Goal: Transaction & Acquisition: Purchase product/service

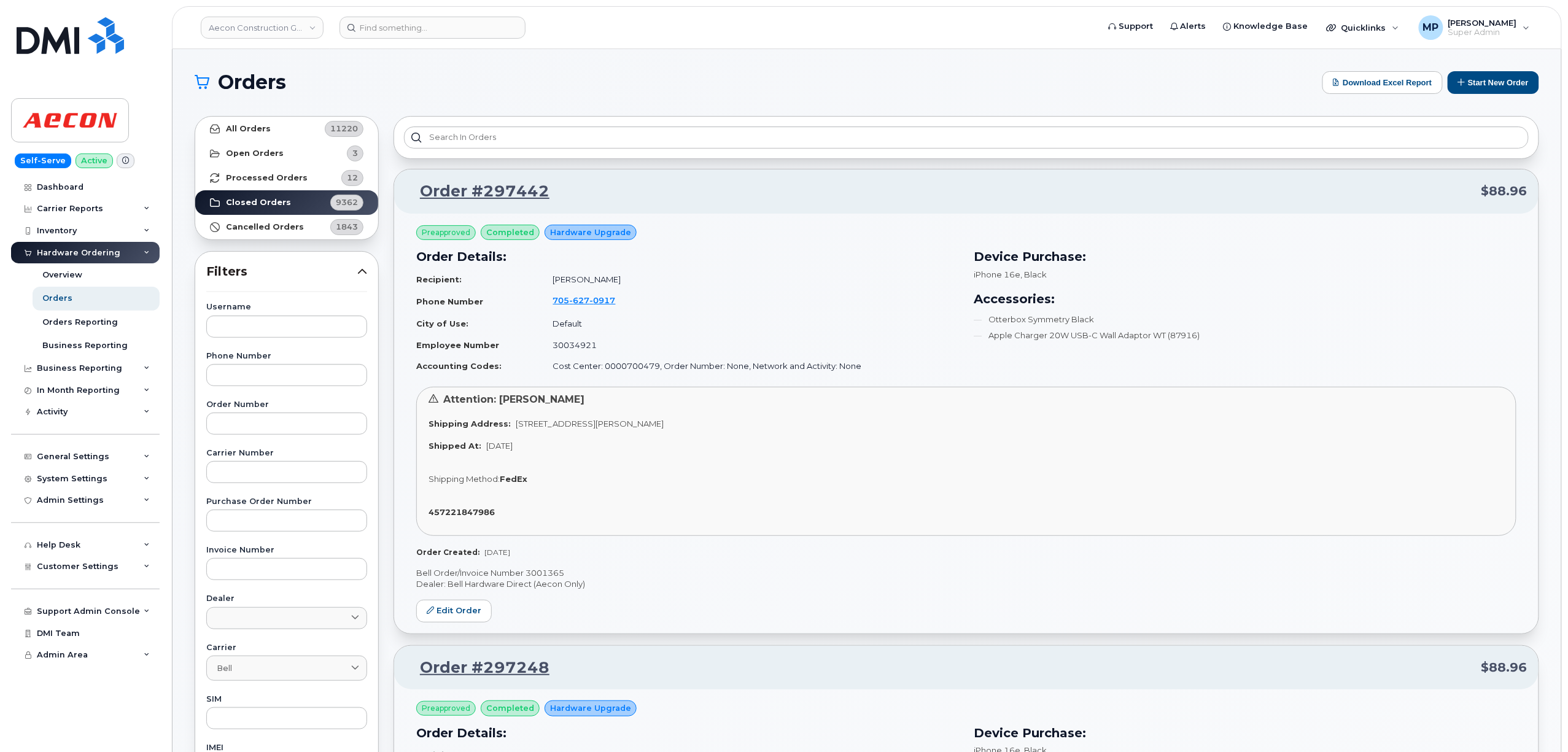
drag, startPoint x: 241, startPoint y: 29, endPoint x: 184, endPoint y: 16, distance: 58.5
click at [242, 28] on link "Aecon Construction Group Inc" at bounding box center [261, 28] width 123 height 22
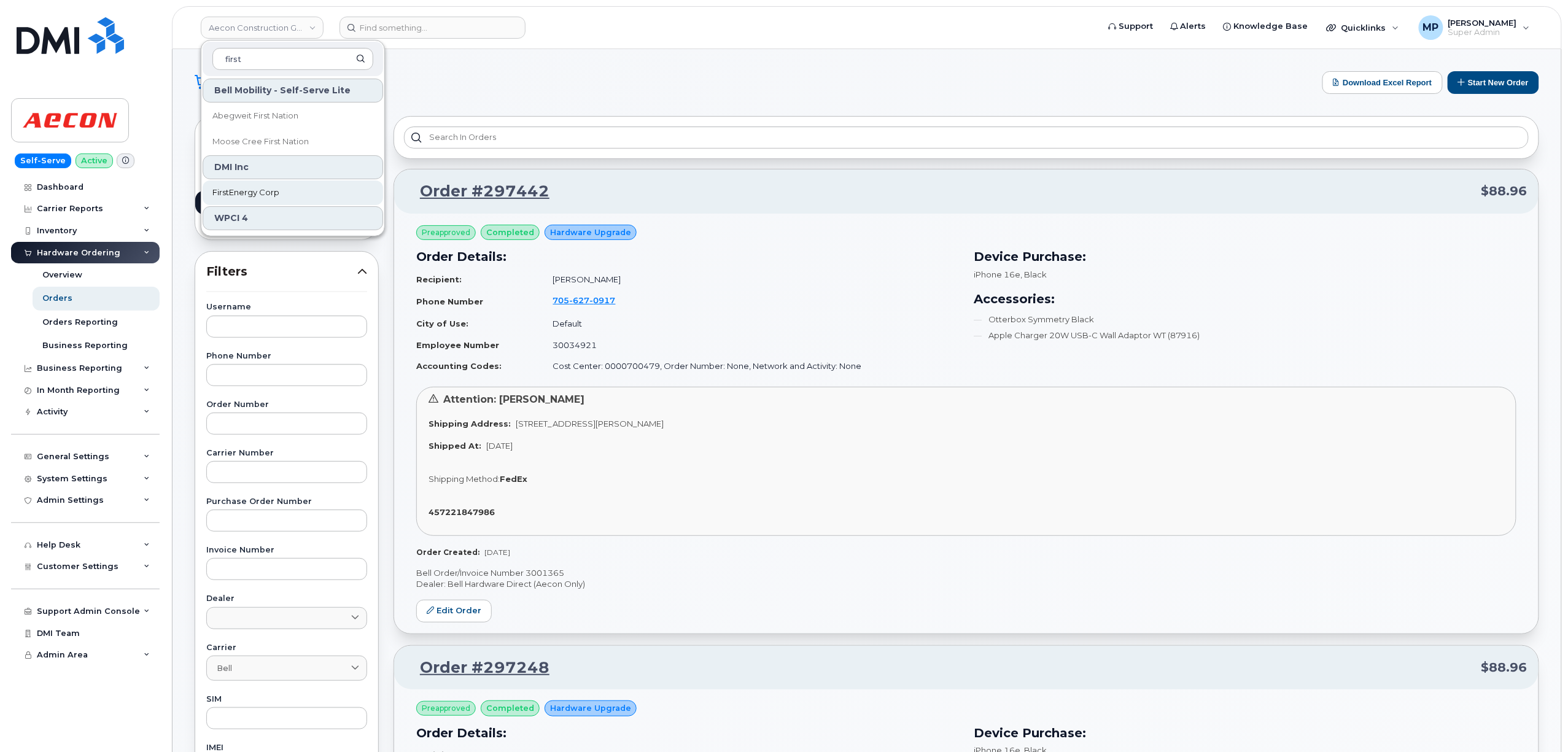
type input "first"
drag, startPoint x: 265, startPoint y: 182, endPoint x: 263, endPoint y: 196, distance: 14.1
click at [265, 185] on link "FirstEnergy Corp" at bounding box center [293, 193] width 181 height 25
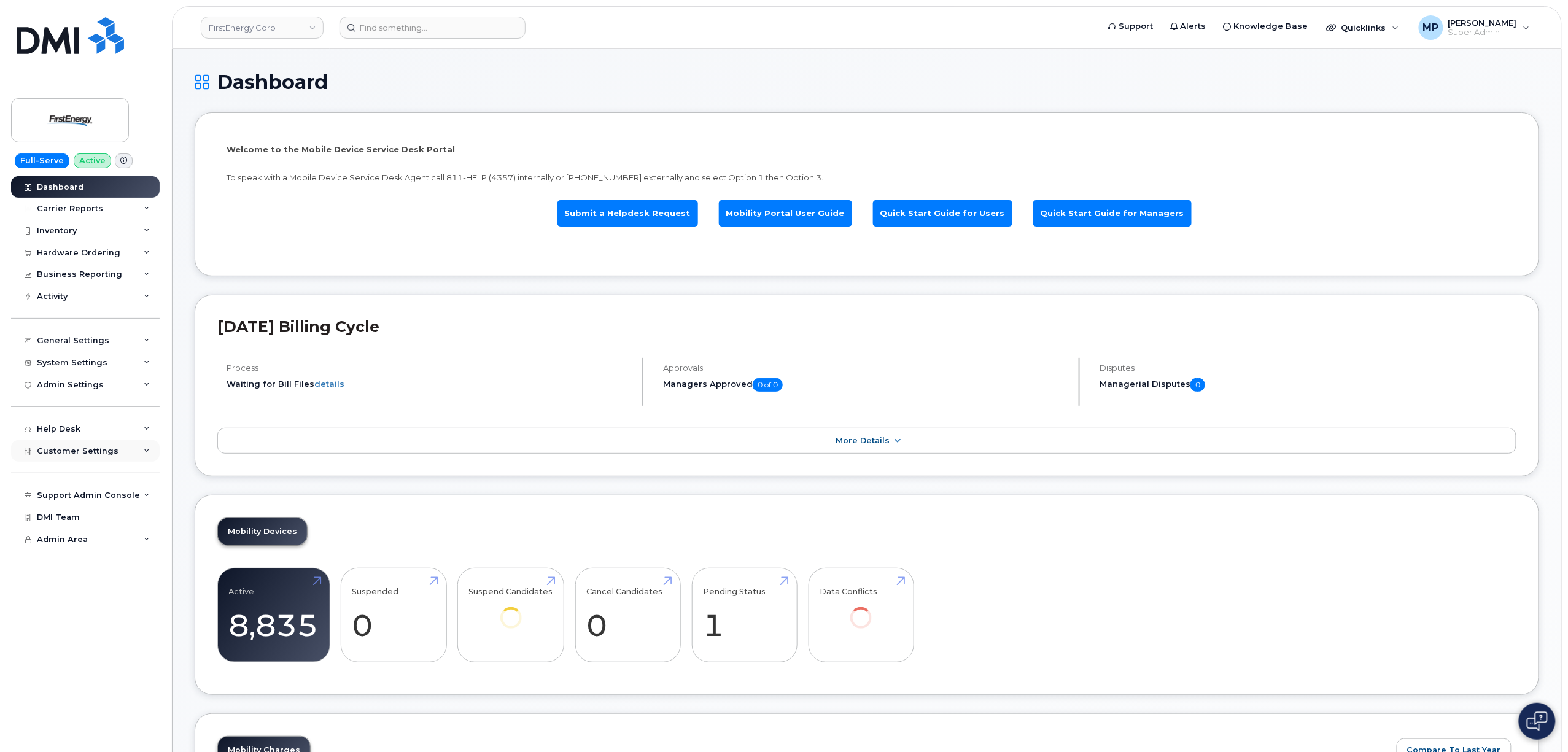
click at [69, 448] on span "Customer Settings" at bounding box center [77, 450] width 82 height 9
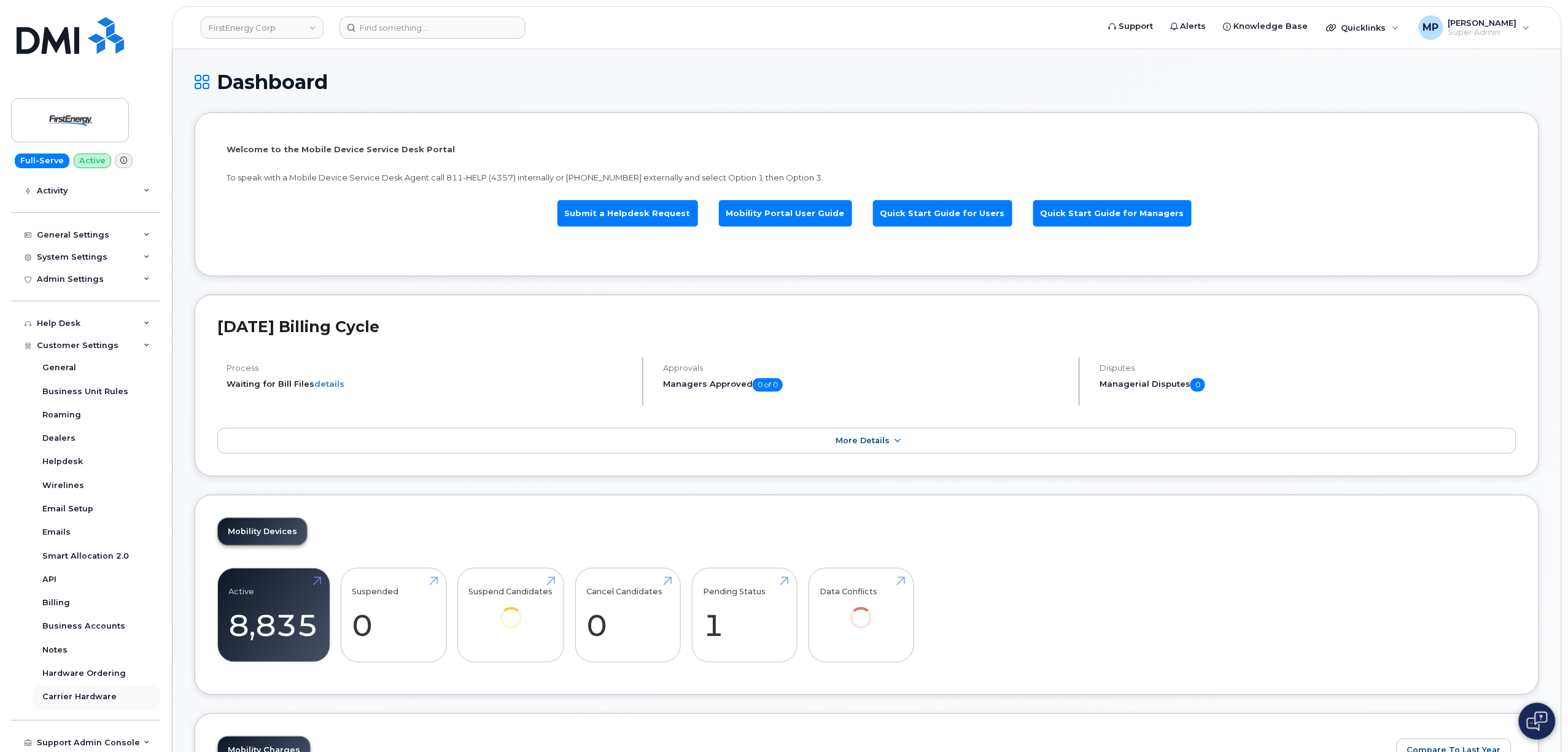
scroll to position [149, 0]
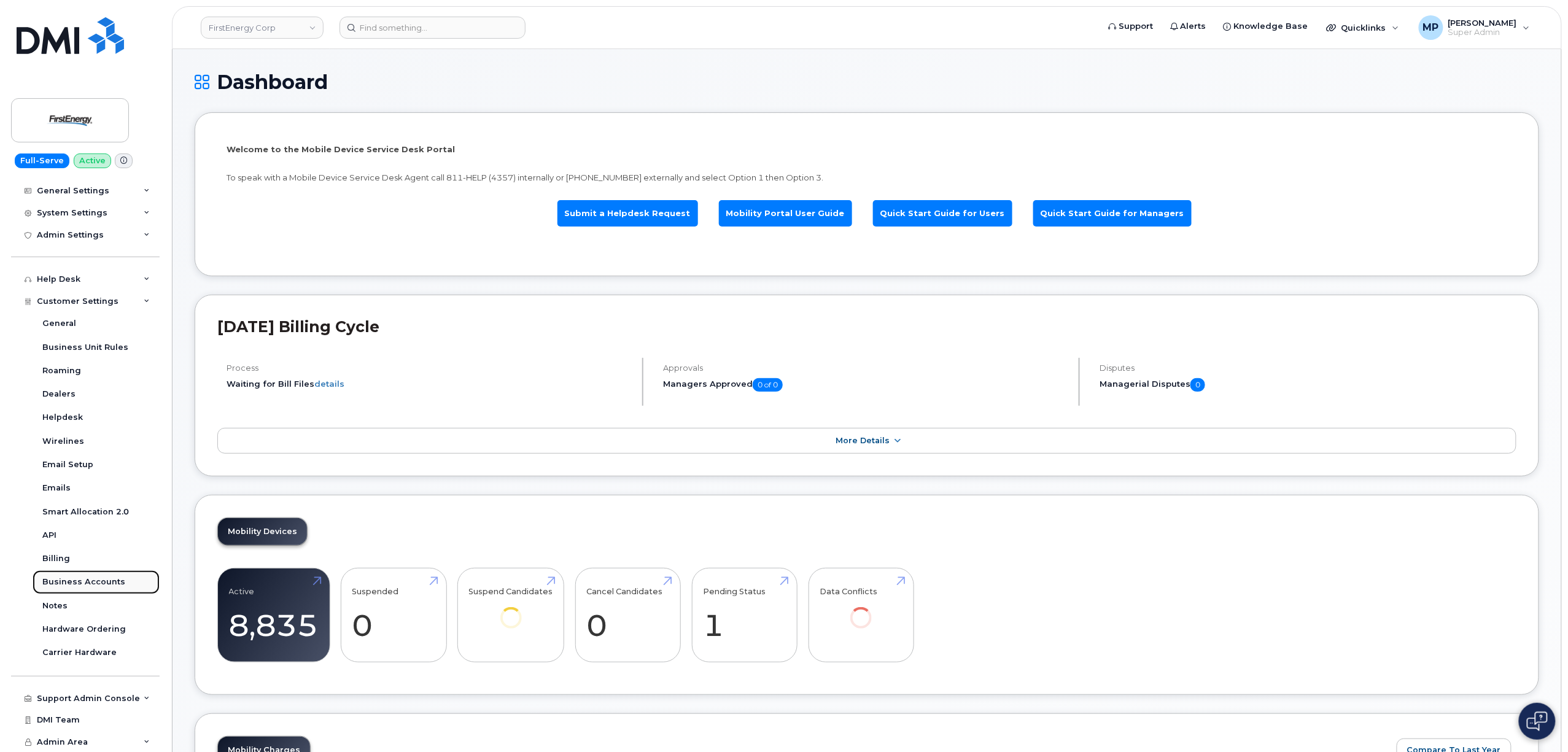
click at [80, 580] on div "Business Accounts" at bounding box center [84, 581] width 83 height 11
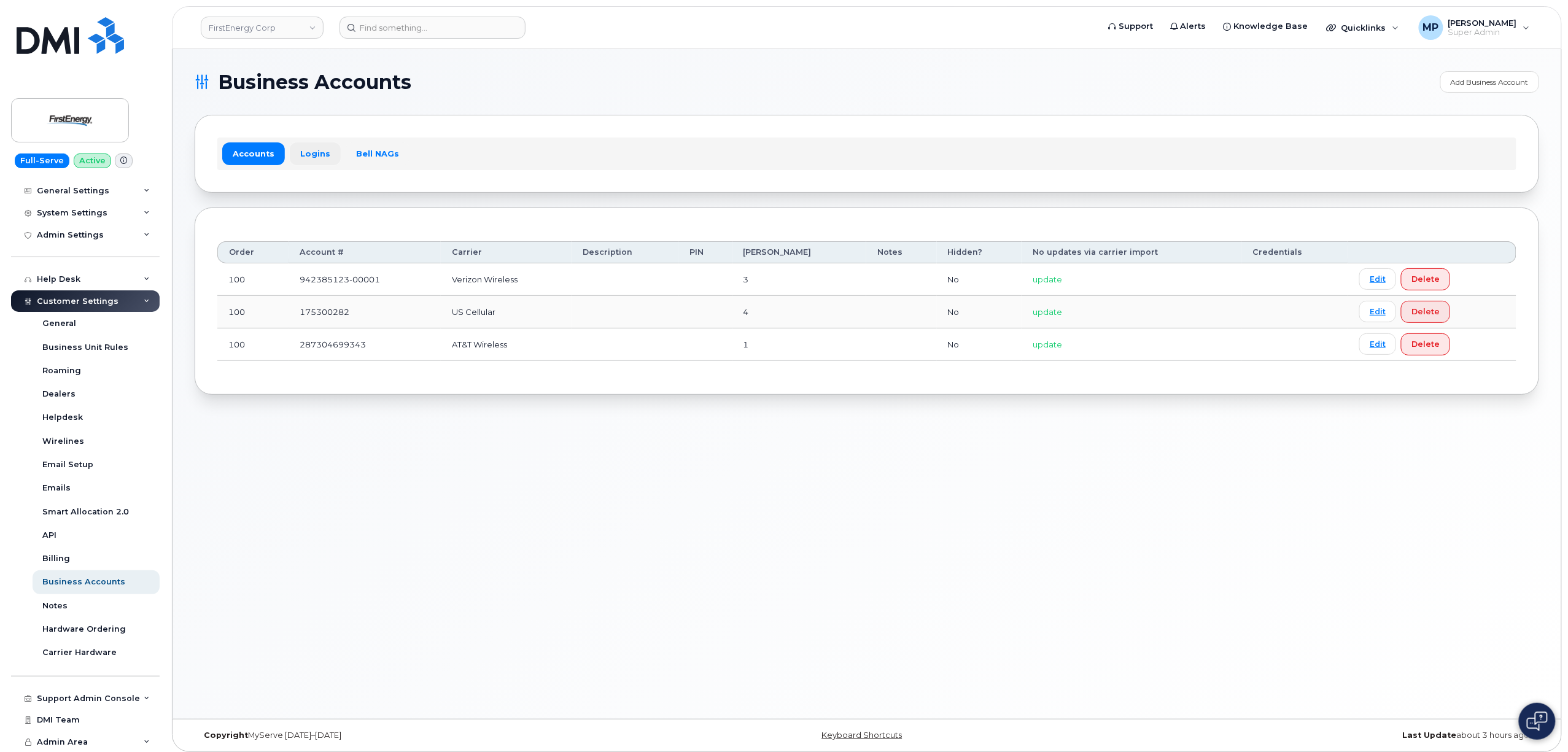
click at [310, 152] on link "Logins" at bounding box center [316, 153] width 51 height 22
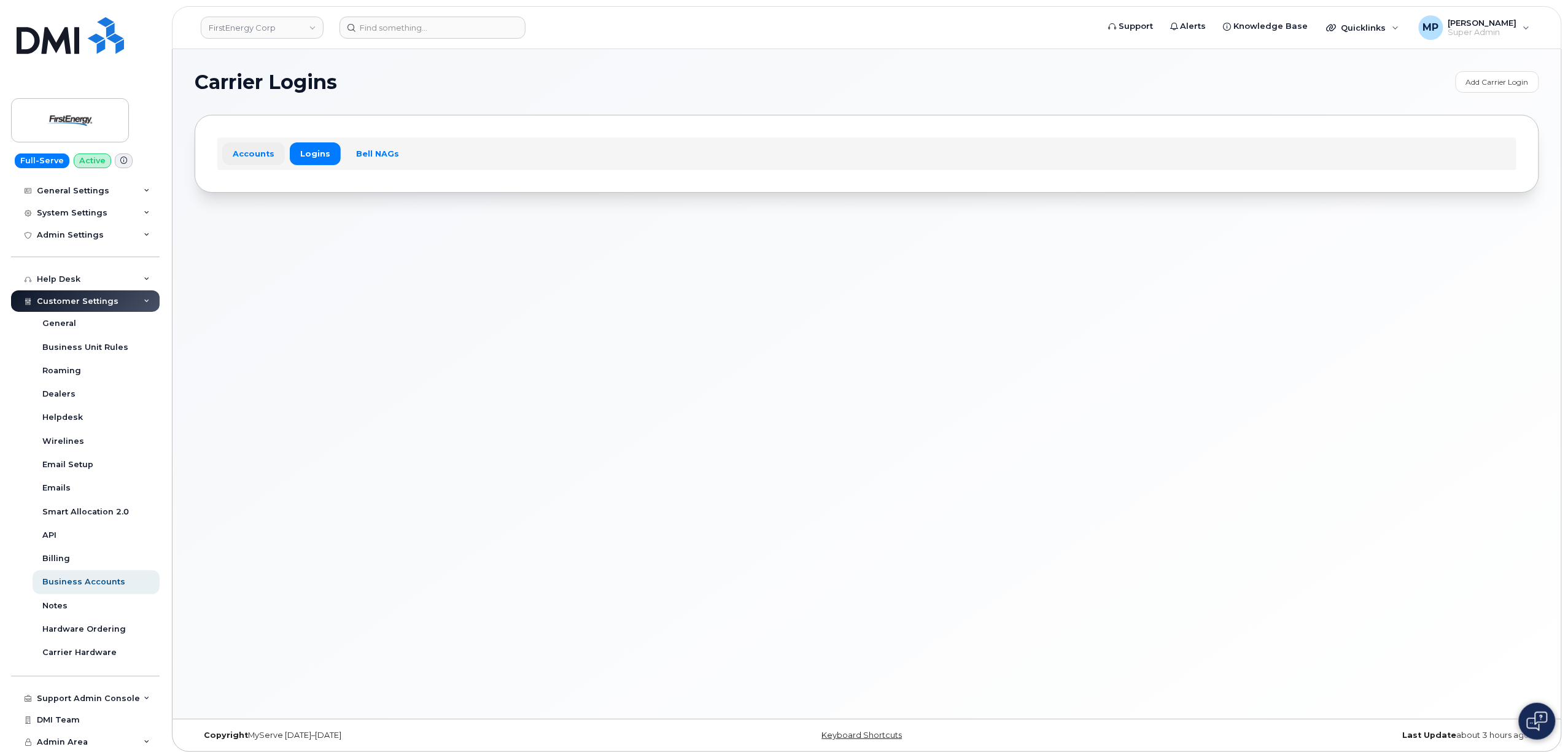
click at [268, 147] on link "Accounts" at bounding box center [254, 153] width 63 height 22
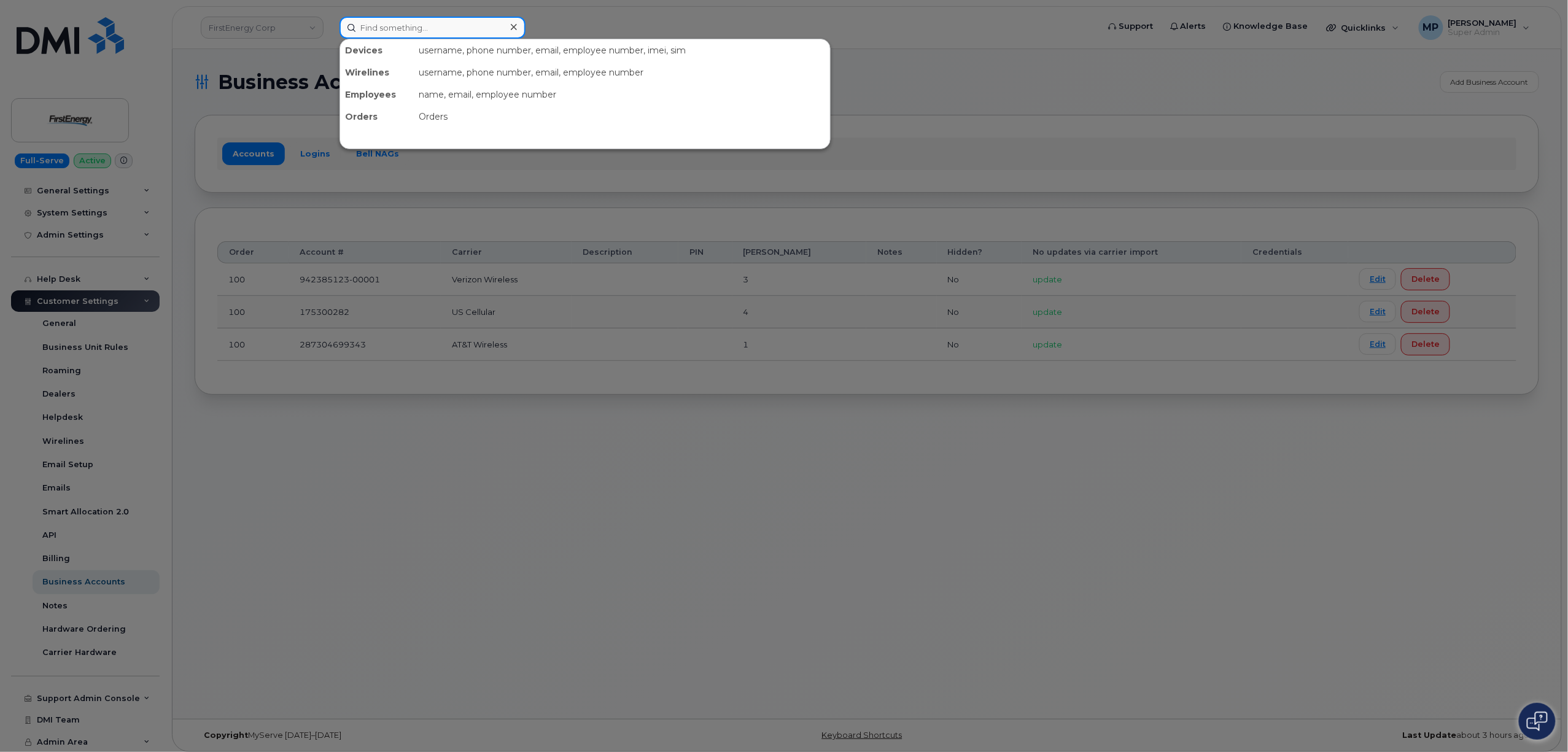
click at [406, 29] on input at bounding box center [432, 28] width 186 height 22
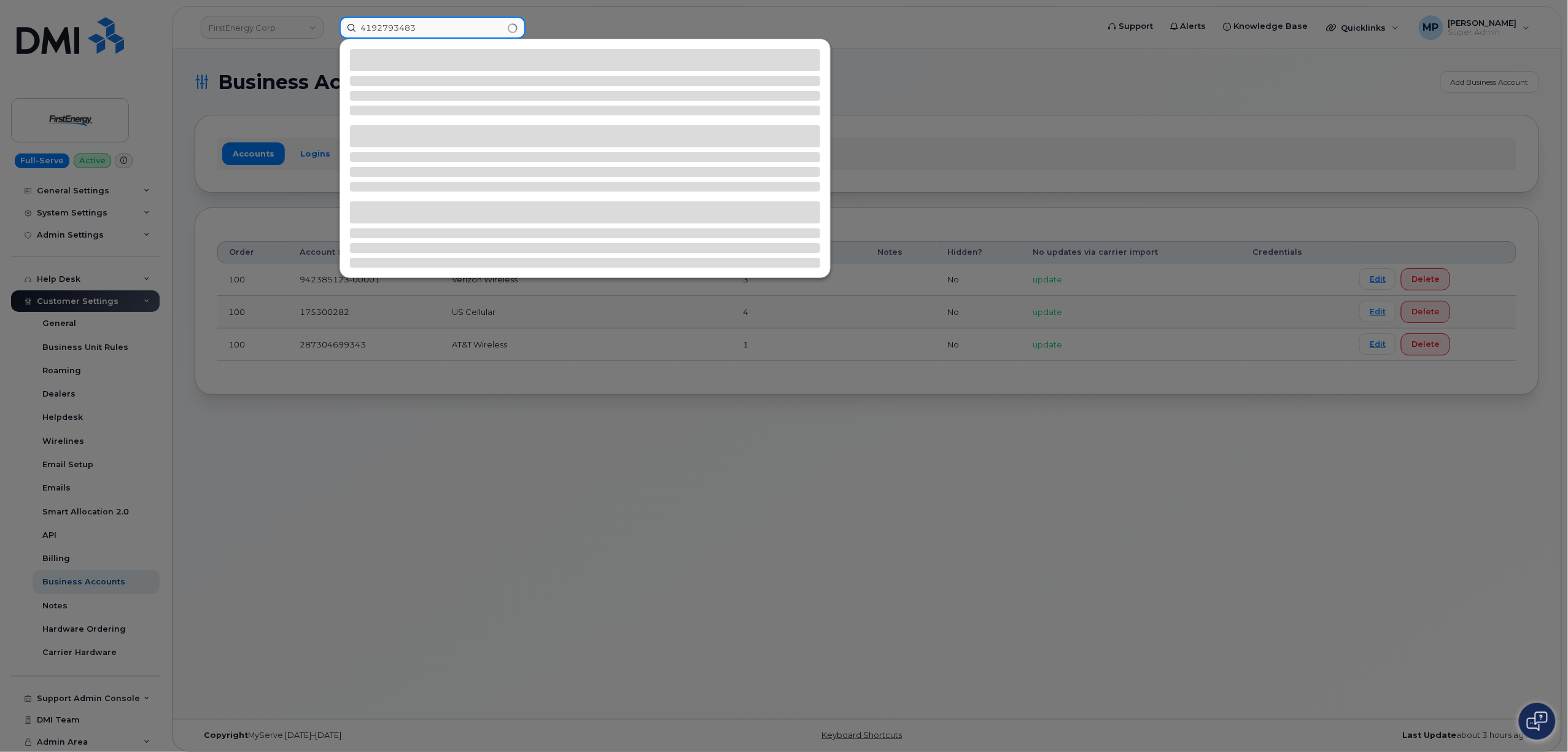
type input "4192793483"
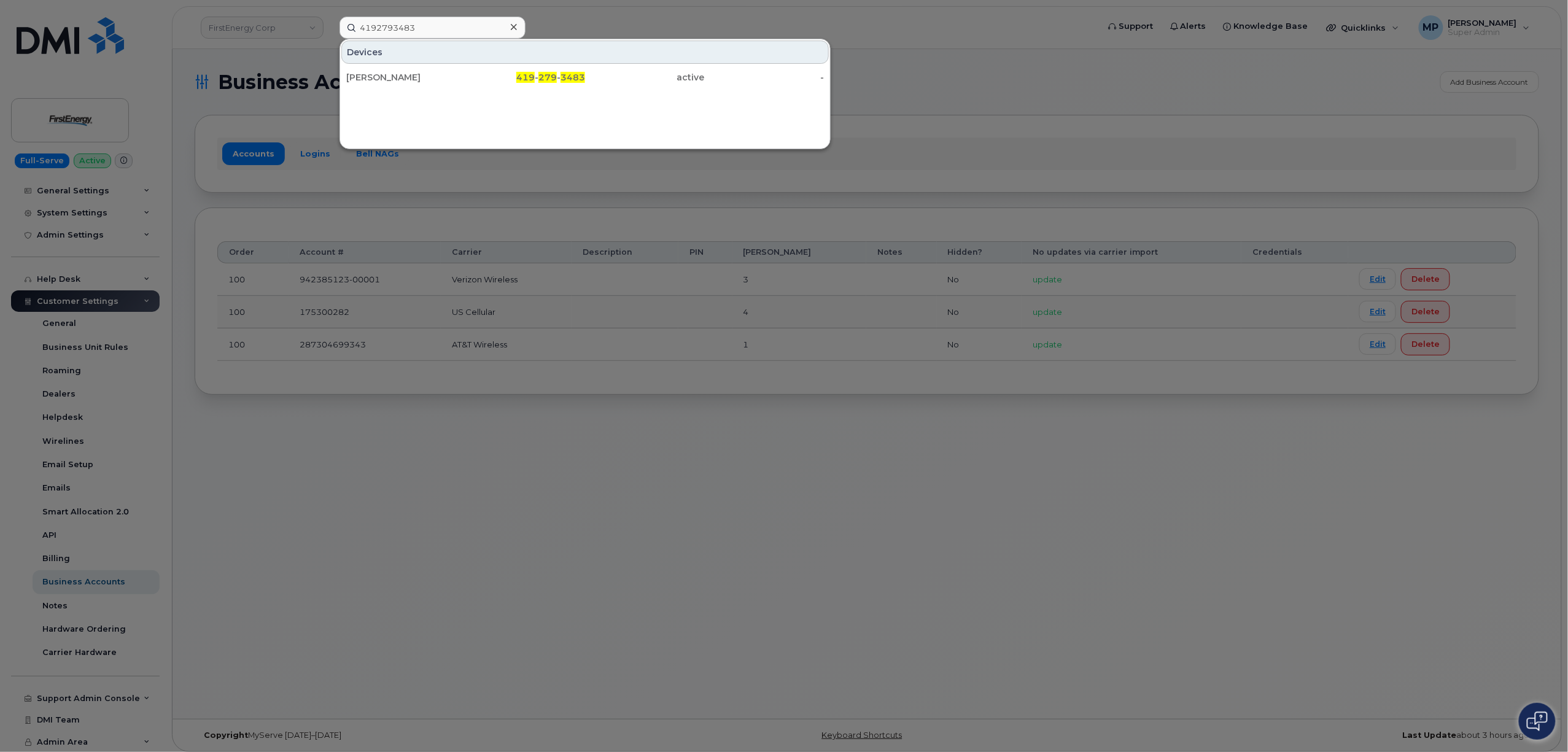
click at [399, 77] on div "JAMI L HAFNER" at bounding box center [406, 77] width 120 height 12
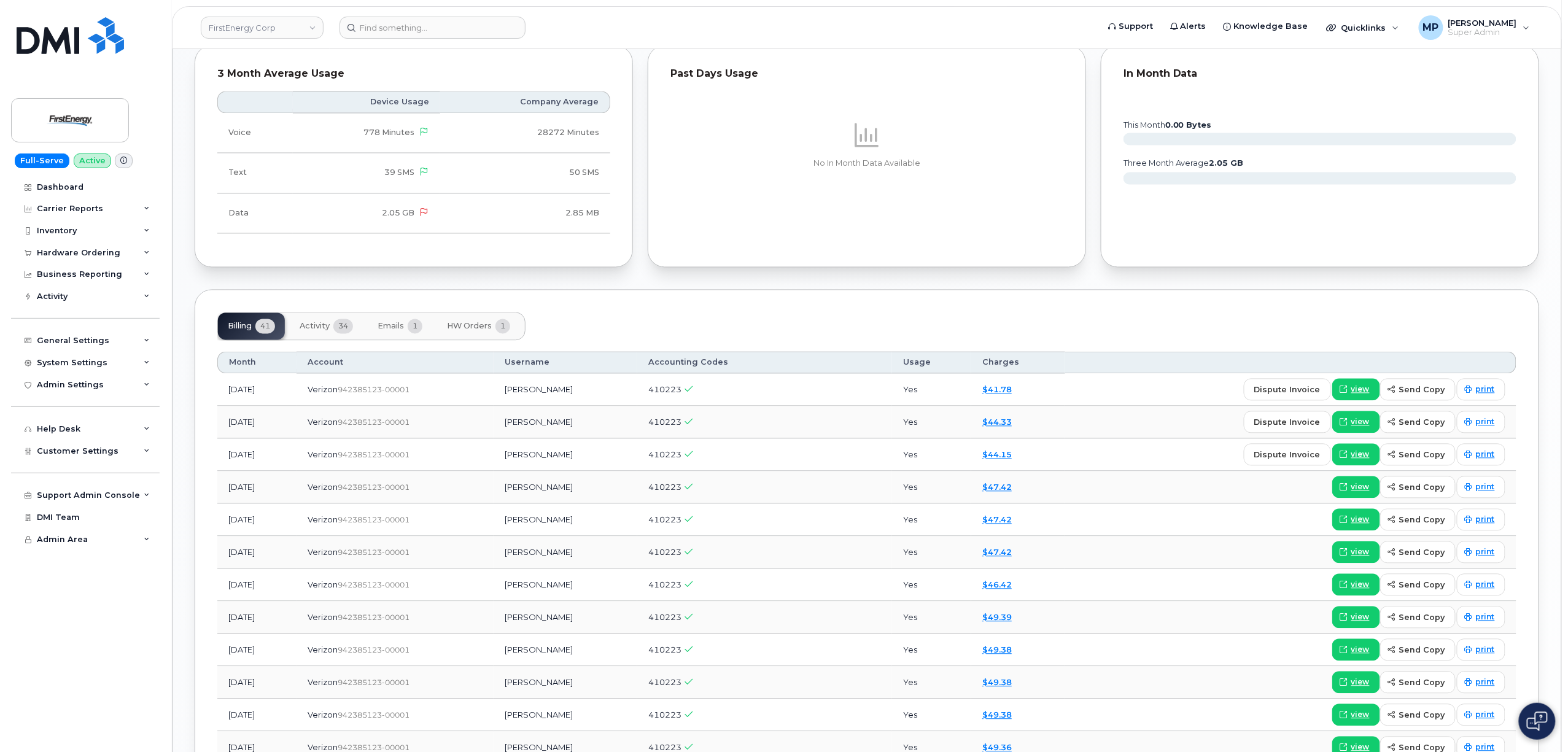
scroll to position [1139, 0]
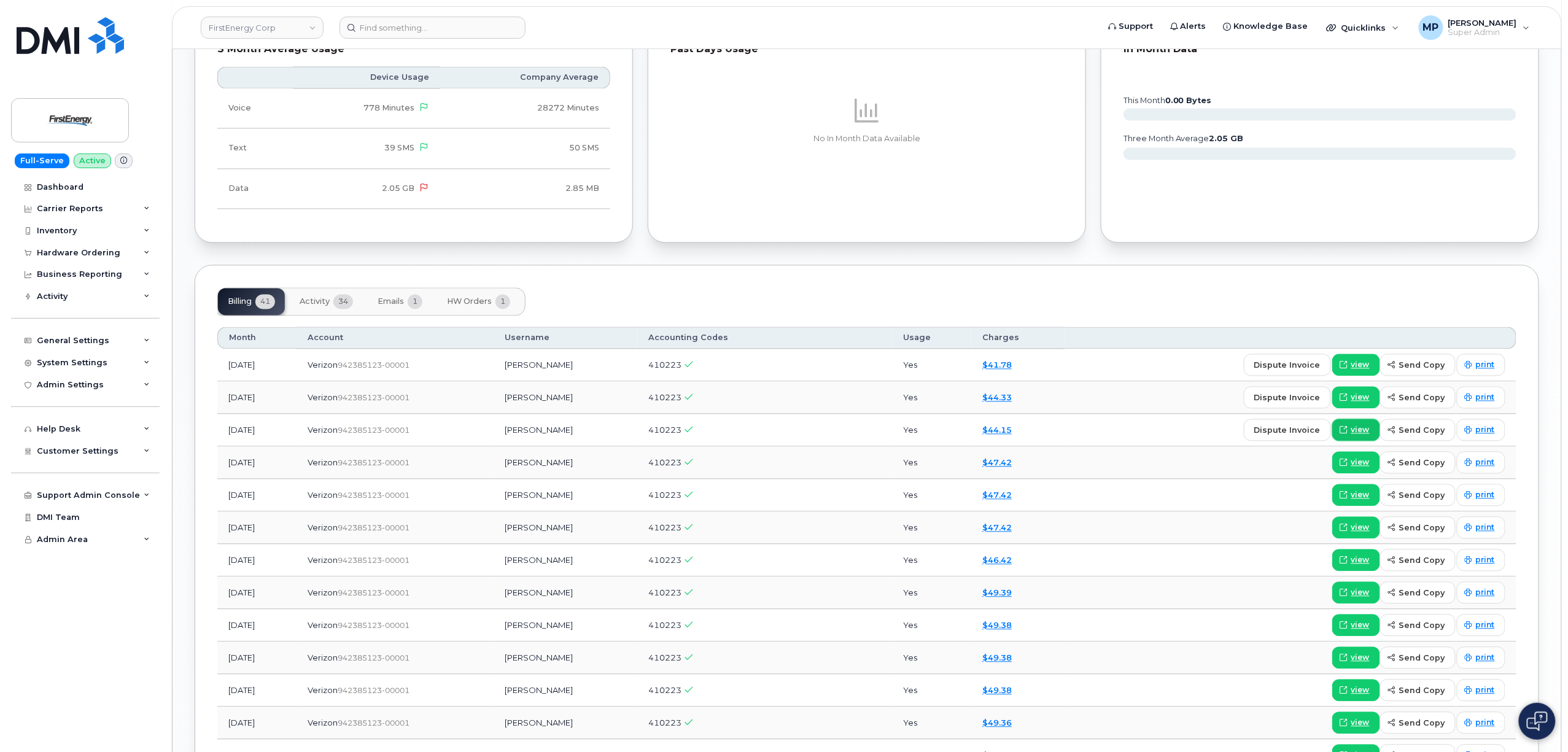
click at [1364, 434] on span "view" at bounding box center [1360, 430] width 19 height 11
click at [1359, 468] on span "view" at bounding box center [1360, 462] width 19 height 11
click at [1359, 403] on span "view" at bounding box center [1360, 397] width 19 height 11
drag, startPoint x: 1413, startPoint y: 369, endPoint x: 1388, endPoint y: 305, distance: 68.7
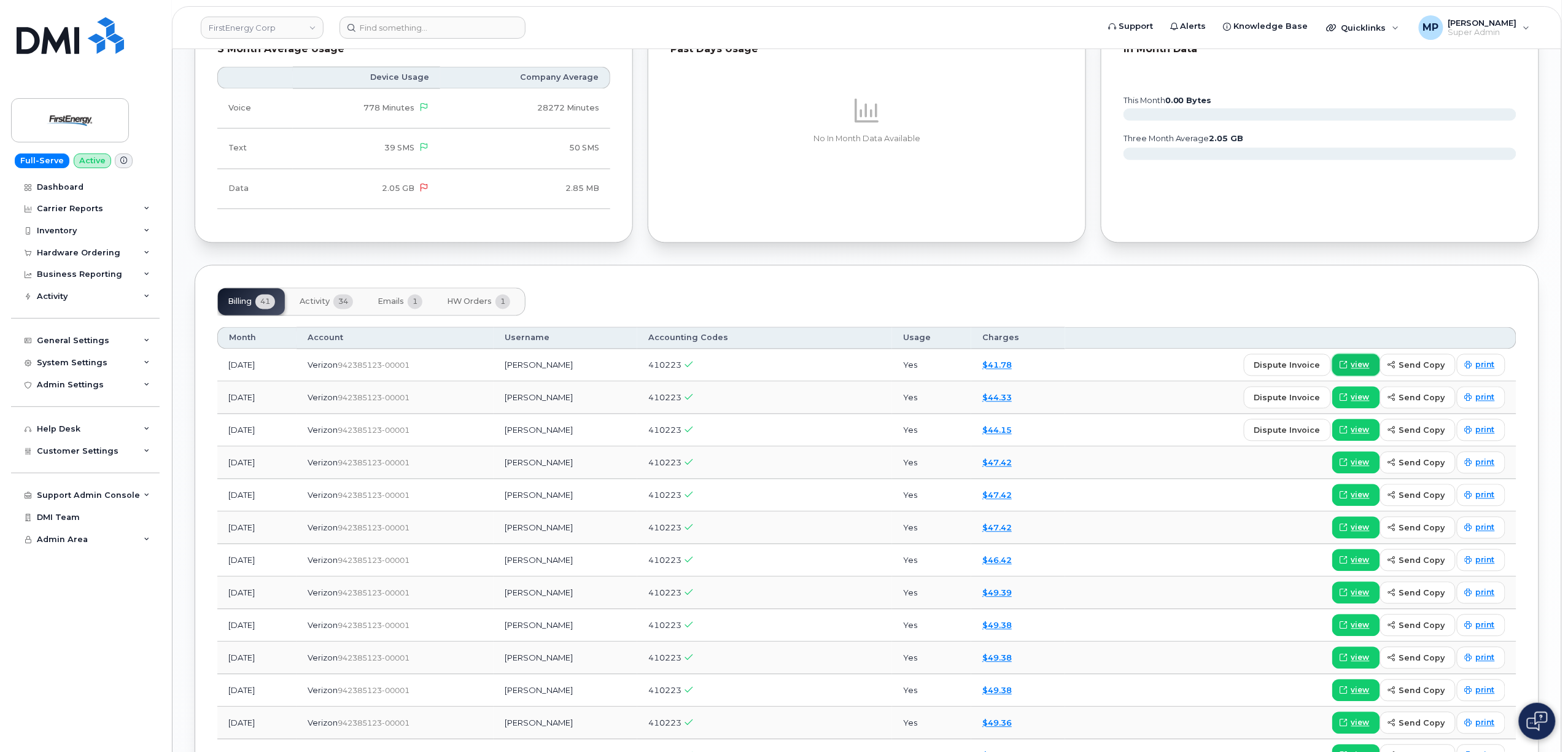
click at [1359, 371] on span "view" at bounding box center [1360, 365] width 19 height 11
click at [65, 452] on span "Customer Settings" at bounding box center [77, 450] width 82 height 9
click at [62, 365] on div "System Settings" at bounding box center [72, 363] width 71 height 10
click at [60, 341] on div "General Settings" at bounding box center [73, 341] width 73 height 10
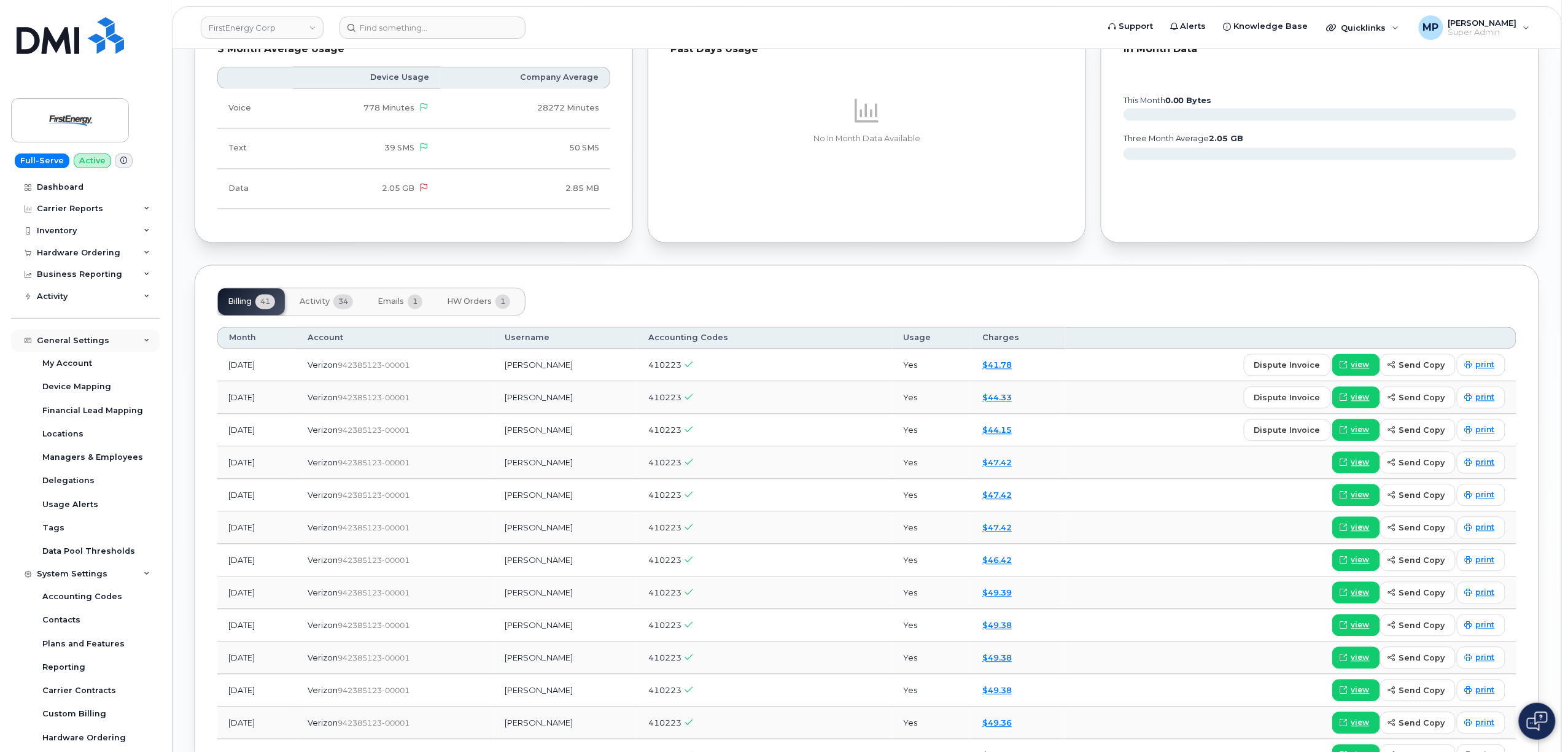
click at [66, 341] on div "General Settings" at bounding box center [73, 341] width 73 height 10
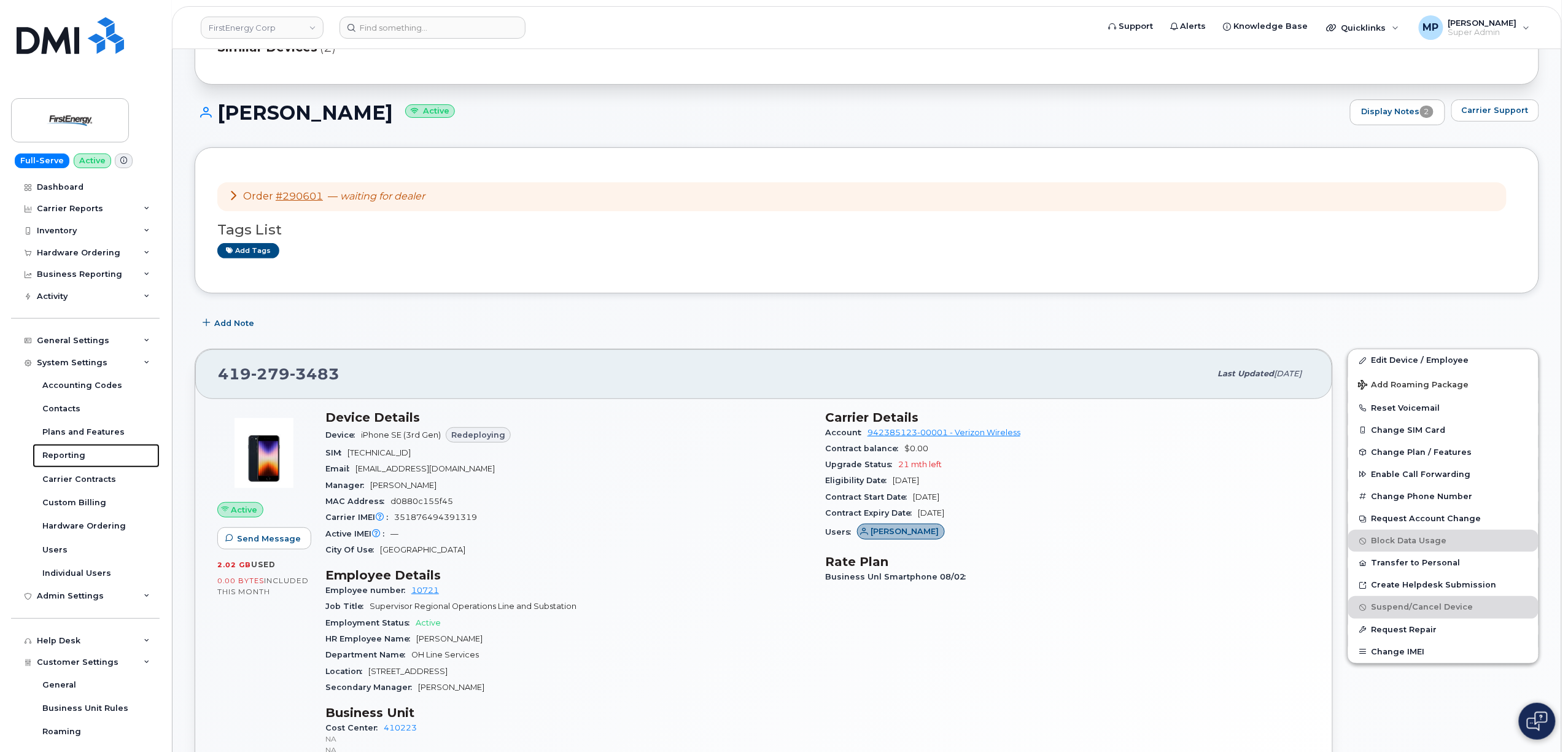
scroll to position [0, 0]
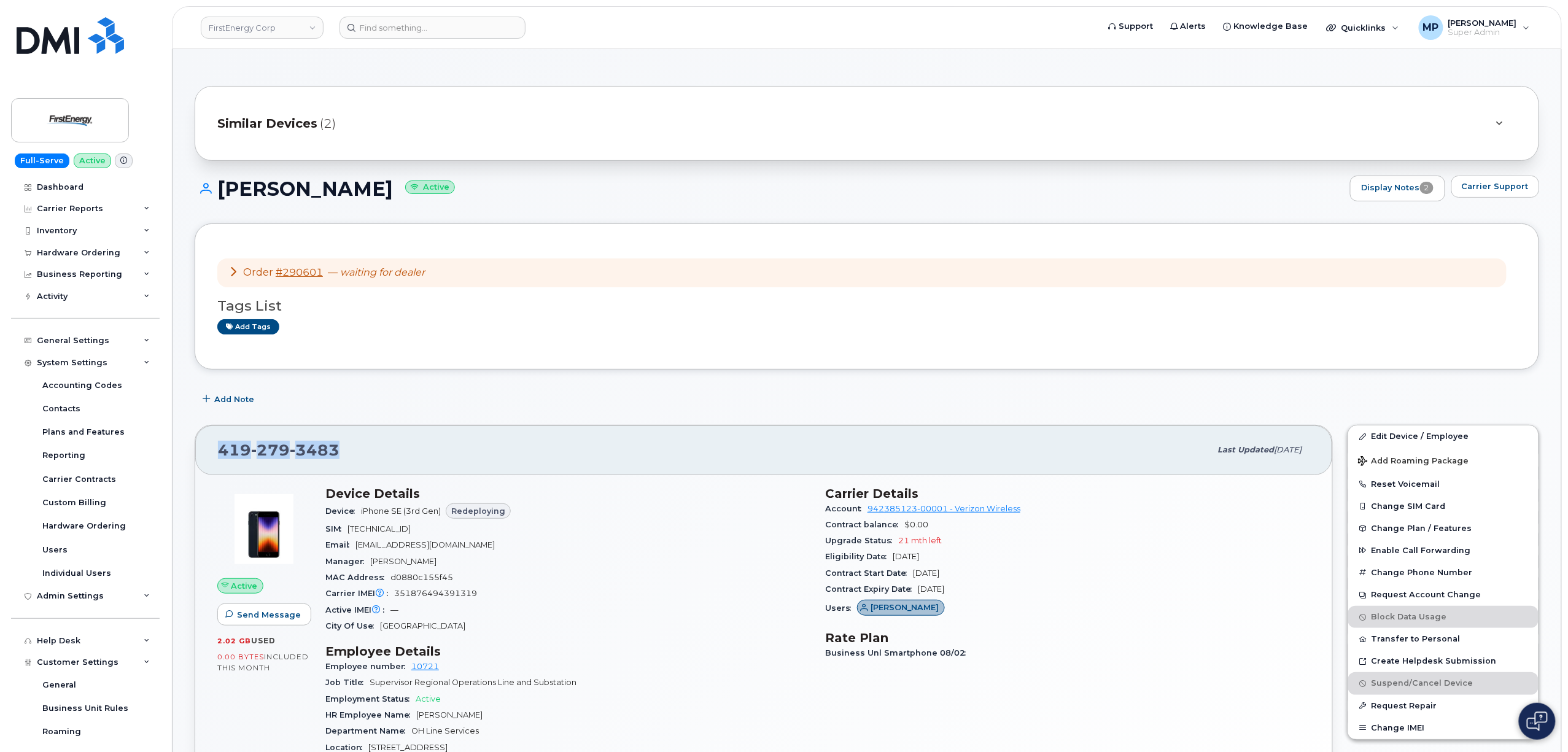
drag, startPoint x: 246, startPoint y: 475, endPoint x: 209, endPoint y: 453, distance: 43.0
click at [209, 453] on div "419 279 3483 Last updated Aug 12, 2025" at bounding box center [764, 450] width 1136 height 49
copy span "419 279 3483"
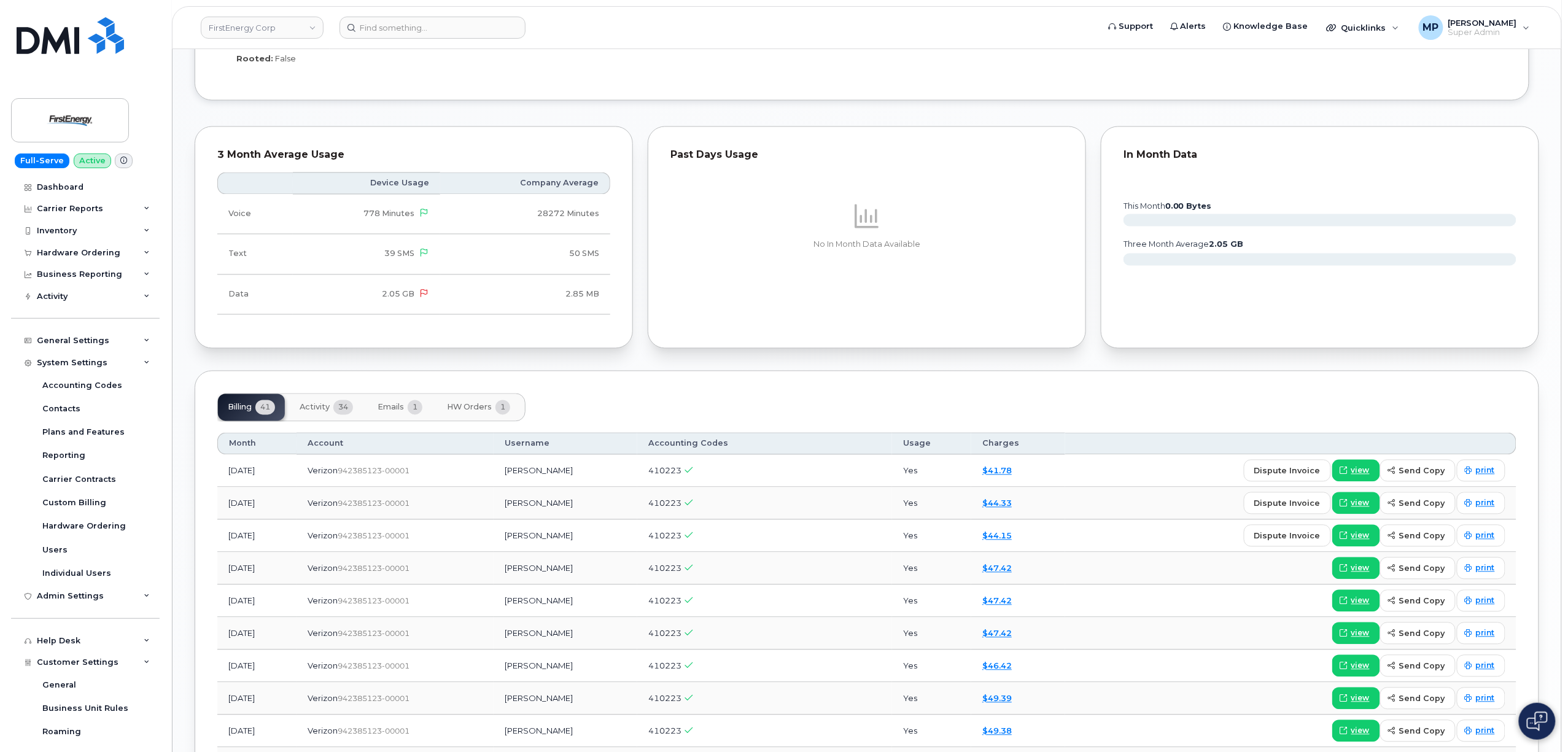
scroll to position [1064, 0]
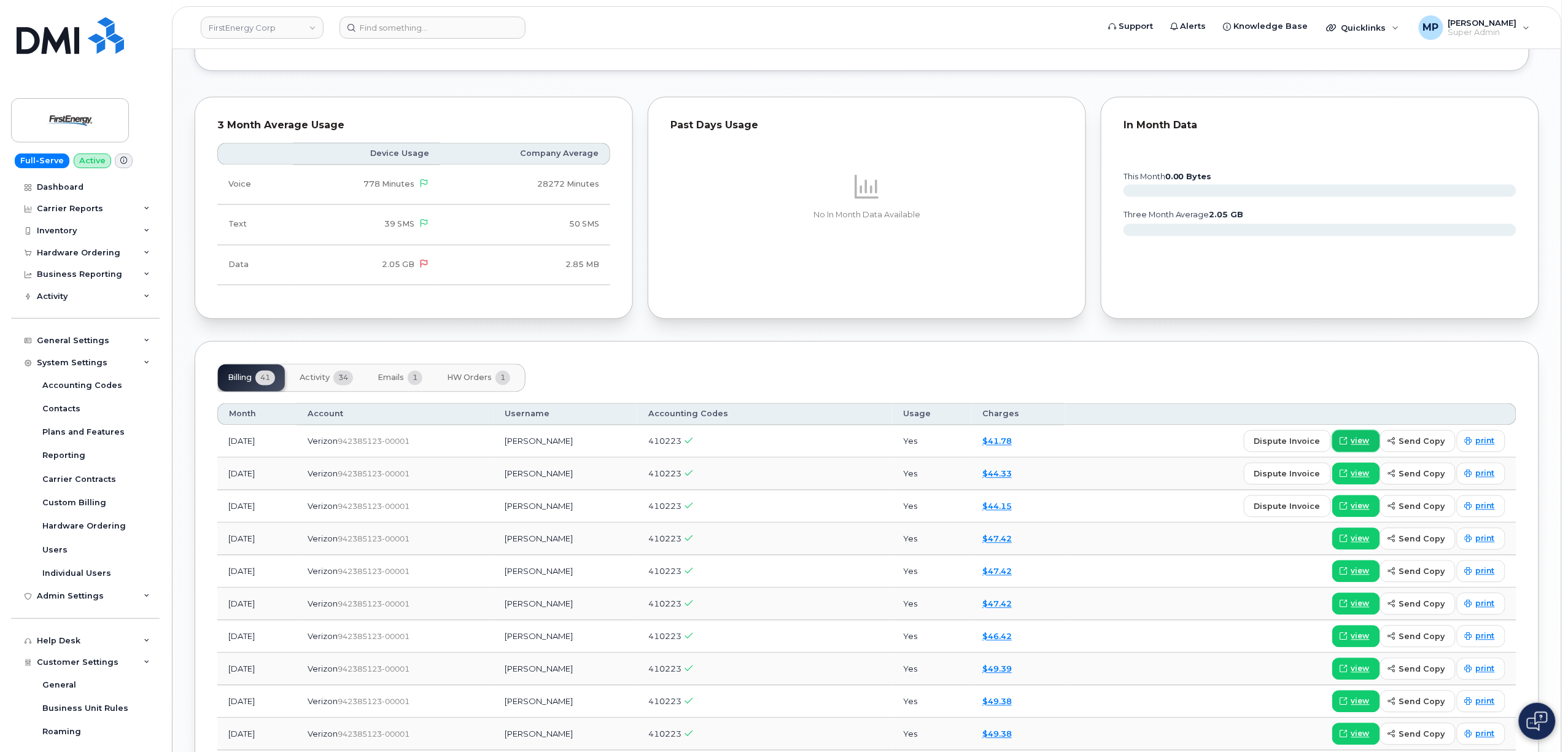
click at [1363, 442] on span "view" at bounding box center [1360, 440] width 19 height 11
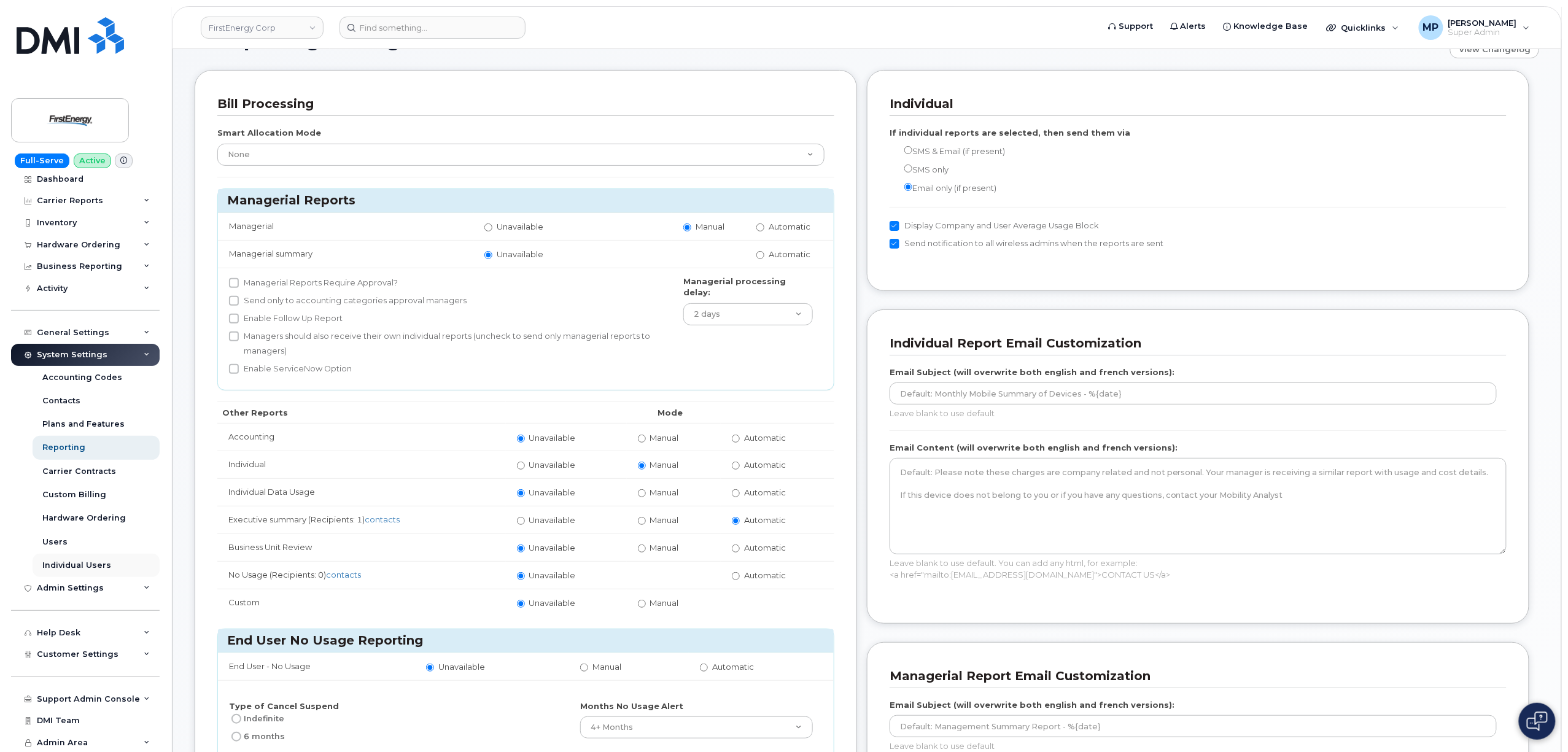
scroll to position [82, 0]
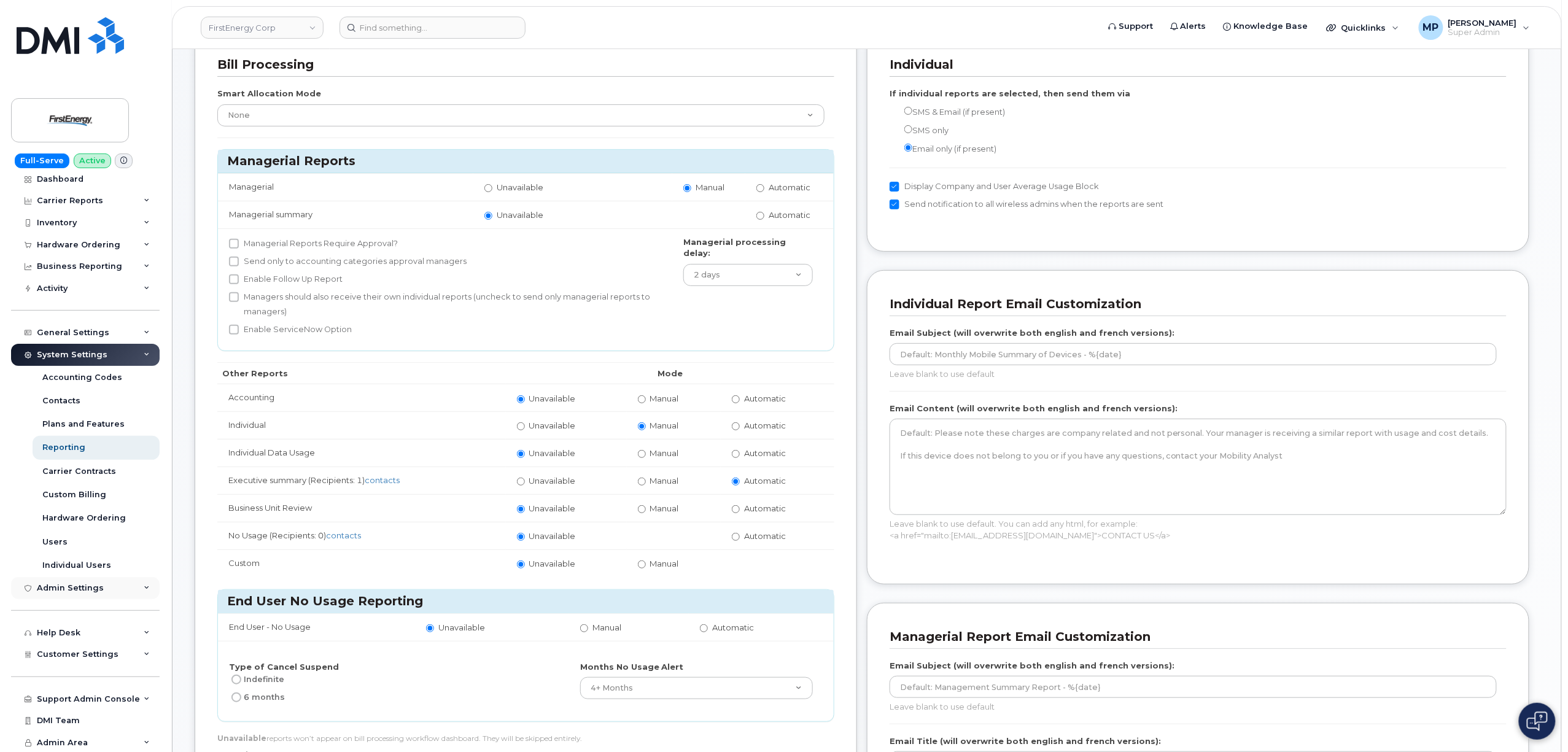
click at [73, 587] on div "Admin Settings" at bounding box center [70, 588] width 67 height 10
click at [74, 587] on div "Admin Settings" at bounding box center [70, 588] width 67 height 10
click at [70, 329] on div "General Settings" at bounding box center [73, 332] width 73 height 10
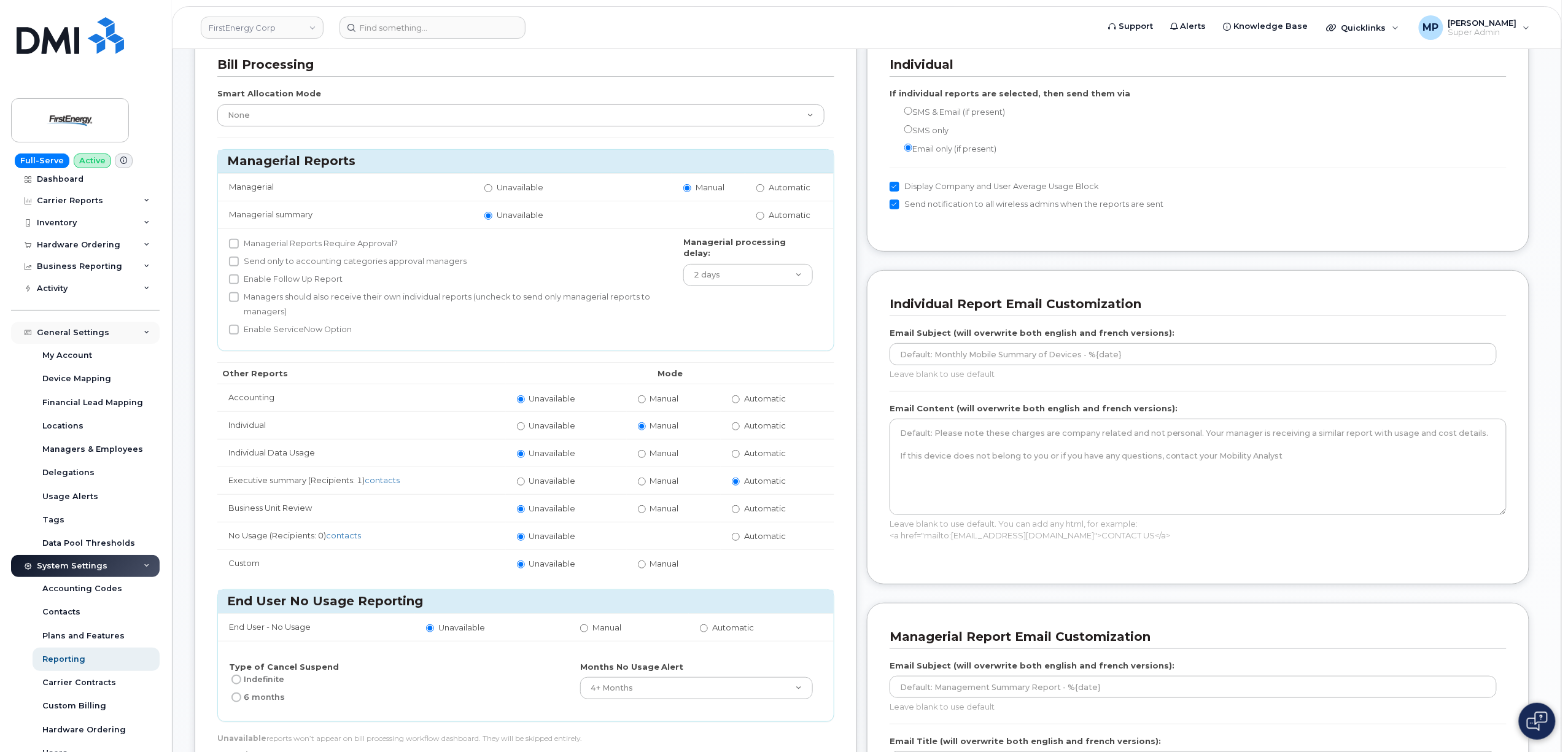
click at [72, 326] on div "General Settings" at bounding box center [85, 332] width 148 height 22
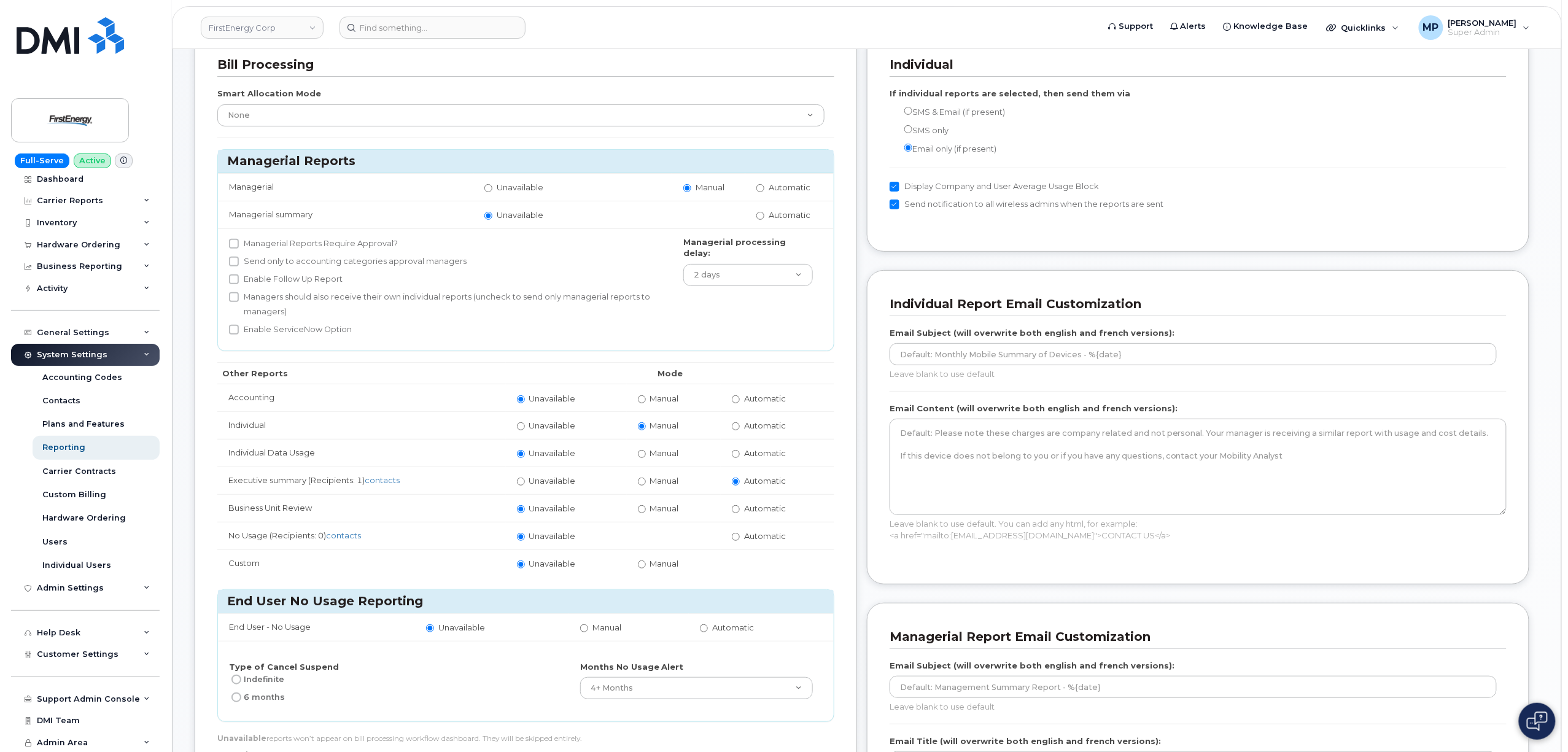
click at [69, 354] on div "System Settings" at bounding box center [72, 355] width 71 height 10
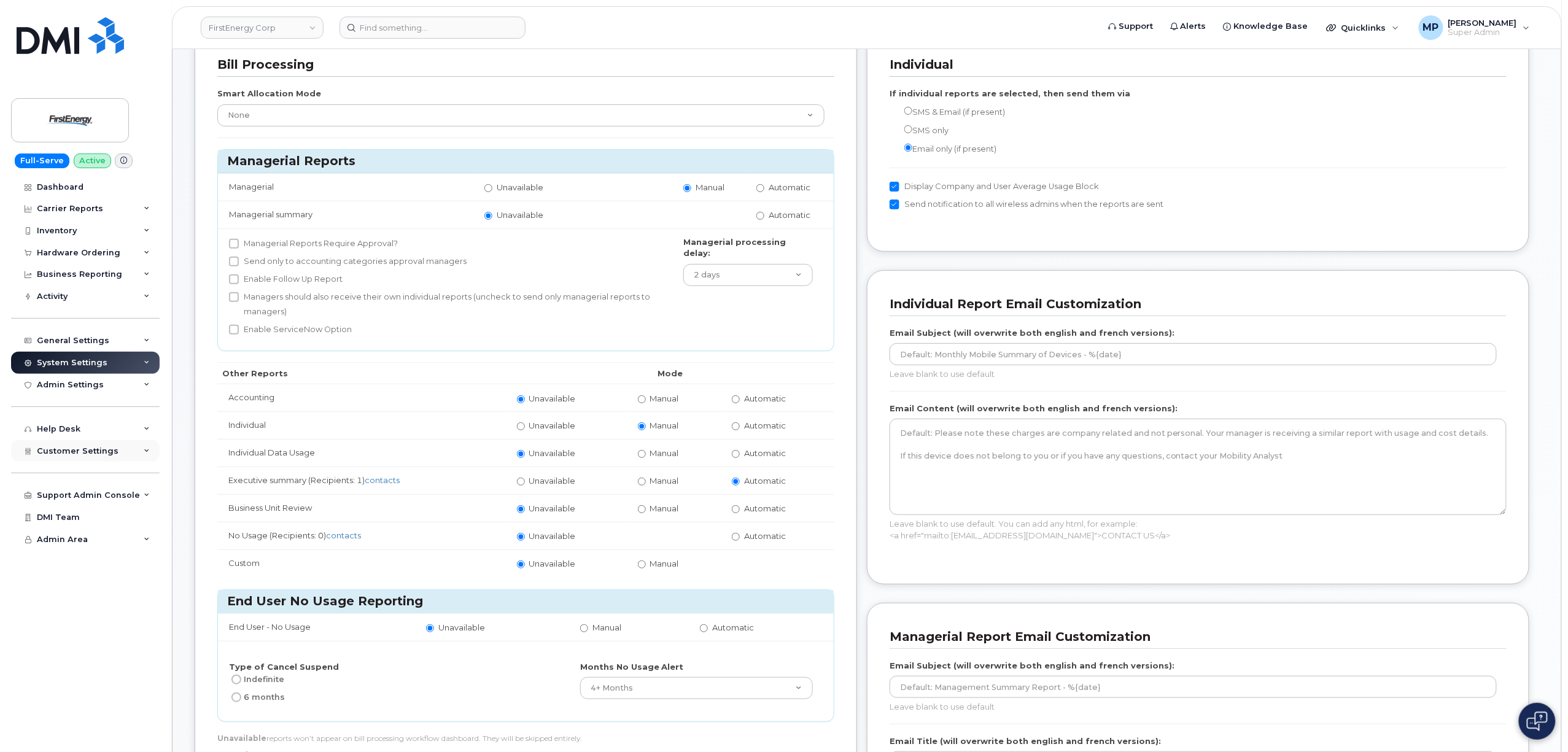
click at [64, 448] on span "Customer Settings" at bounding box center [77, 450] width 82 height 9
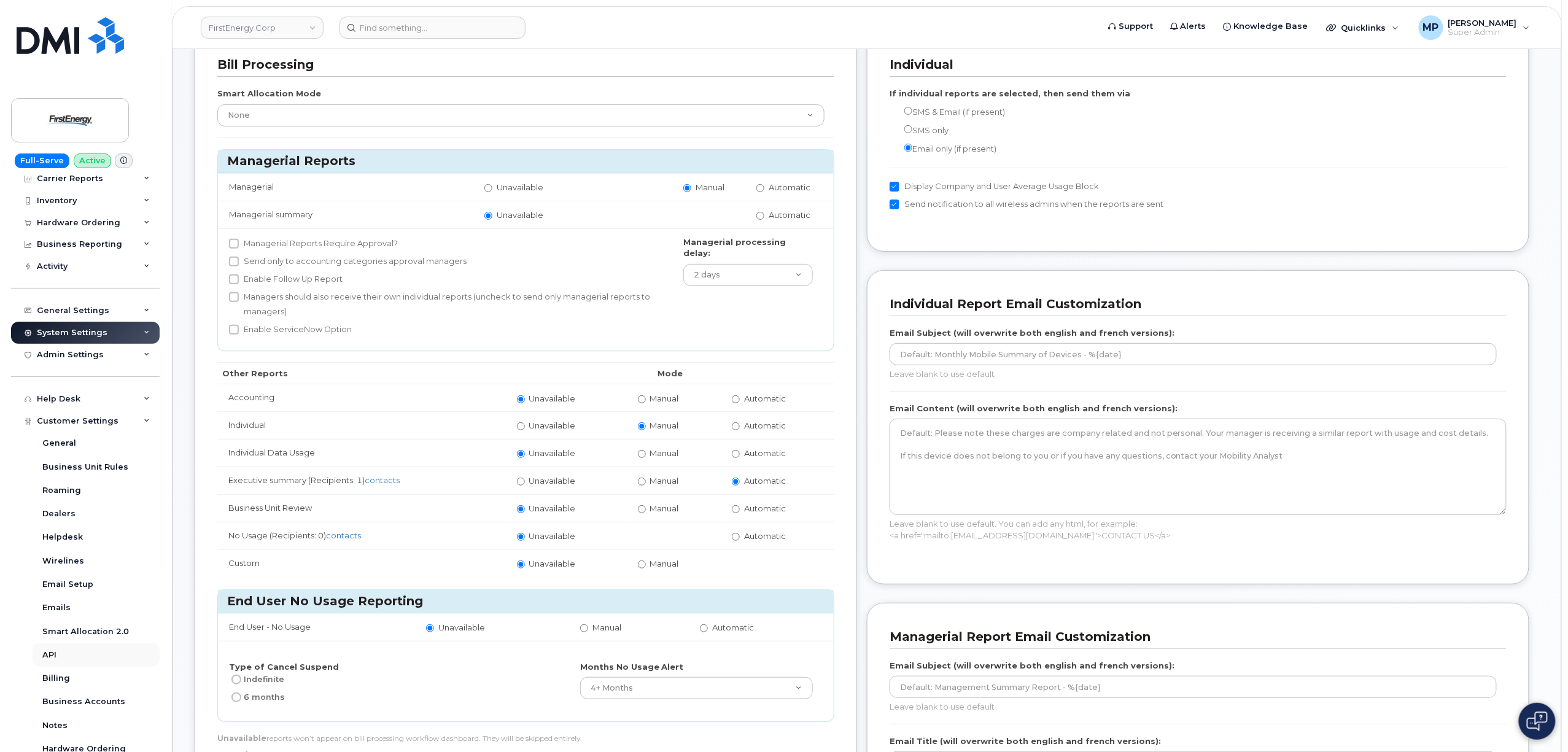
scroll to position [82, 0]
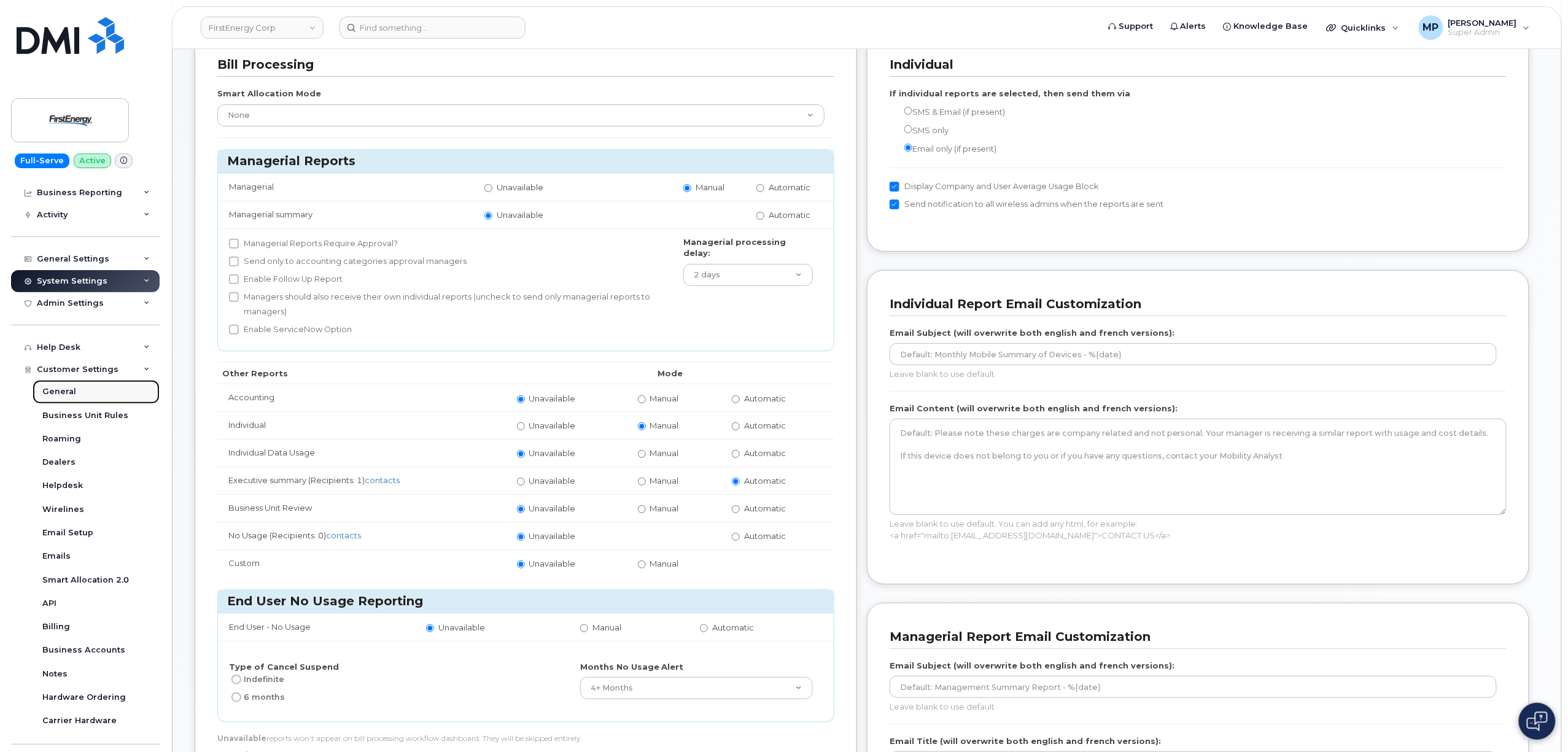
click at [52, 388] on div "General" at bounding box center [59, 391] width 33 height 11
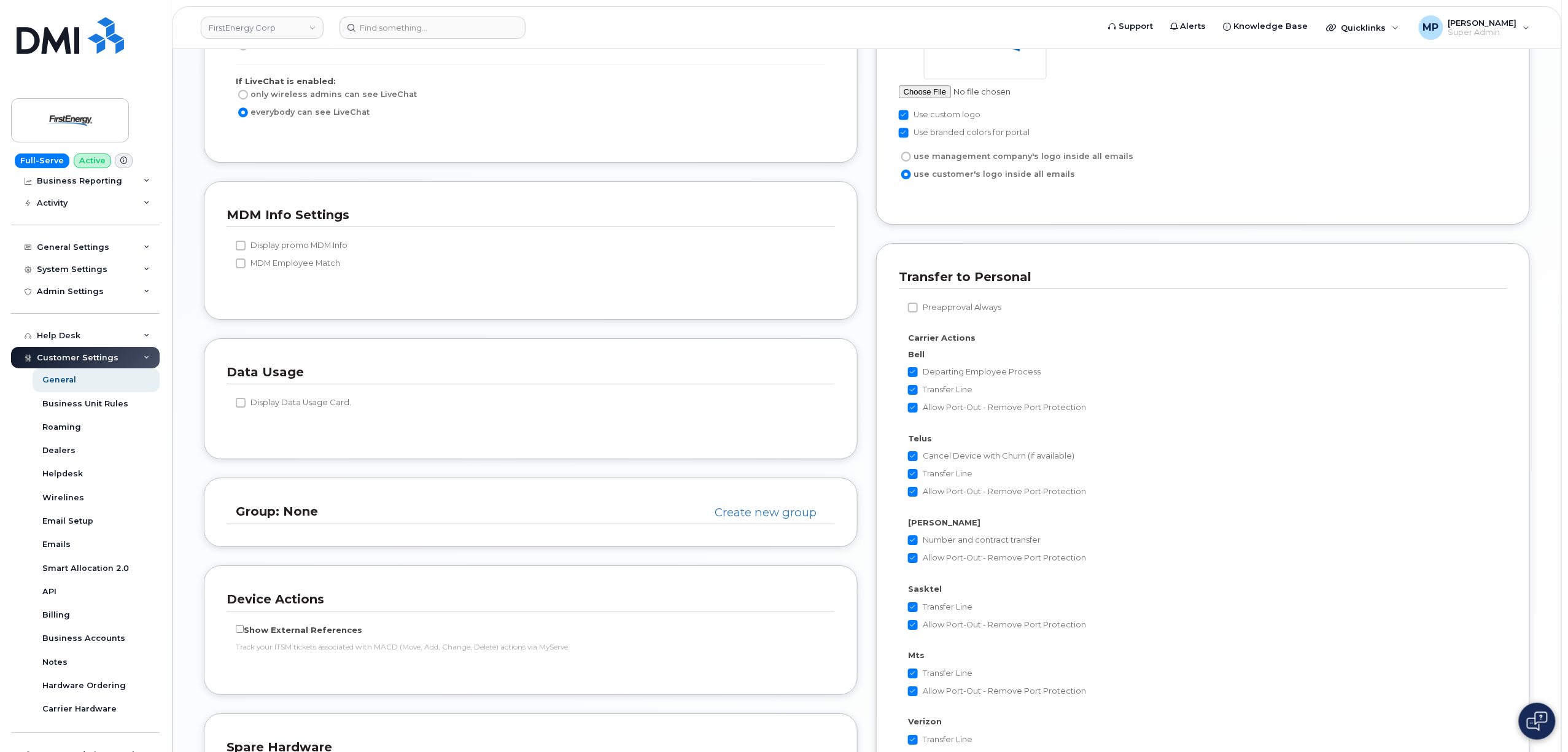
scroll to position [68, 0]
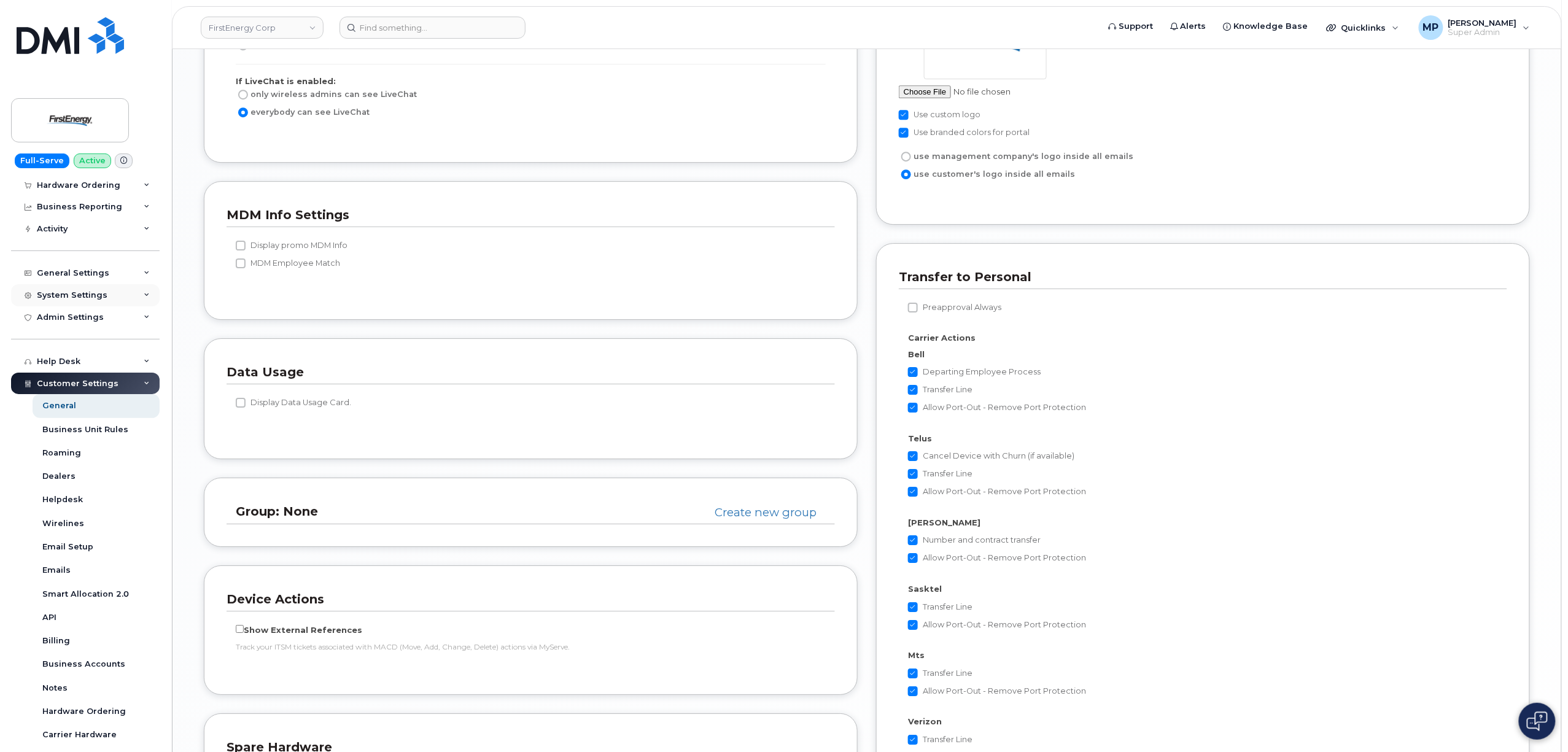
click at [63, 292] on div "System Settings" at bounding box center [72, 295] width 71 height 10
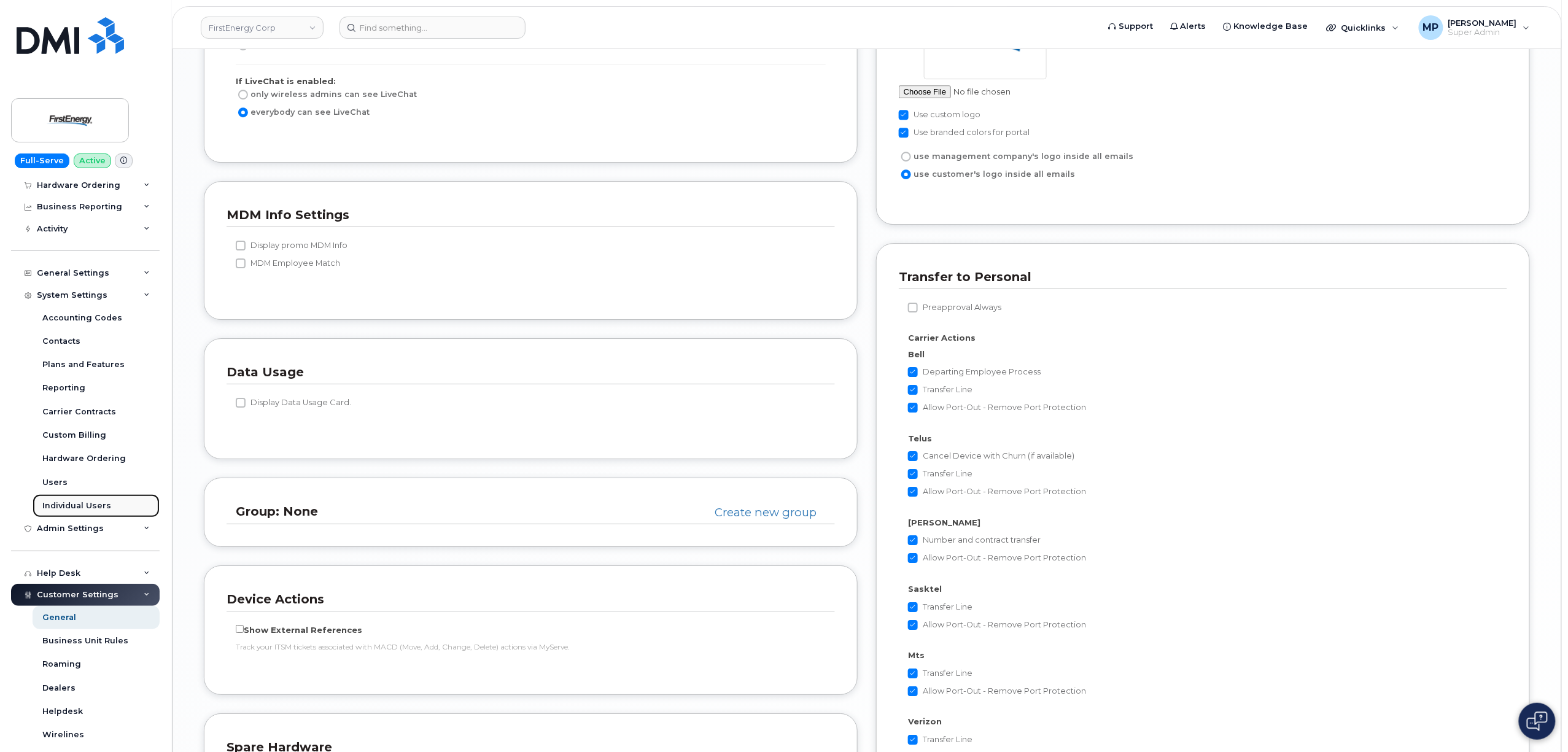
click at [71, 498] on link "Individual Users" at bounding box center [95, 506] width 127 height 24
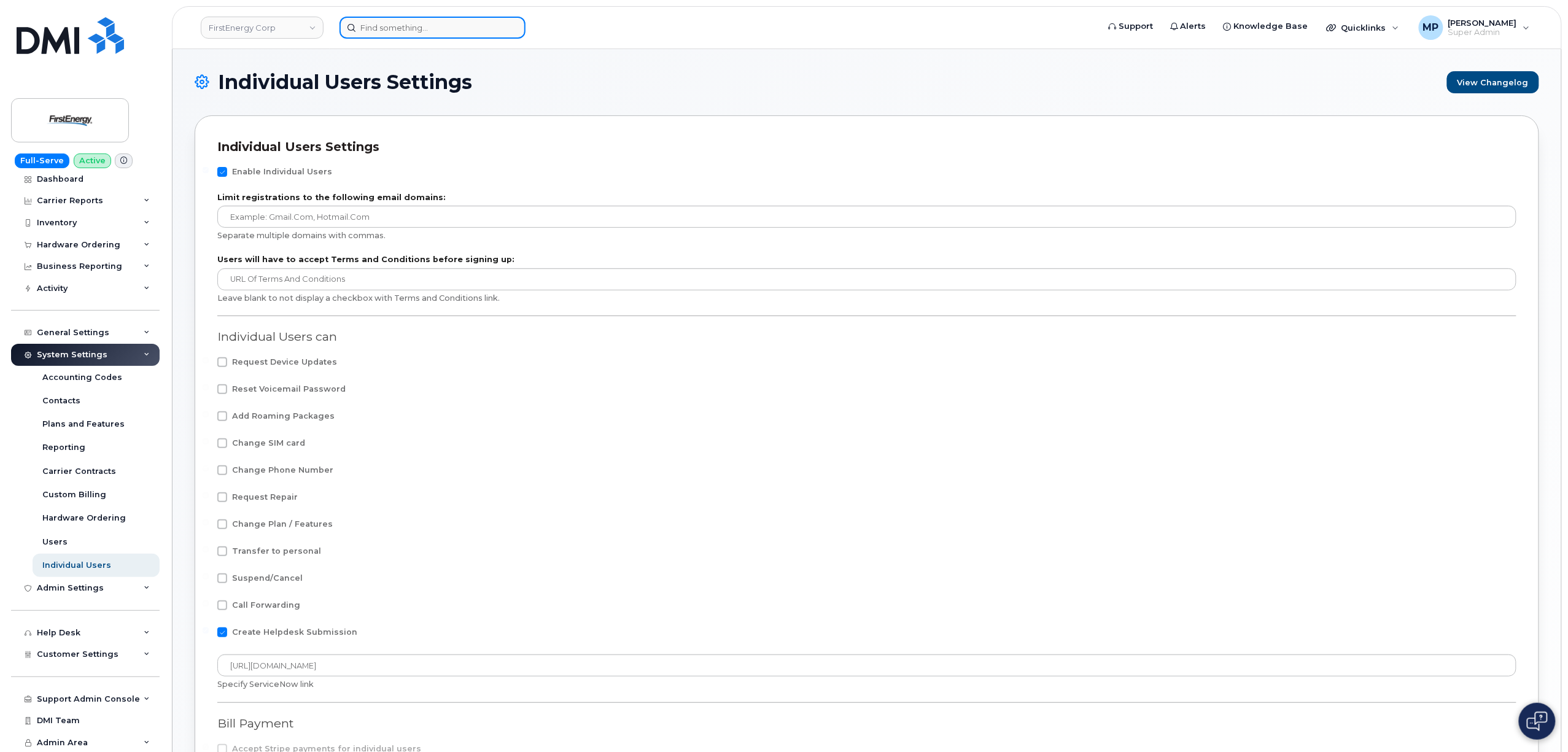
drag, startPoint x: 431, startPoint y: 14, endPoint x: 389, endPoint y: 26, distance: 43.7
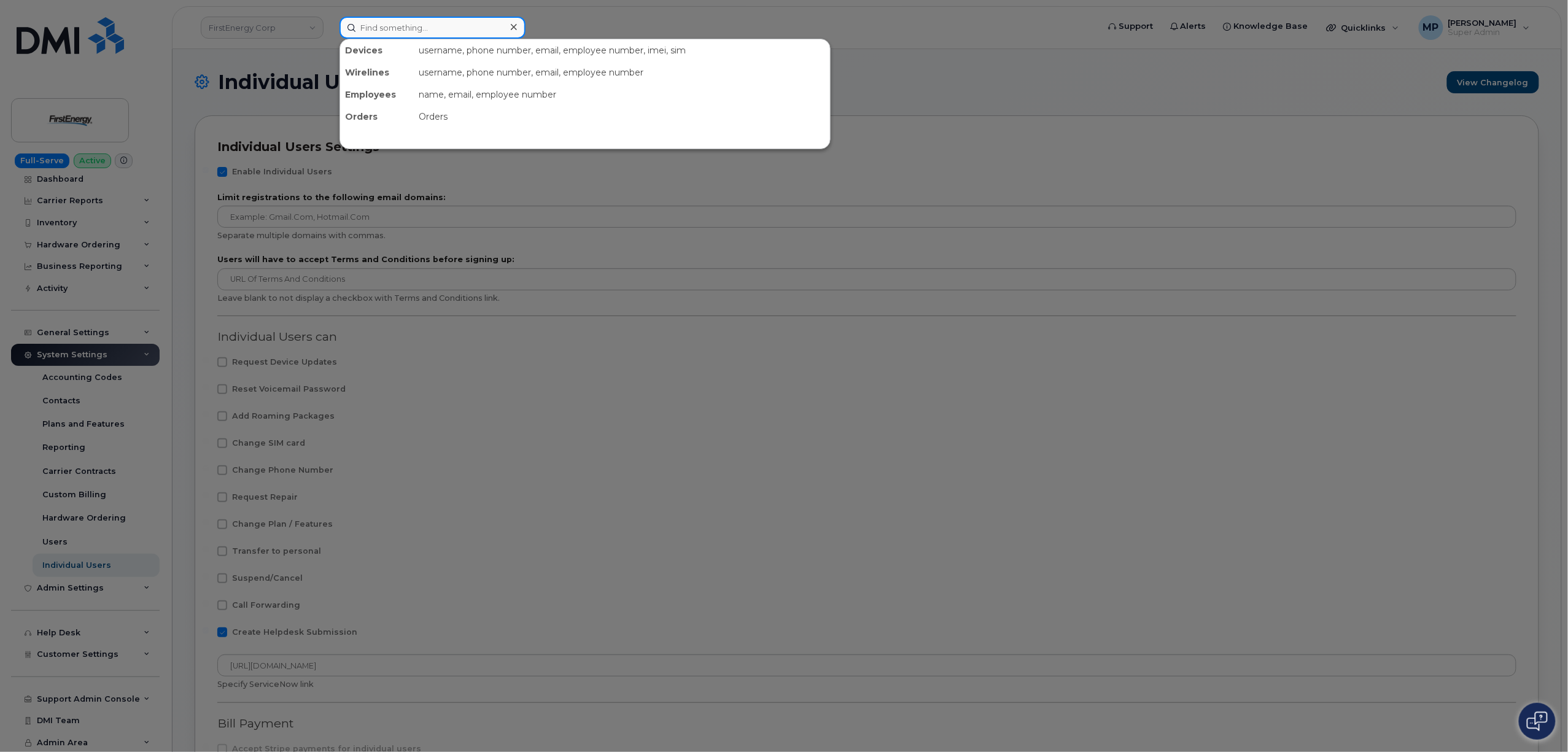
paste input "907-406-0725"
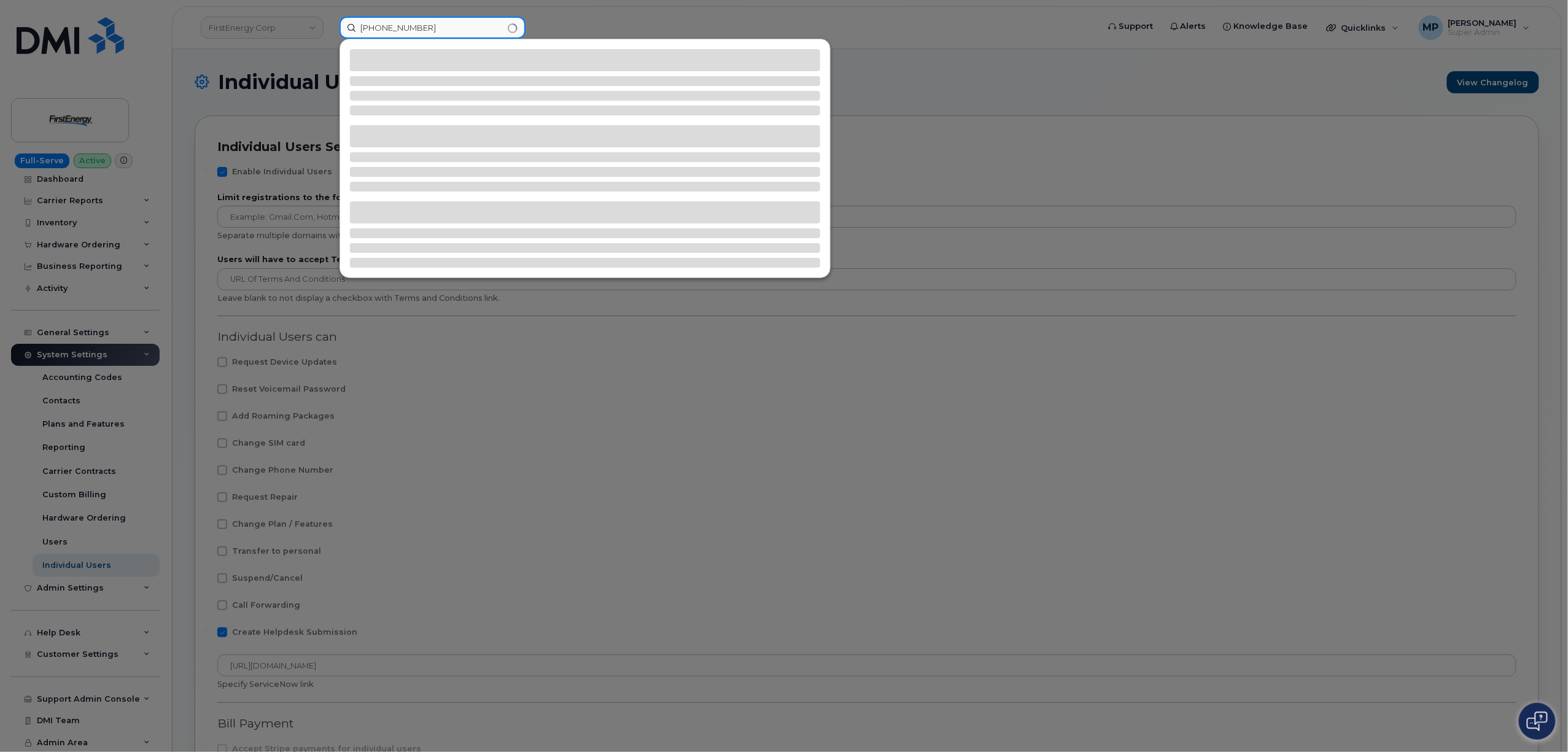
type input "907-406-0725"
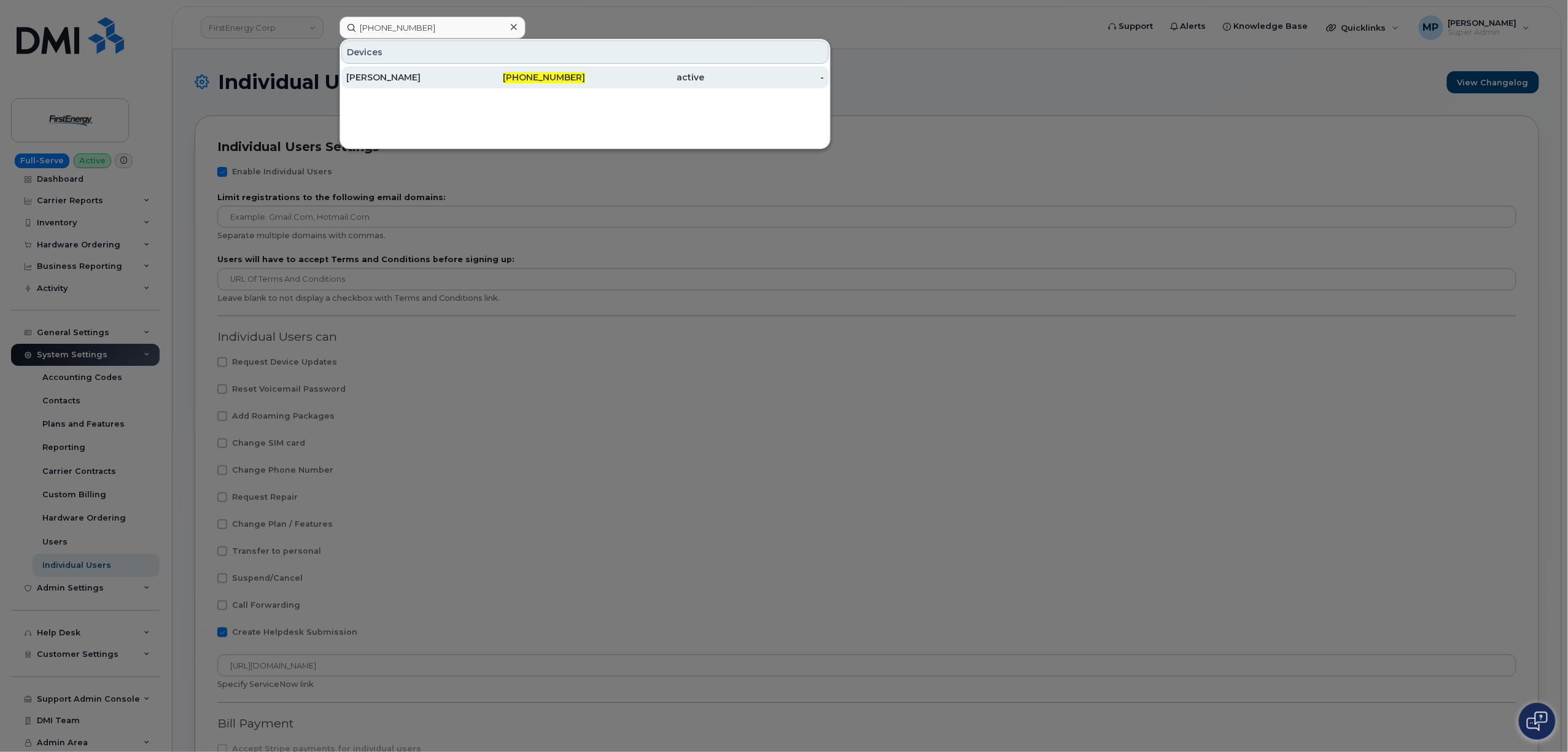
click at [385, 79] on div "[PERSON_NAME]" at bounding box center [406, 77] width 120 height 12
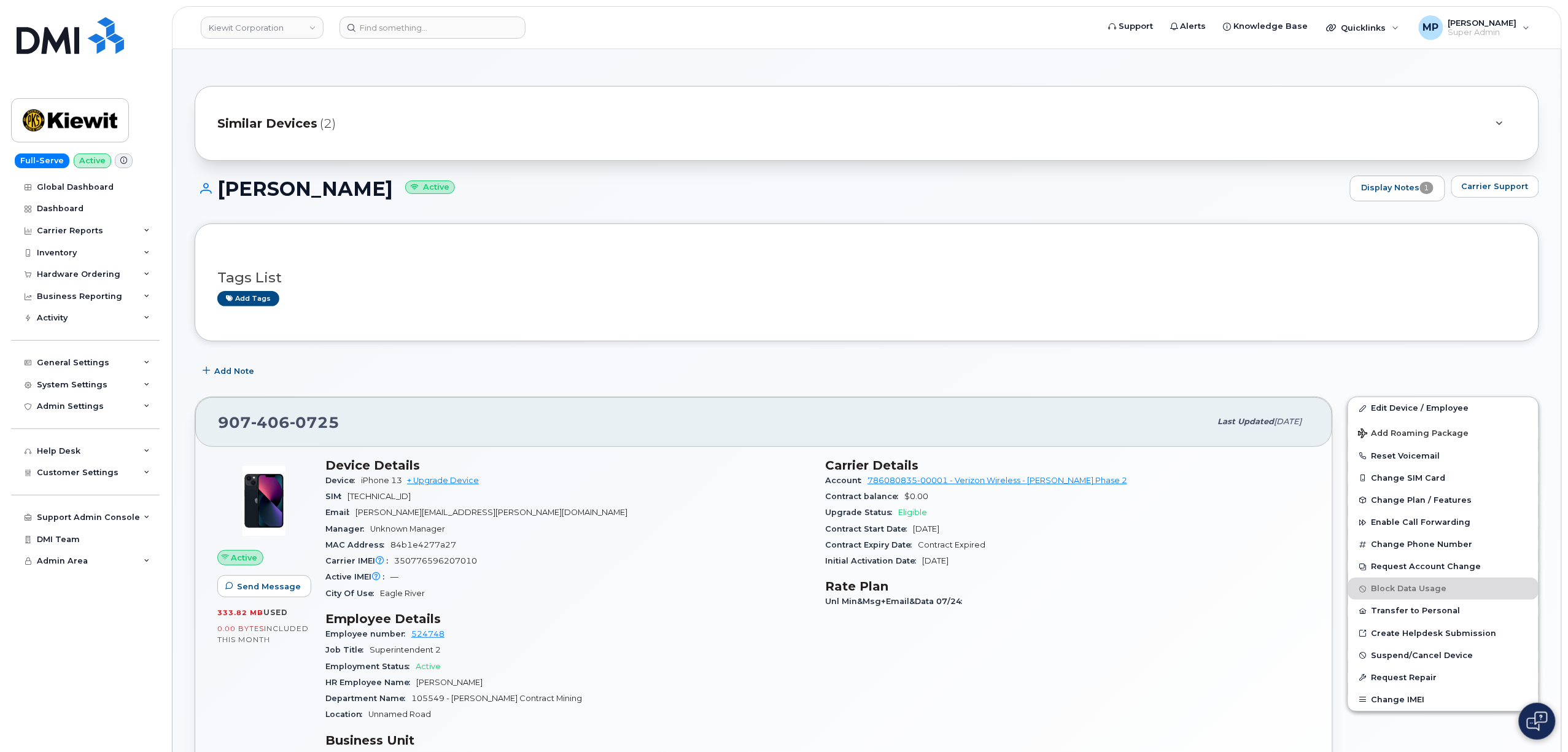
drag, startPoint x: 979, startPoint y: 565, endPoint x: 920, endPoint y: 567, distance: 59.0
click at [920, 567] on div "Initial Activation Date [DATE]" at bounding box center [1067, 561] width 485 height 16
drag, startPoint x: 345, startPoint y: 423, endPoint x: 283, endPoint y: 369, distance: 82.2
click at [206, 426] on div "[PHONE_NUMBER] Last updated [DATE]" at bounding box center [764, 422] width 1136 height 49
click at [593, 405] on div "[PHONE_NUMBER] Last updated [DATE]" at bounding box center [764, 422] width 1136 height 49
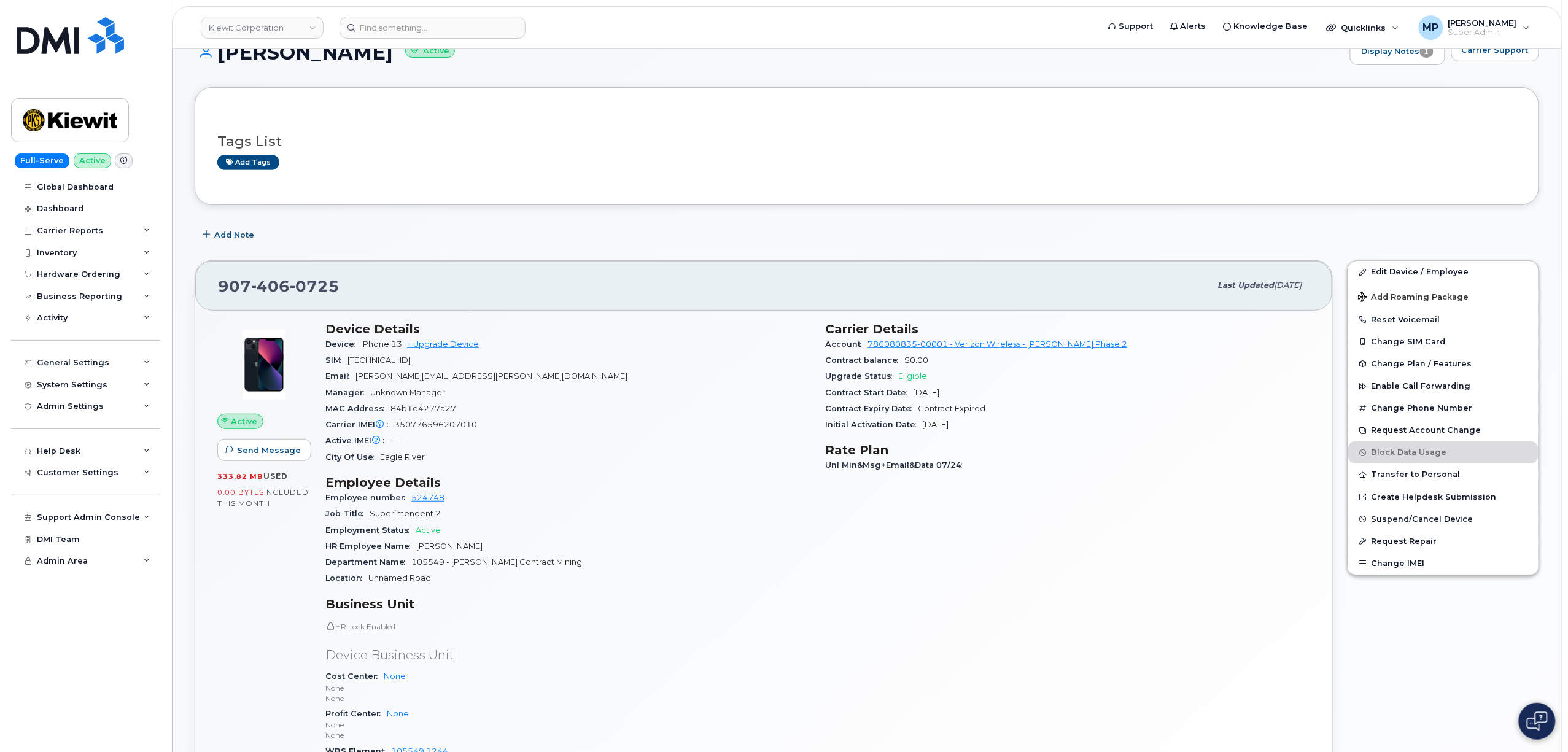
scroll to position [163, 0]
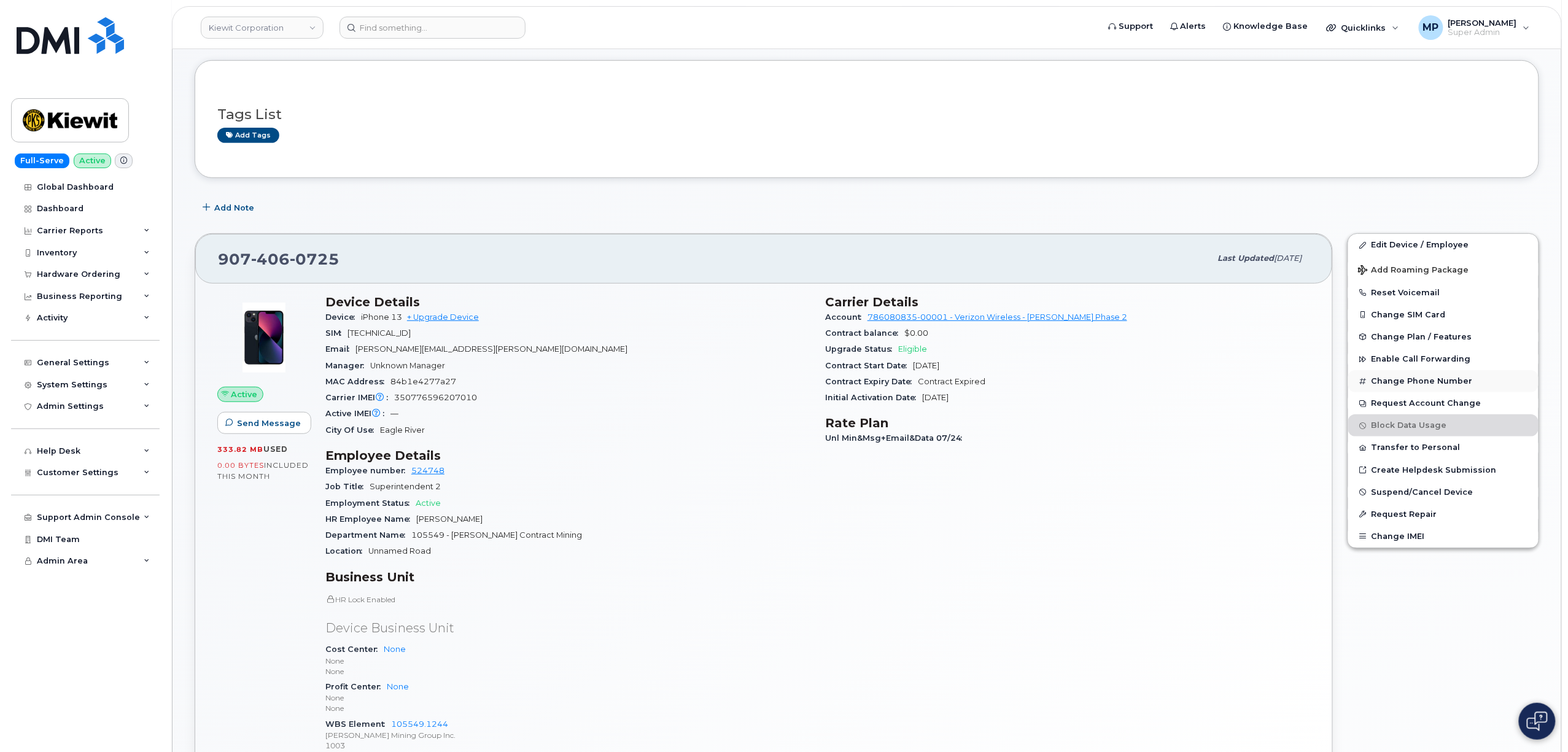
click at [1393, 389] on button "Change Phone Number" at bounding box center [1443, 380] width 191 height 22
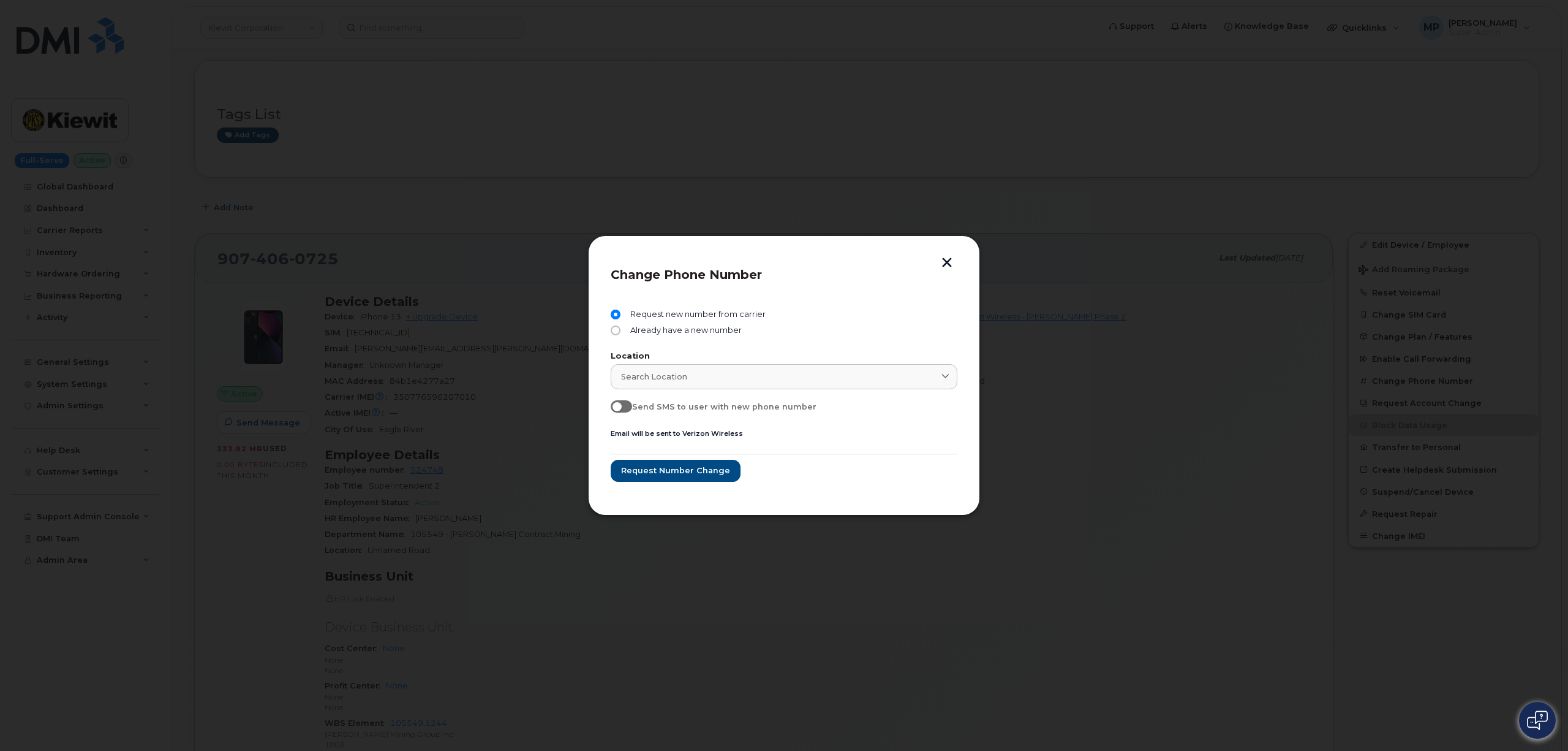
click at [940, 243] on div "Change Phone Number Request new number from carrier Already have a new number L…" at bounding box center [784, 375] width 392 height 280
drag, startPoint x: 940, startPoint y: 255, endPoint x: 947, endPoint y: 255, distance: 7.0
click at [943, 255] on div "Change Phone Number Request new number from carrier Already have a new number L…" at bounding box center [784, 375] width 392 height 280
click at [950, 258] on button "button" at bounding box center [947, 263] width 19 height 13
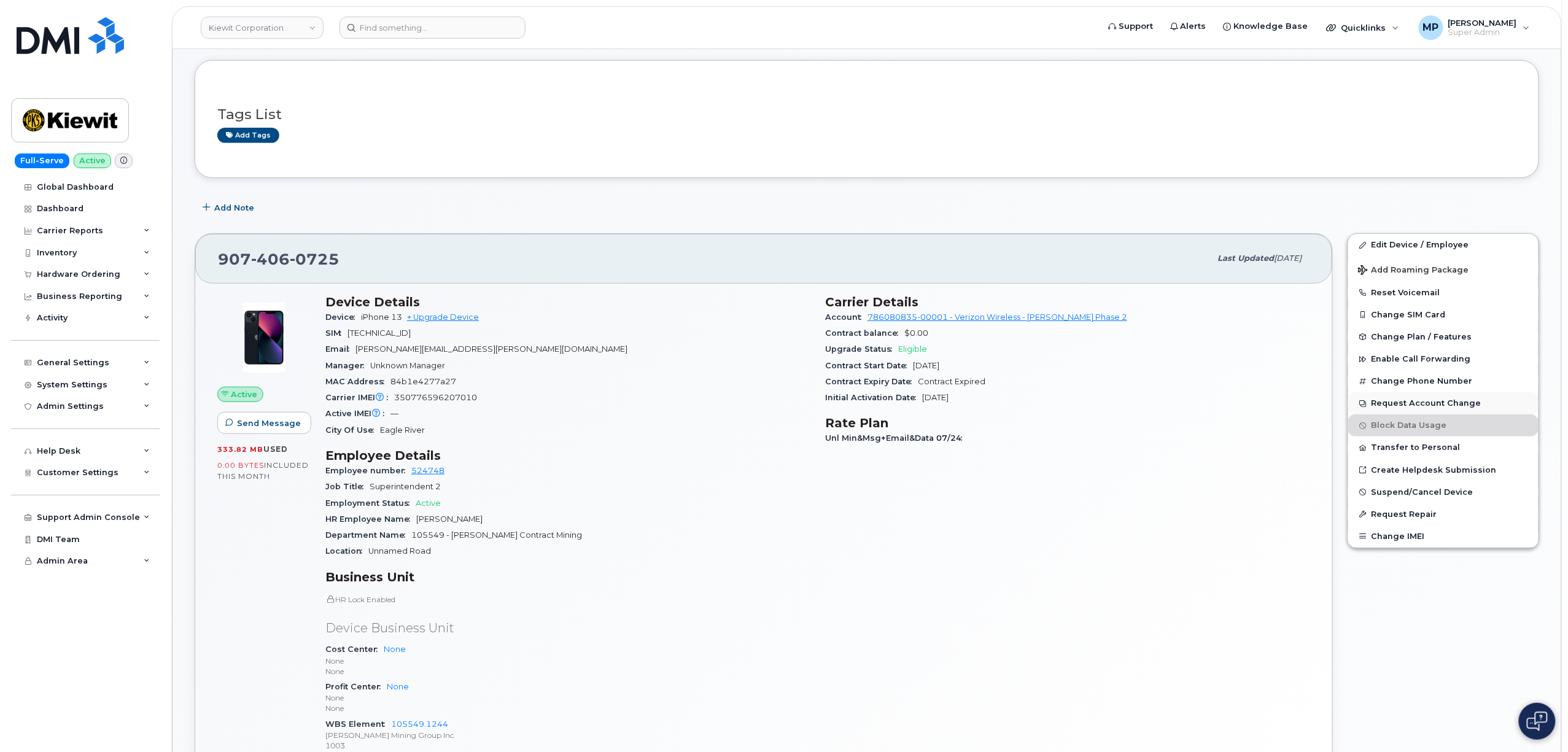
click at [1379, 413] on button "Request Account Change" at bounding box center [1443, 403] width 191 height 22
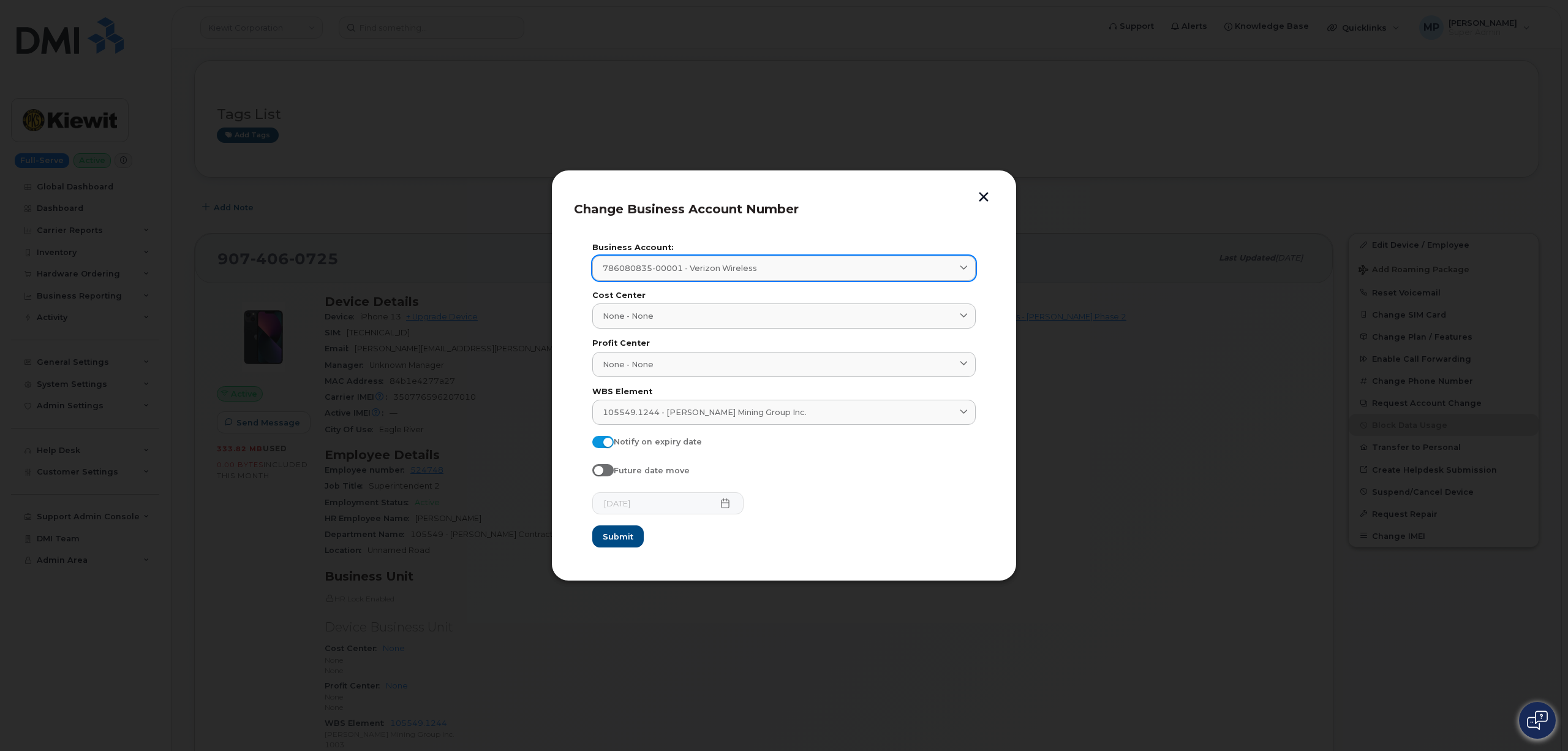
click at [687, 255] on link "786080835-00001 - Verizon Wireless" at bounding box center [784, 268] width 384 height 26
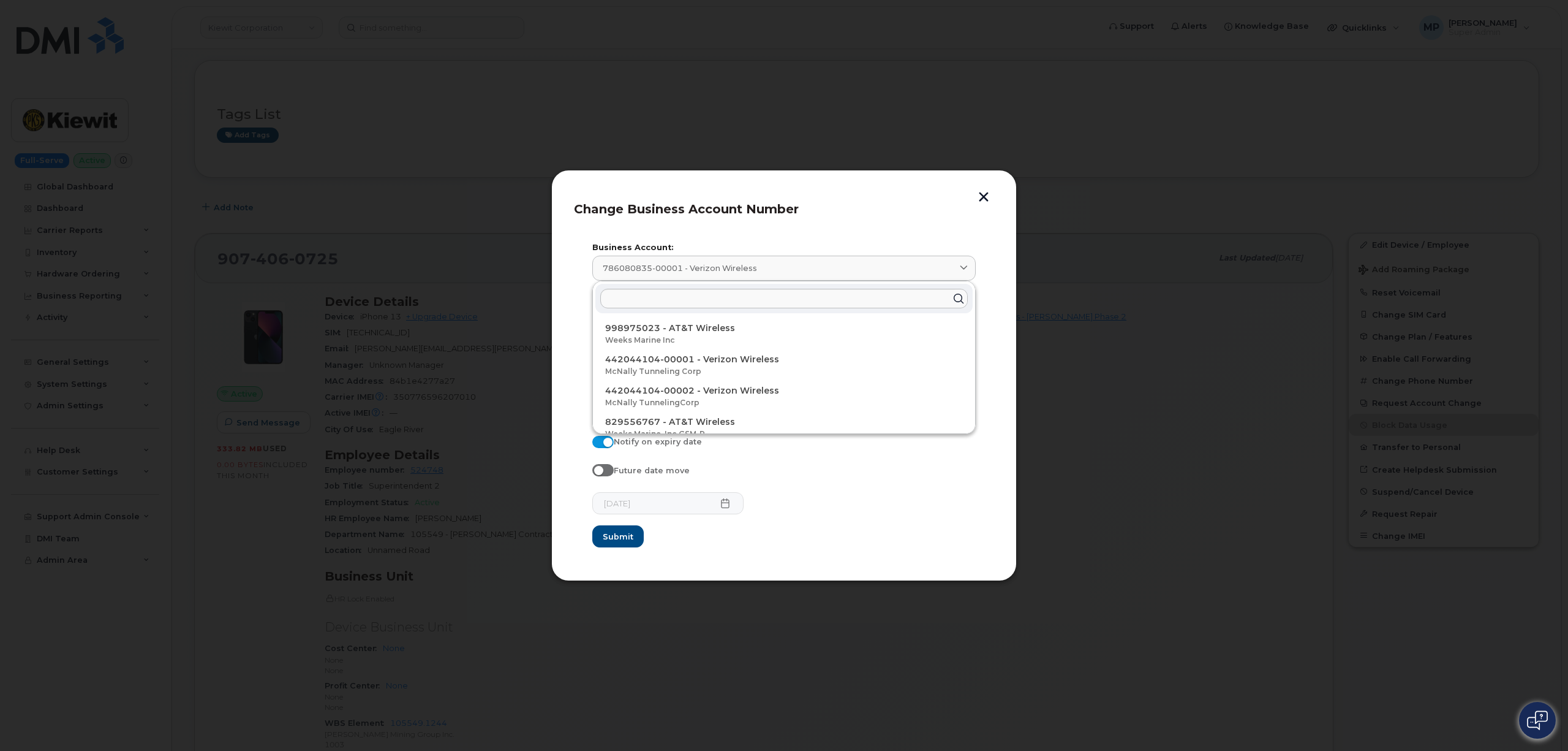
click at [868, 199] on header "Change Business Account Number" at bounding box center [784, 212] width 420 height 40
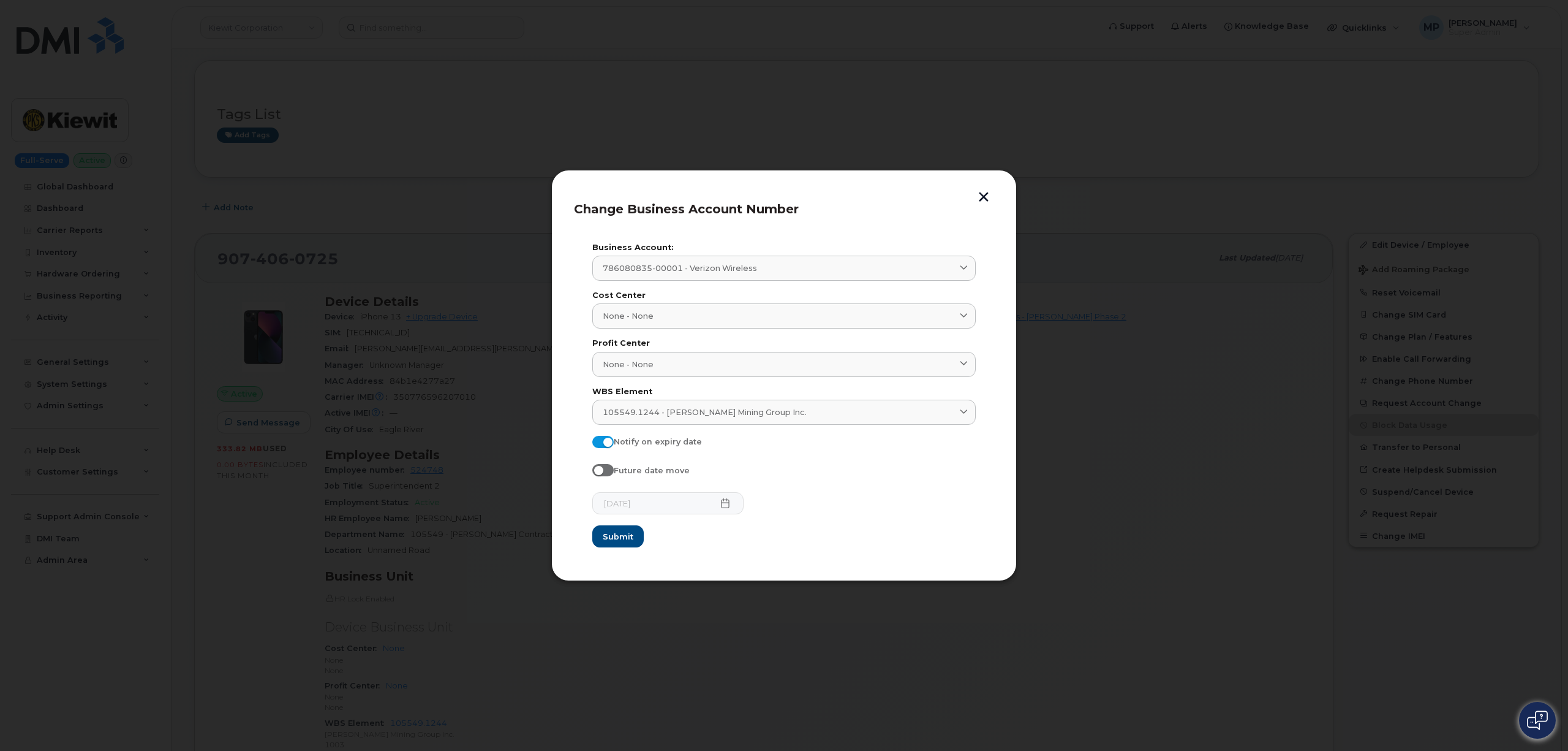
click at [981, 191] on button "button" at bounding box center [983, 197] width 19 height 13
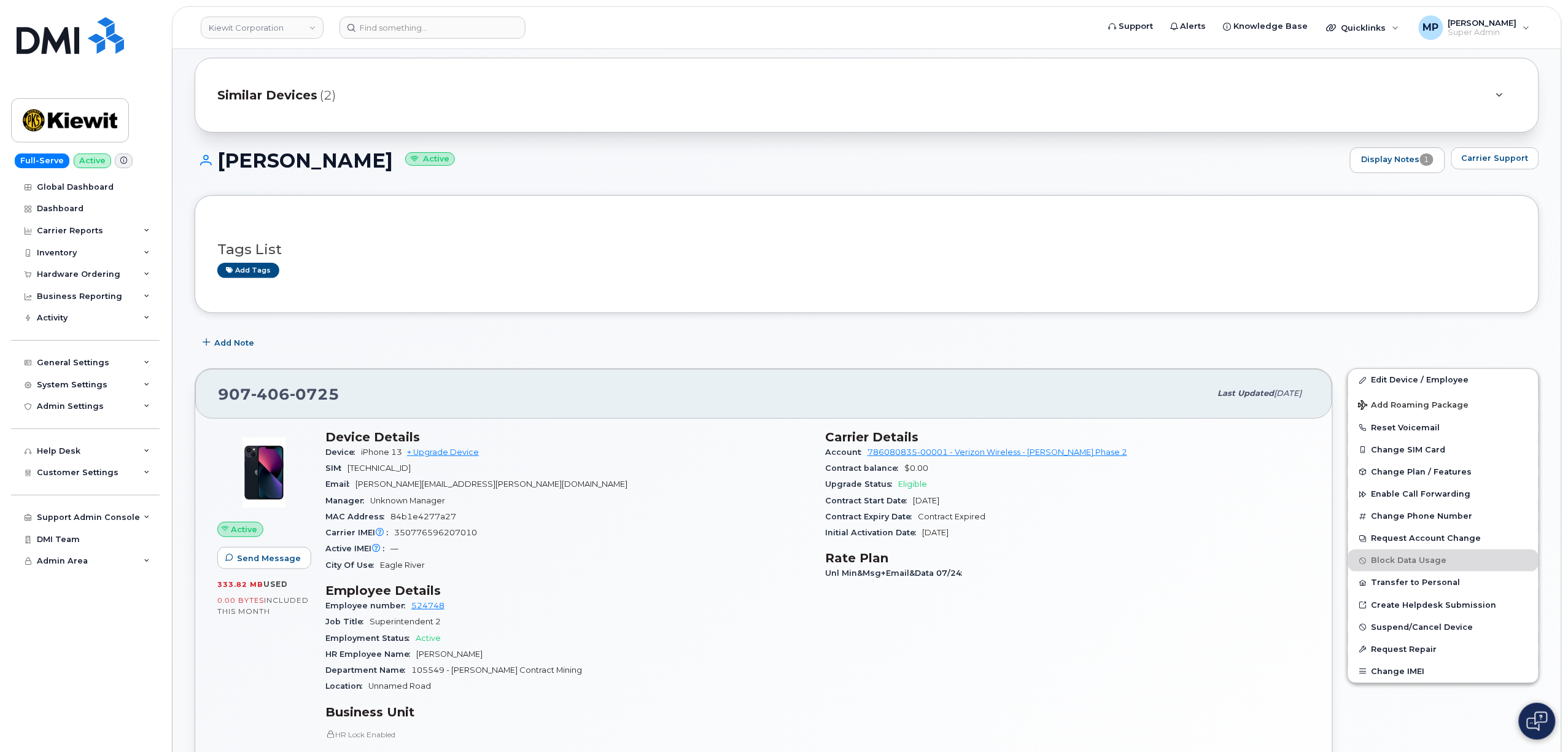
scroll to position [0, 0]
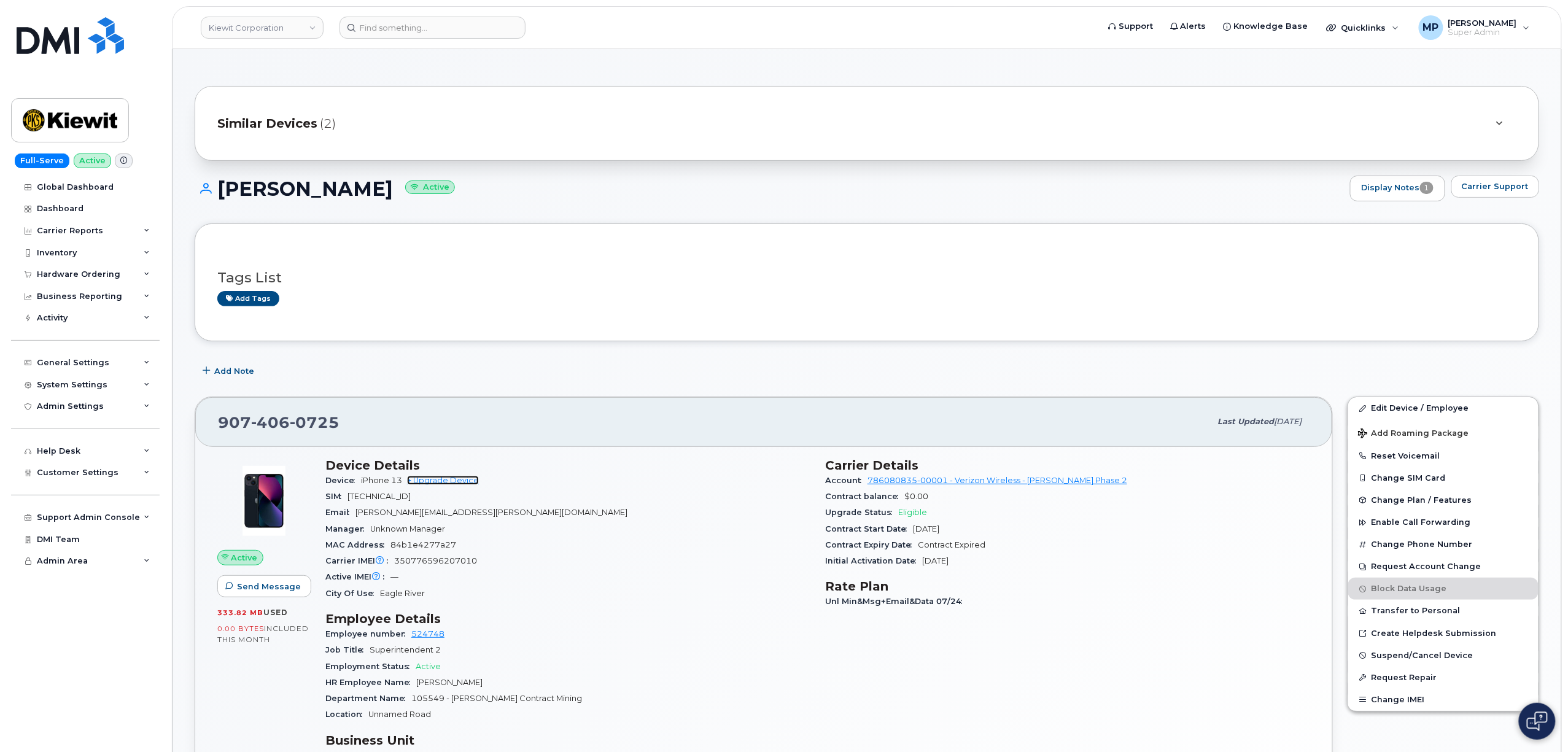
drag, startPoint x: 445, startPoint y: 479, endPoint x: 450, endPoint y: 483, distance: 6.4
click at [445, 480] on link "+ Upgrade Device" at bounding box center [442, 480] width 72 height 9
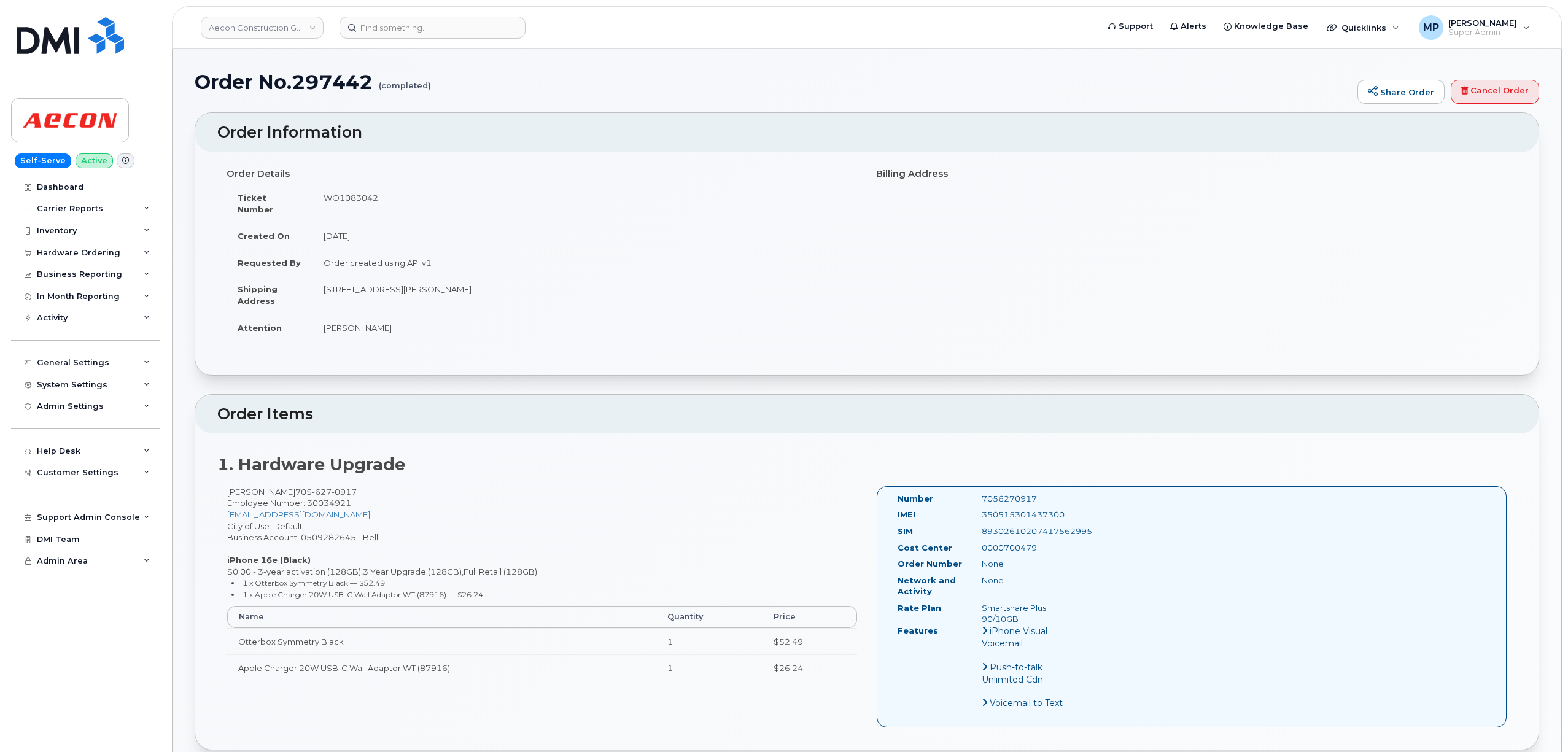
scroll to position [1391, 0]
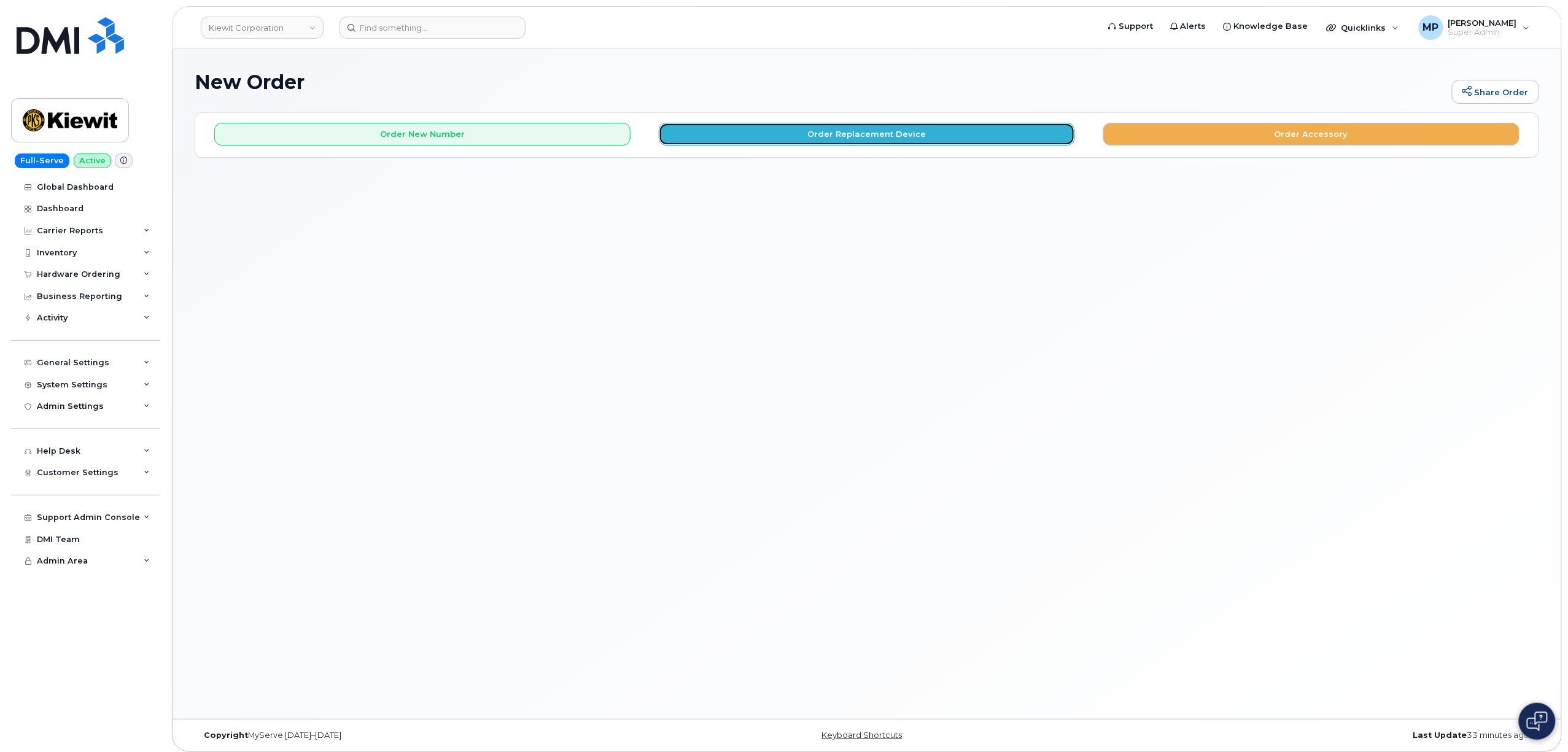
click at [840, 142] on button "Order Replacement Device" at bounding box center [866, 134] width 416 height 23
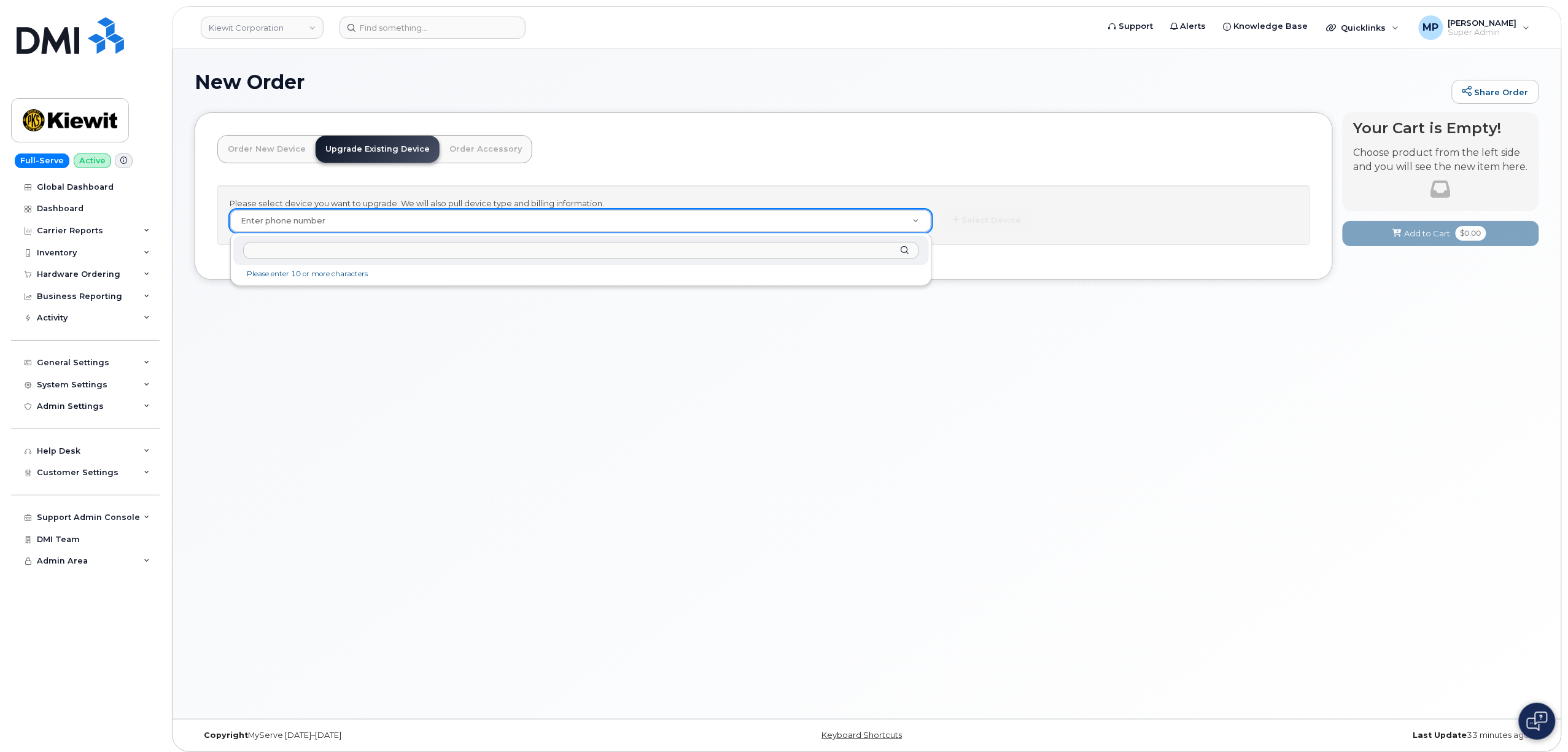
paste input "907-406-0725"
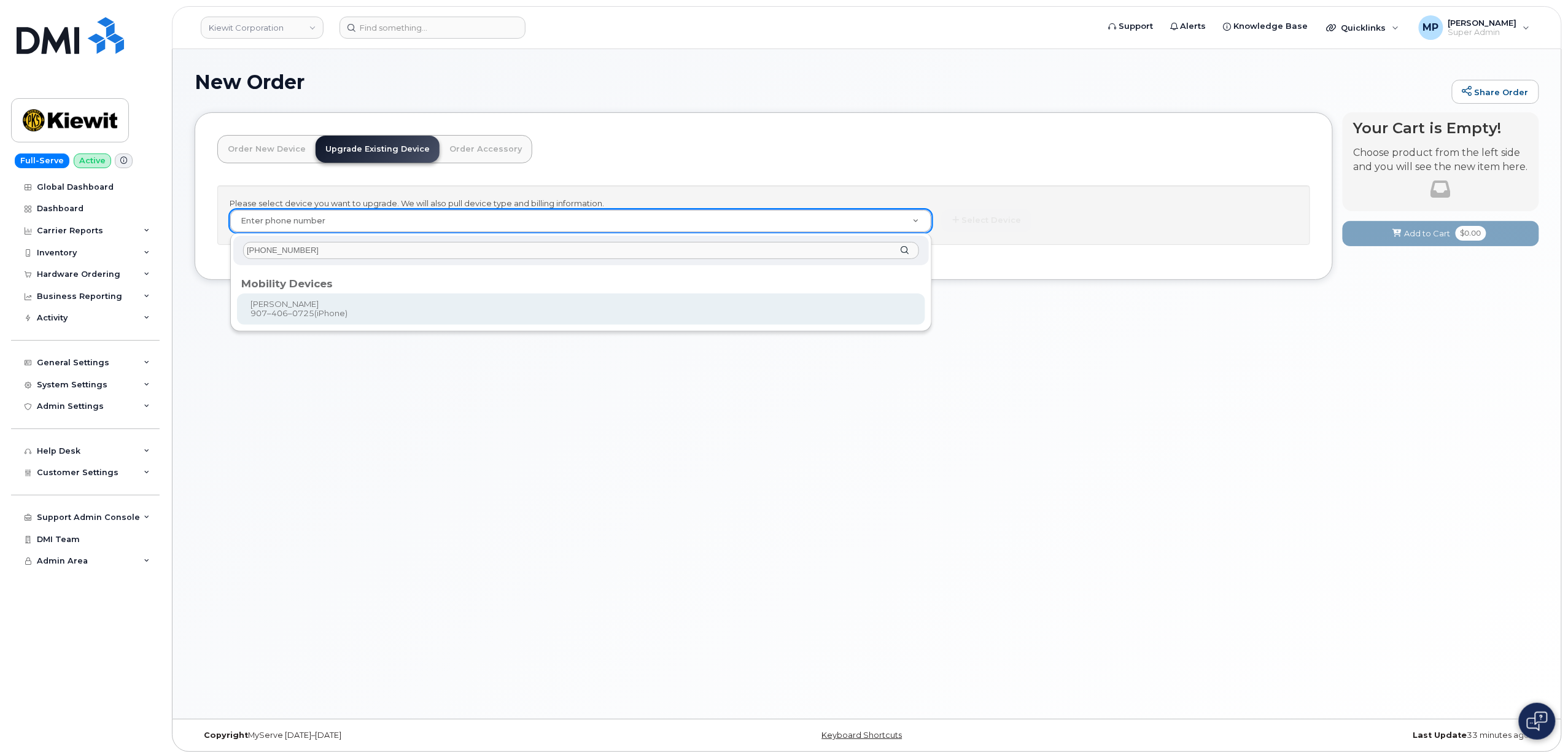
type input "907-406-0725"
type input "1173554"
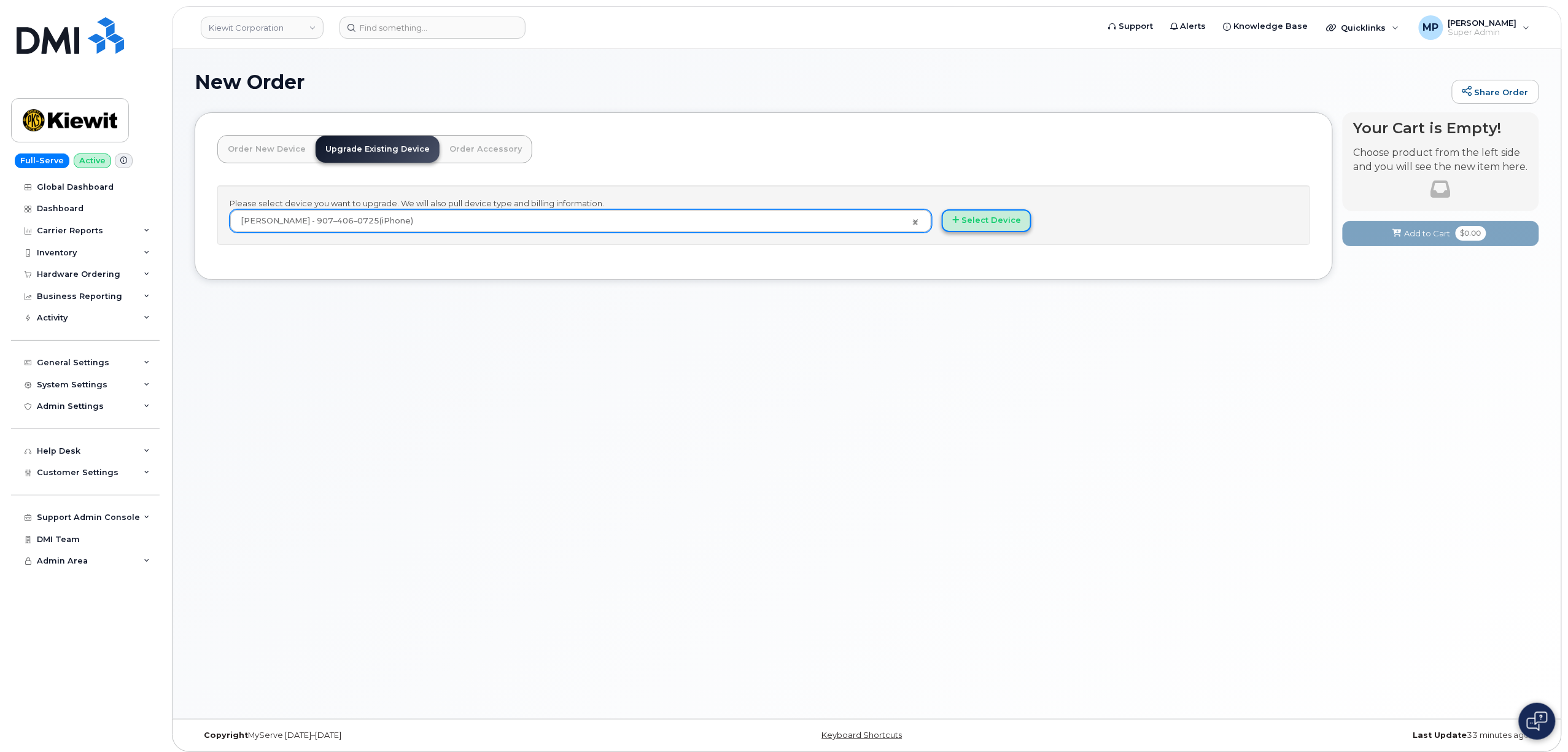
click at [978, 219] on button "Select Device" at bounding box center [986, 220] width 89 height 23
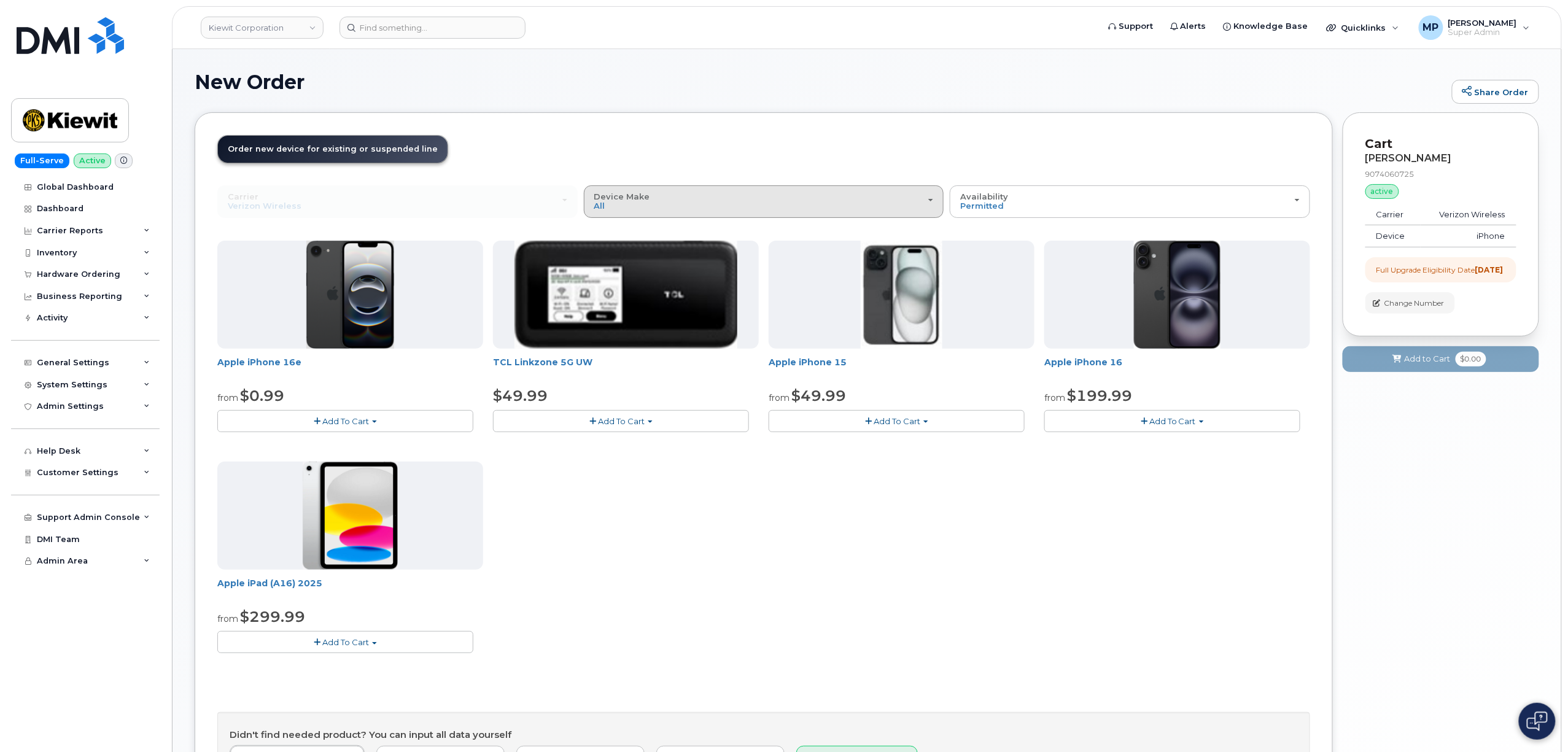
click at [929, 195] on div "Device Make All iPhone Modem Tablet" at bounding box center [763, 201] width 339 height 19
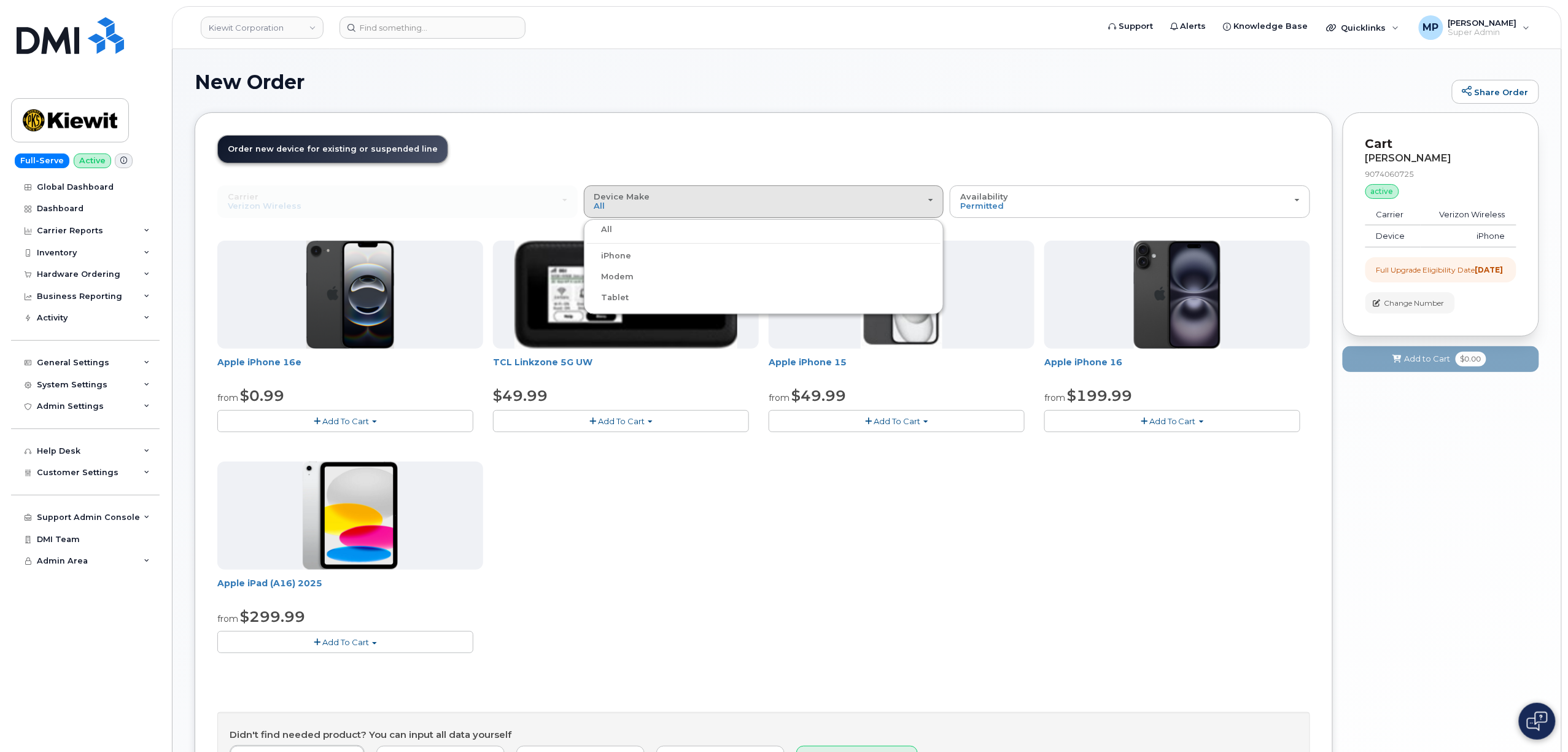
drag, startPoint x: 744, startPoint y: 604, endPoint x: 739, endPoint y: 593, distance: 12.1
click at [742, 601] on div "Apple iPhone 16e from $0.99 Add To Cart $0.99 - 2 Year Upgrade (128GB) $599.99 …" at bounding box center [763, 457] width 1092 height 433
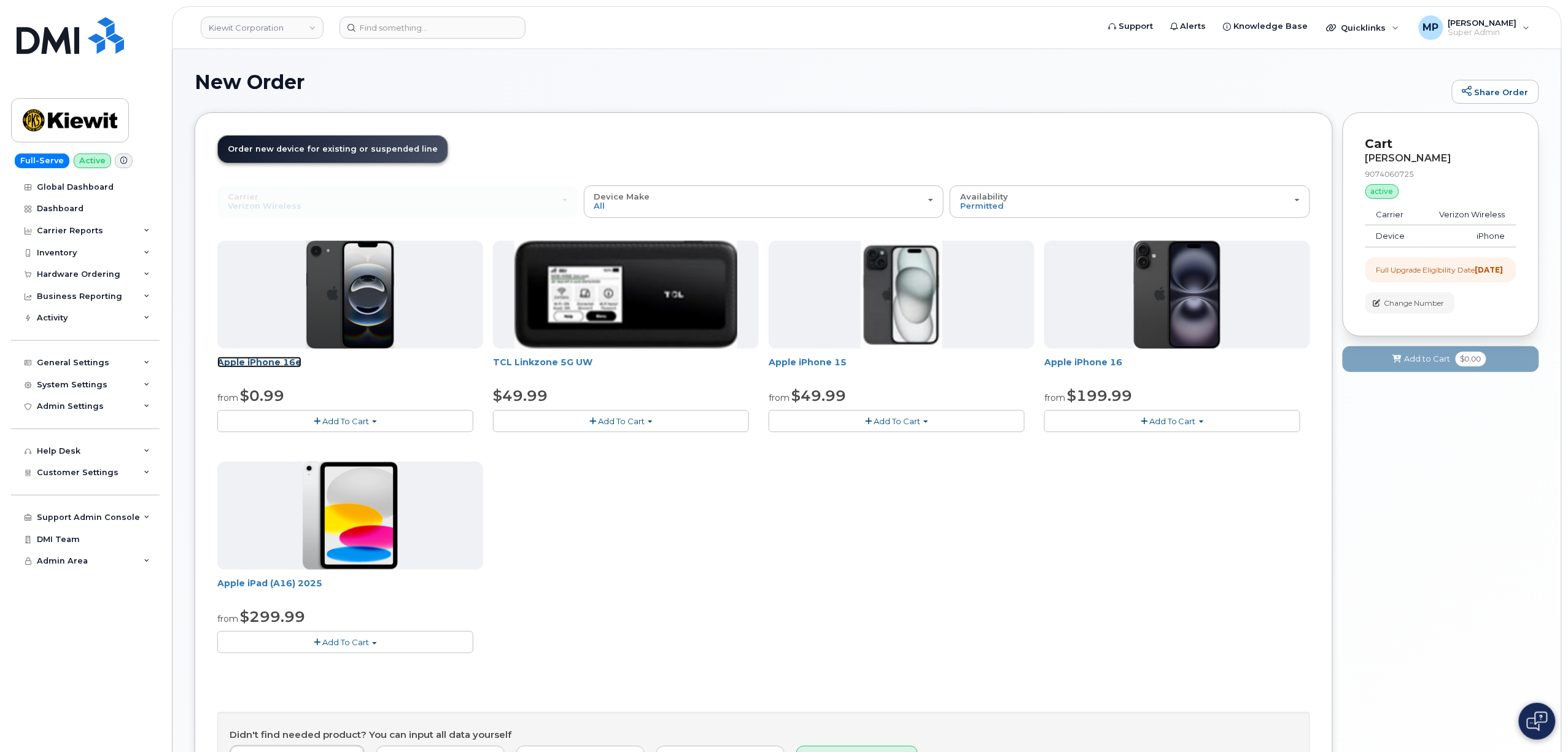
click at [267, 360] on link "Apple iPhone 16e" at bounding box center [260, 362] width 85 height 11
click at [352, 424] on span "Add To Cart" at bounding box center [345, 421] width 46 height 10
click at [319, 443] on link "$0.99 - 2 Year Upgrade (128GB)" at bounding box center [297, 444] width 154 height 16
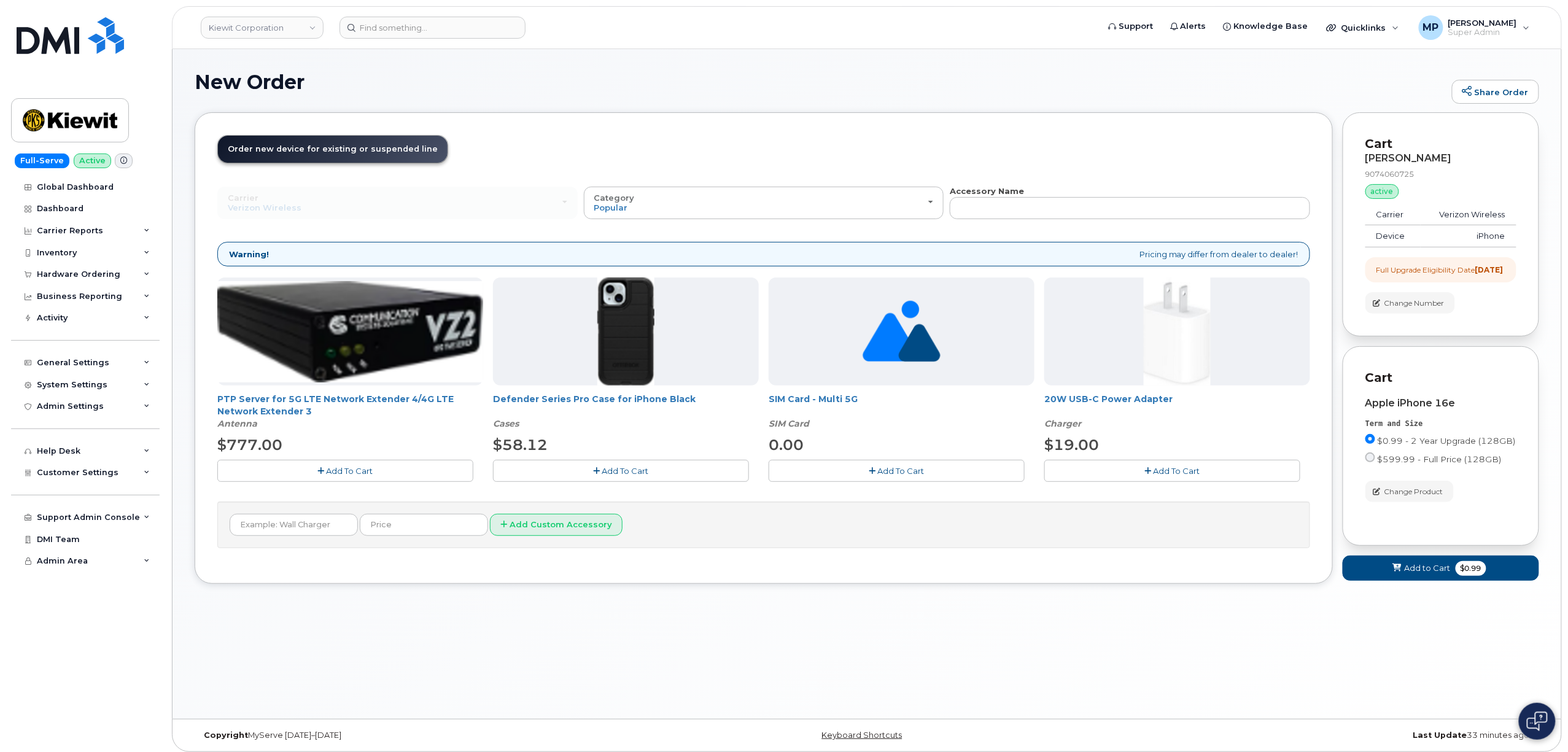
click at [266, 202] on div "Carrier Verizon Wireless T-Mobile AT&T Wireless Verizon Wireless T-Mobile AT&T …" at bounding box center [397, 202] width 360 height 31
click at [266, 203] on div "Carrier Verizon Wireless T-Mobile AT&T Wireless Verizon Wireless T-Mobile AT&T …" at bounding box center [397, 202] width 360 height 31
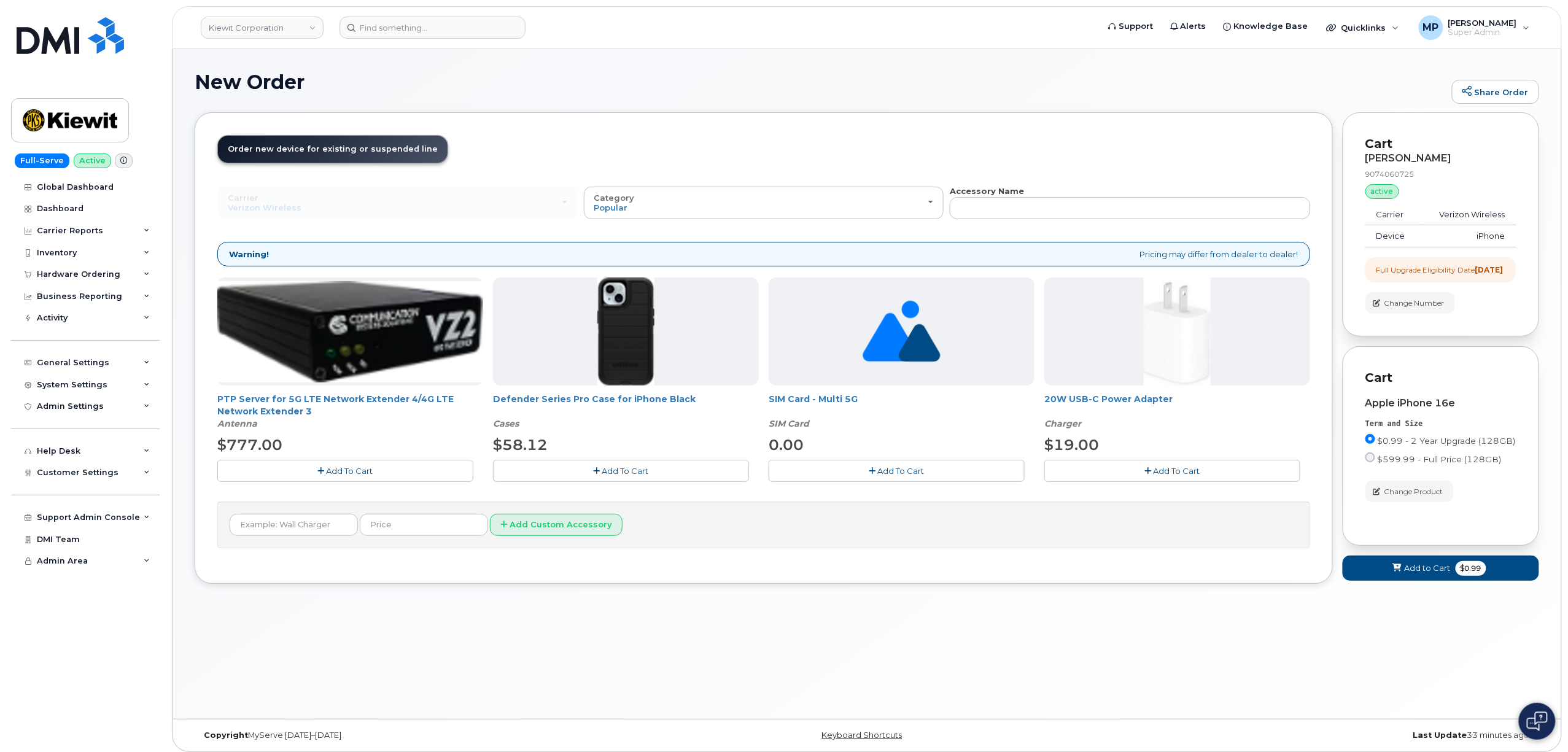
click at [266, 203] on div "Carrier Verizon Wireless T-Mobile AT&T Wireless Verizon Wireless T-Mobile AT&T …" at bounding box center [397, 202] width 360 height 31
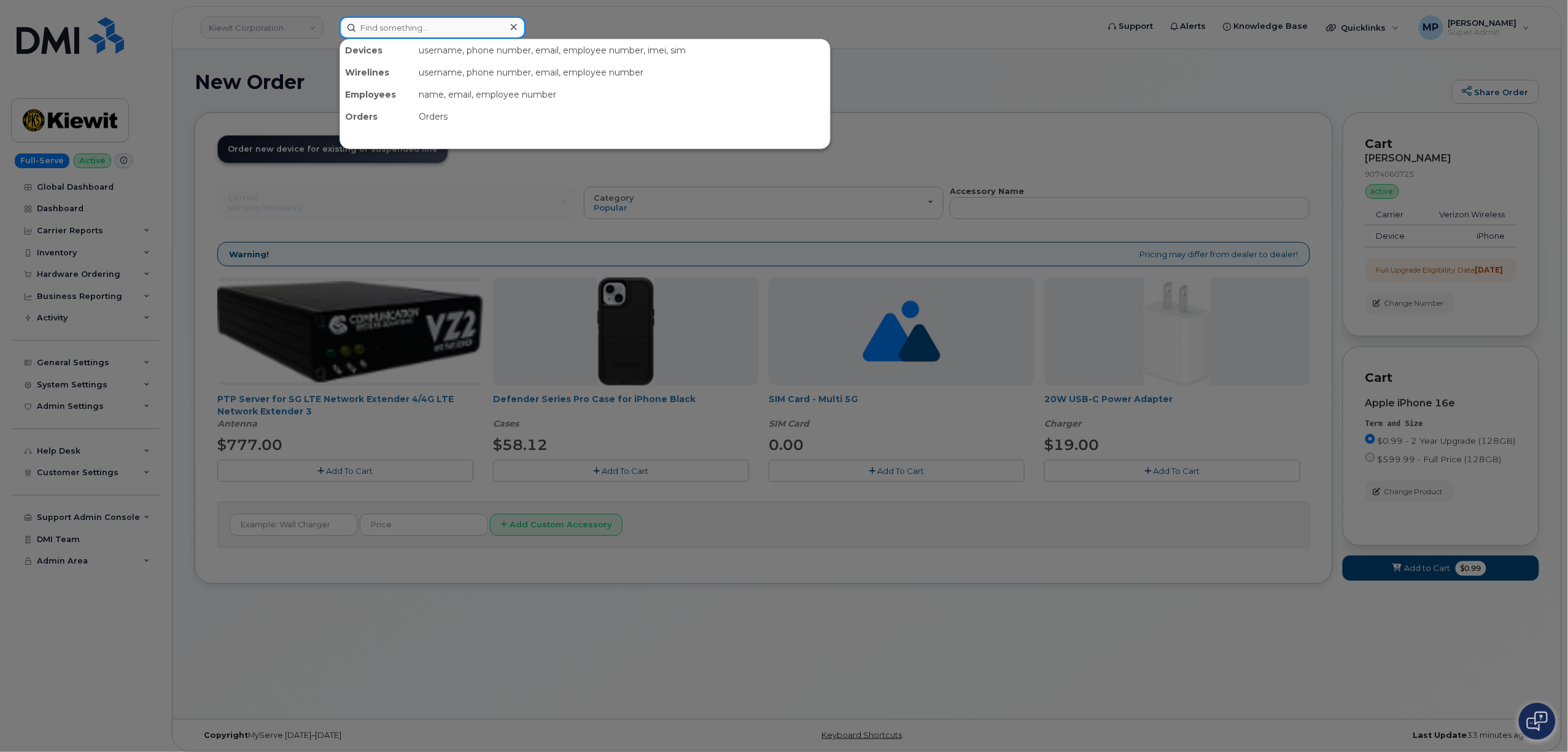
click at [376, 26] on input at bounding box center [432, 28] width 186 height 22
paste input "907-406-0725"
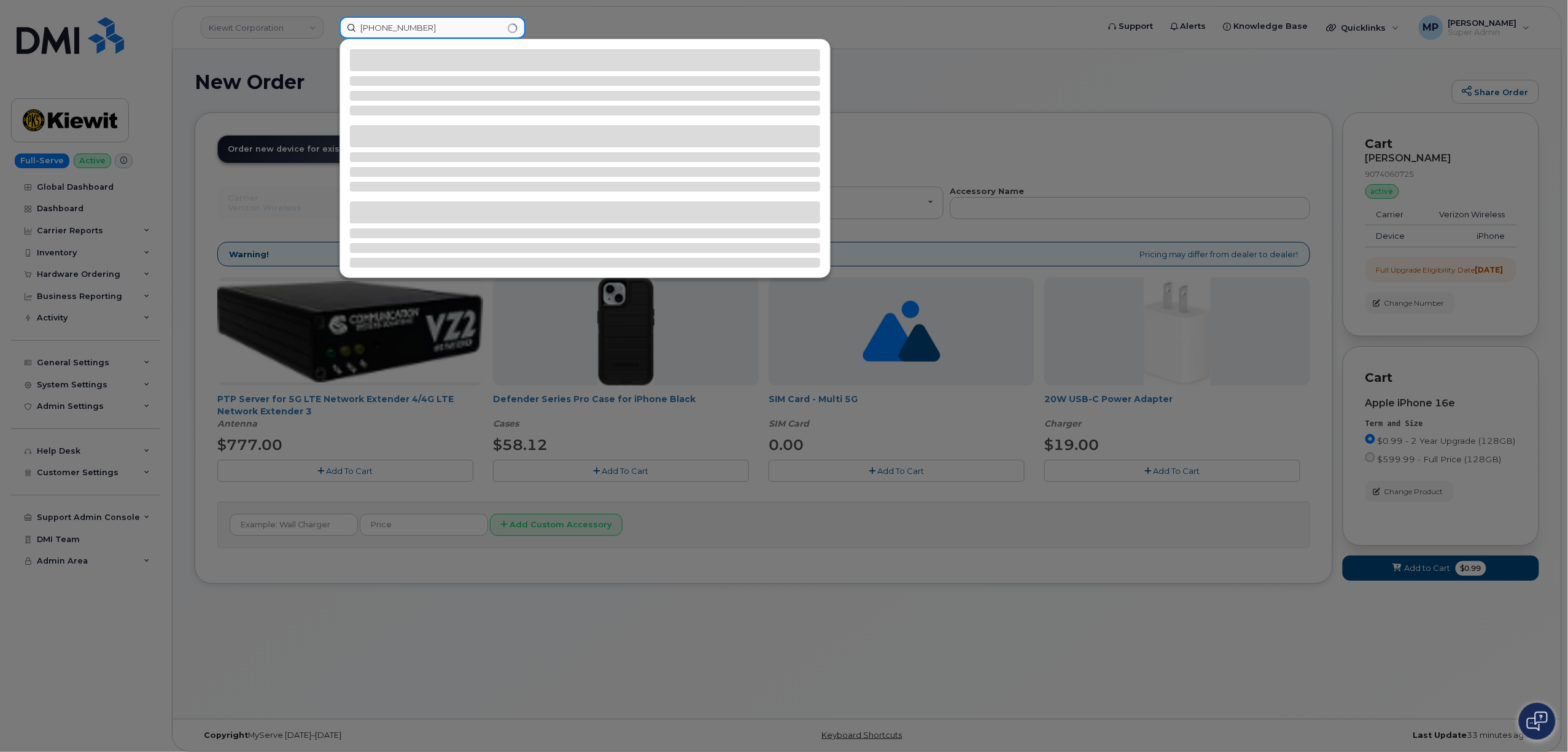
type input "907-406-0725"
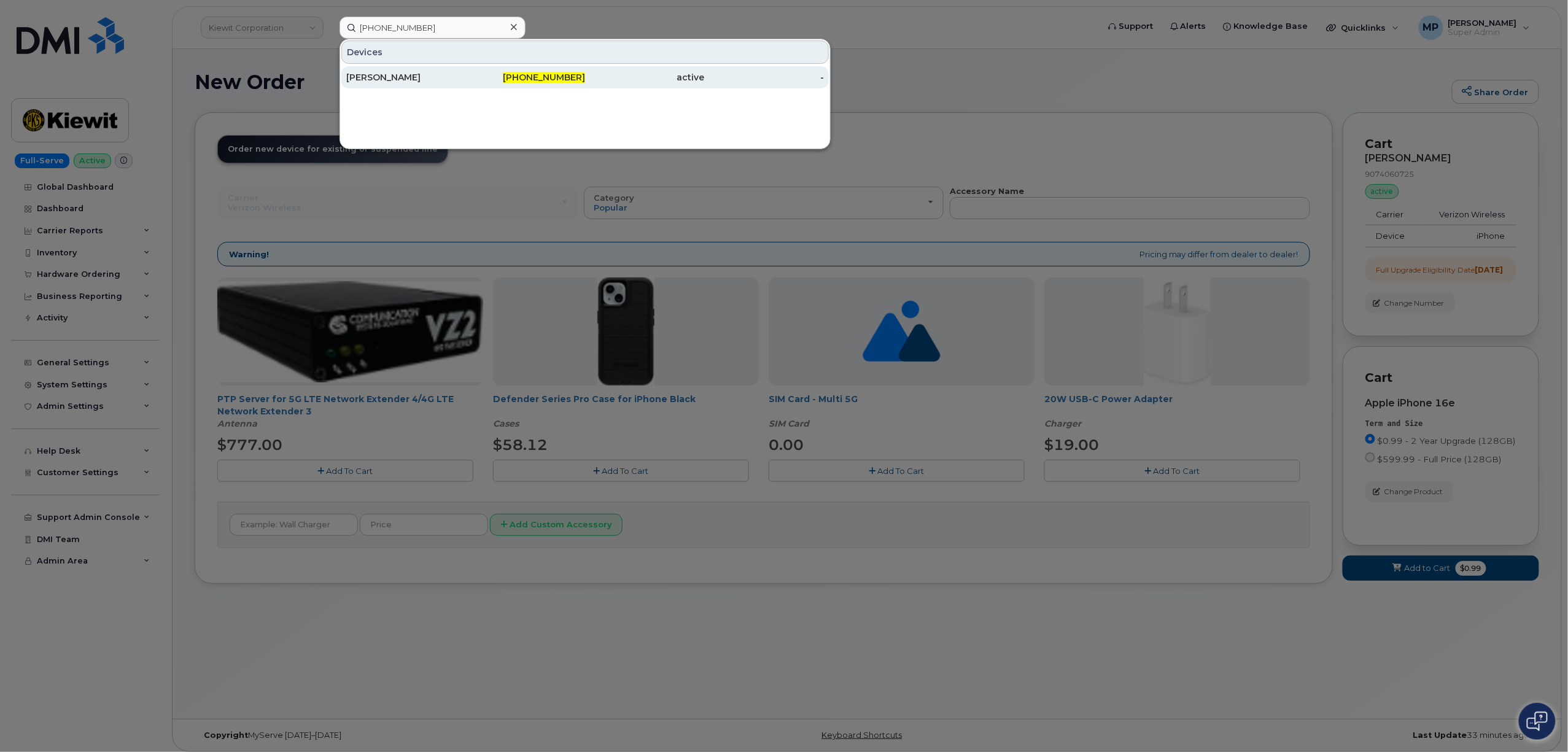
drag, startPoint x: 403, startPoint y: 74, endPoint x: 420, endPoint y: 82, distance: 18.8
click at [404, 74] on div "CAROL MARKS" at bounding box center [406, 77] width 120 height 12
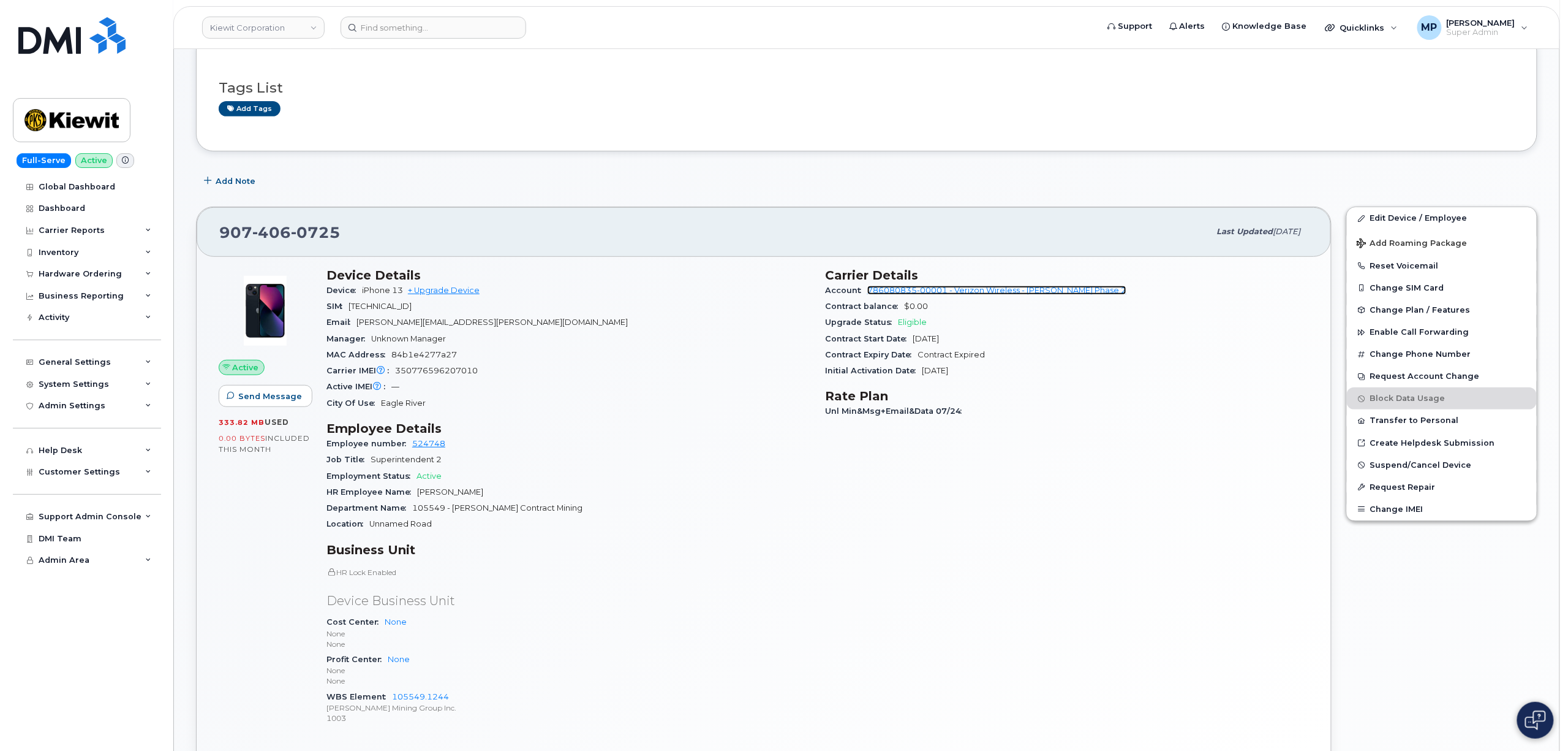
scroll to position [163, 0]
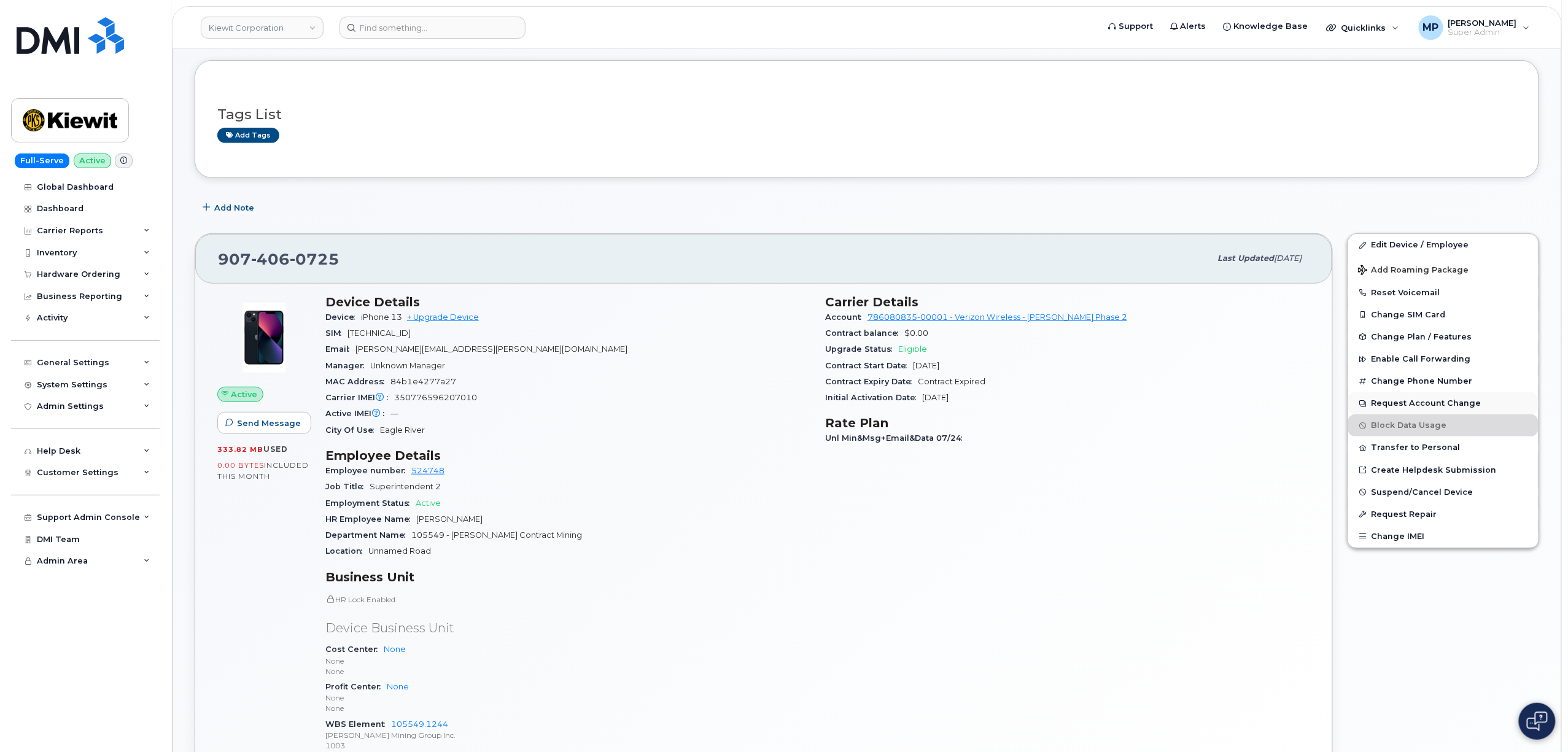
click at [1404, 401] on button "Request Account Change" at bounding box center [1443, 403] width 191 height 22
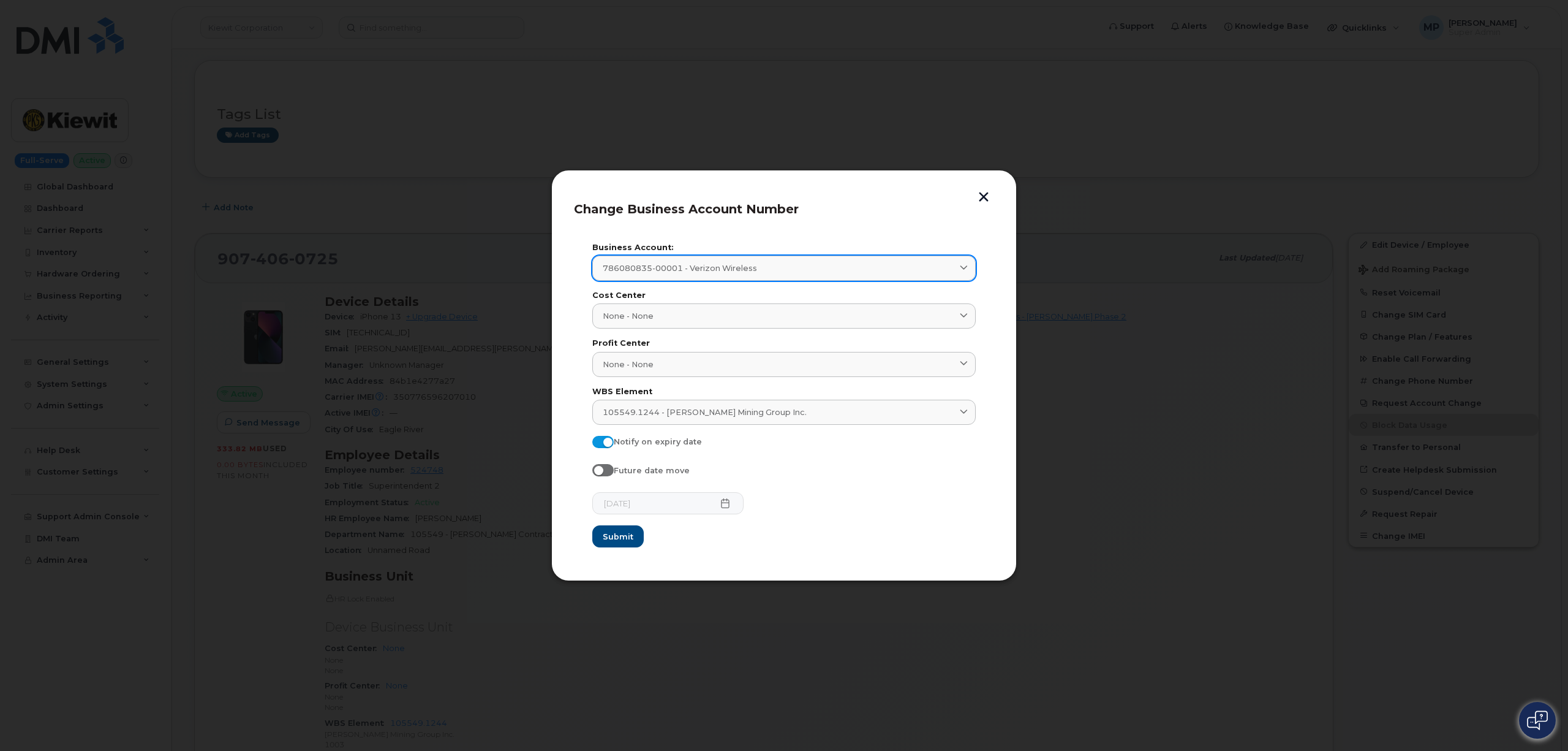
click at [821, 268] on div "786080835-00001 - Verizon Wireless" at bounding box center [784, 268] width 363 height 12
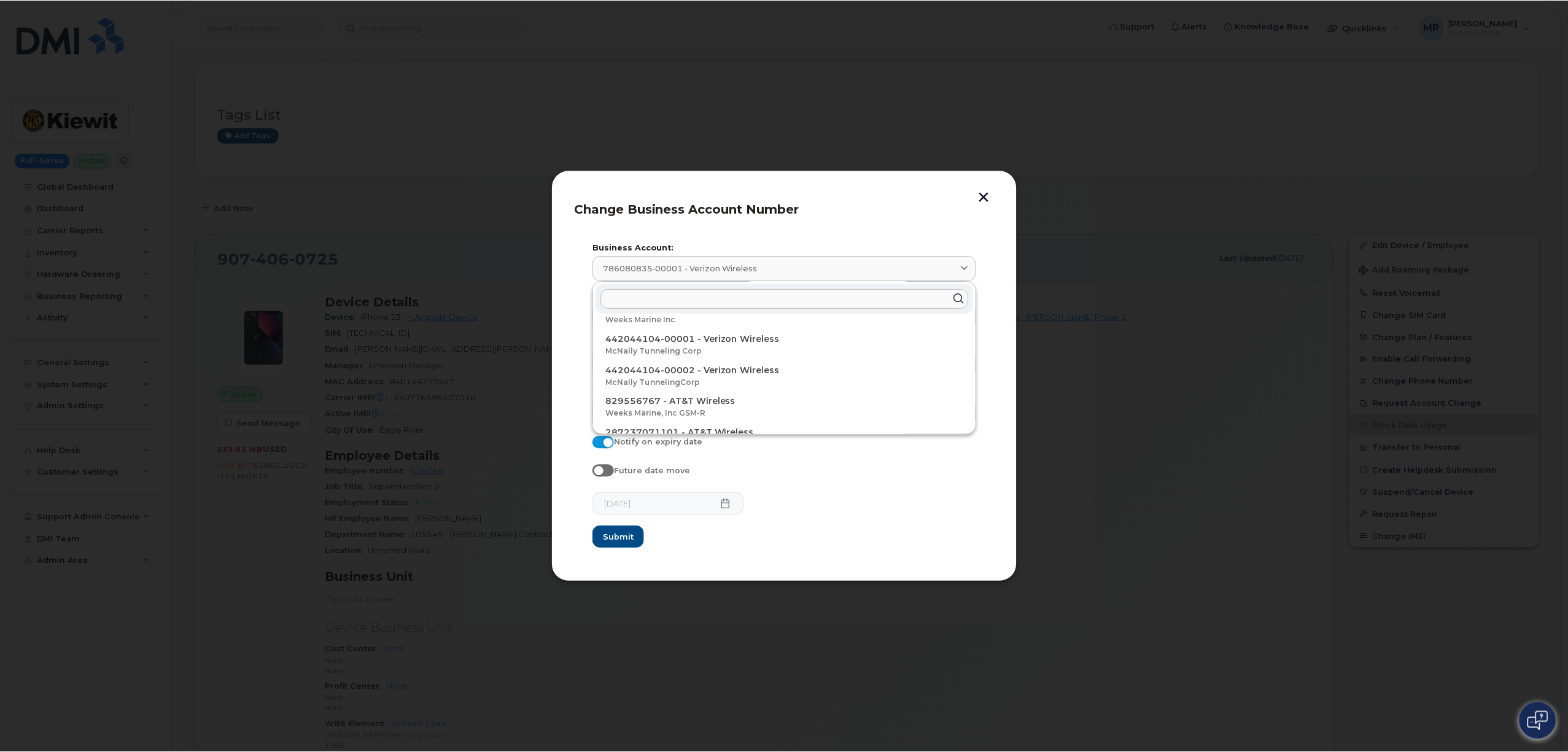
scroll to position [0, 0]
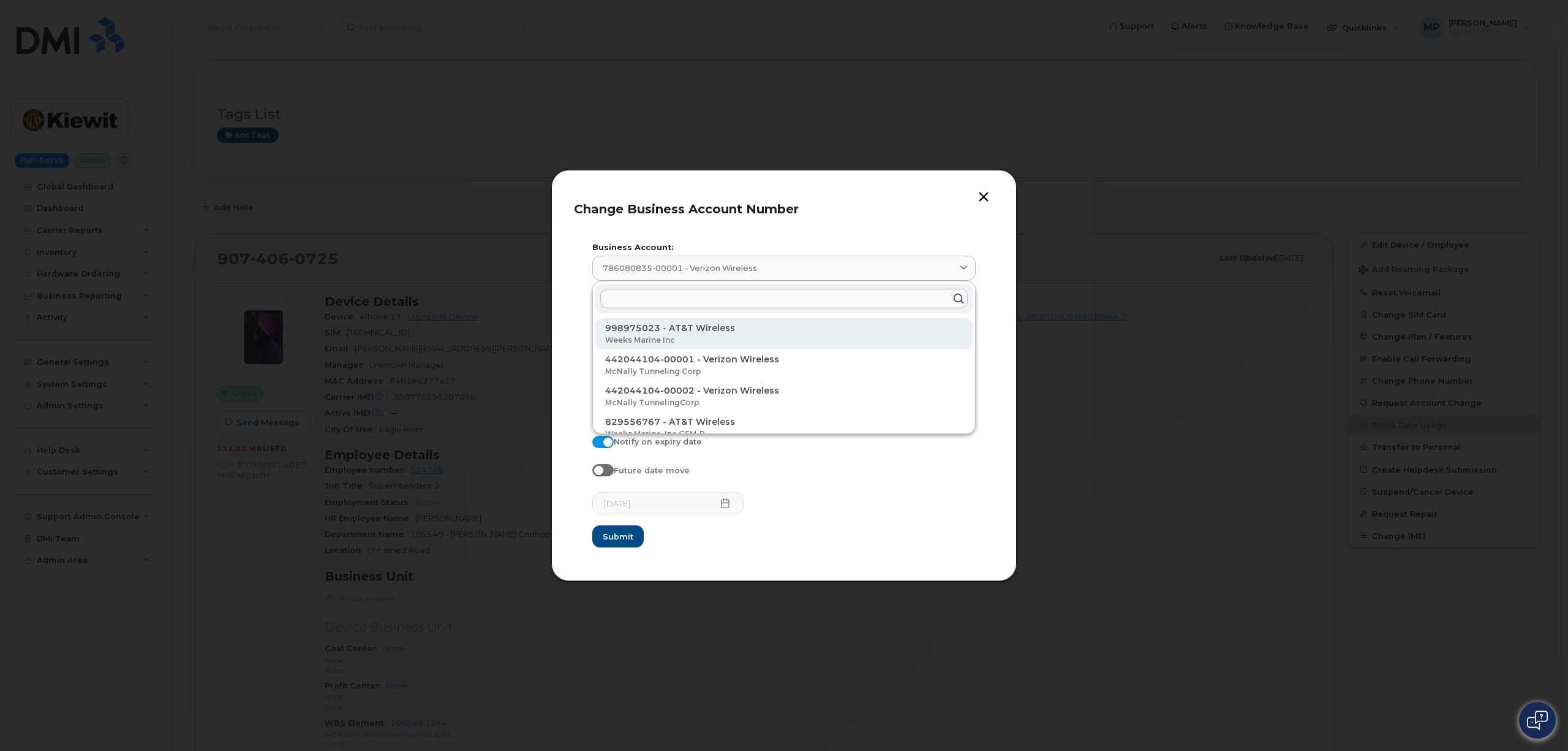
click at [687, 331] on p "998975023 - AT&T Wireless" at bounding box center [784, 328] width 358 height 13
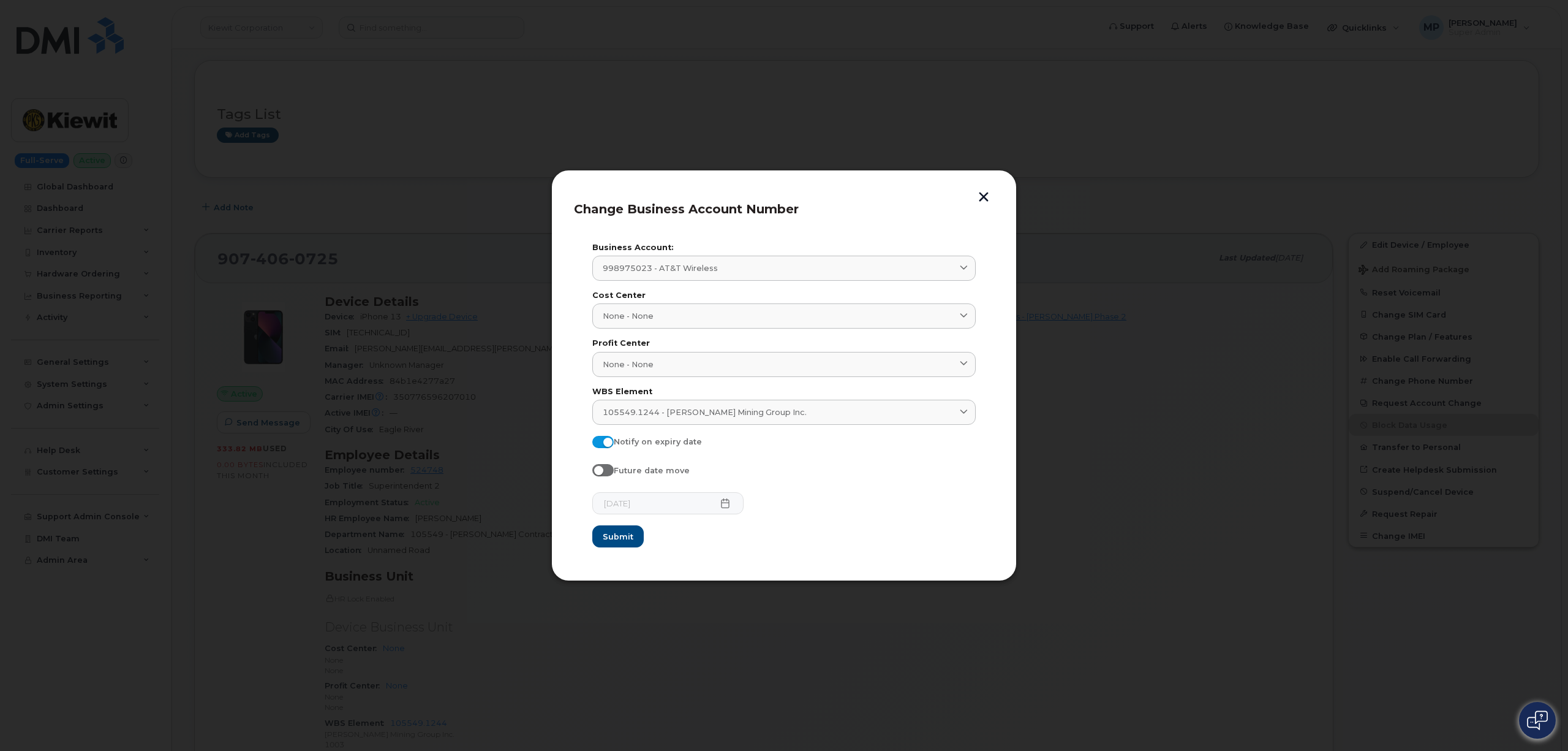
click at [987, 191] on button "button" at bounding box center [983, 197] width 19 height 13
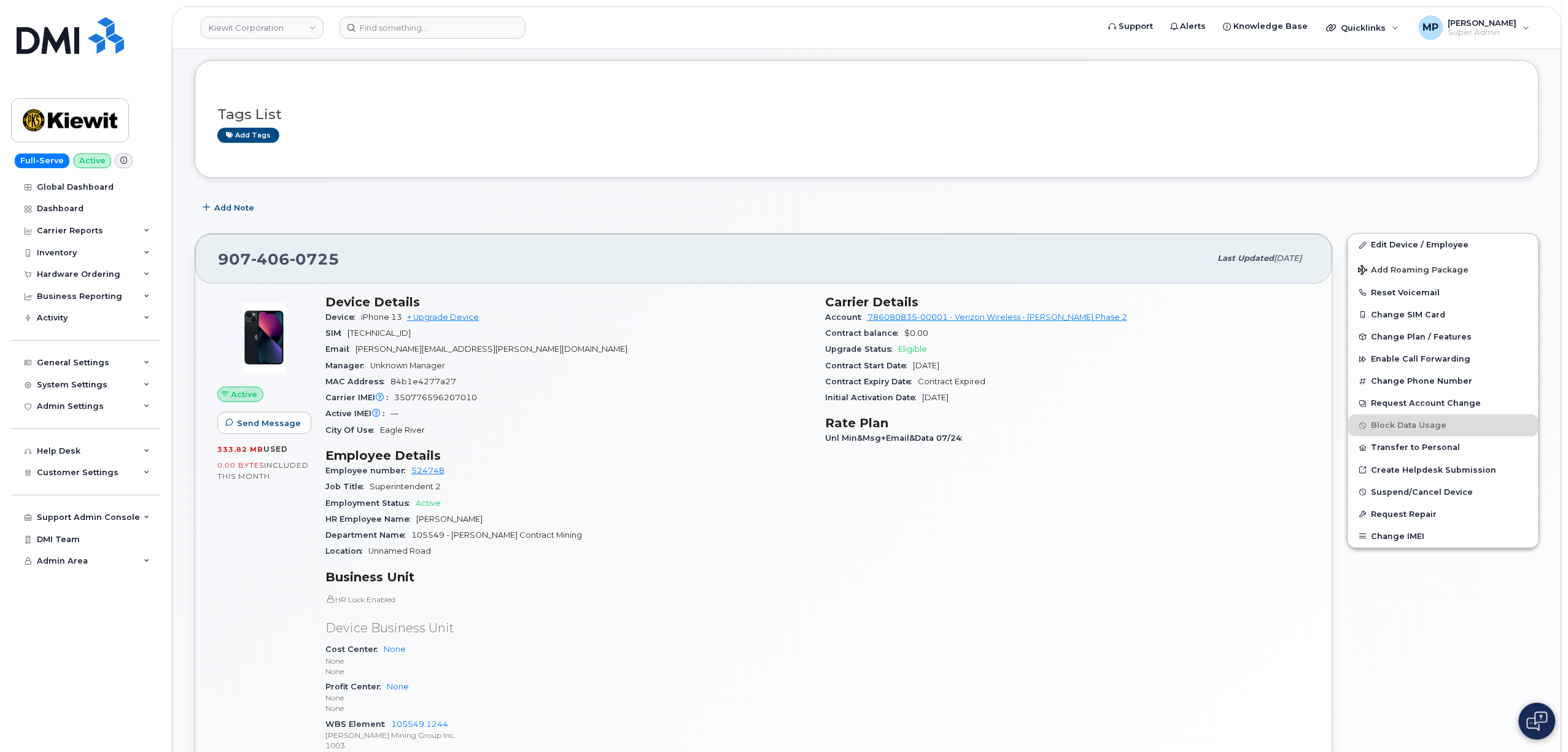
click at [661, 468] on div "Employee number 524748" at bounding box center [567, 471] width 485 height 16
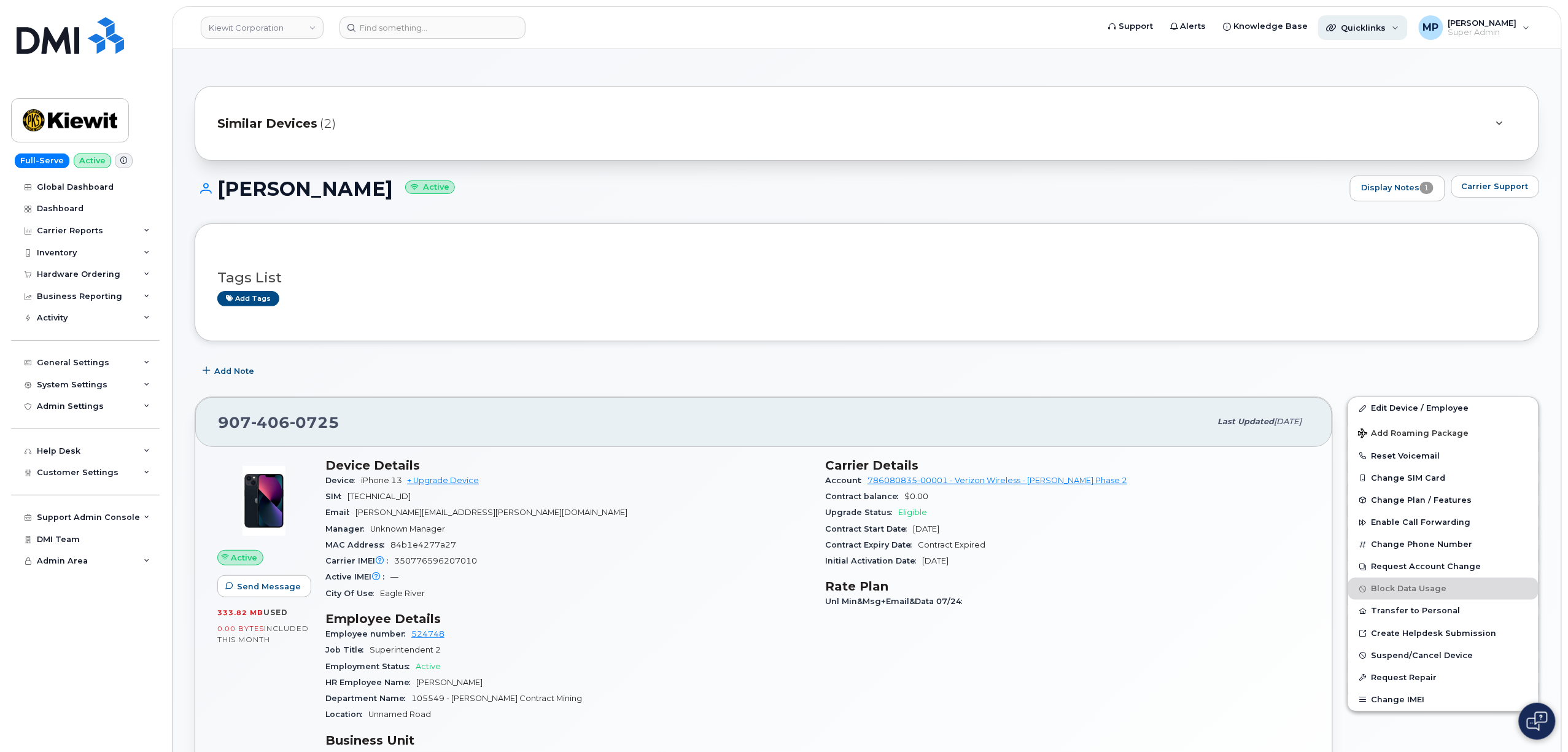
click at [1362, 27] on span "Quicklinks" at bounding box center [1364, 28] width 45 height 10
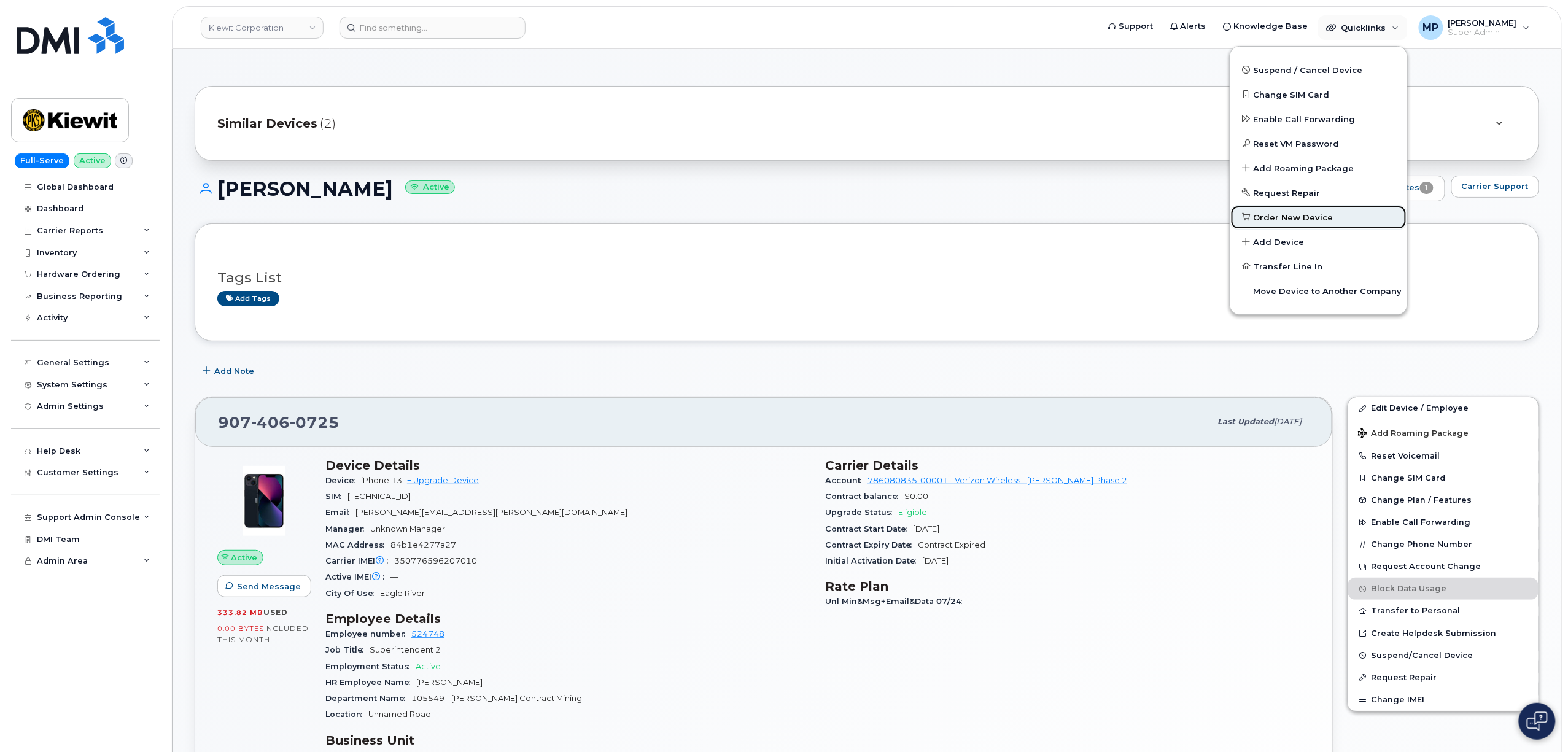
click at [1287, 218] on span "Order New Device" at bounding box center [1293, 217] width 80 height 12
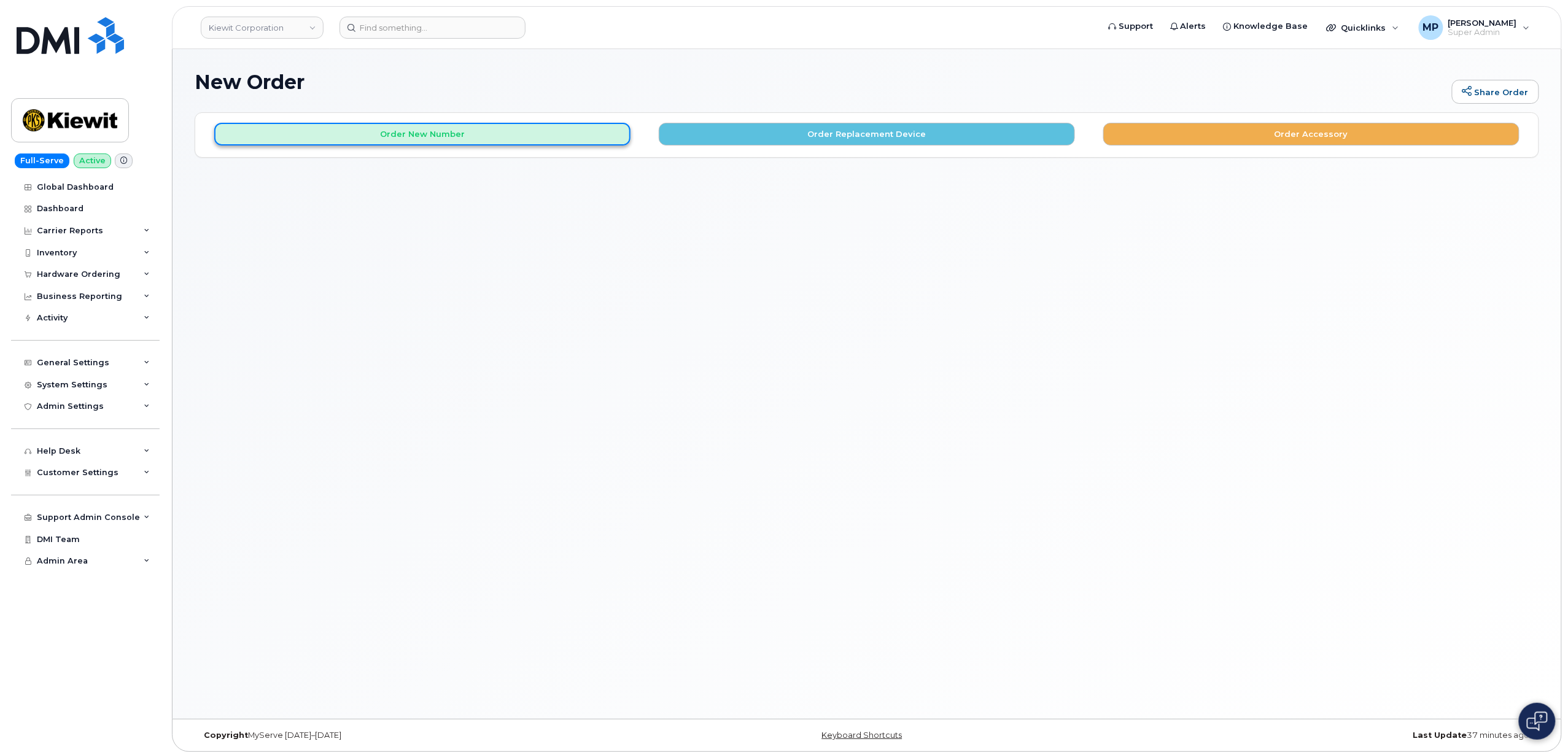
click at [408, 133] on button "Order New Number" at bounding box center [422, 134] width 416 height 23
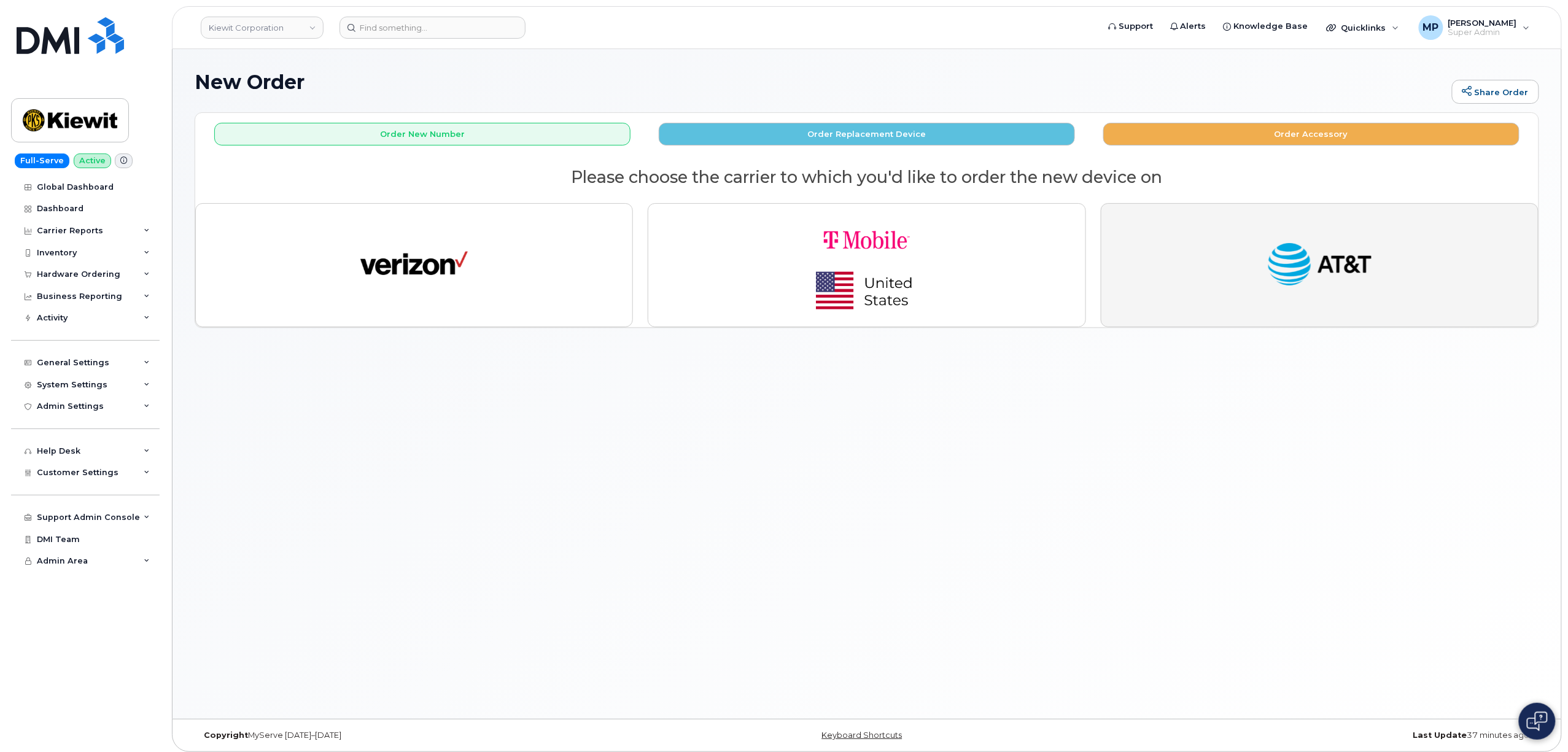
click at [1318, 258] on img "button" at bounding box center [1318, 265] width 107 height 55
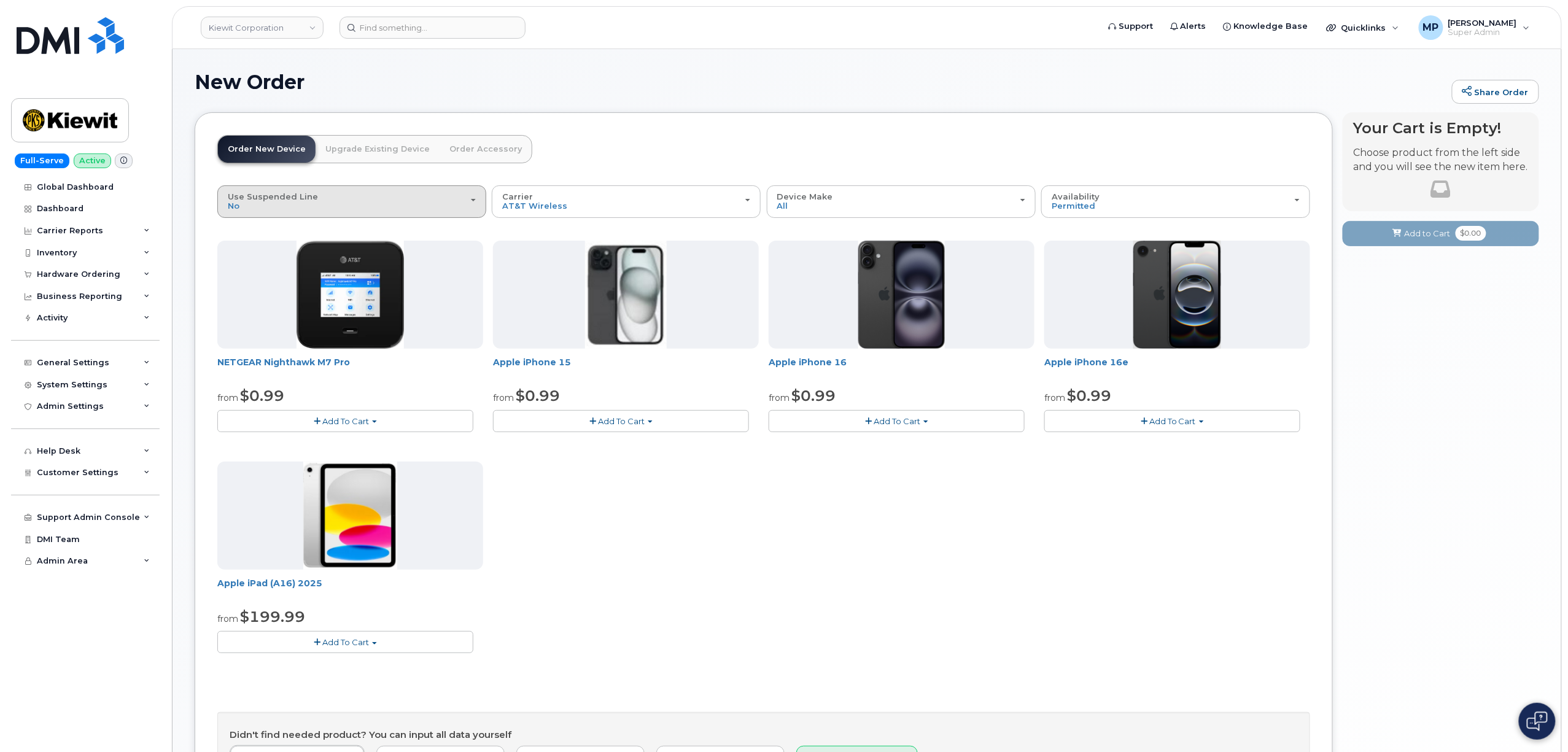
click at [344, 207] on div "Use Suspended Line No" at bounding box center [352, 201] width 248 height 19
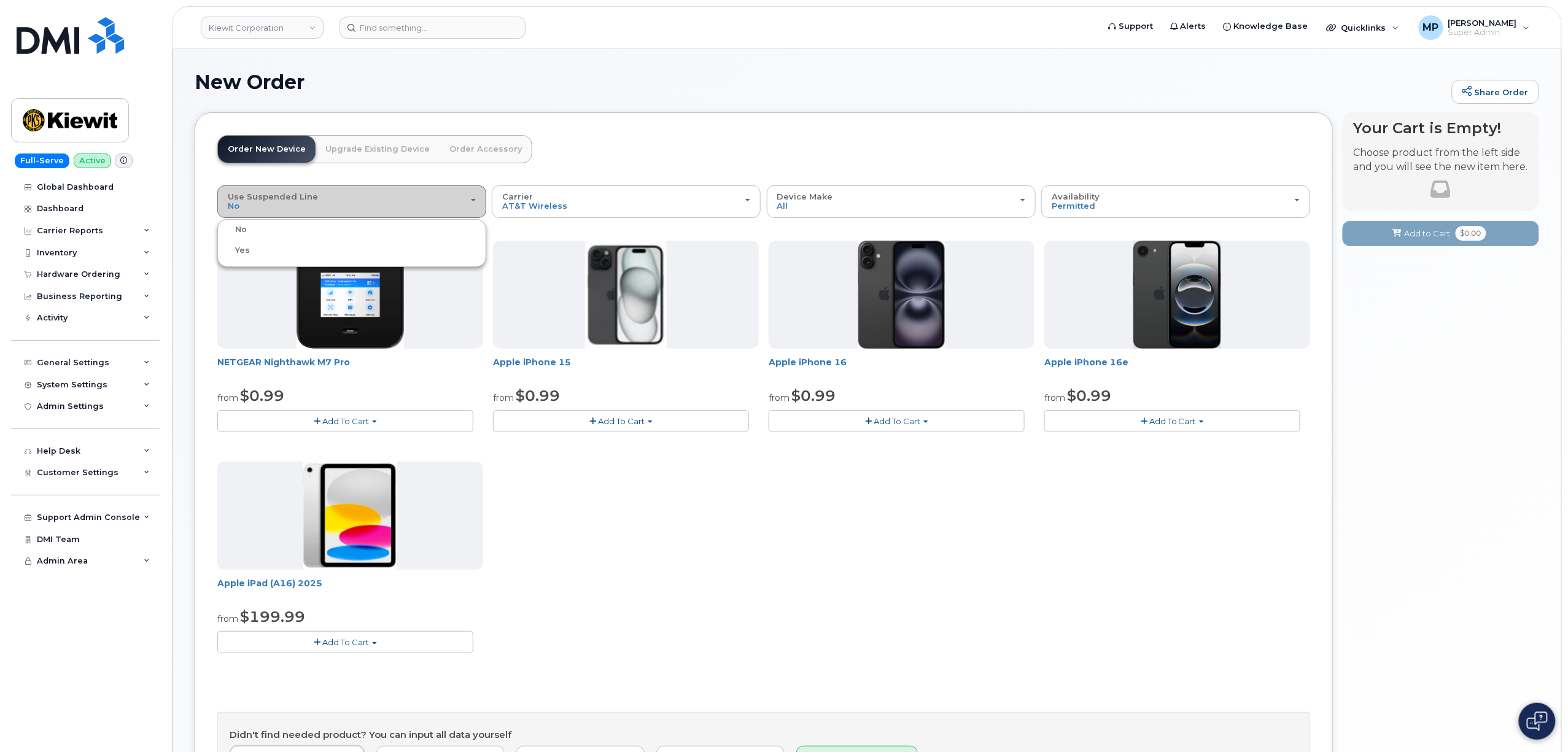
click at [345, 201] on div "Use Suspended Line No" at bounding box center [352, 201] width 248 height 19
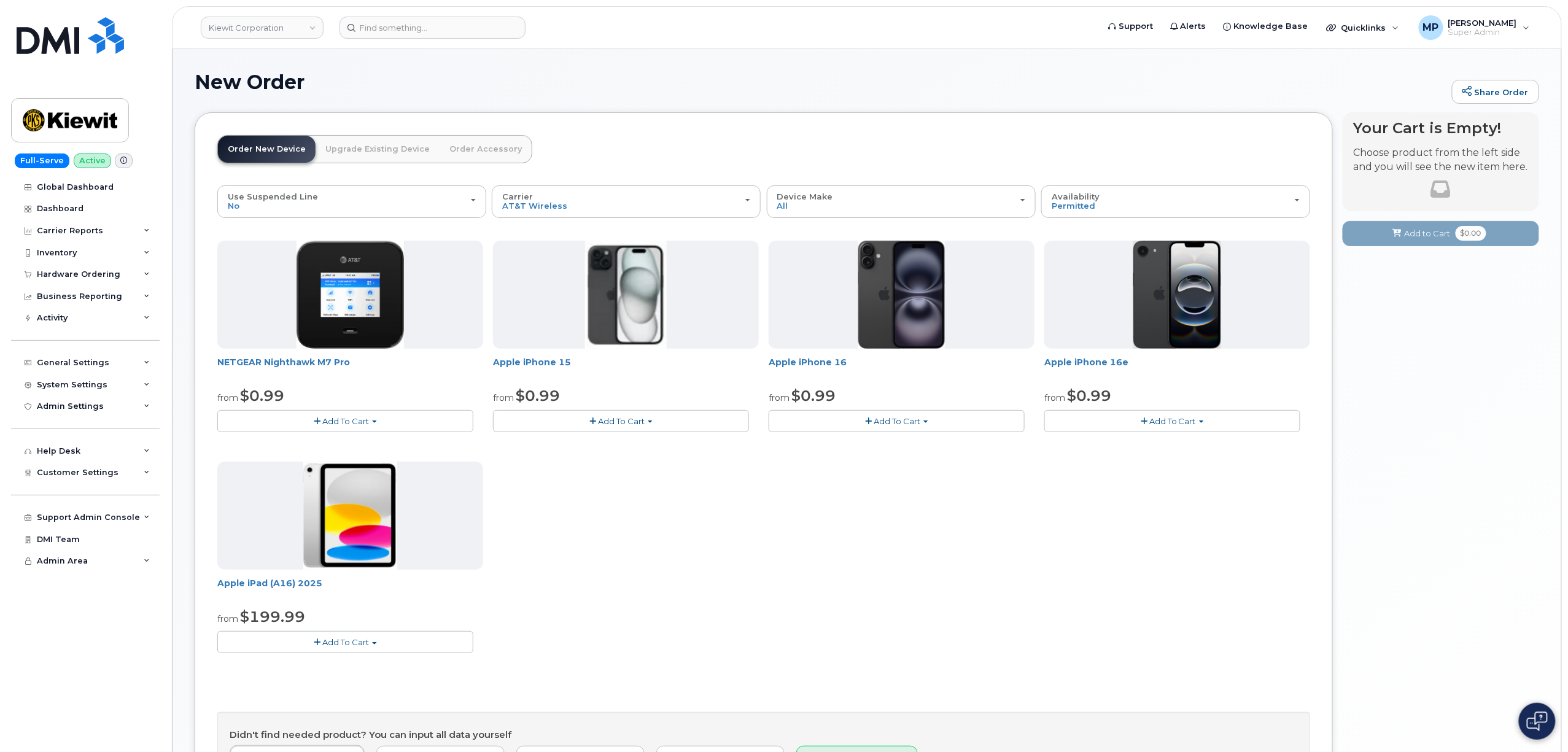
click at [882, 426] on span "Add To Cart" at bounding box center [896, 421] width 46 height 10
click at [875, 445] on link "$0.99 - 2 Year Activation (128GB)" at bounding box center [850, 444] width 158 height 16
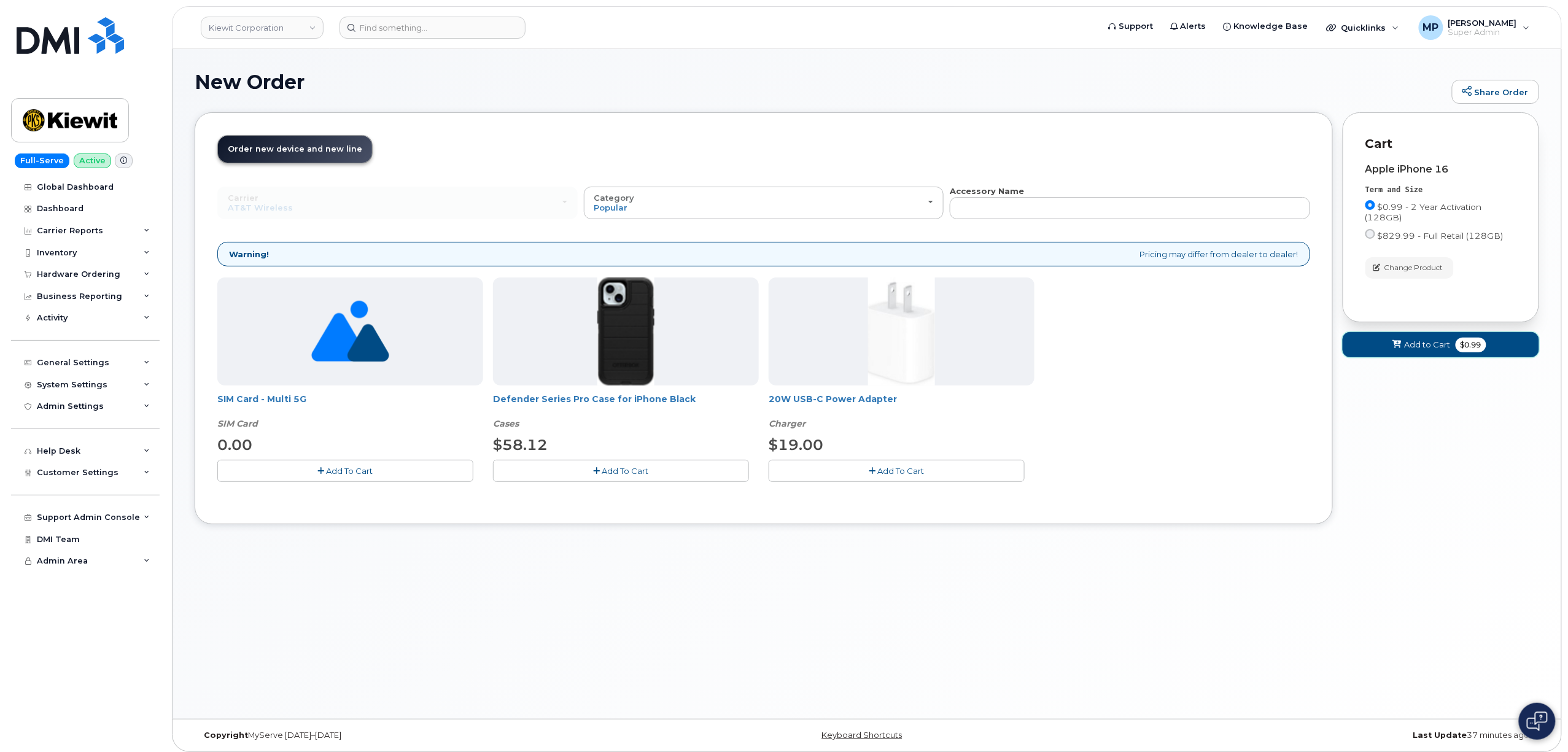
click at [1418, 350] on span "Add to Cart" at bounding box center [1426, 345] width 46 height 12
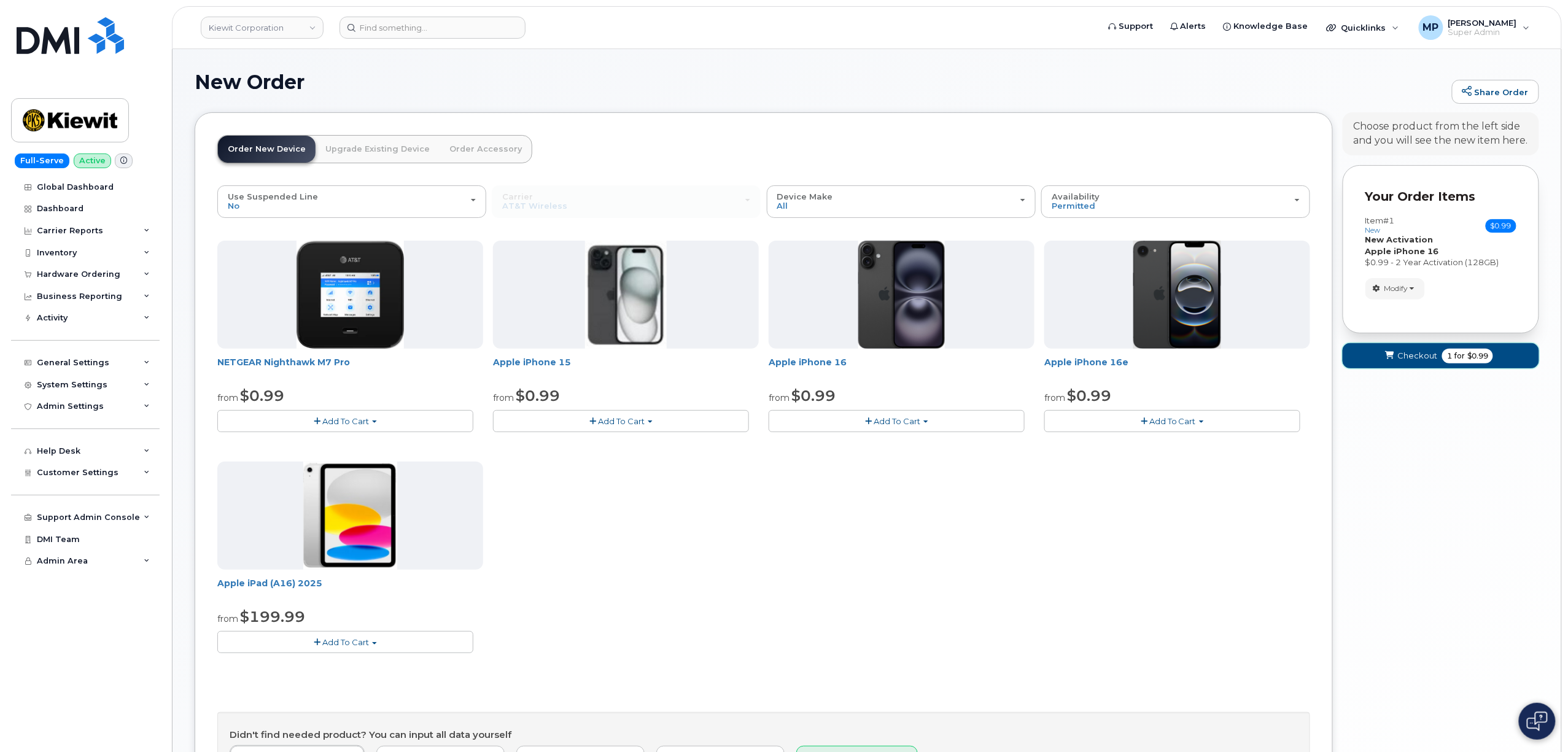
click at [1413, 355] on span "Checkout" at bounding box center [1417, 356] width 40 height 12
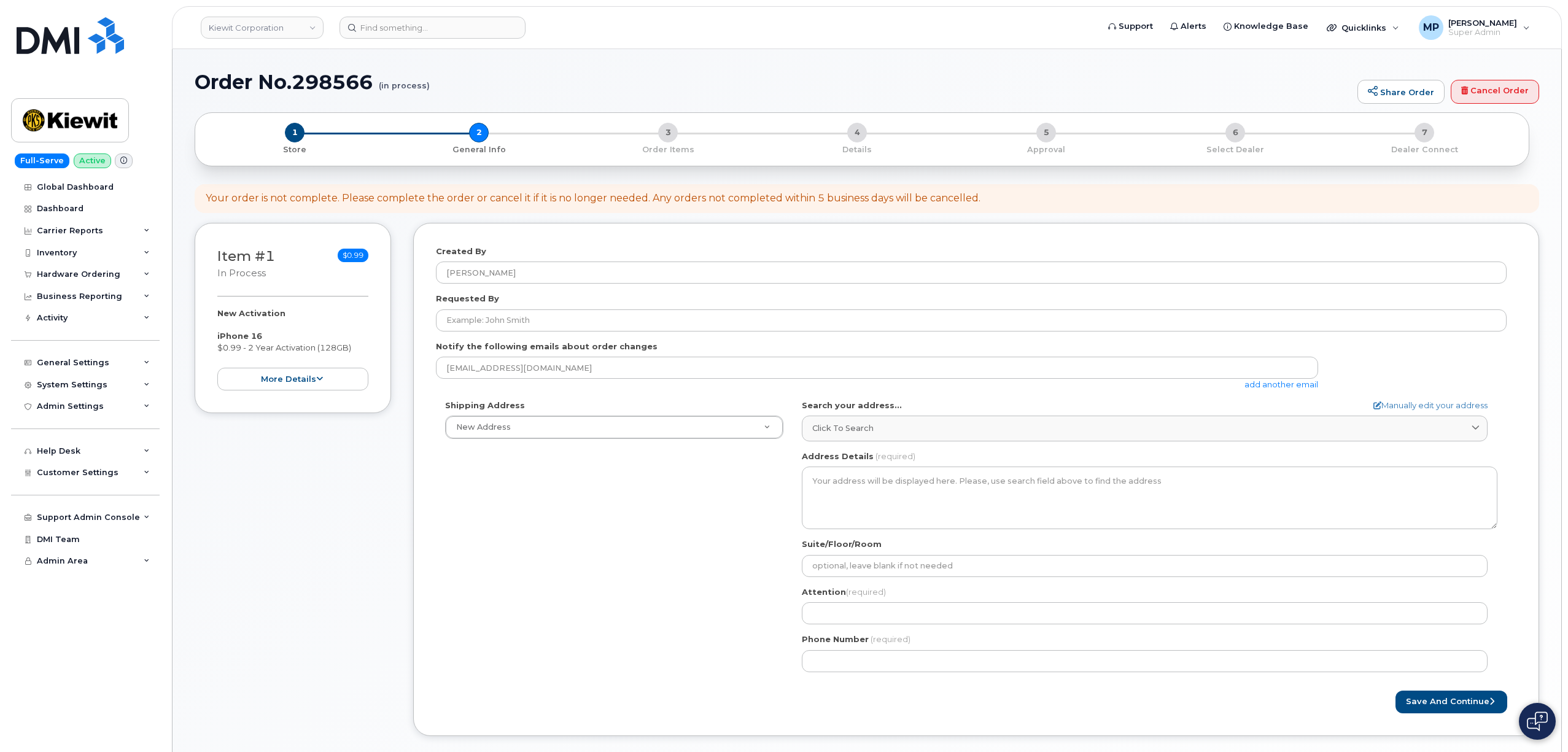
select select
drag, startPoint x: 1484, startPoint y: 94, endPoint x: 854, endPoint y: 54, distance: 631.3
click at [1485, 94] on link "Cancel Order" at bounding box center [1494, 91] width 88 height 25
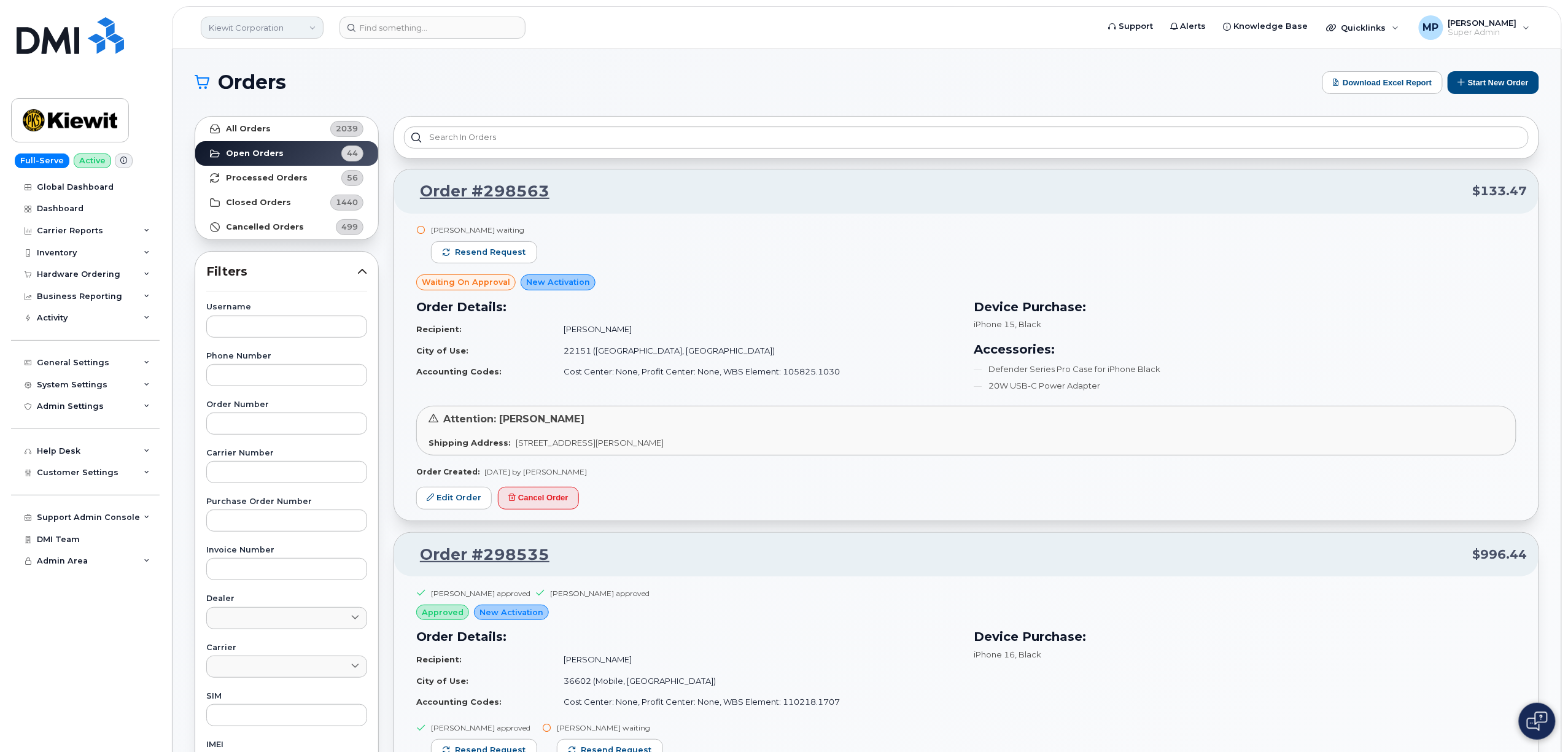
drag, startPoint x: 251, startPoint y: 29, endPoint x: 259, endPoint y: 32, distance: 8.5
click at [251, 30] on link "Kiewit Corporation" at bounding box center [261, 28] width 123 height 22
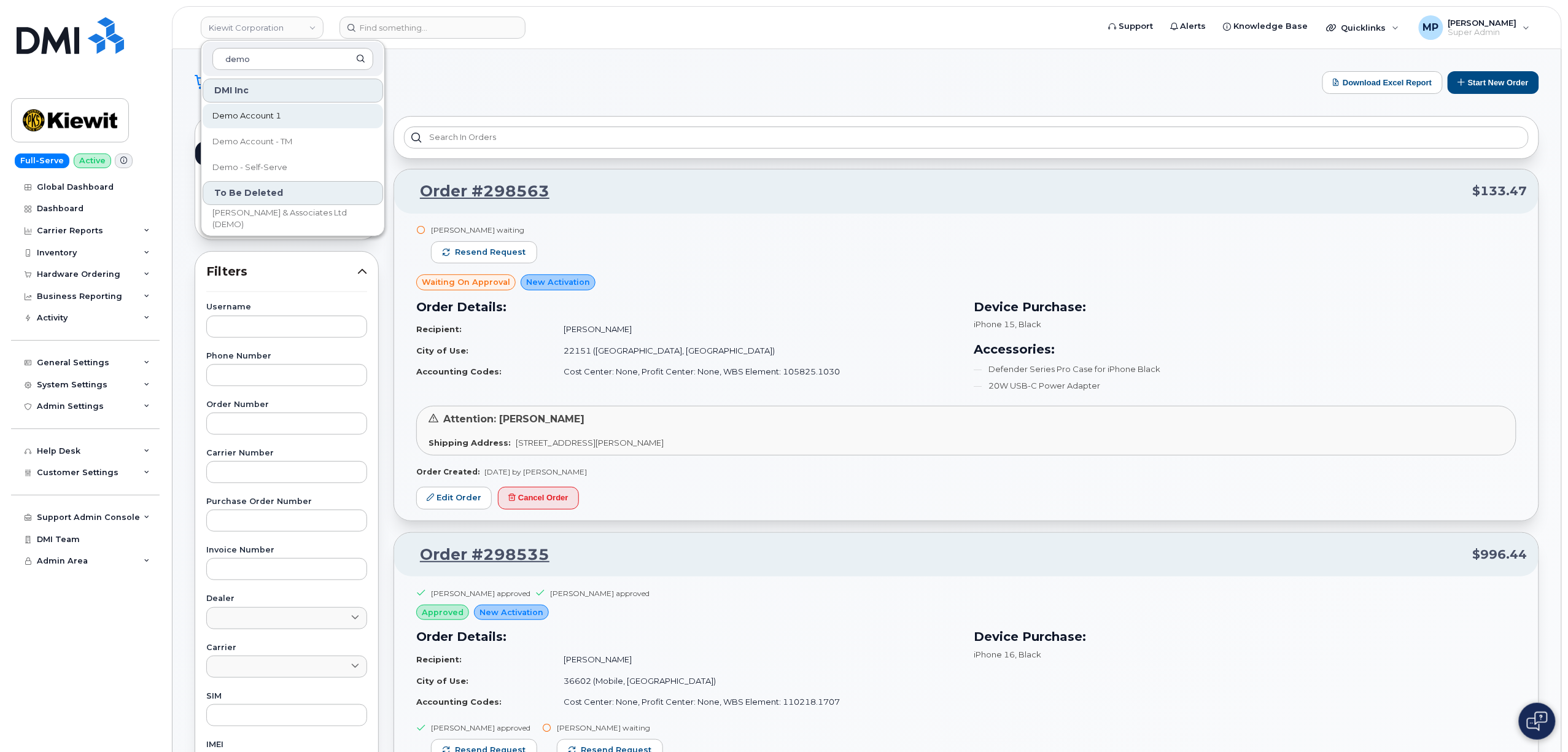
type input "demo"
click at [259, 111] on span "Demo Account 1" at bounding box center [247, 116] width 69 height 12
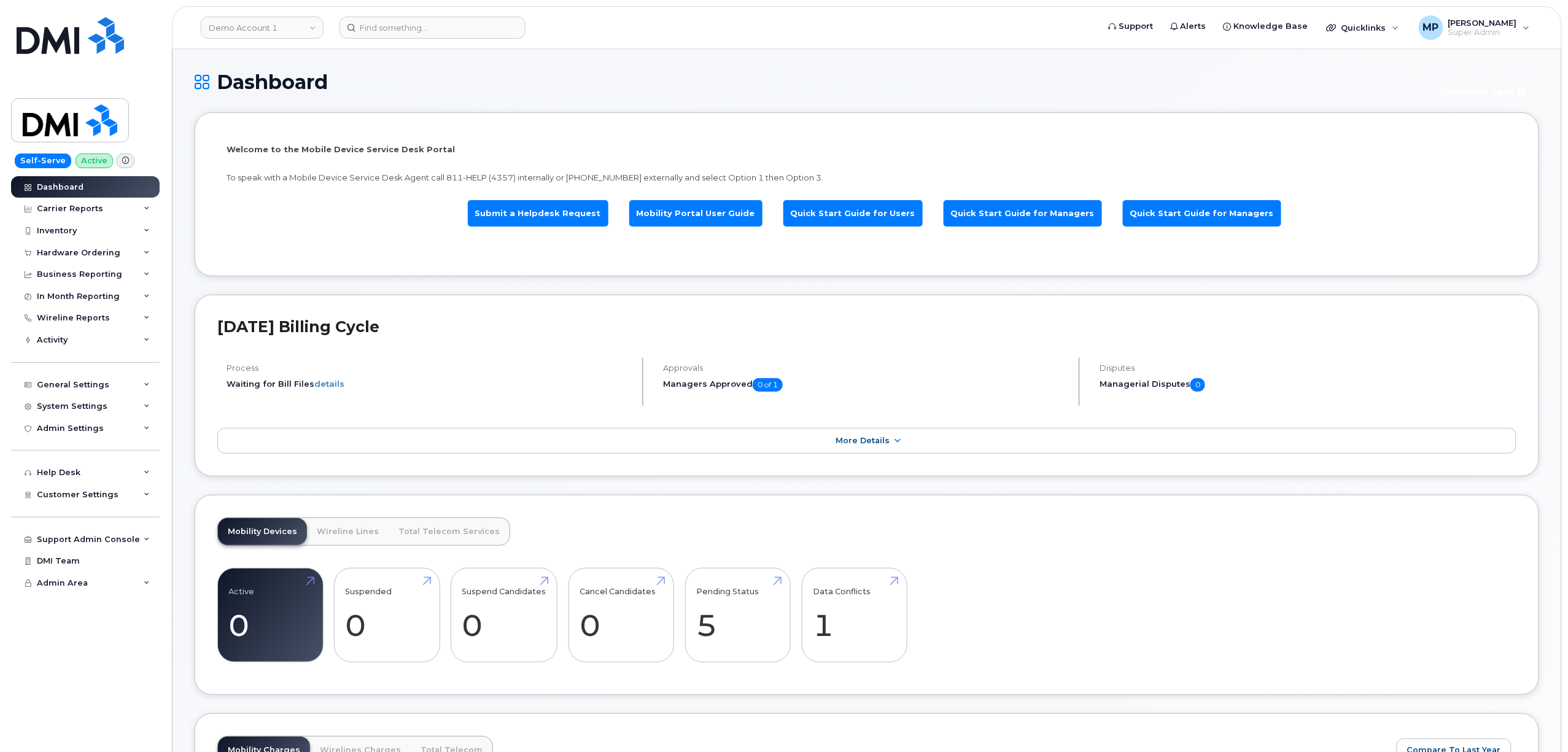
drag, startPoint x: 60, startPoint y: 229, endPoint x: 56, endPoint y: 249, distance: 20.4
click at [60, 229] on div "Inventory" at bounding box center [56, 231] width 40 height 10
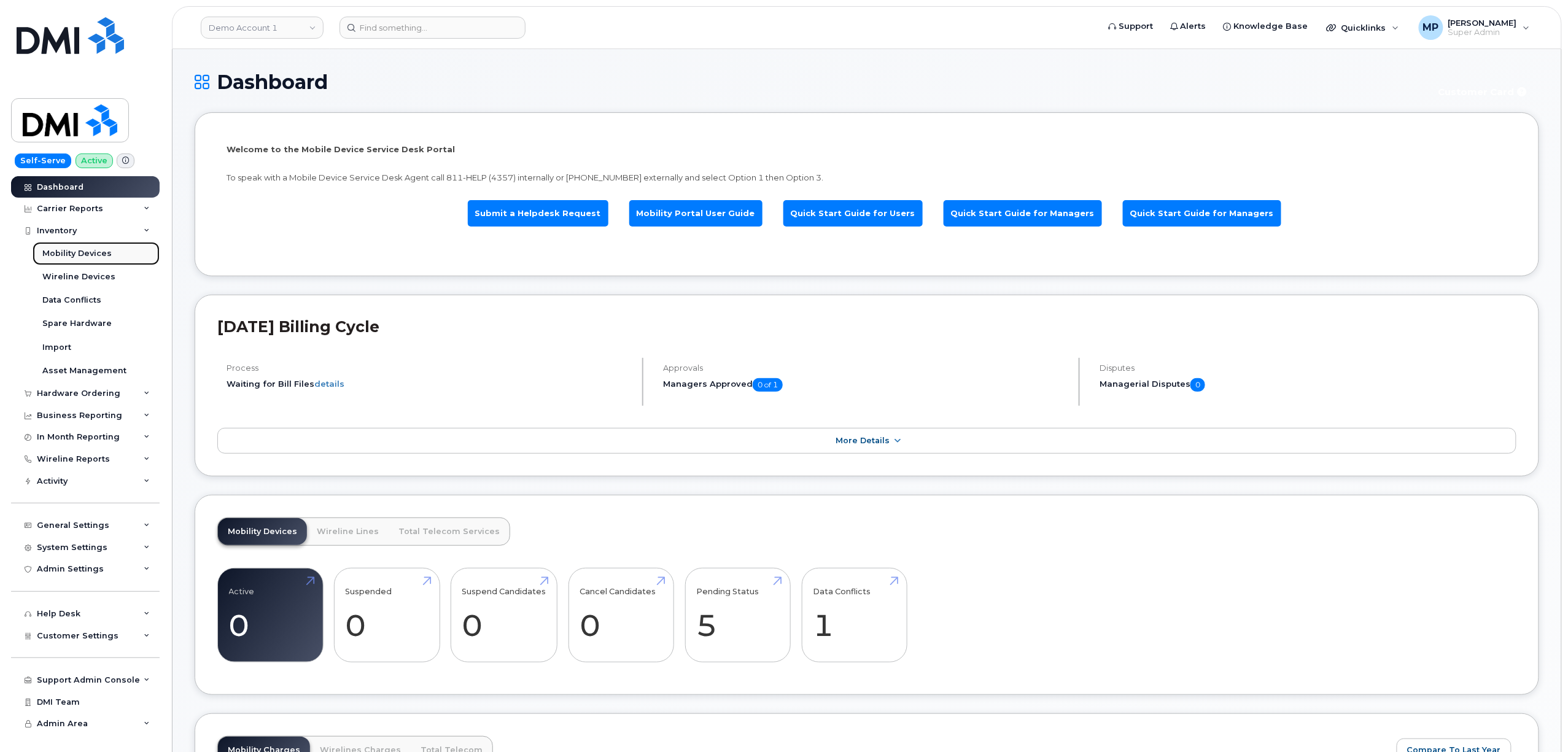
click at [57, 256] on div "Mobility Devices" at bounding box center [77, 253] width 70 height 11
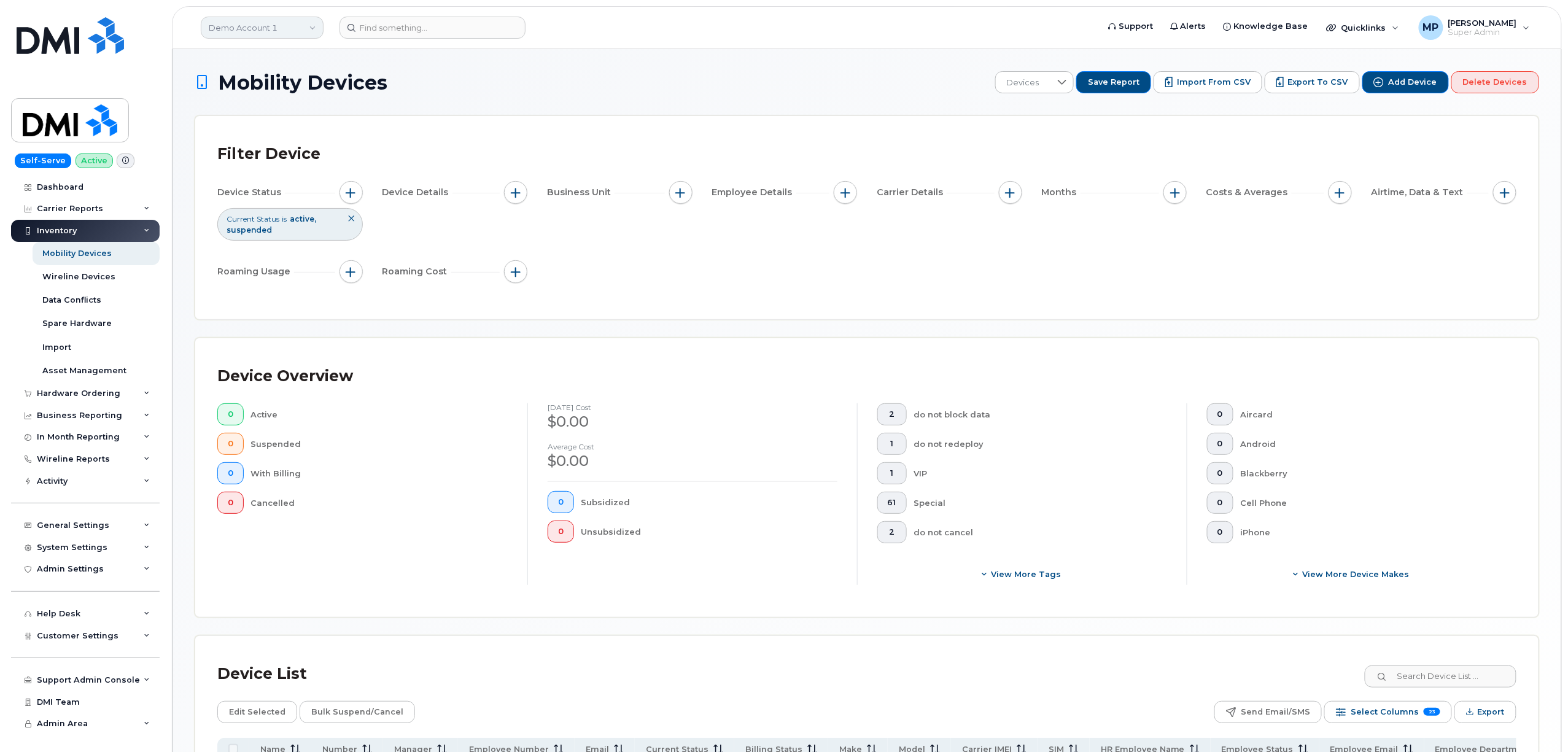
click at [251, 23] on link "Demo Account 1" at bounding box center [261, 28] width 123 height 22
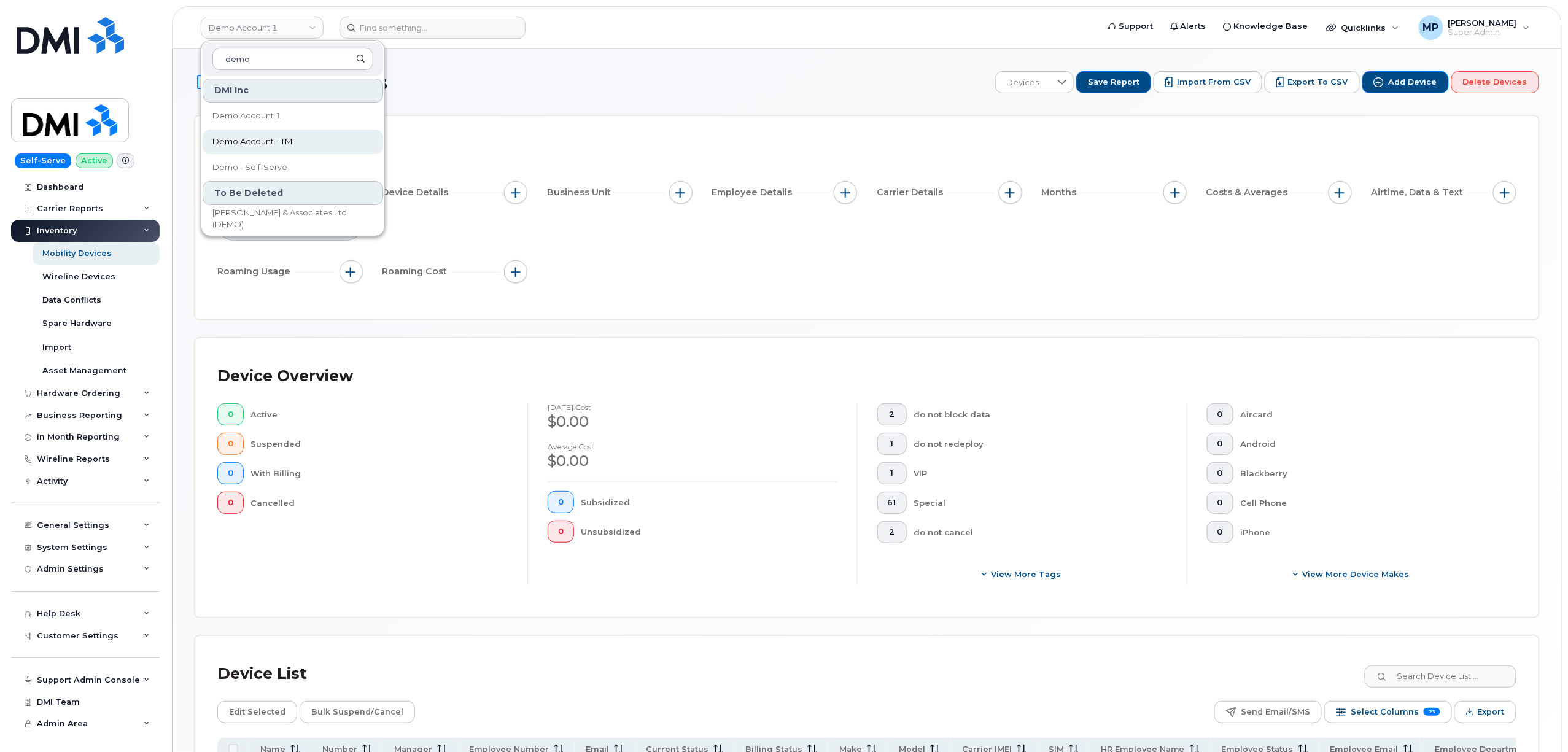
type input "demo"
drag, startPoint x: 290, startPoint y: 143, endPoint x: 278, endPoint y: 141, distance: 12.2
click at [288, 143] on span "Demo Account - TM" at bounding box center [252, 142] width 80 height 12
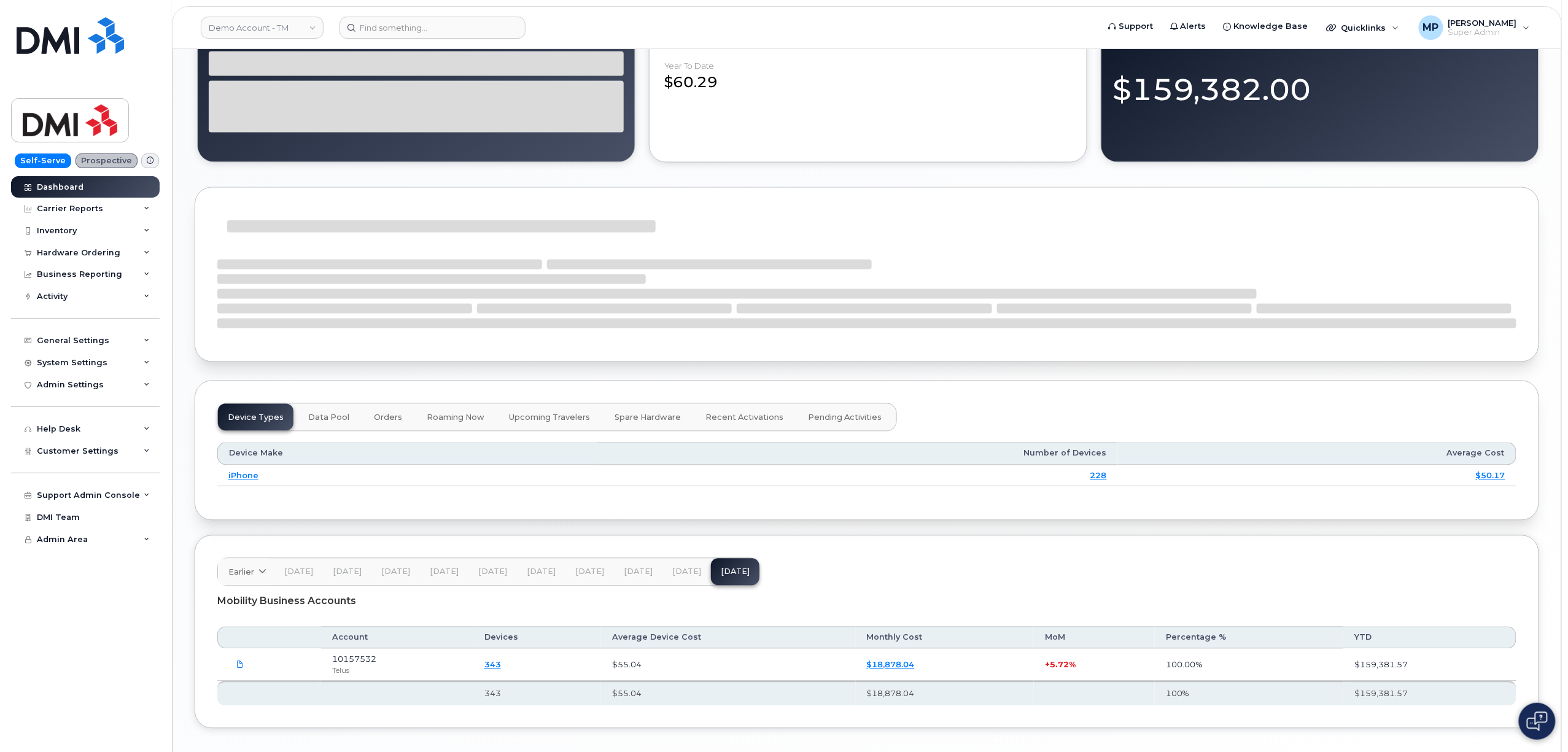
scroll to position [1127, 0]
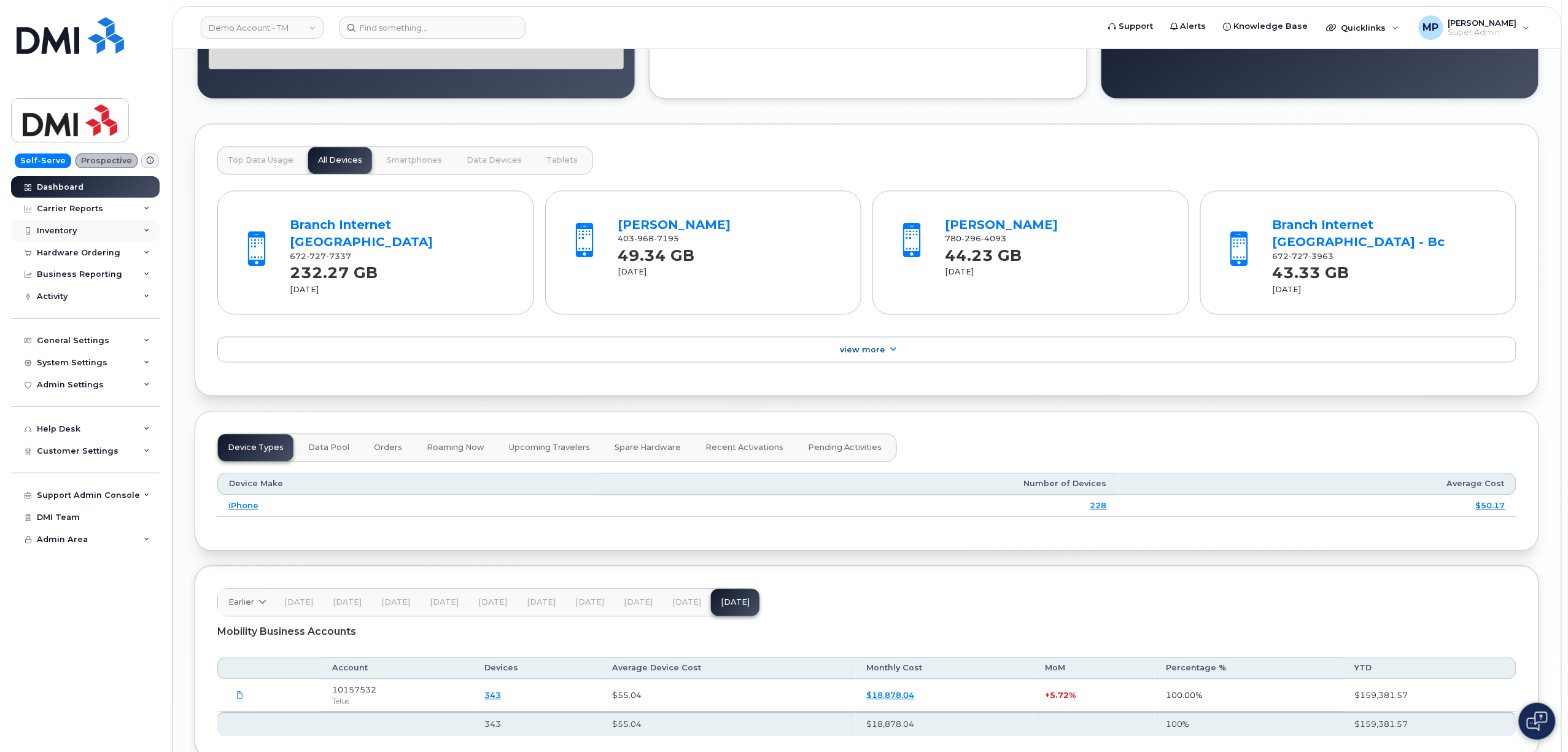
click at [47, 231] on div "Inventory" at bounding box center [56, 231] width 40 height 10
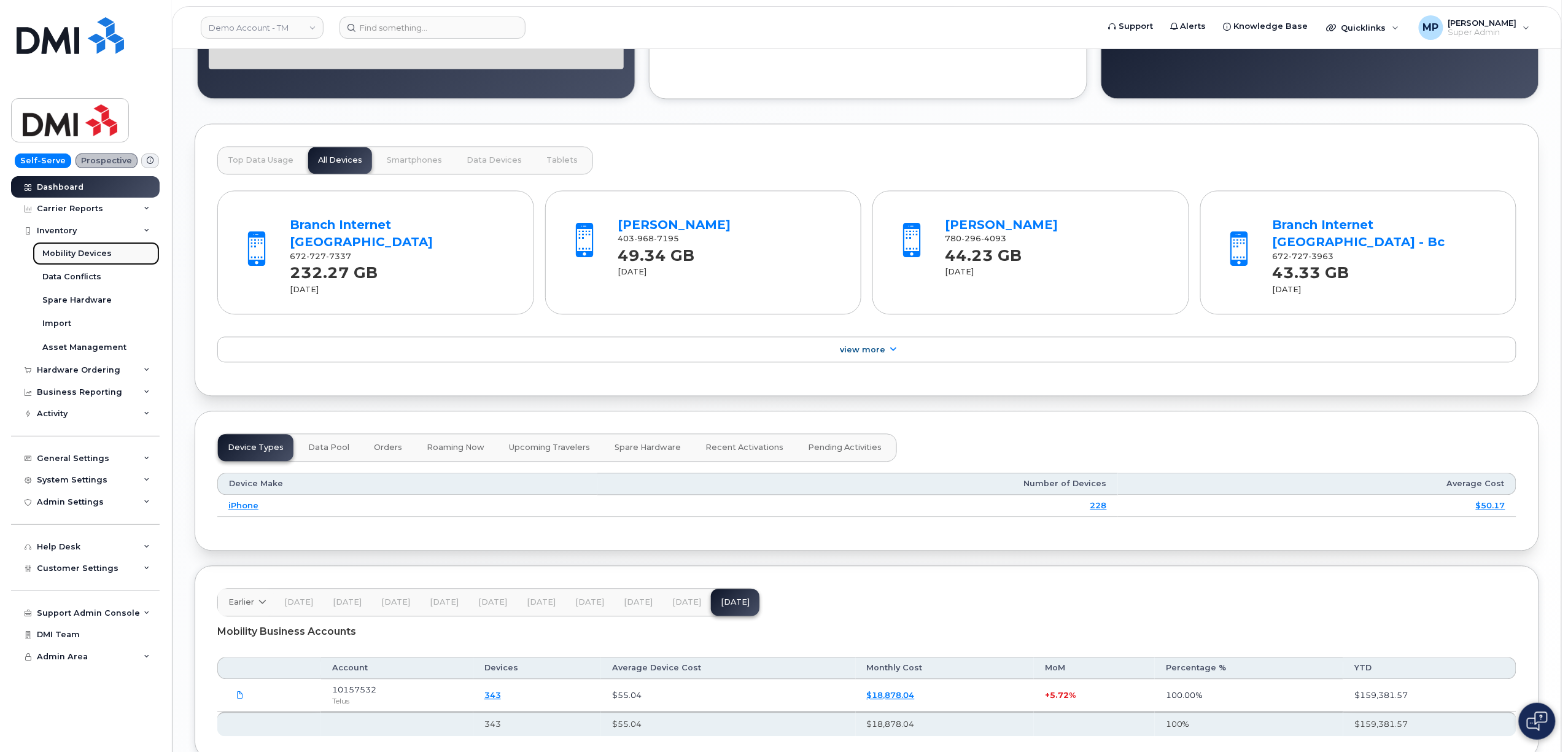
click at [56, 249] on div "Mobility Devices" at bounding box center [77, 253] width 70 height 11
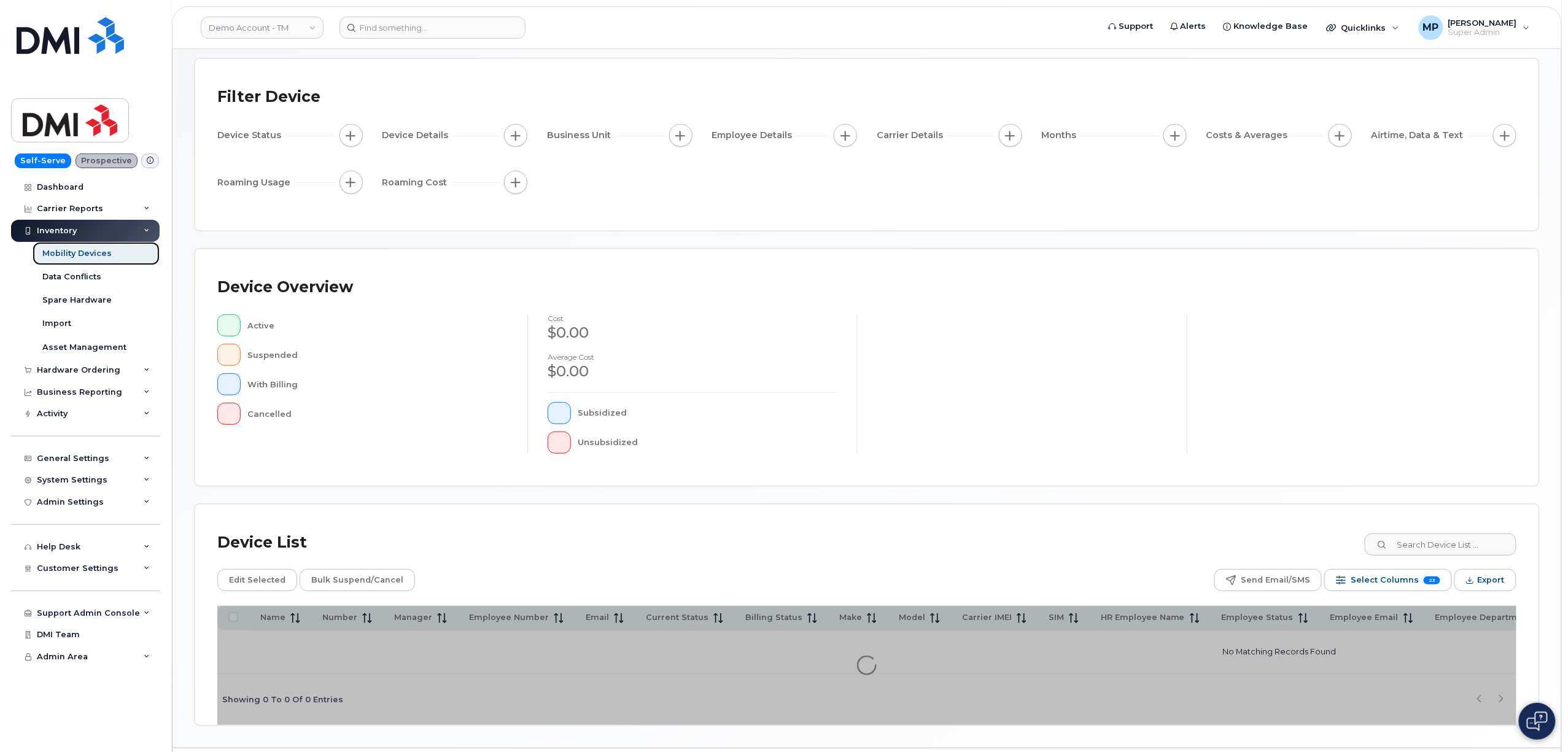
scroll to position [96, 0]
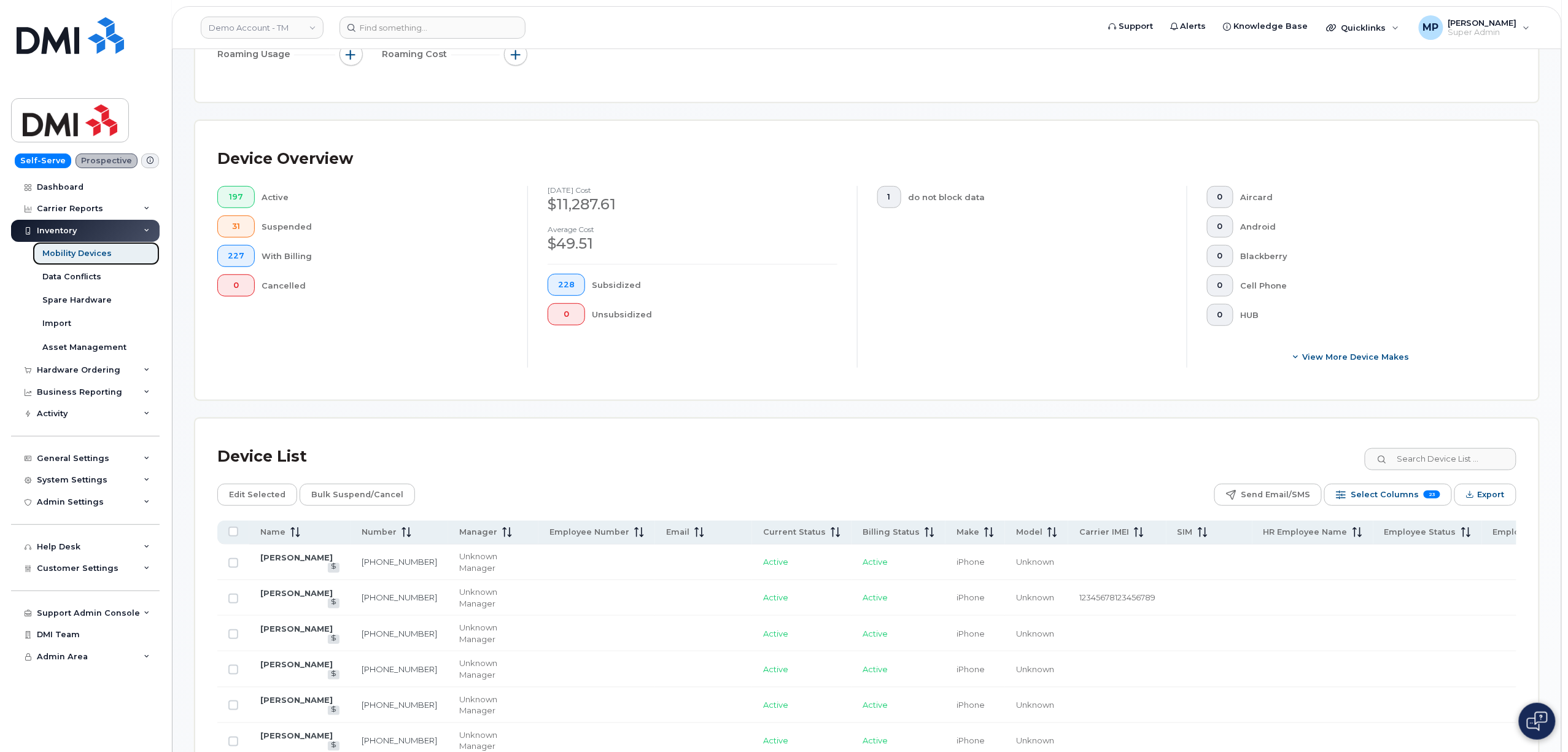
scroll to position [342, 0]
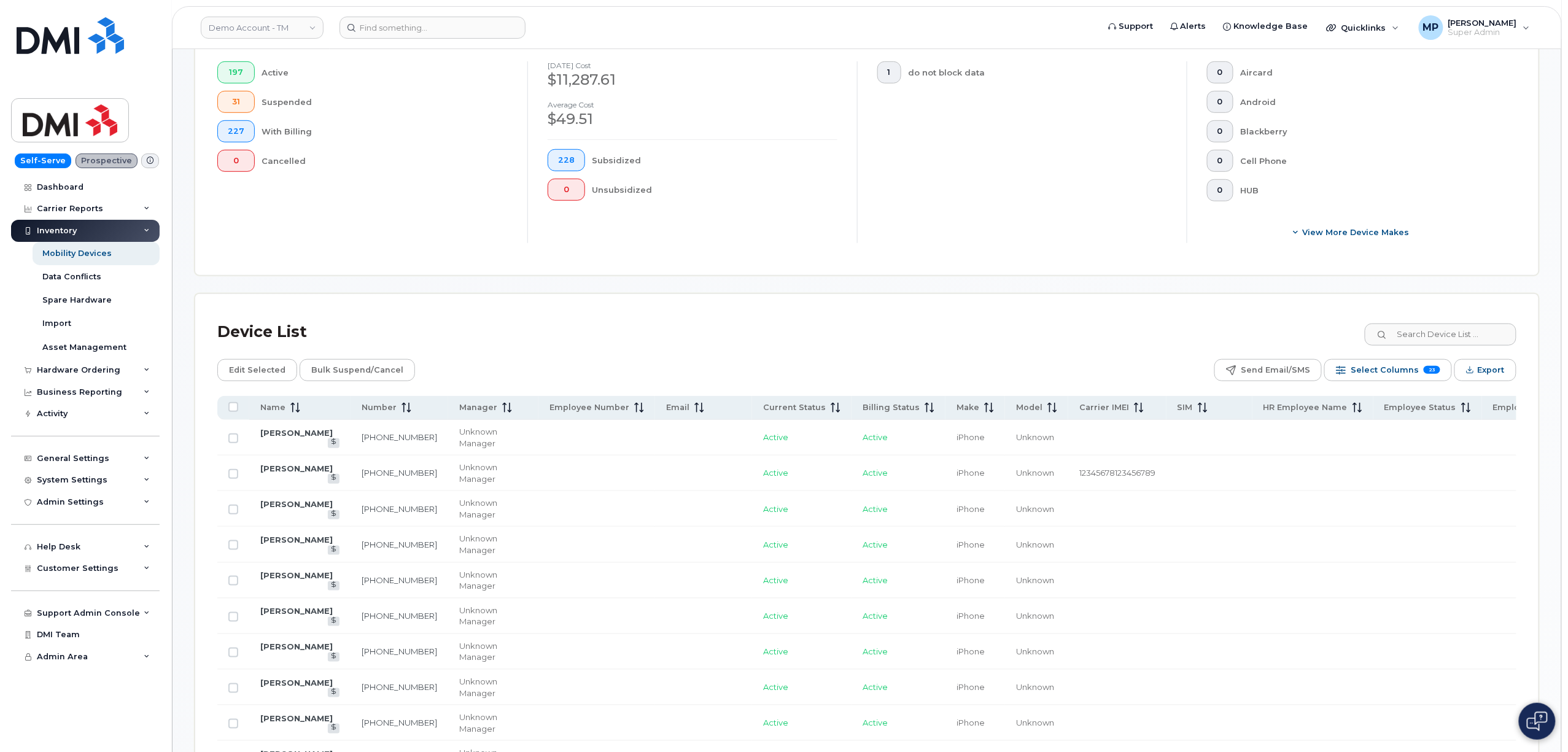
click at [278, 438] on td "Kristin Eagleson" at bounding box center [299, 437] width 101 height 35
click at [280, 437] on link "Kristin Eagleson" at bounding box center [297, 433] width 73 height 10
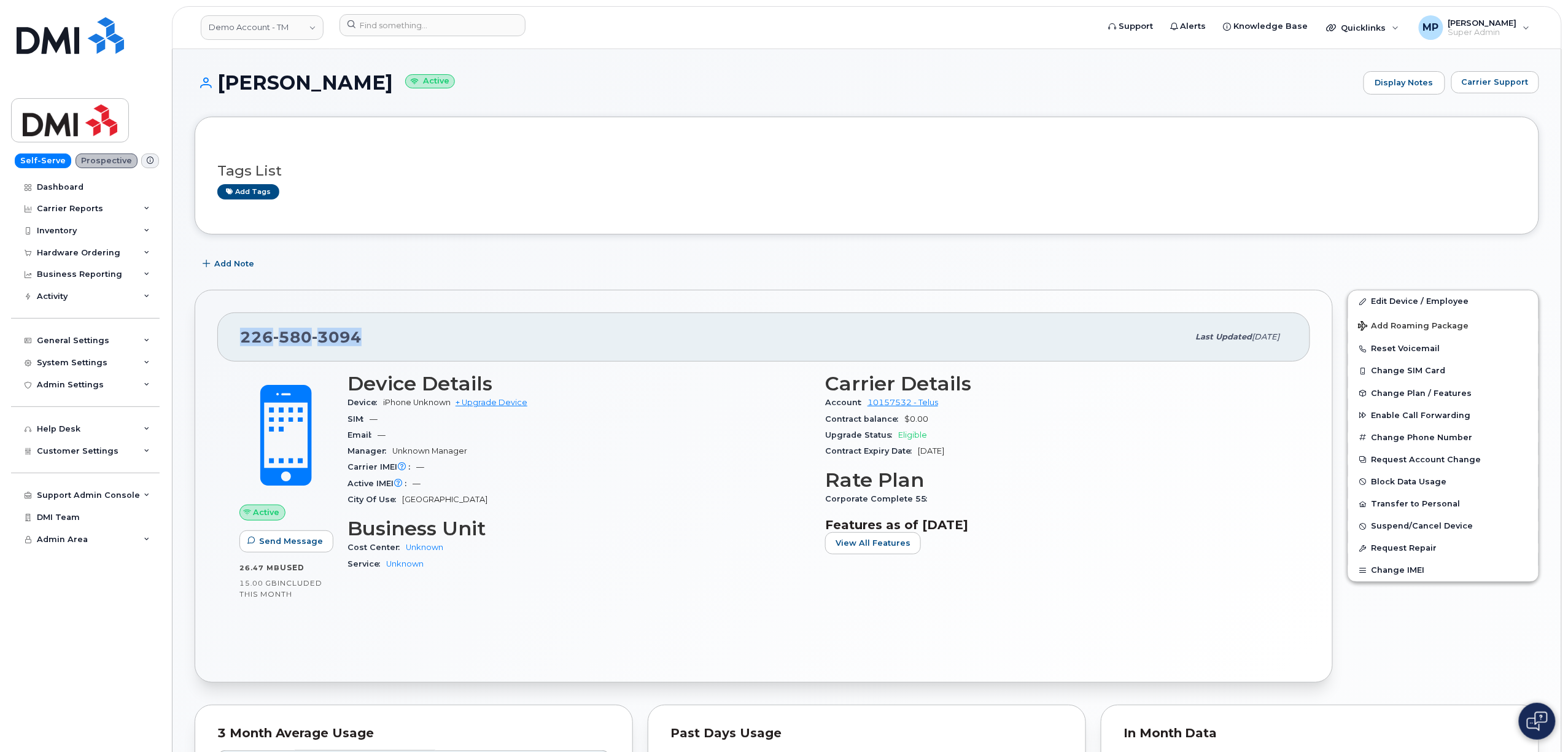
drag, startPoint x: 303, startPoint y: 344, endPoint x: 232, endPoint y: 345, distance: 71.0
click at [226, 347] on div "[PHONE_NUMBER] Last updated [DATE]" at bounding box center [763, 337] width 1092 height 49
copy span "[PHONE_NUMBER]"
click at [1354, 25] on span "Quicklinks" at bounding box center [1364, 28] width 45 height 10
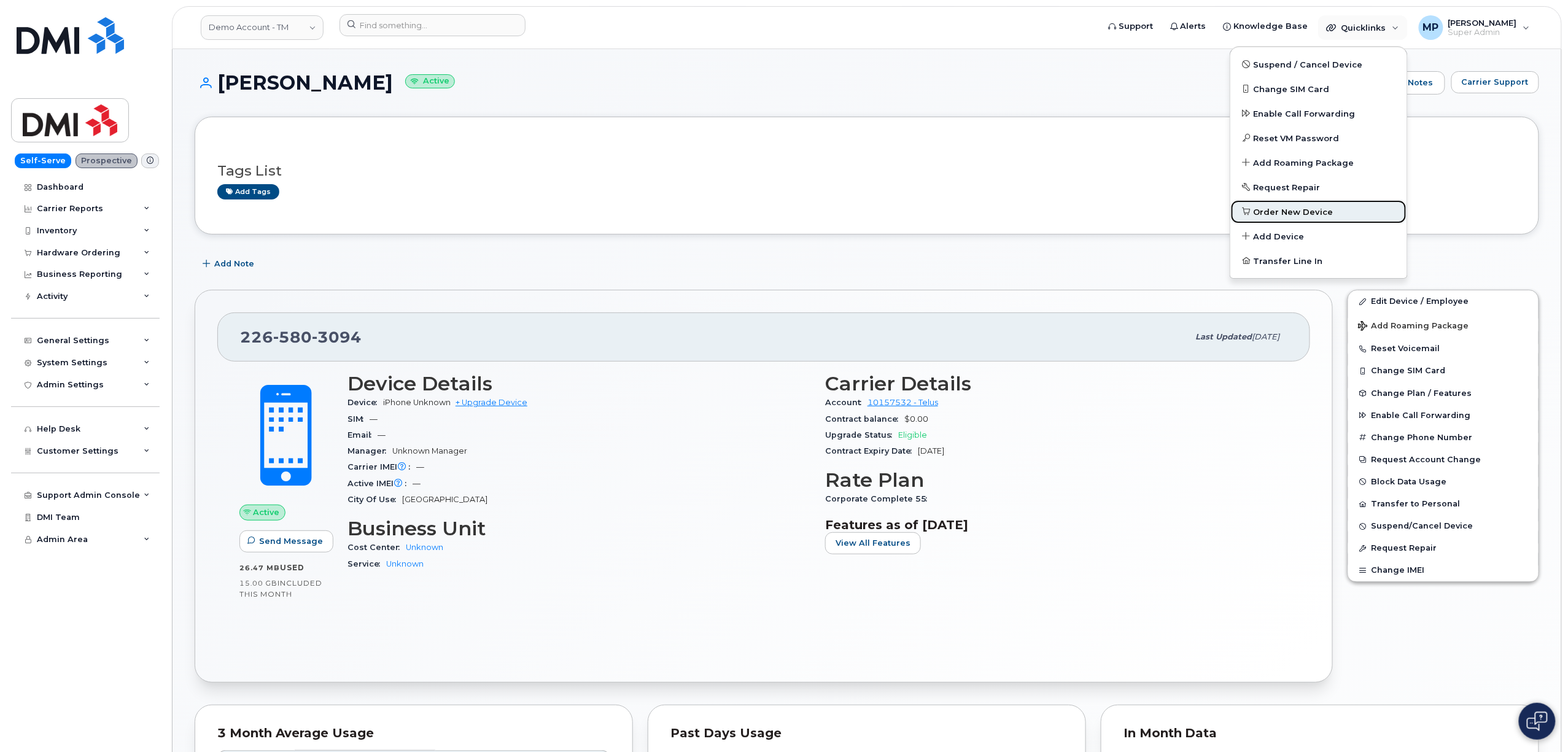
click at [1284, 211] on span "Order New Device" at bounding box center [1293, 212] width 80 height 12
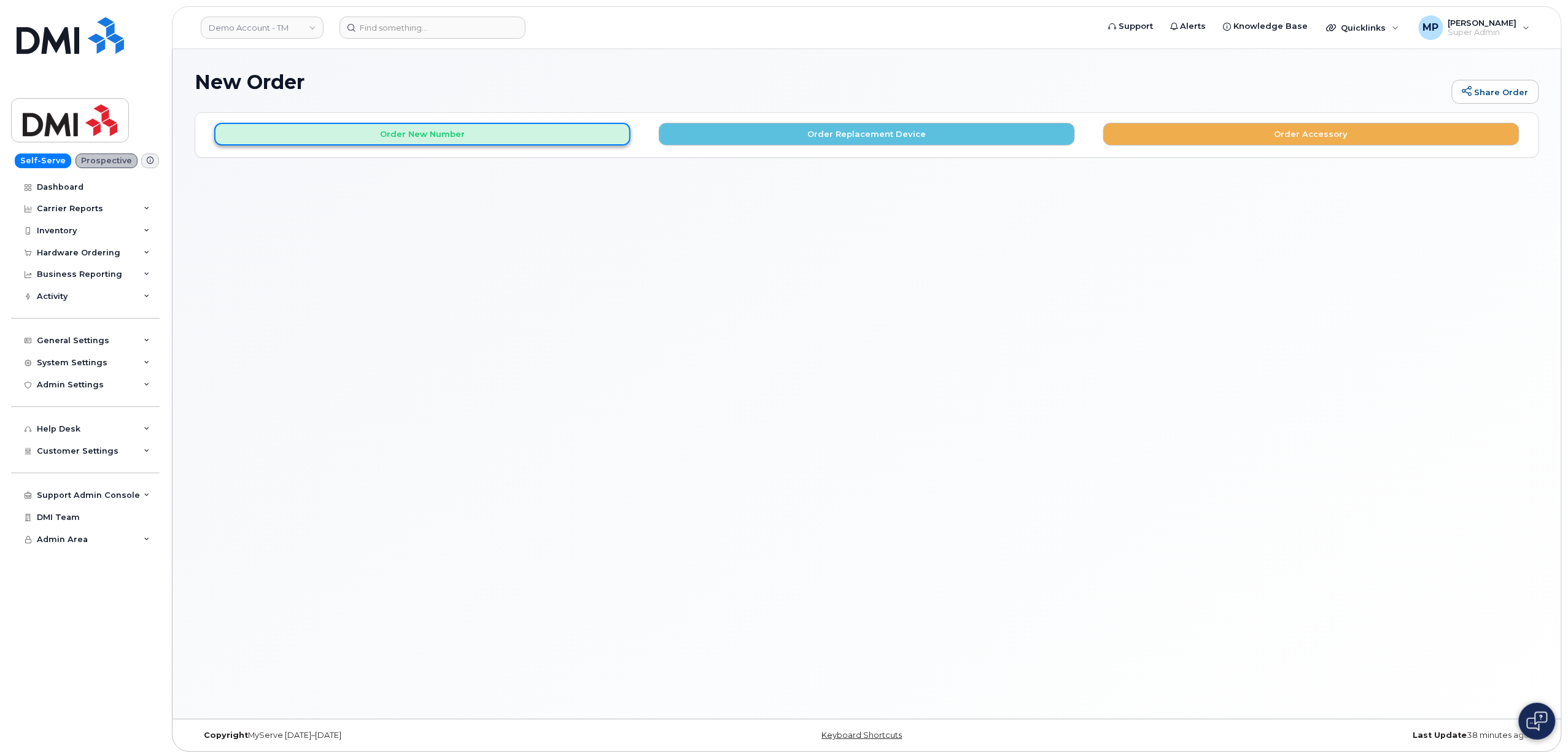
click at [483, 134] on button "Order New Number" at bounding box center [422, 134] width 416 height 23
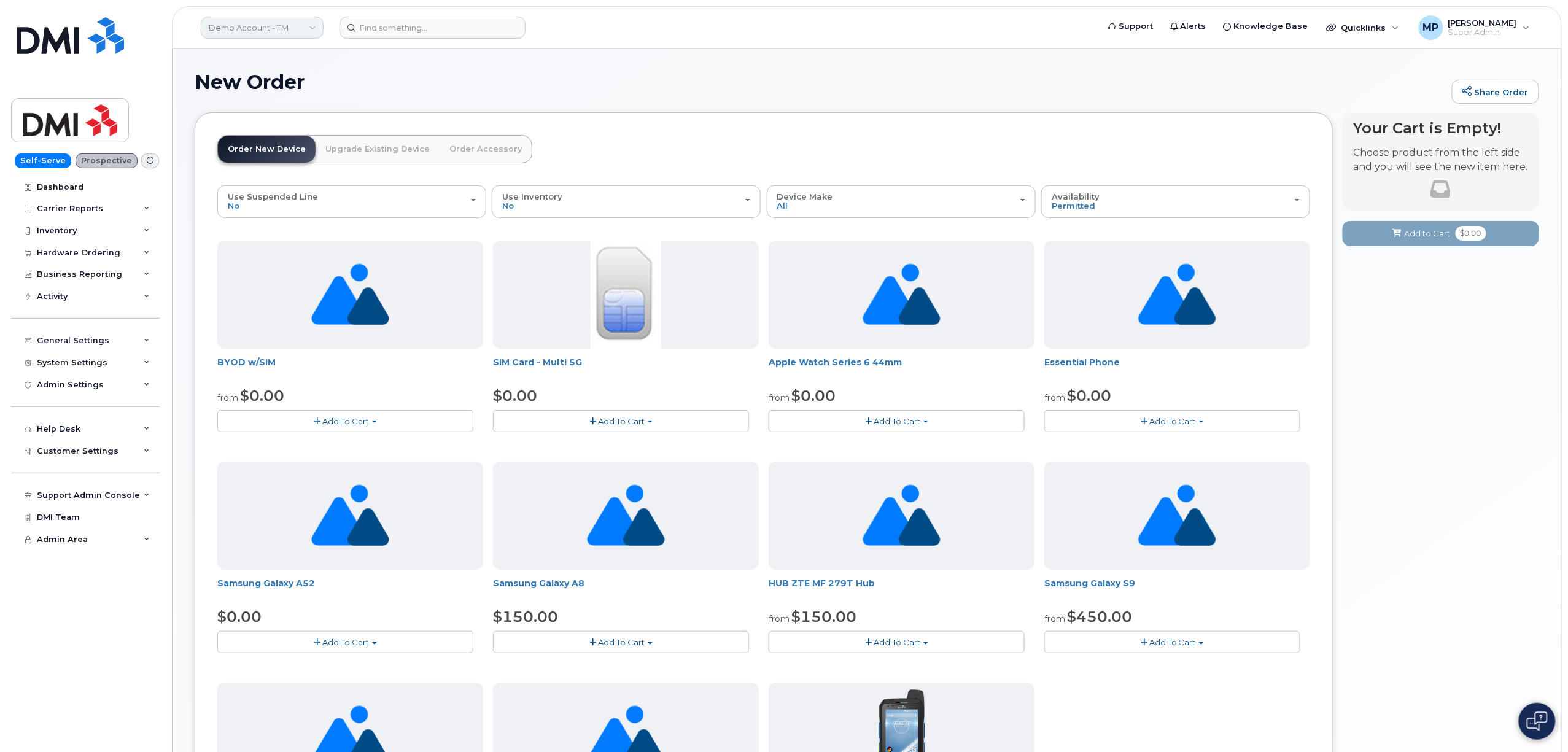
drag, startPoint x: 261, startPoint y: 16, endPoint x: 261, endPoint y: 25, distance: 9.0
click at [261, 18] on link "Demo Account - TM" at bounding box center [261, 28] width 123 height 22
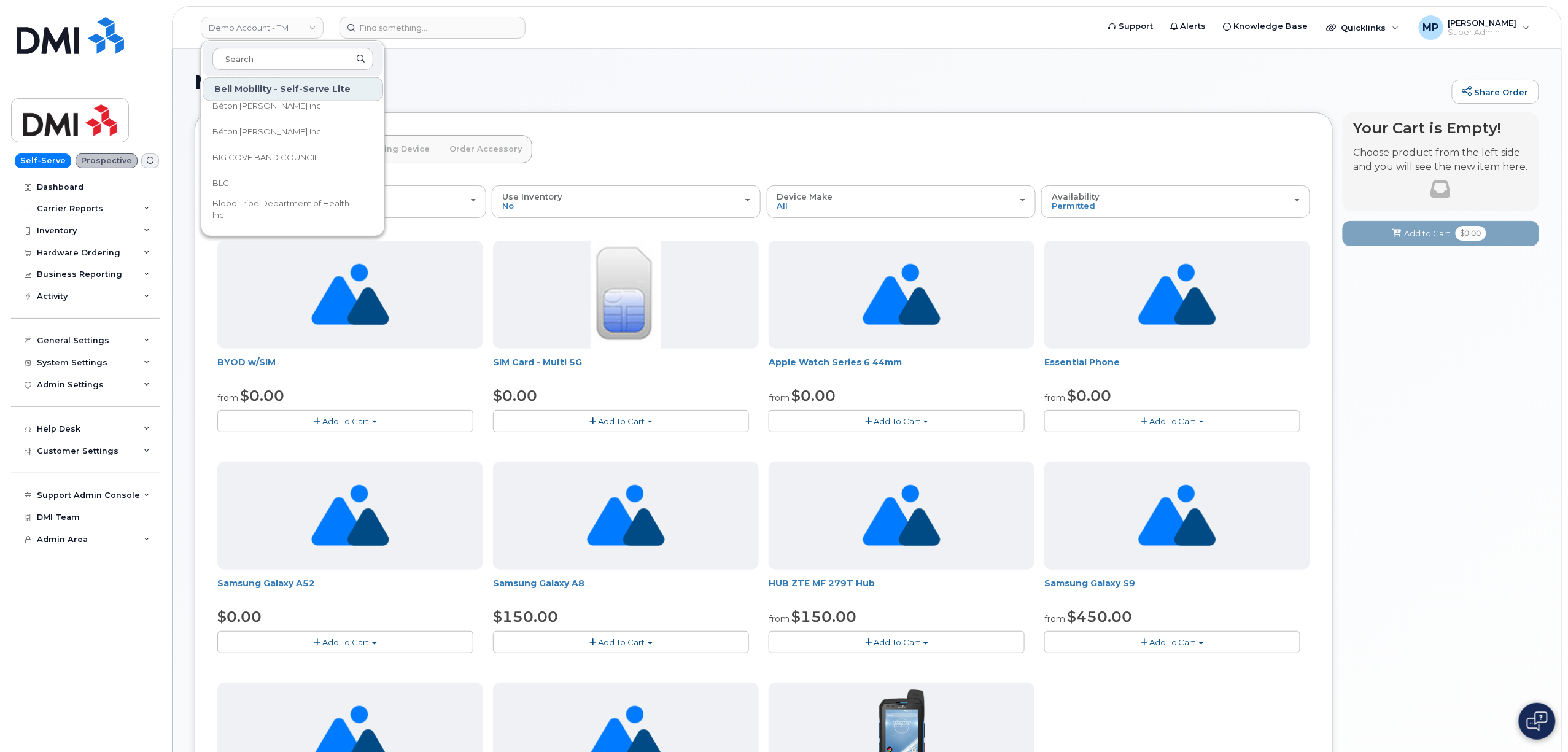
drag, startPoint x: 685, startPoint y: 97, endPoint x: 458, endPoint y: 90, distance: 227.1
click at [684, 97] on div "New Order Share Order" at bounding box center [866, 91] width 1344 height 41
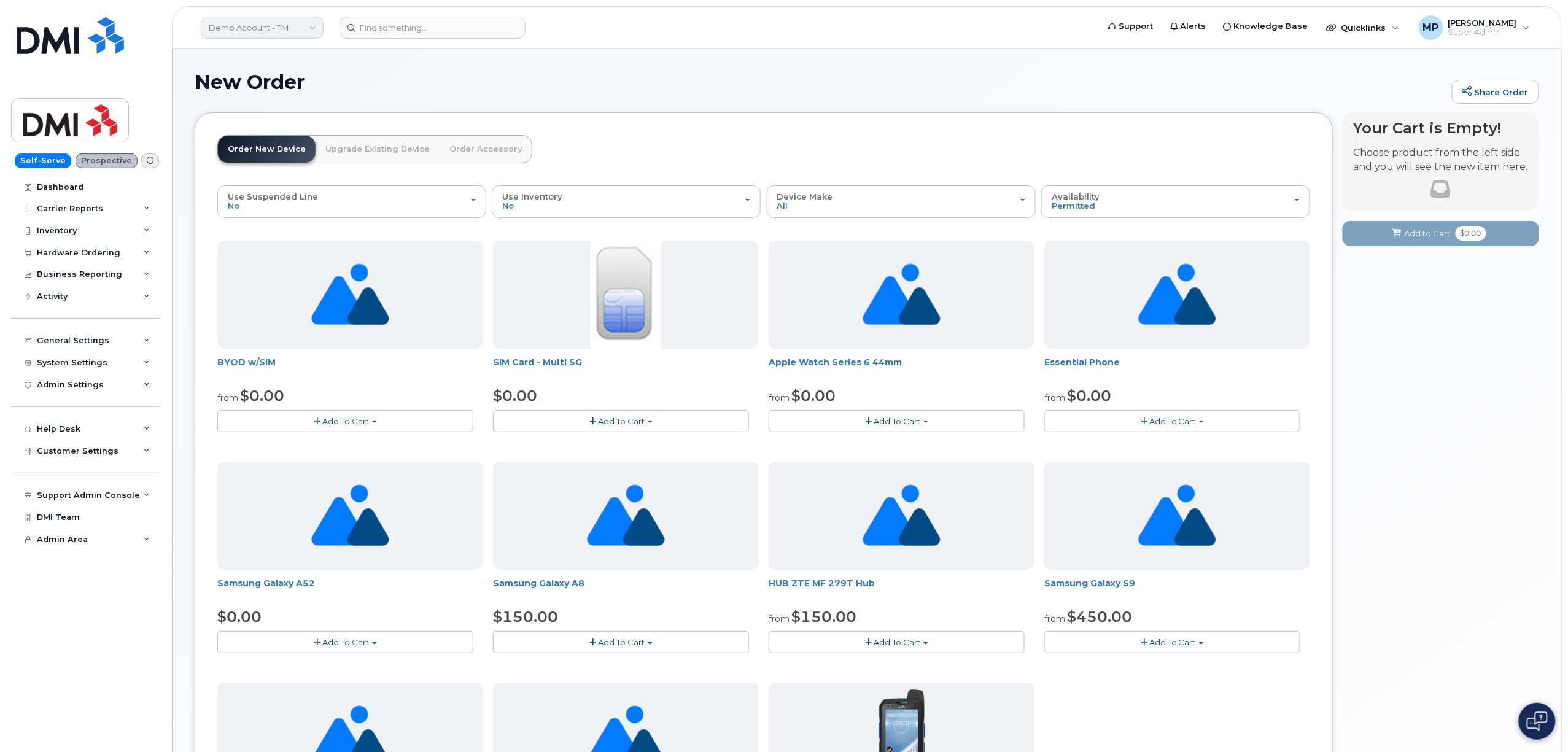
click at [281, 33] on link "Demo Account - TM" at bounding box center [261, 28] width 123 height 22
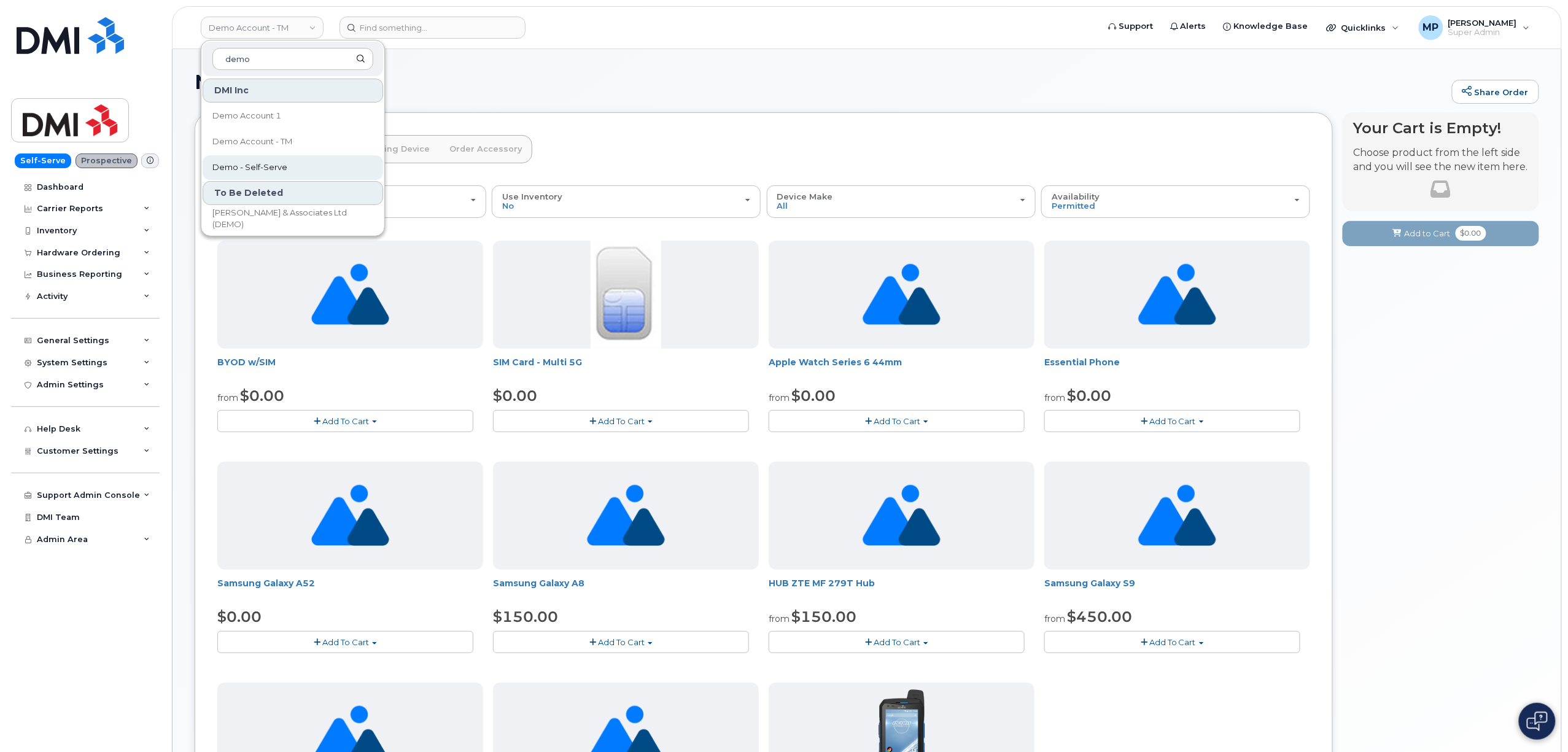
type input "demo"
click at [246, 168] on span "Demo - Self-Serve" at bounding box center [250, 167] width 75 height 12
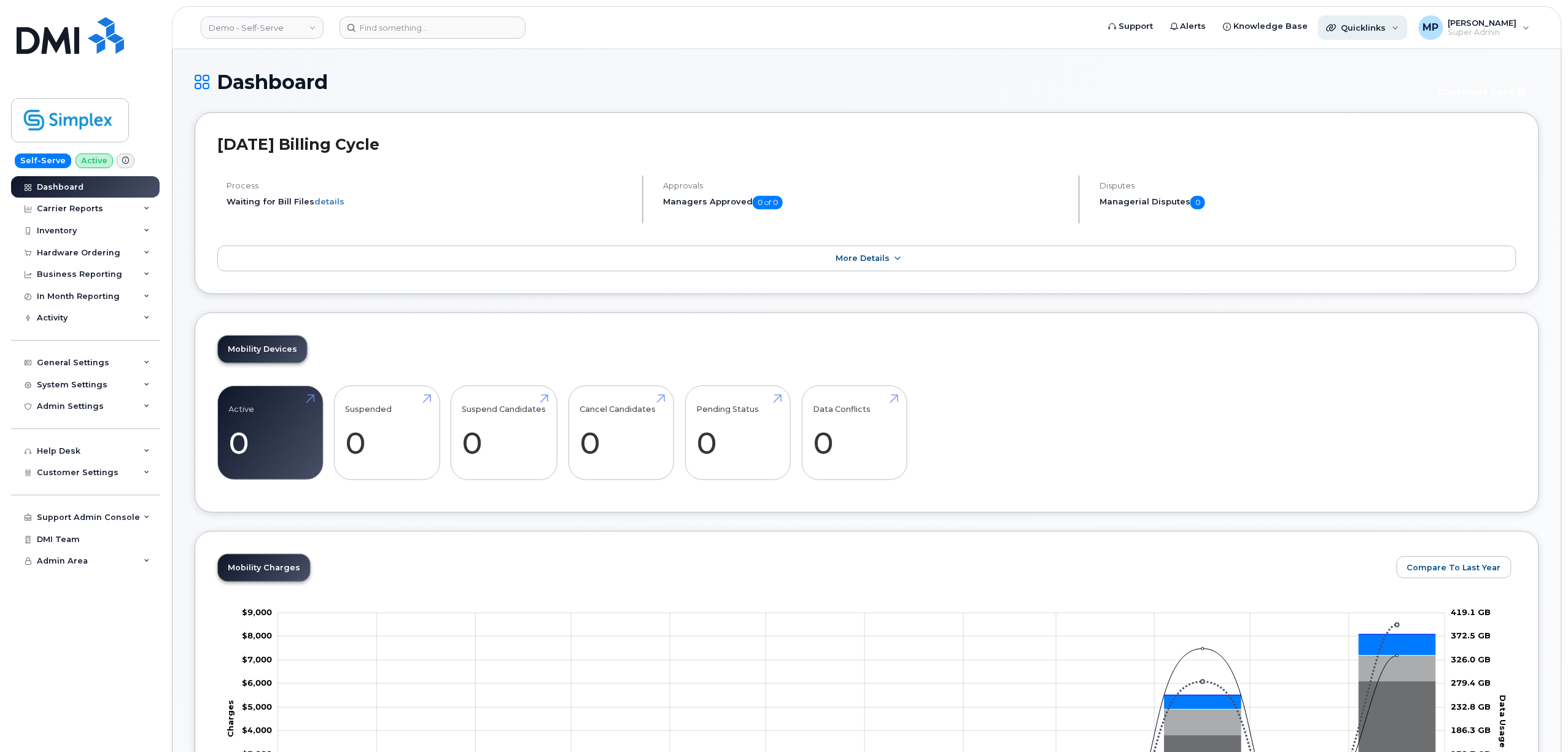
click at [1356, 24] on div "Quicklinks" at bounding box center [1362, 28] width 89 height 25
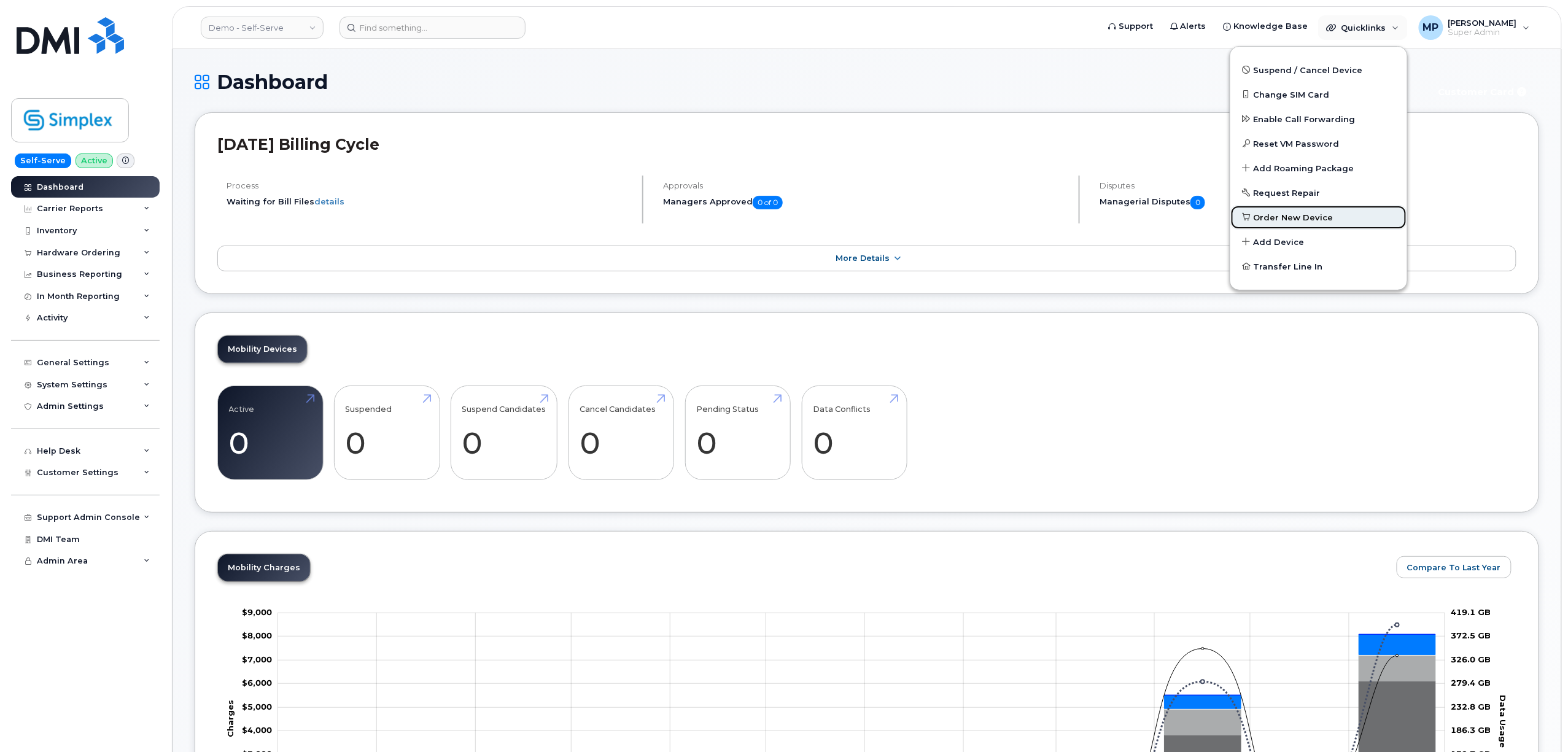
click at [1283, 210] on link "Order New Device" at bounding box center [1318, 217] width 177 height 25
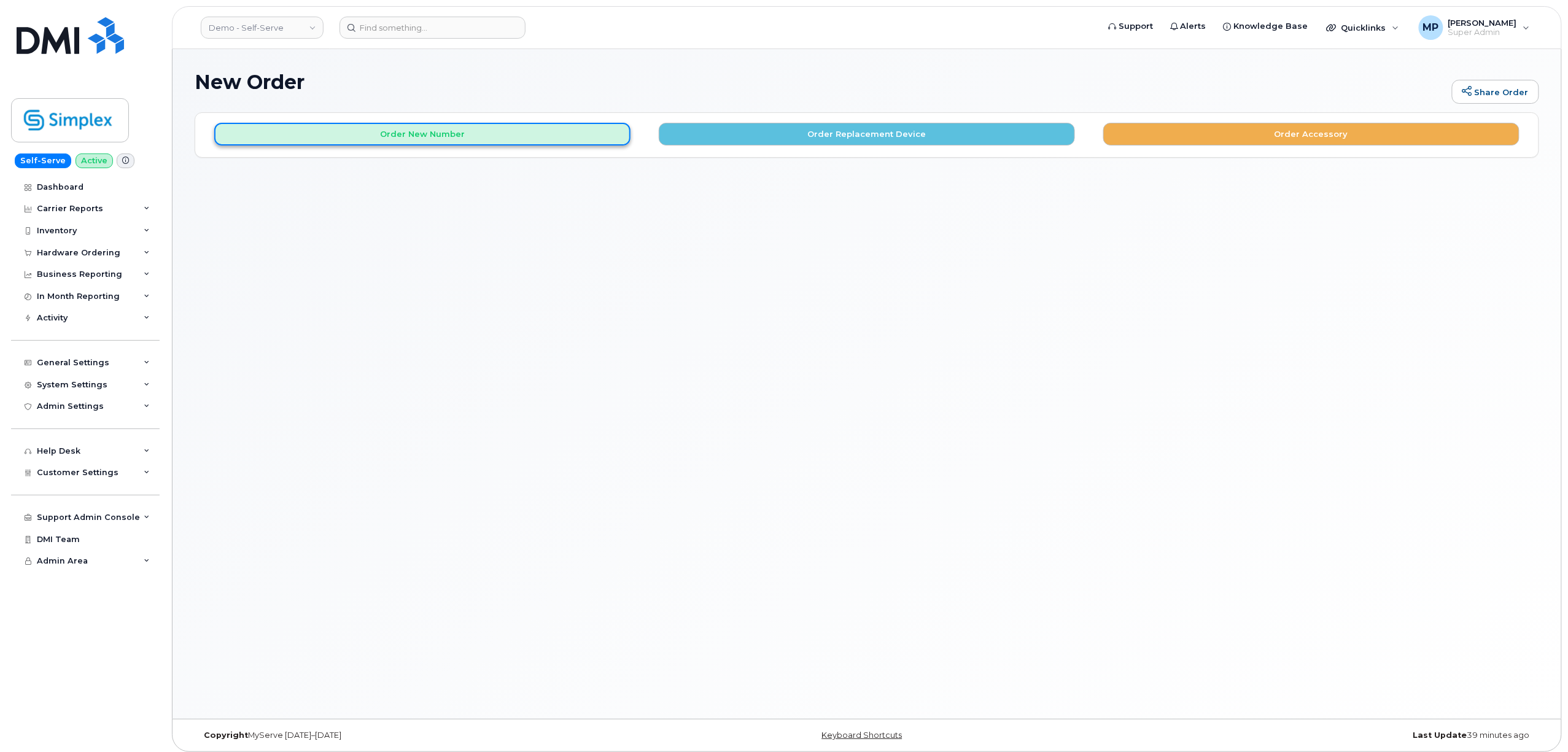
click at [472, 136] on button "Order New Number" at bounding box center [422, 134] width 416 height 23
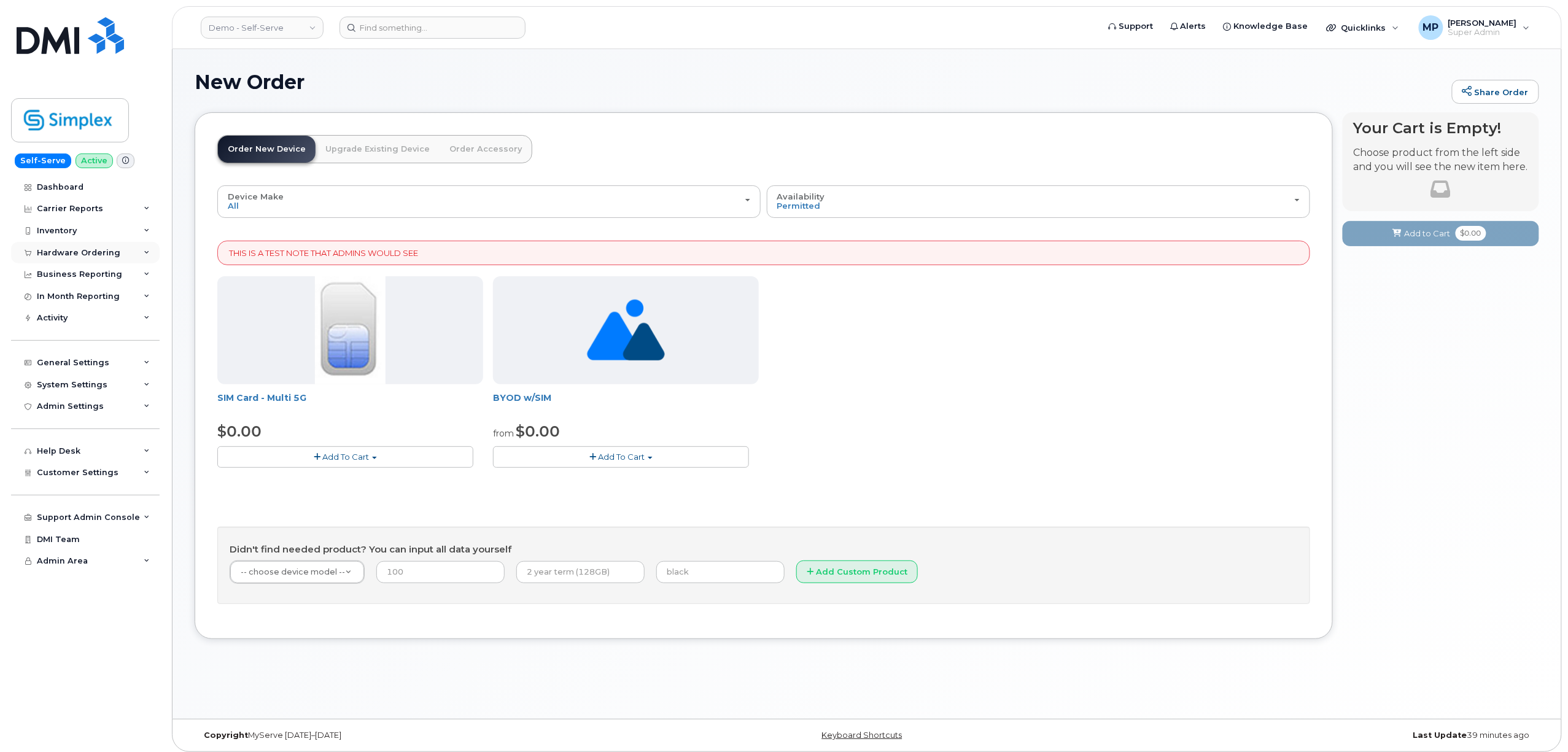
click at [58, 252] on div "Hardware Ordering" at bounding box center [78, 253] width 84 height 10
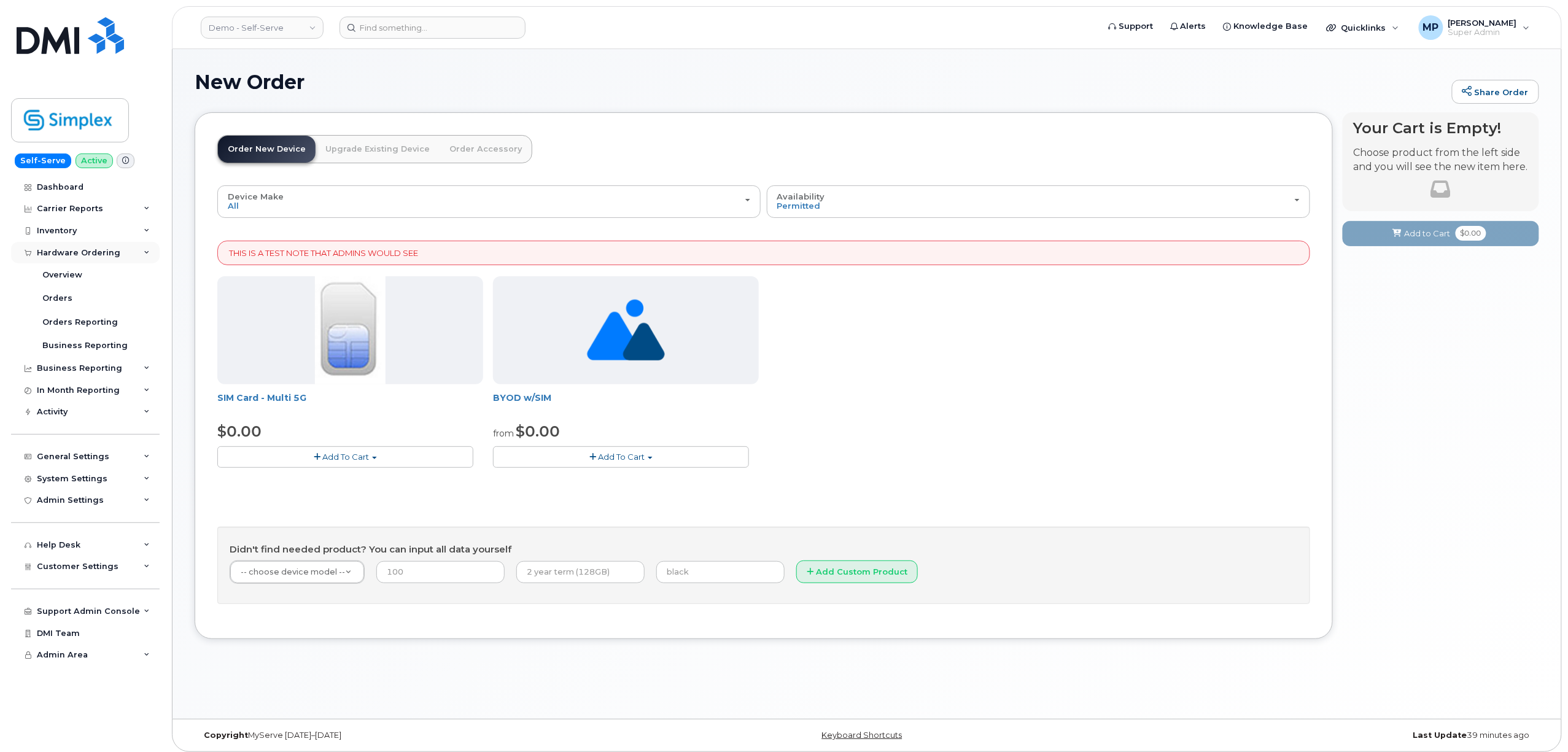
click at [58, 252] on div "Hardware Ordering" at bounding box center [78, 253] width 84 height 10
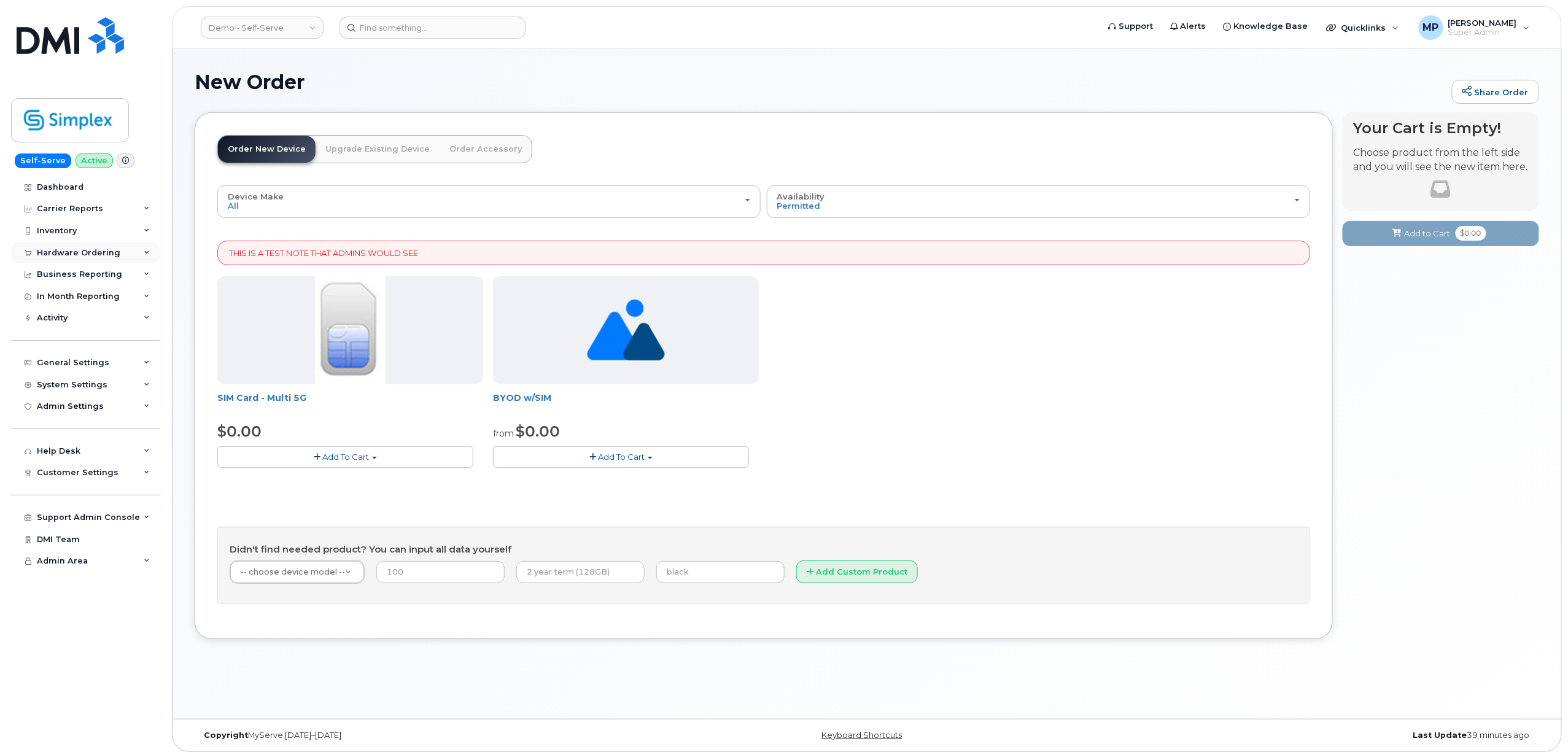
click at [48, 251] on div "Hardware Ordering" at bounding box center [78, 253] width 84 height 10
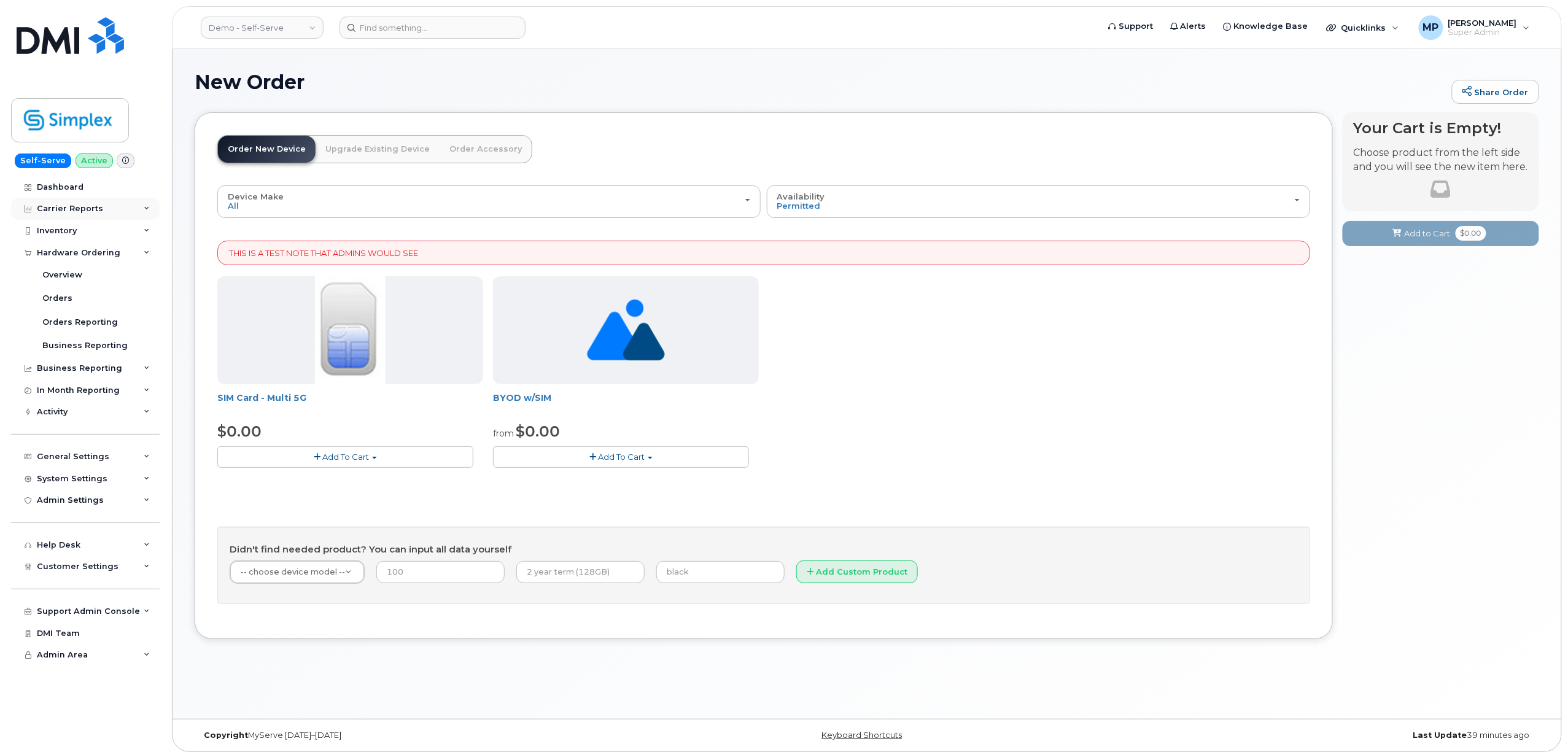
click at [65, 211] on div "Carrier Reports" at bounding box center [69, 208] width 66 height 10
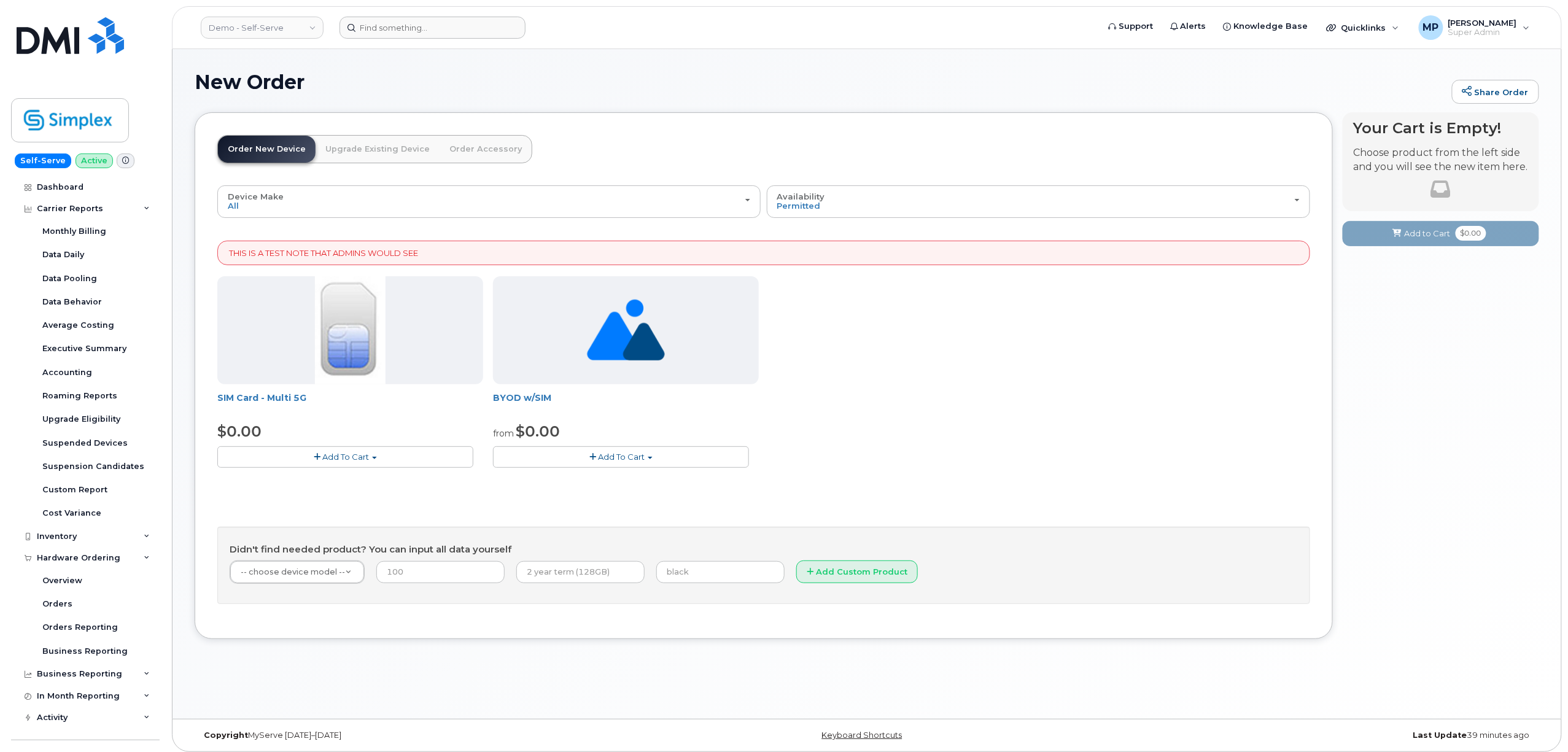
drag, startPoint x: 429, startPoint y: 6, endPoint x: 424, endPoint y: 24, distance: 18.7
click at [428, 15] on header "Demo - Self-Serve Support Alerts Knowledge Base Quicklinks Suspend / Cancel Dev…" at bounding box center [866, 28] width 1389 height 43
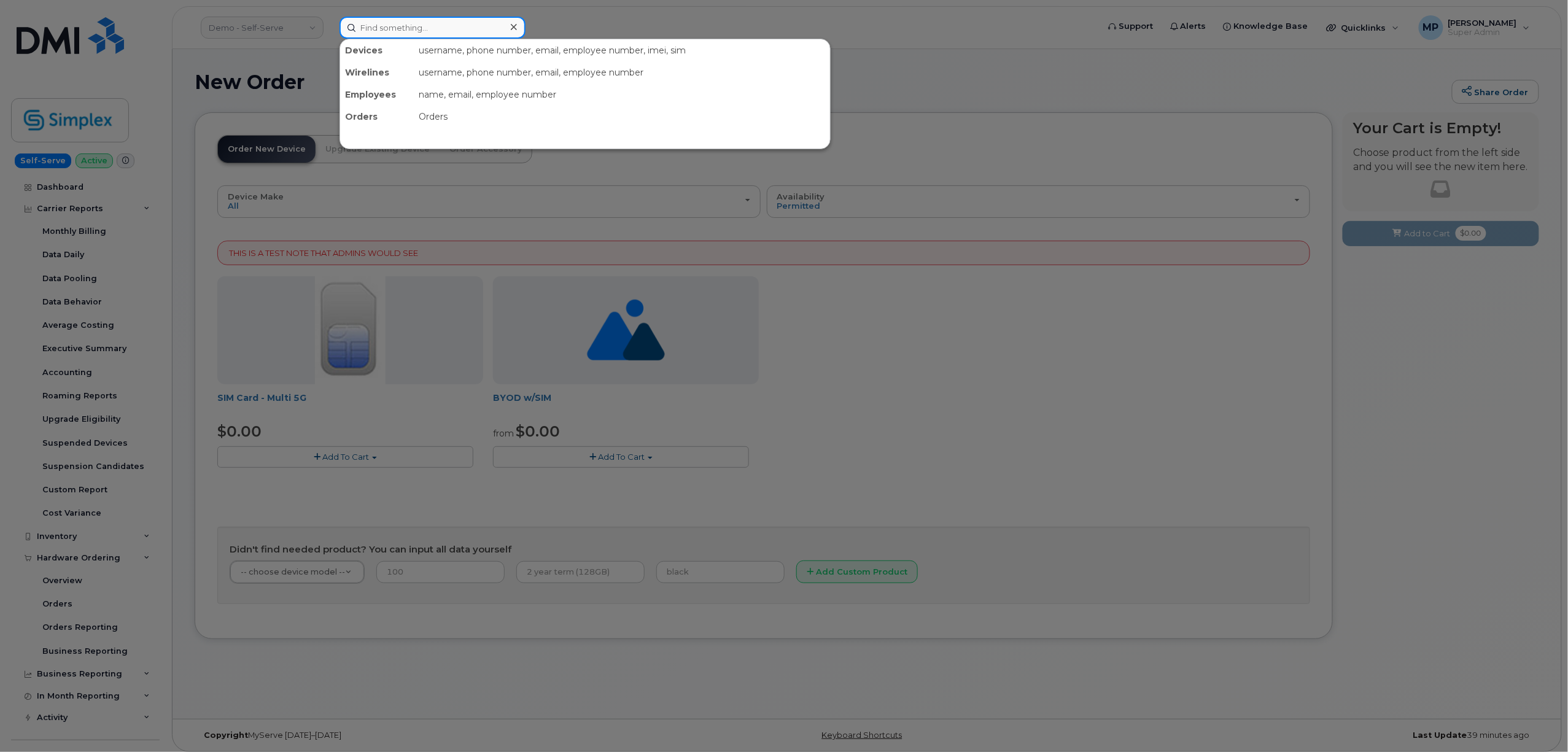
click at [423, 26] on input at bounding box center [432, 28] width 186 height 22
paste input "2265803094"
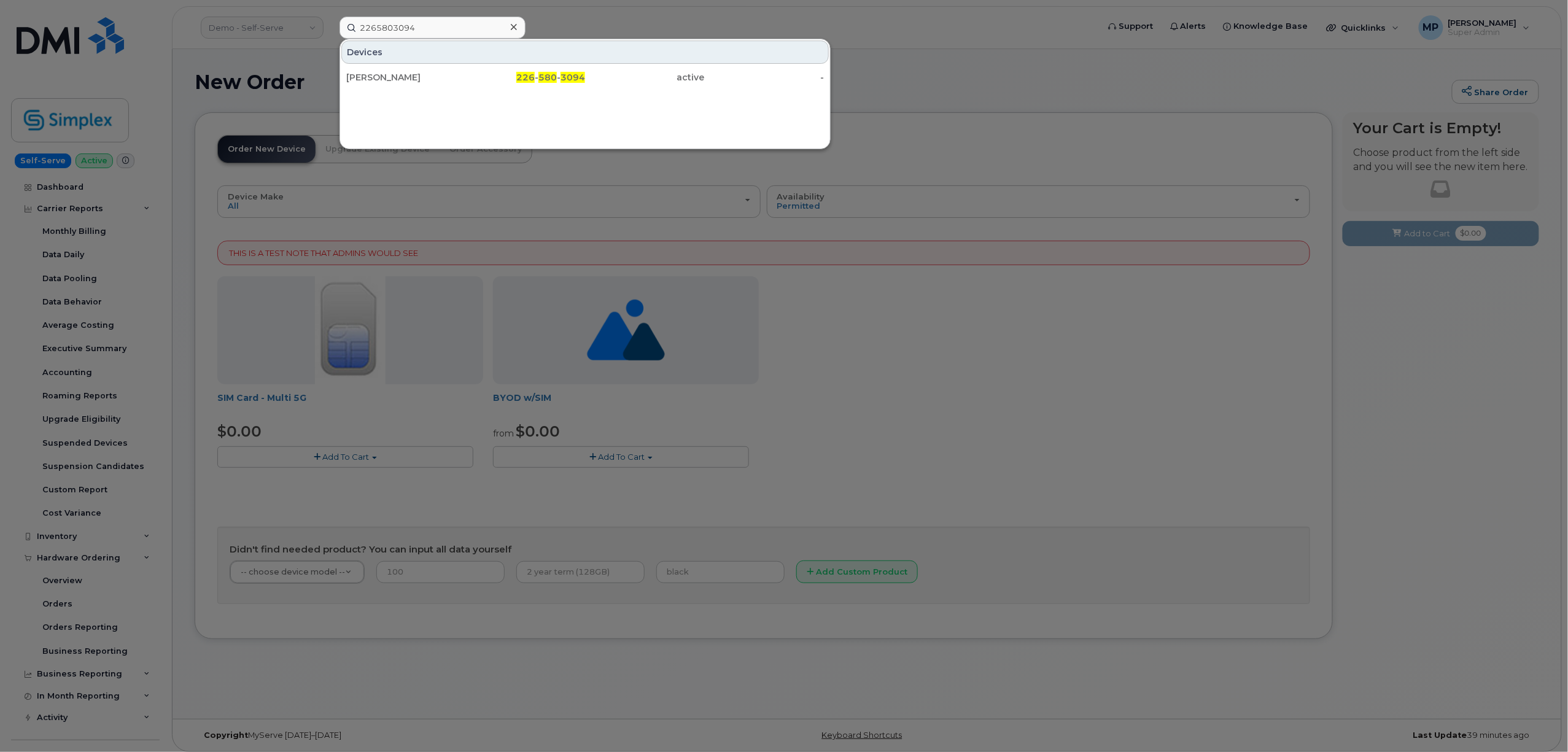
drag, startPoint x: 1110, startPoint y: 267, endPoint x: 1042, endPoint y: 283, distance: 69.9
click at [1096, 276] on div at bounding box center [784, 376] width 1568 height 752
click at [393, 29] on input "2265803094" at bounding box center [432, 28] width 186 height 22
click at [394, 24] on input "2265803094" at bounding box center [432, 28] width 186 height 22
click at [393, 24] on input "2265803094" at bounding box center [432, 28] width 186 height 22
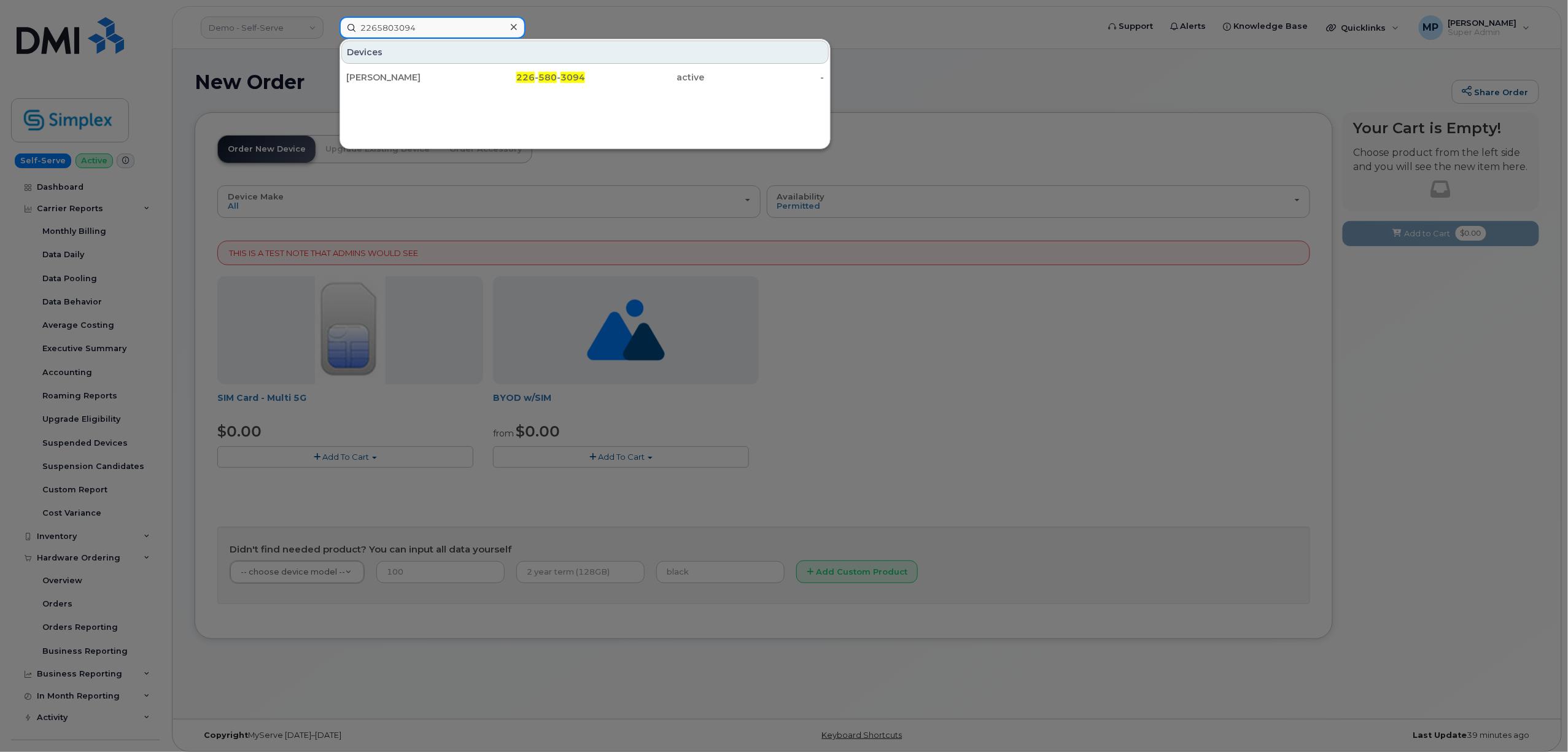
paste input "907-406-0725"
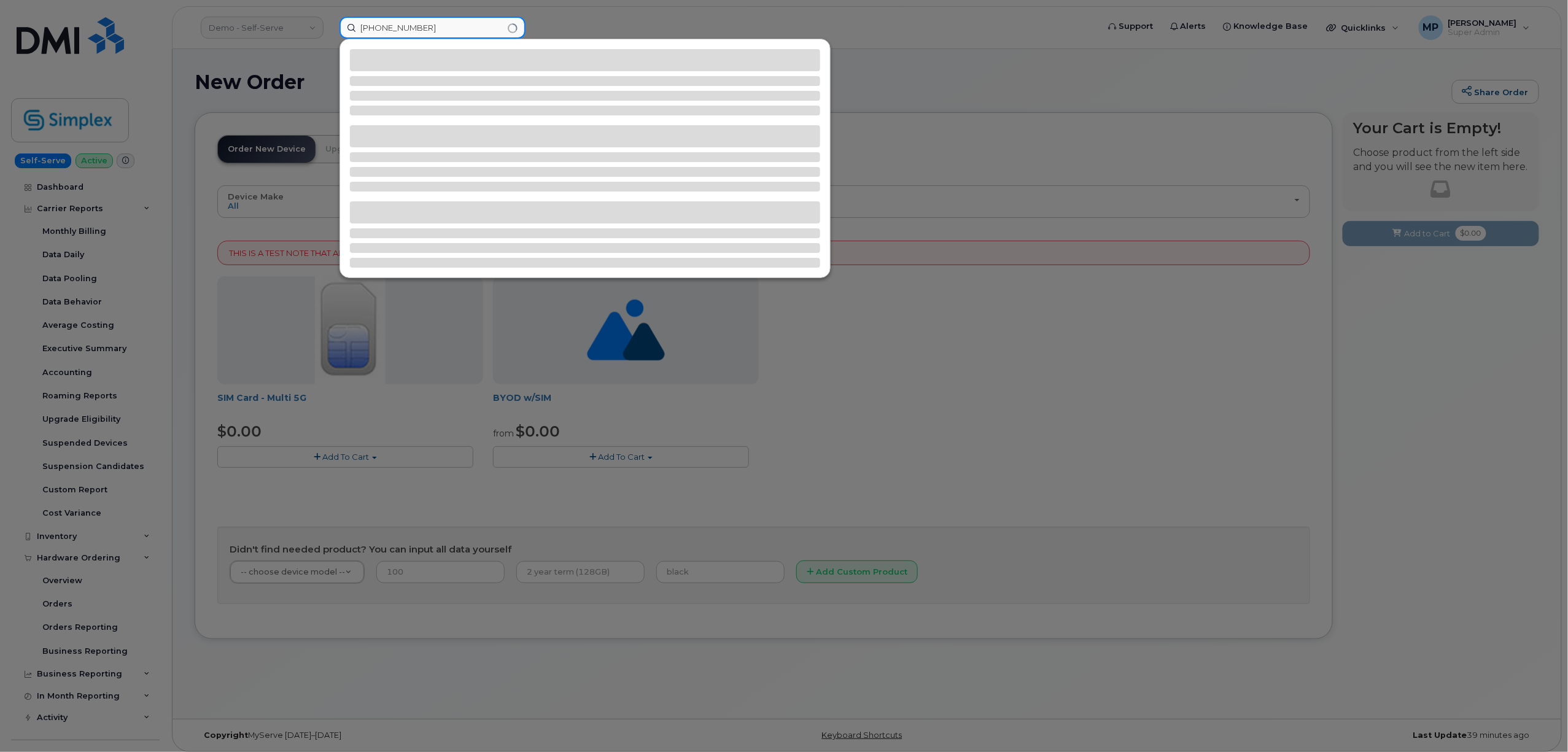
type input "907-406-0725"
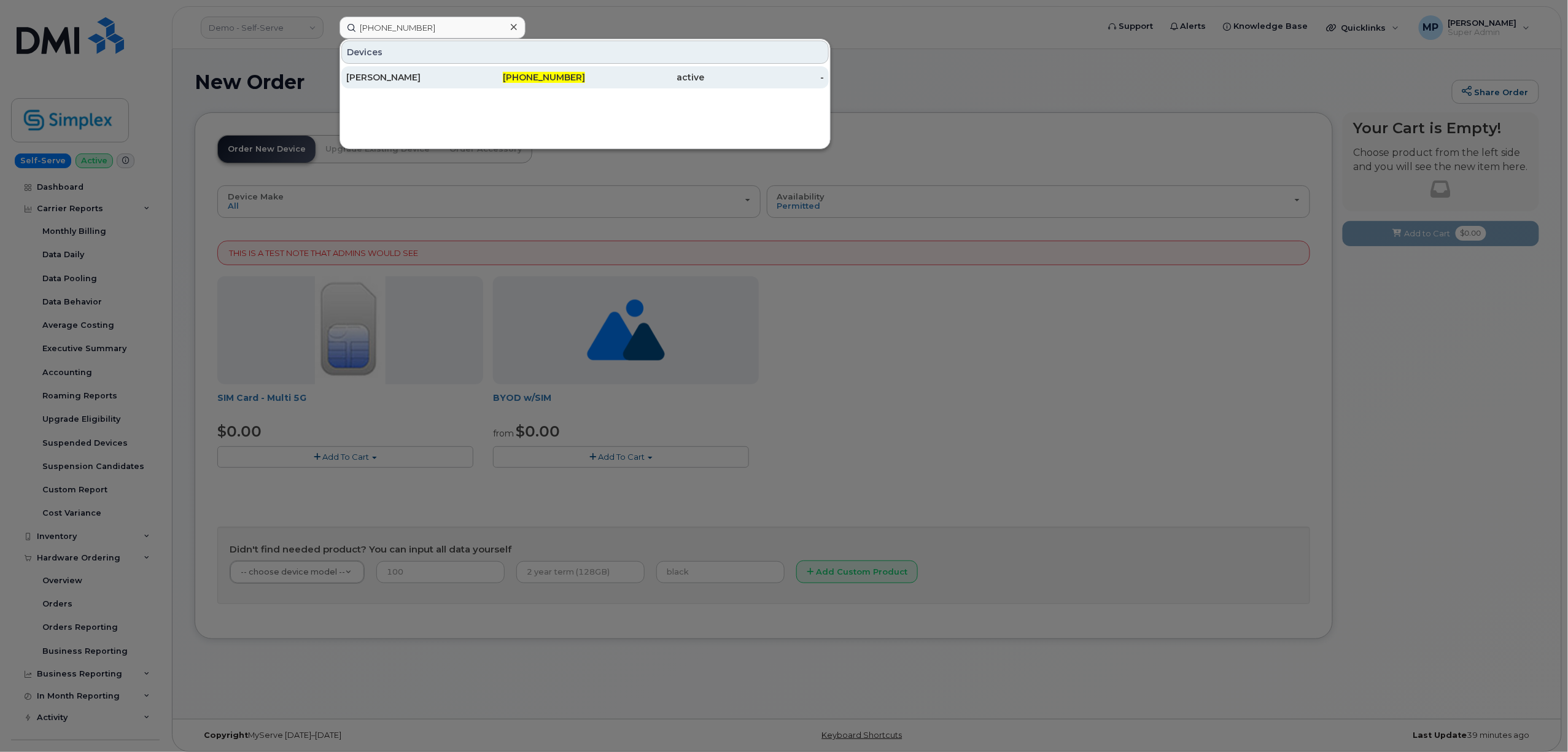
click at [396, 80] on div "[PERSON_NAME]" at bounding box center [406, 77] width 120 height 12
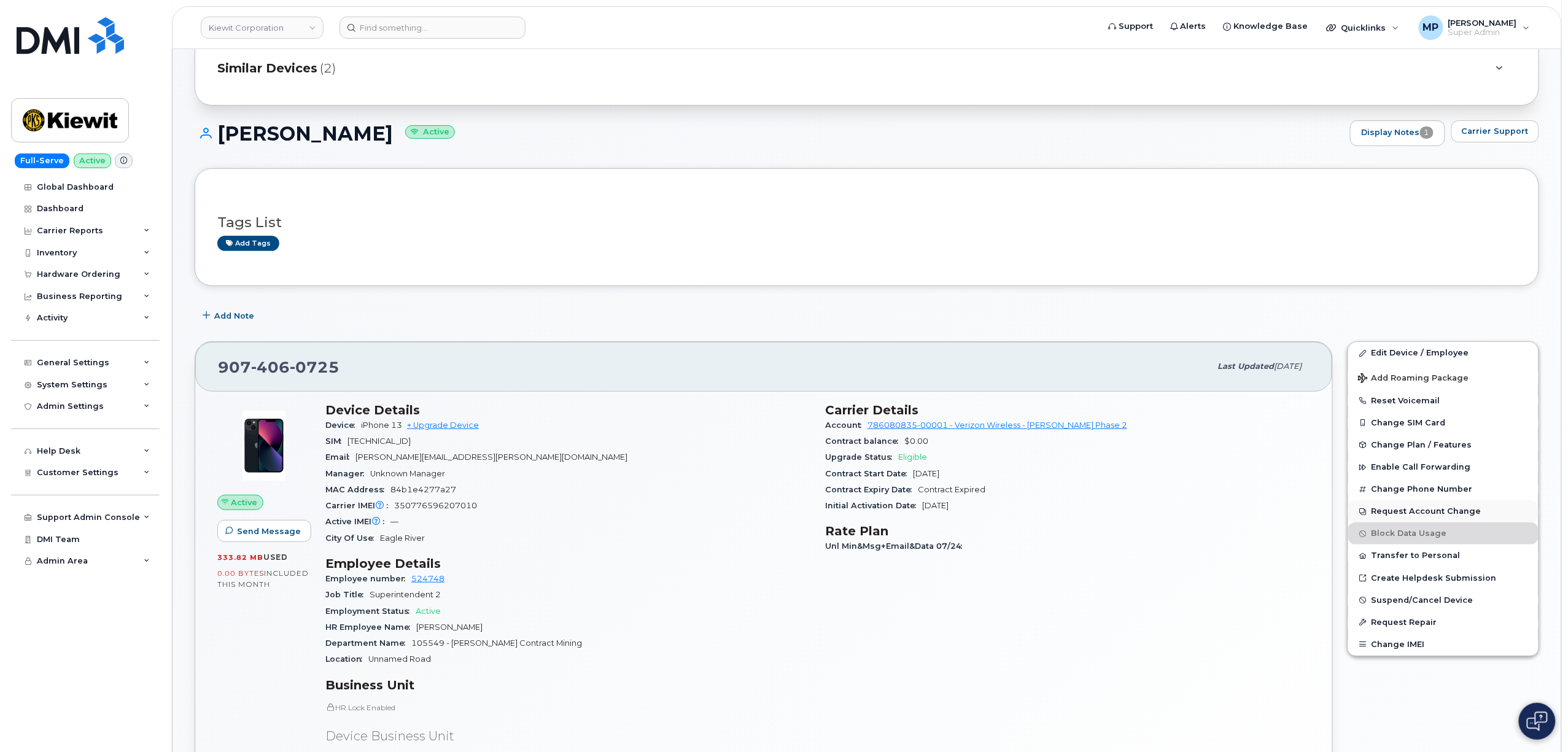
scroll to position [82, 0]
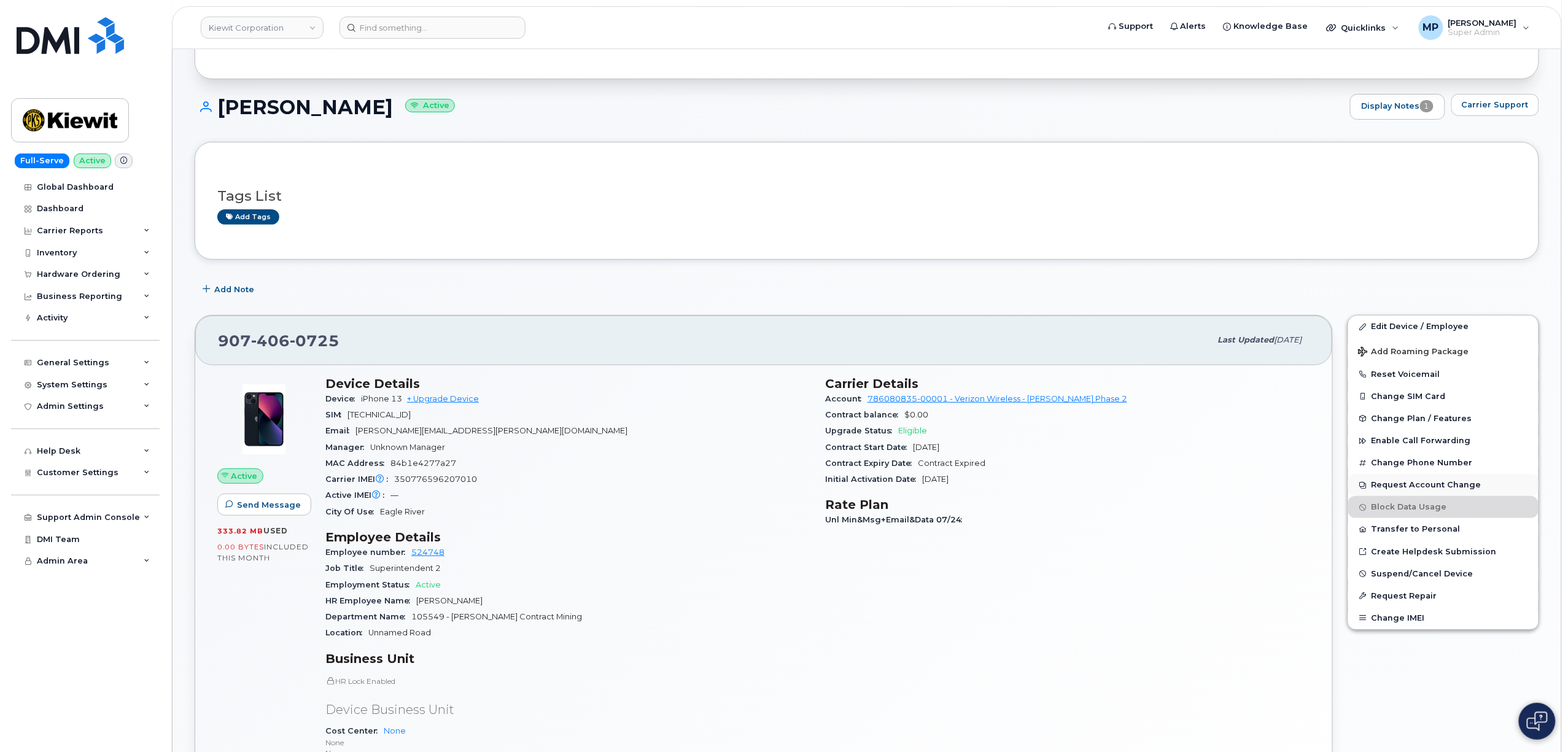
click at [1388, 486] on button "Request Account Change" at bounding box center [1443, 485] width 191 height 22
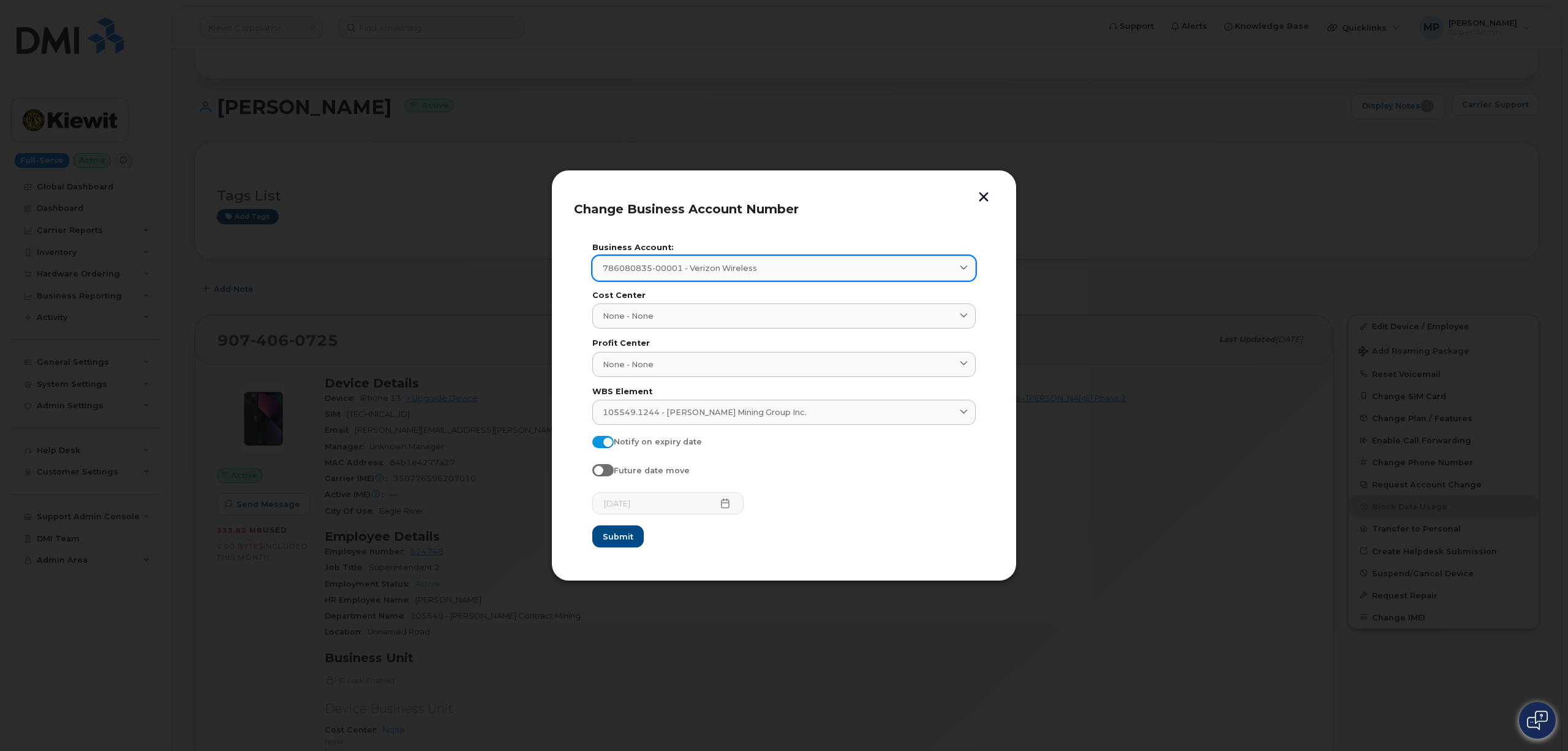
click at [726, 267] on span "786080835-00001 - Verizon Wireless" at bounding box center [679, 268] width 154 height 12
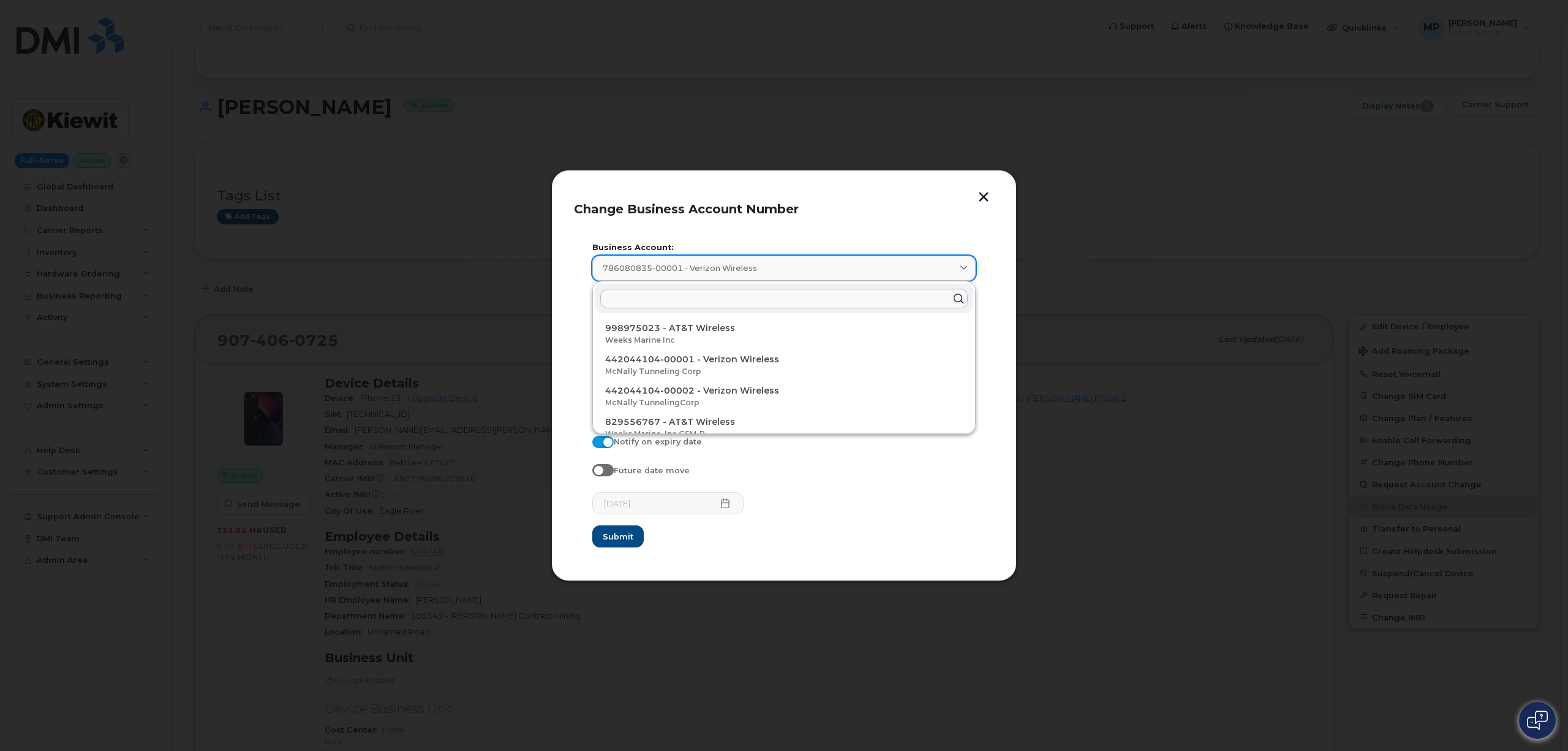
click at [726, 265] on span "786080835-00001 - Verizon Wireless" at bounding box center [679, 268] width 154 height 12
click at [797, 211] on span "Change Business Account Number" at bounding box center [686, 208] width 225 height 15
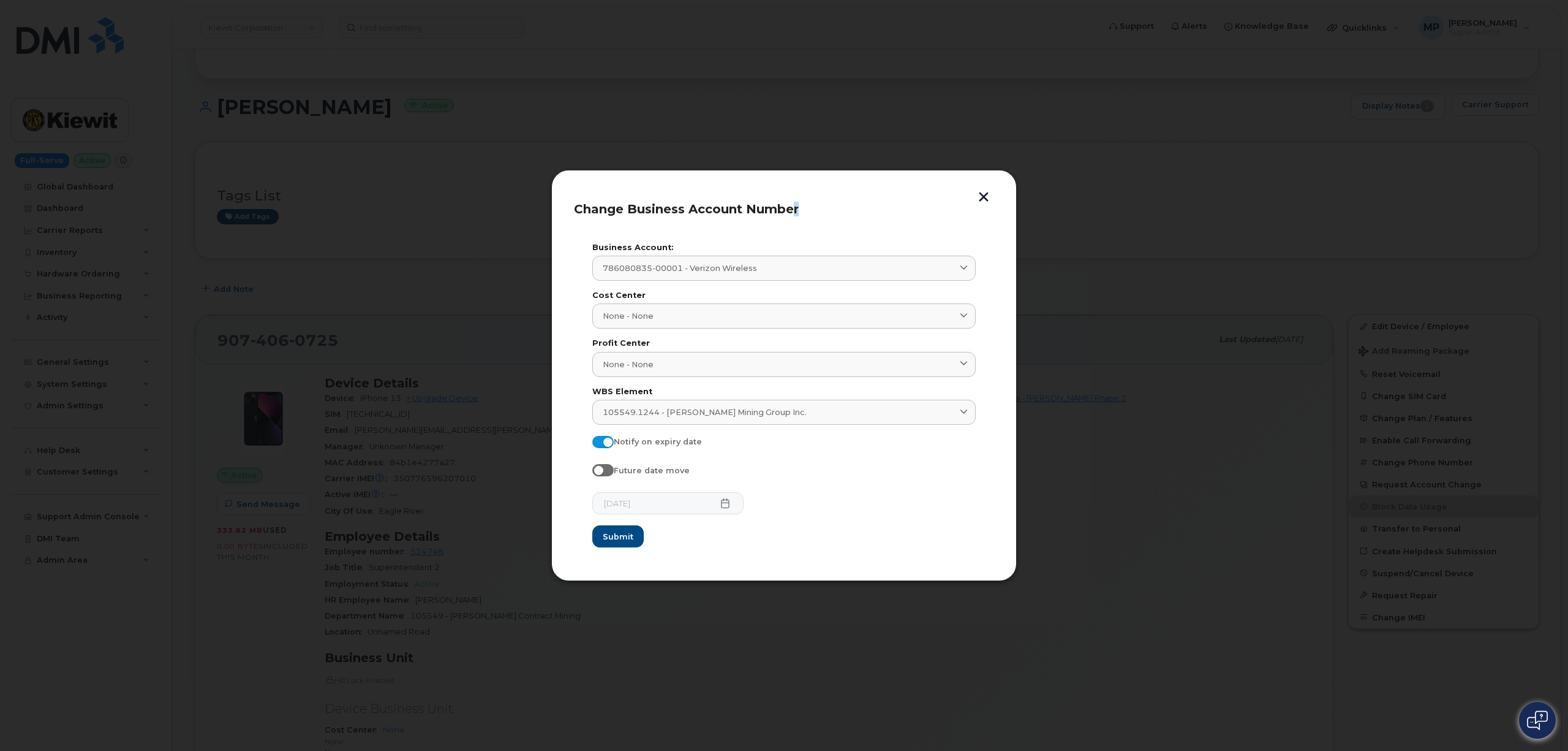
click at [984, 195] on button "button" at bounding box center [983, 197] width 19 height 13
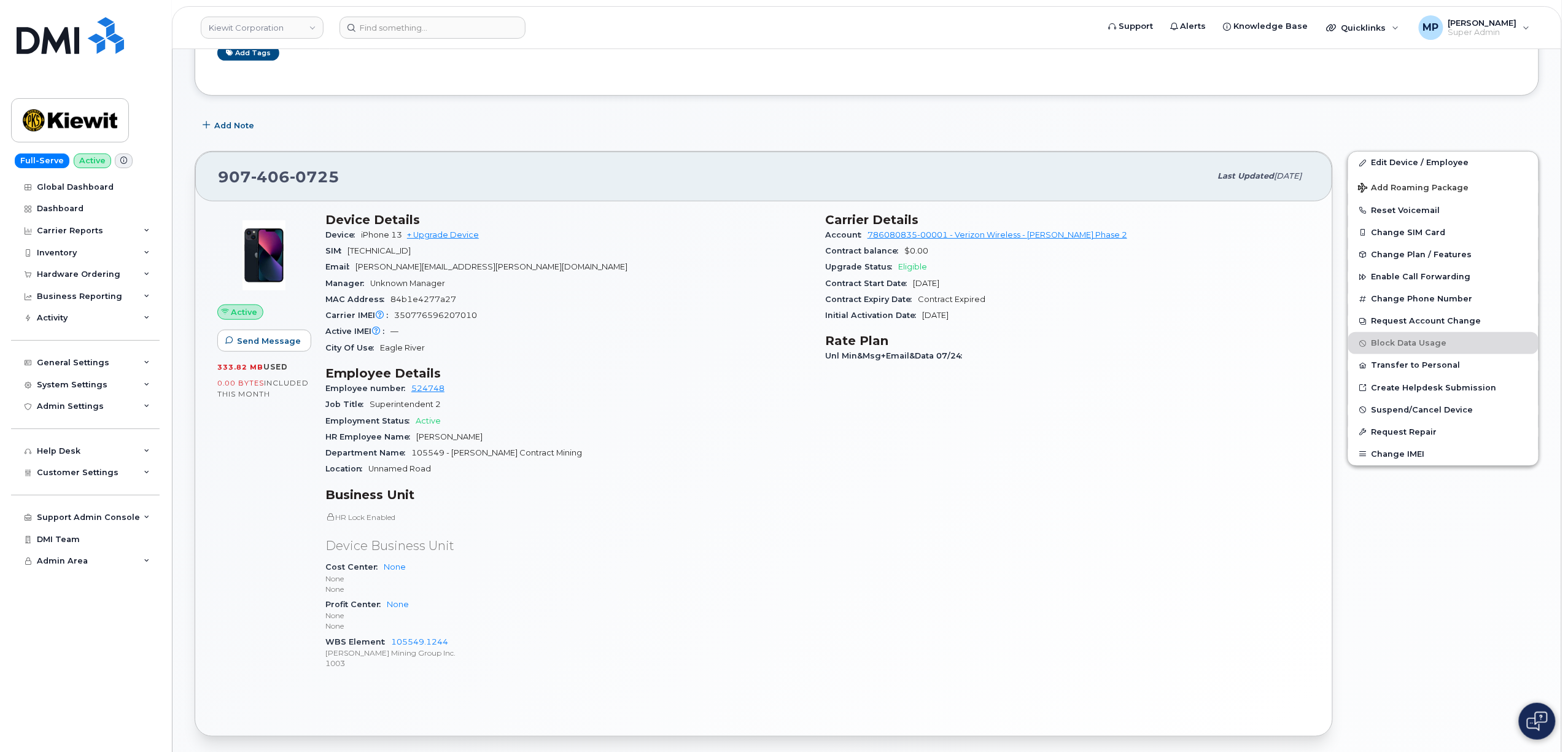
scroll to position [0, 0]
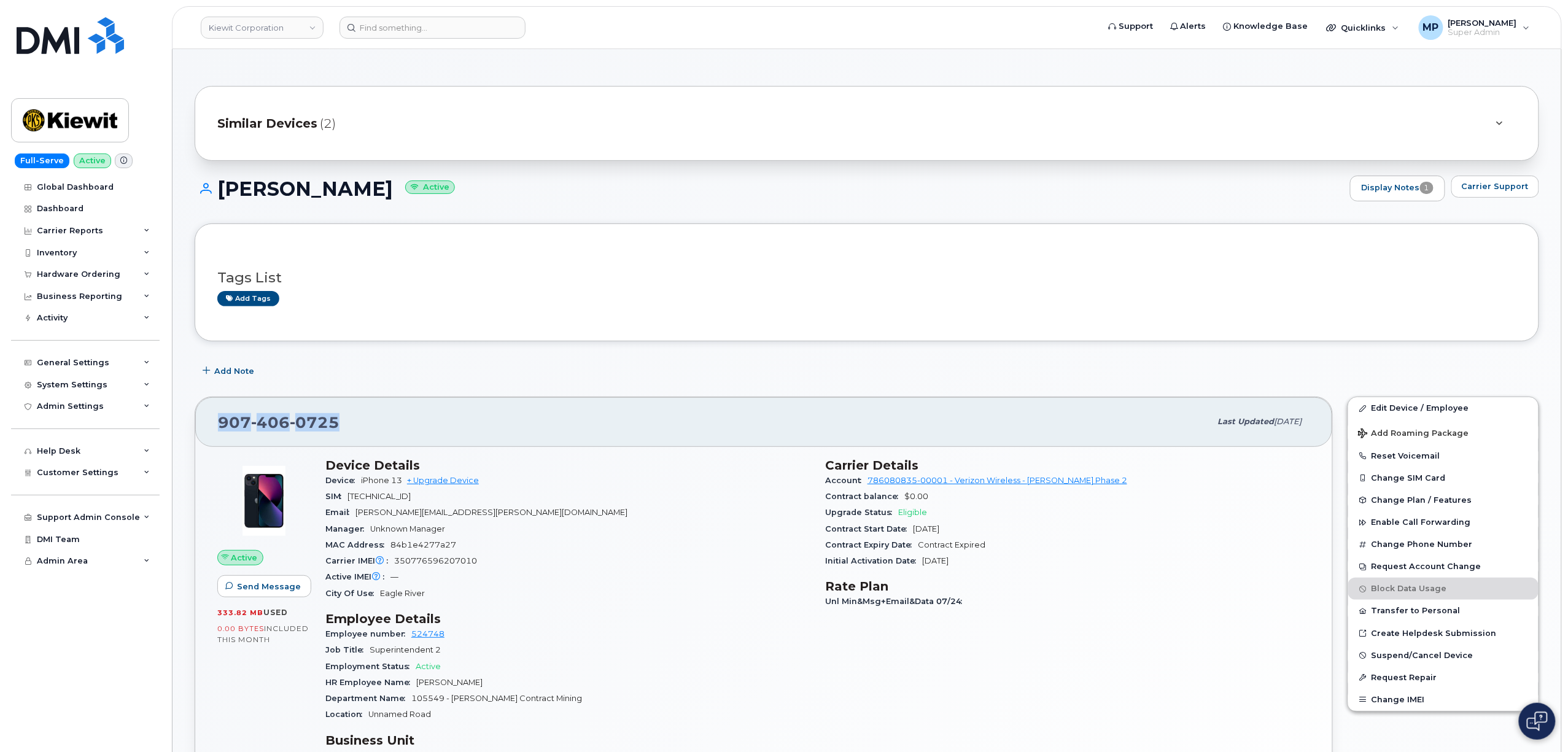
drag, startPoint x: 287, startPoint y: 425, endPoint x: 192, endPoint y: 431, distance: 95.2
click at [192, 431] on div "907 406 0725 Last updated Jul 31, 2025 Active Send Message 333.82 MB  used 0.00…" at bounding box center [763, 689] width 1152 height 601
copy span "907 406 0725"
click at [457, 483] on link "+ Upgrade Device" at bounding box center [442, 480] width 72 height 9
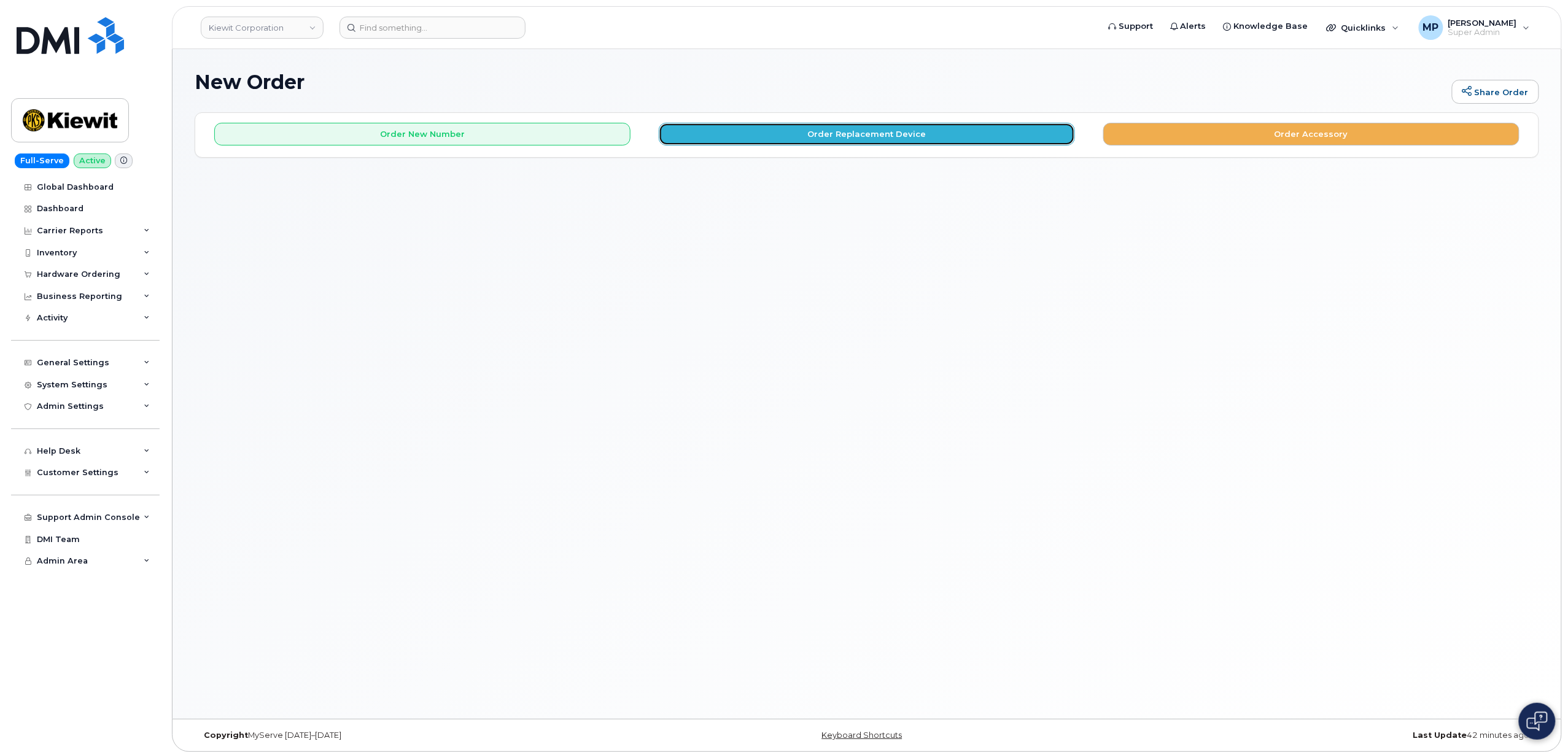
click at [808, 131] on button "Order Replacement Device" at bounding box center [866, 134] width 416 height 23
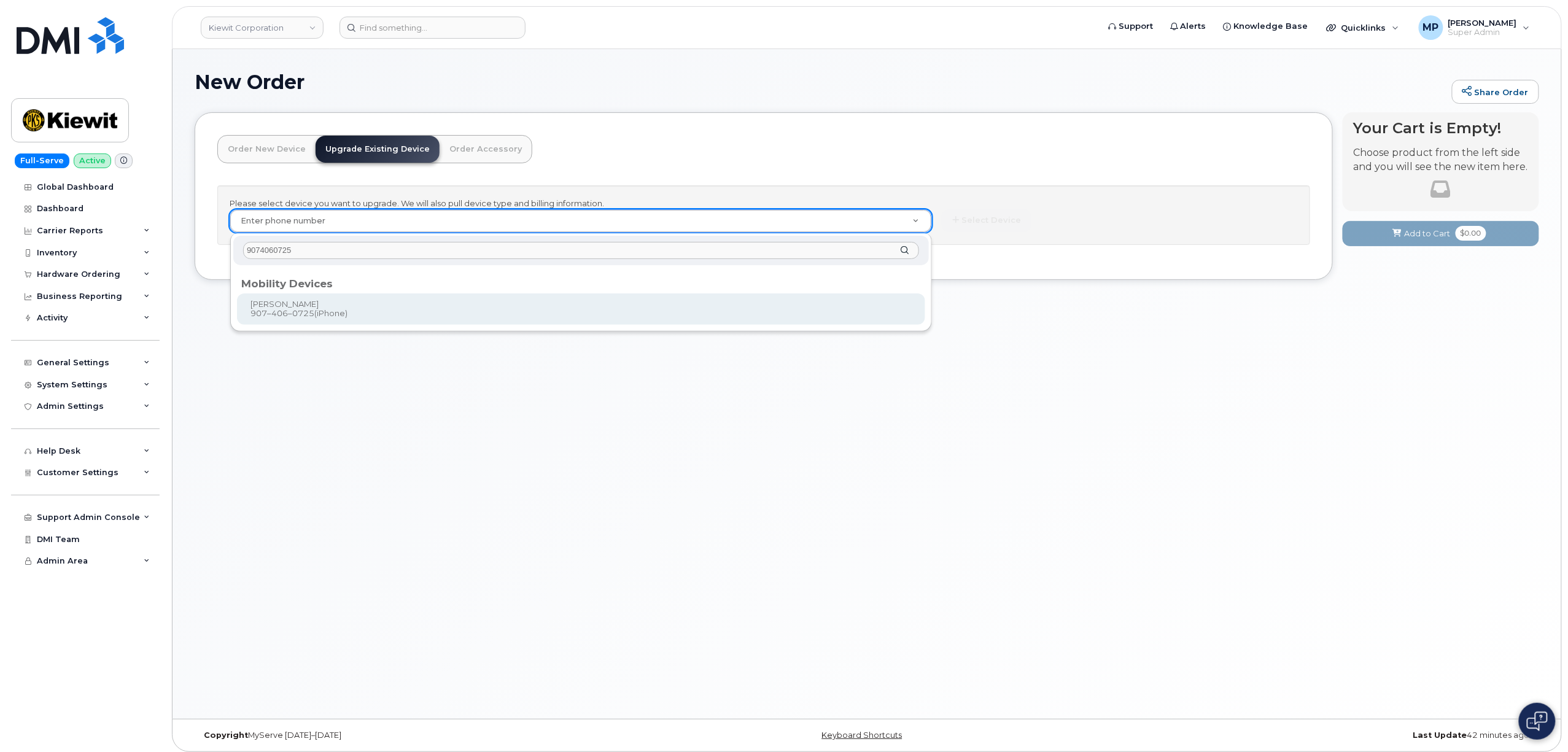
type input "9074060725"
type input "1173554"
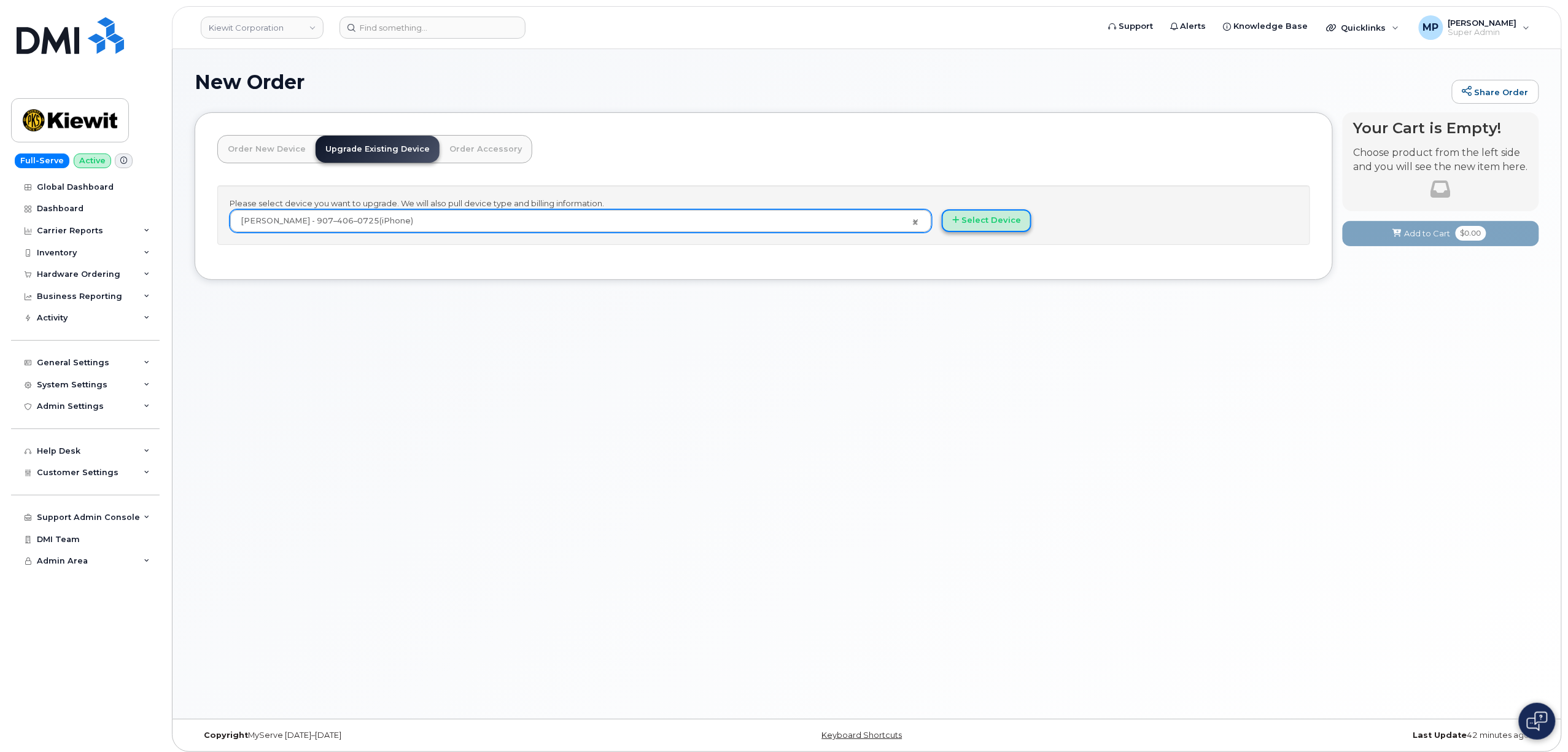
click at [980, 226] on button "Select Device" at bounding box center [986, 220] width 89 height 23
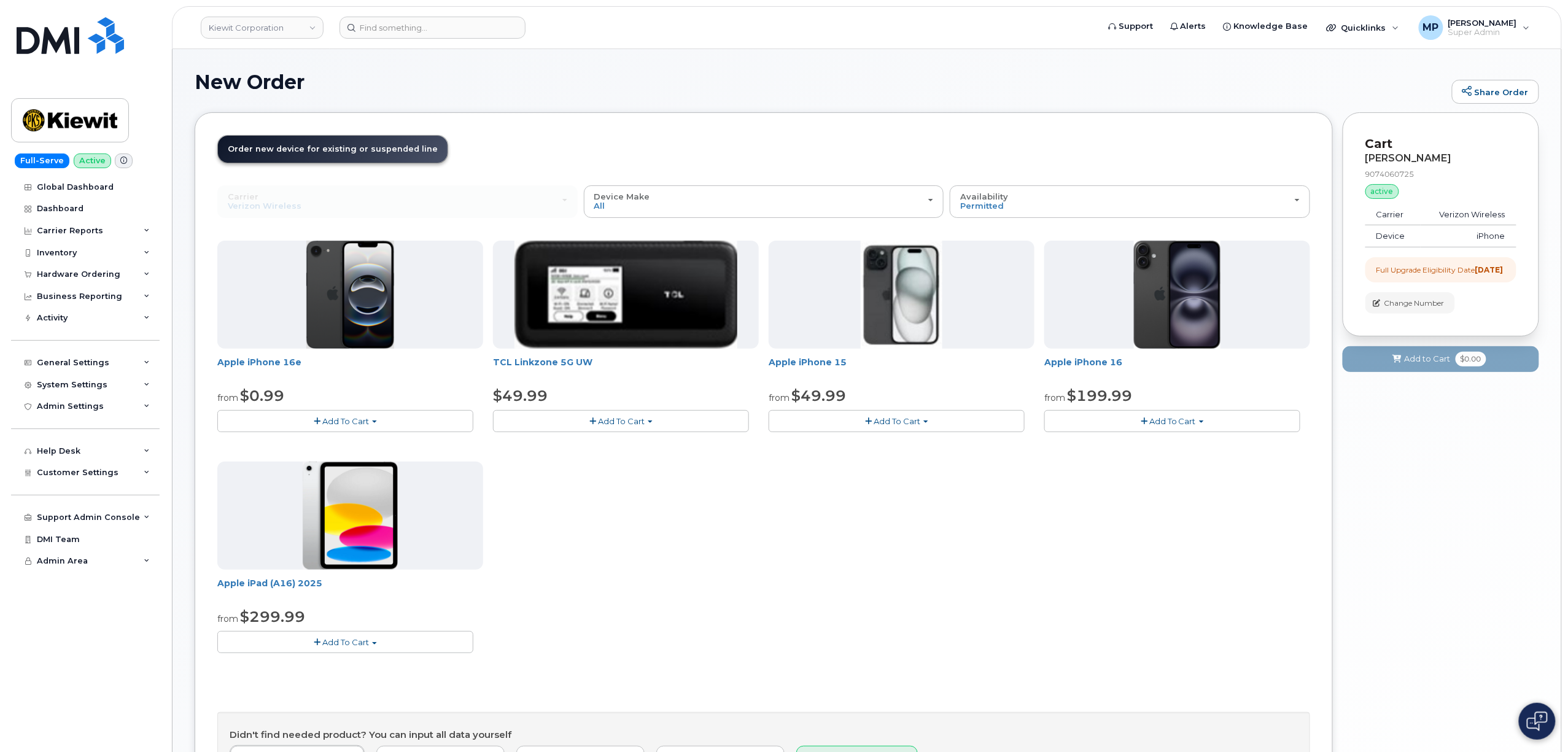
click at [381, 208] on div "Carrier Verizon Wireless T-Mobile AT&T Wireless Verizon Wireless T-Mobile AT&T …" at bounding box center [397, 202] width 360 height 31
click at [381, 207] on div "Carrier Verizon Wireless T-Mobile AT&T Wireless Verizon Wireless T-Mobile AT&T …" at bounding box center [397, 202] width 360 height 31
click at [381, 206] on div "Carrier Verizon Wireless T-Mobile AT&T Wireless Verizon Wireless T-Mobile AT&T …" at bounding box center [397, 202] width 360 height 31
click at [383, 205] on div "Carrier Verizon Wireless T-Mobile AT&T Wireless Verizon Wireless T-Mobile AT&T …" at bounding box center [397, 202] width 360 height 31
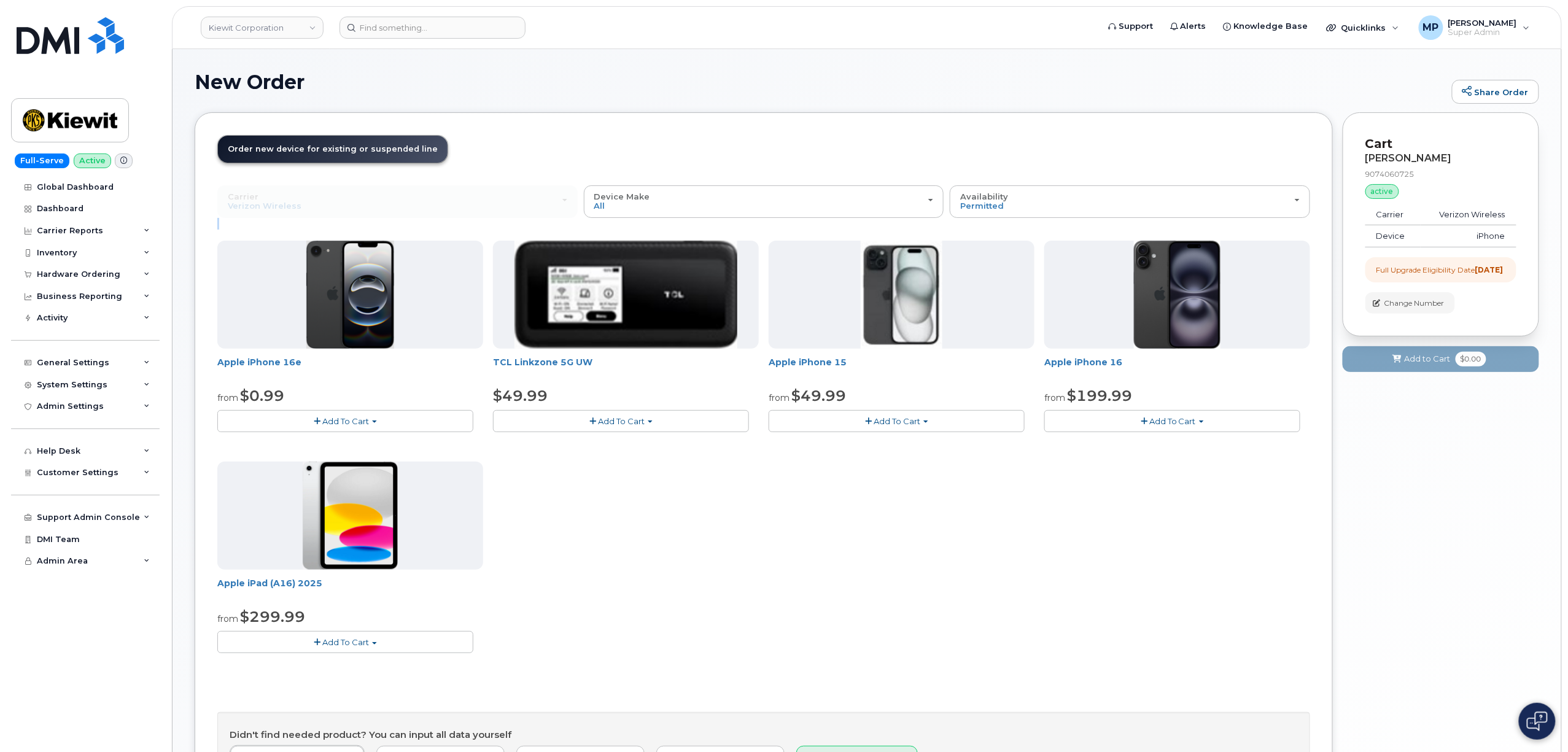
click at [383, 205] on div "Carrier Verizon Wireless T-Mobile AT&T Wireless Verizon Wireless T-Mobile AT&T …" at bounding box center [397, 202] width 360 height 31
click at [416, 33] on input at bounding box center [432, 28] width 186 height 22
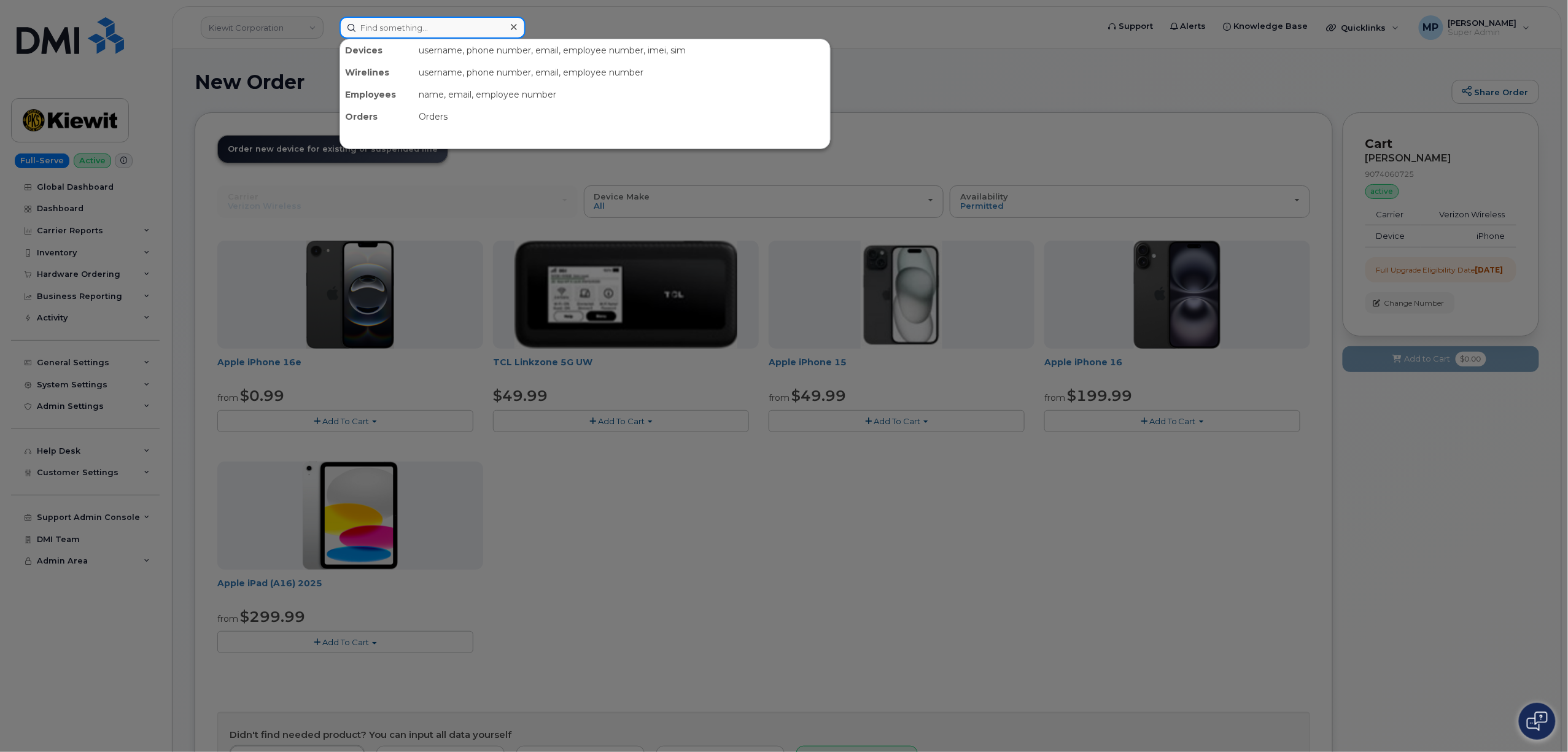
paste input "9074060725"
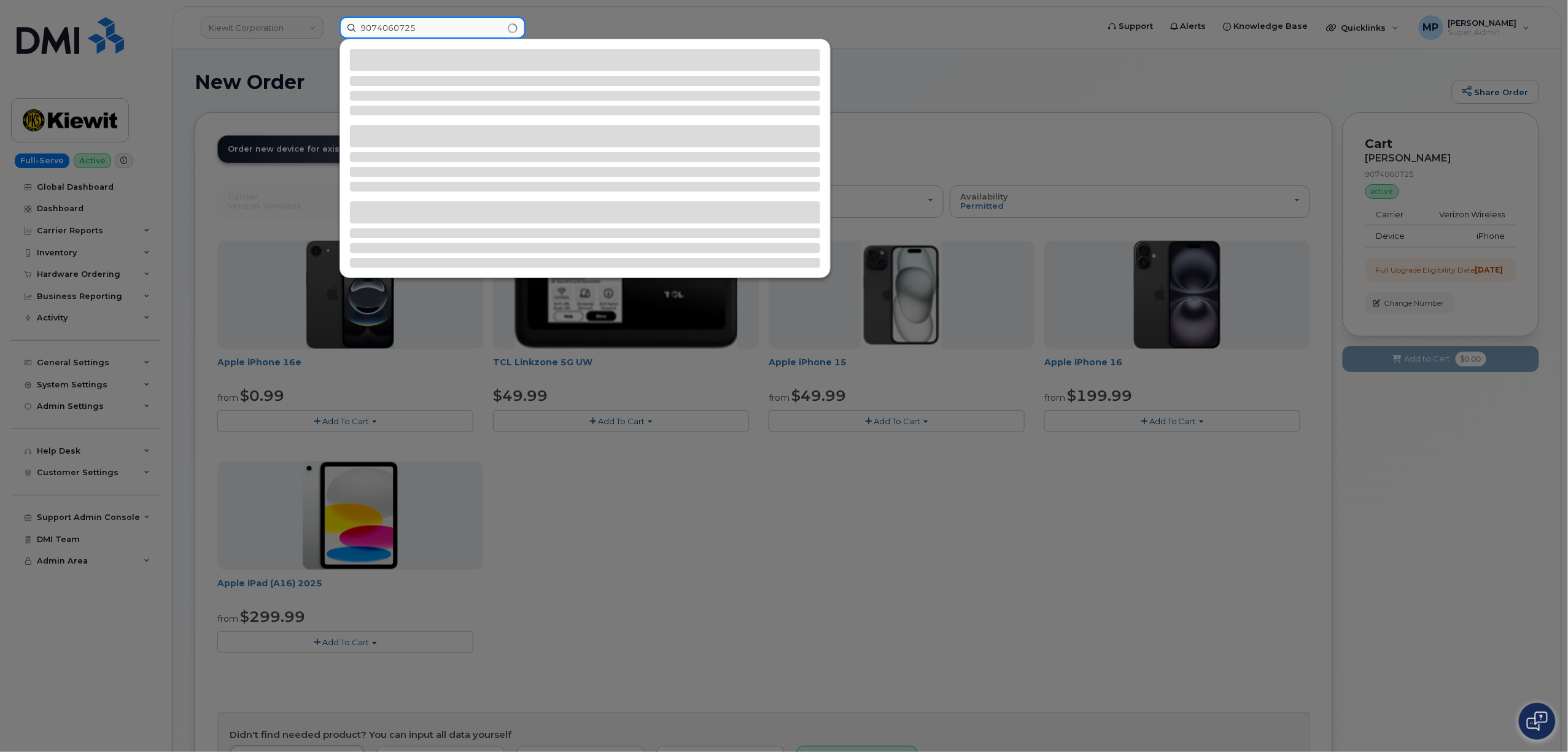
type input "9074060725"
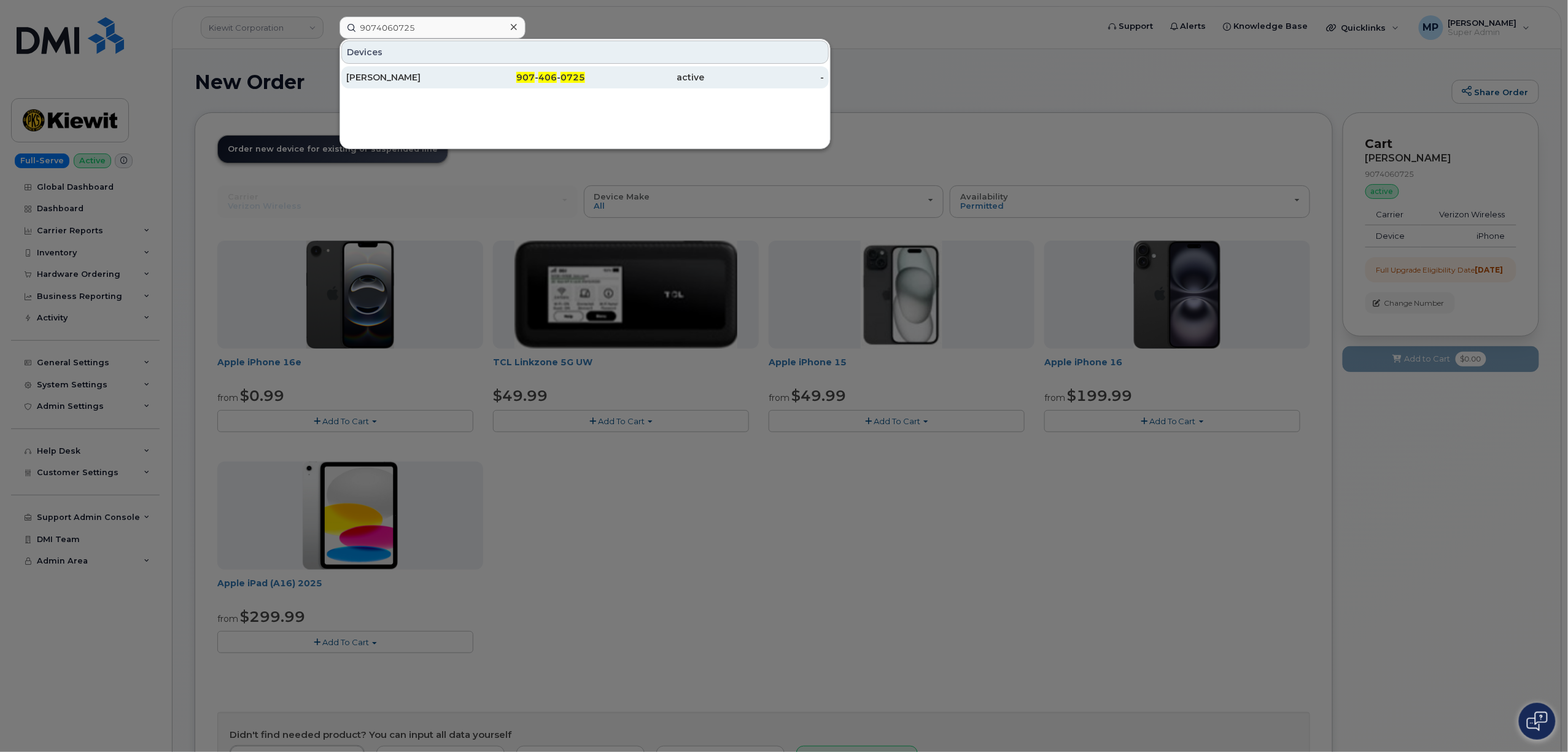
click at [394, 74] on div "[PERSON_NAME]" at bounding box center [406, 77] width 120 height 12
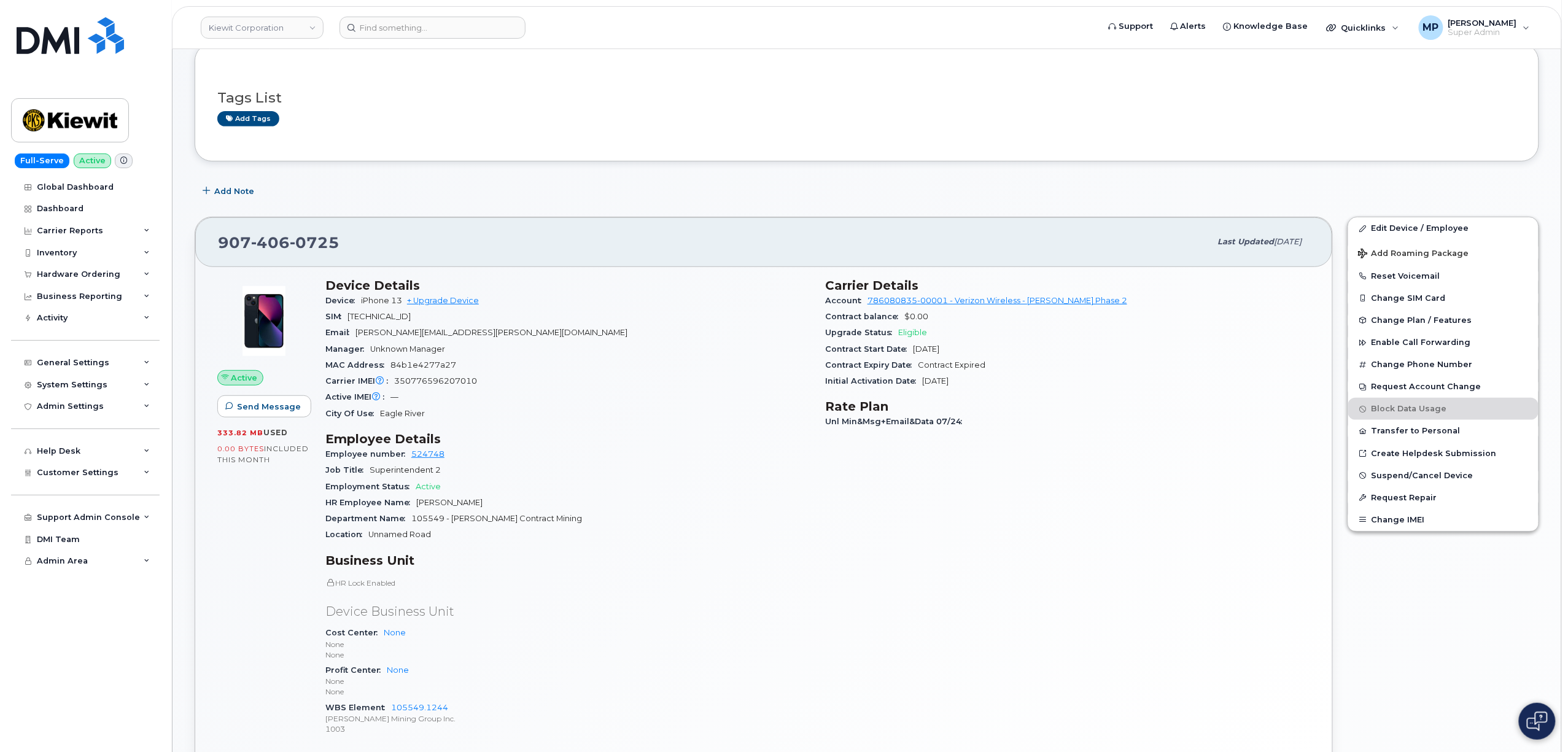
scroll to position [136, 0]
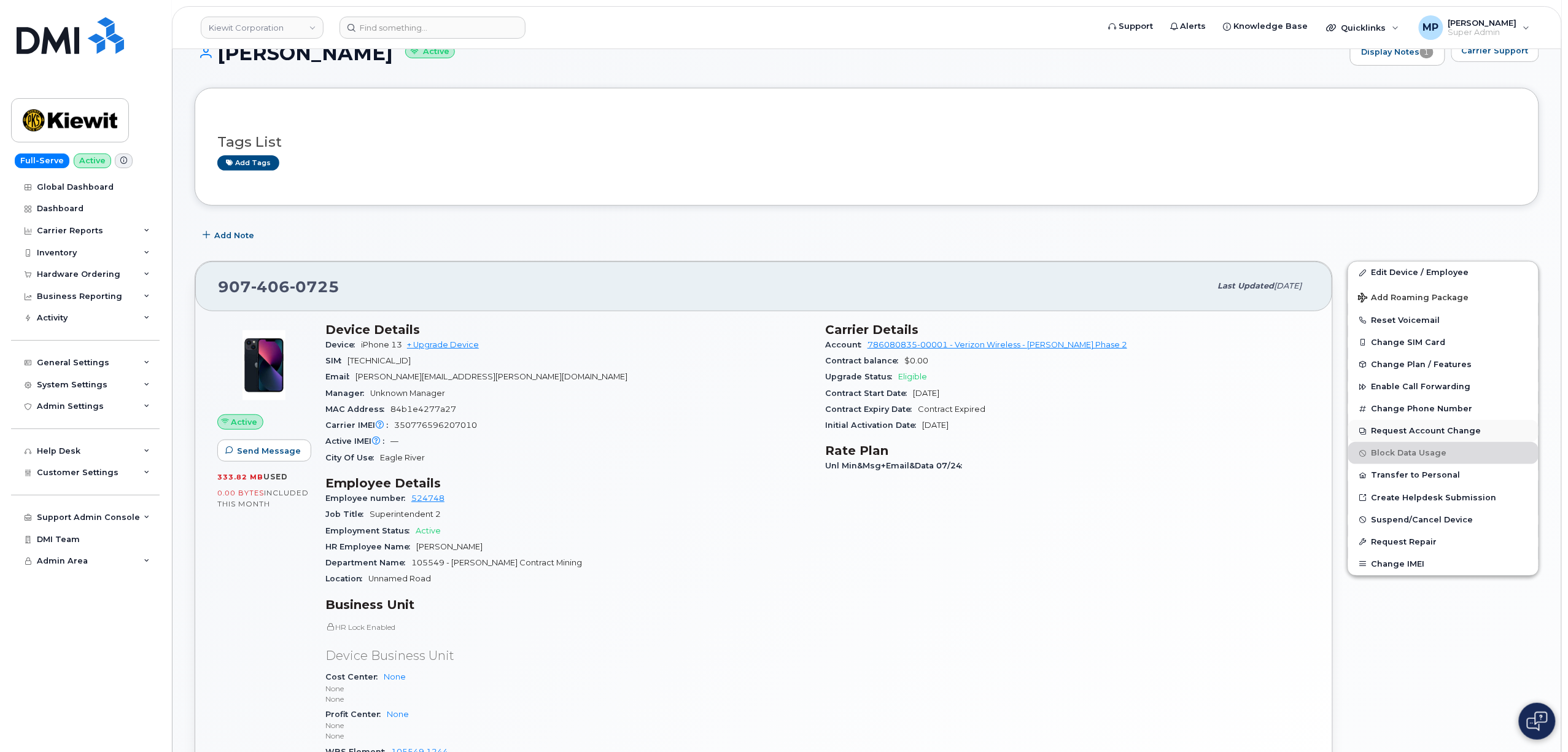
click at [1432, 429] on button "Request Account Change" at bounding box center [1443, 431] width 191 height 22
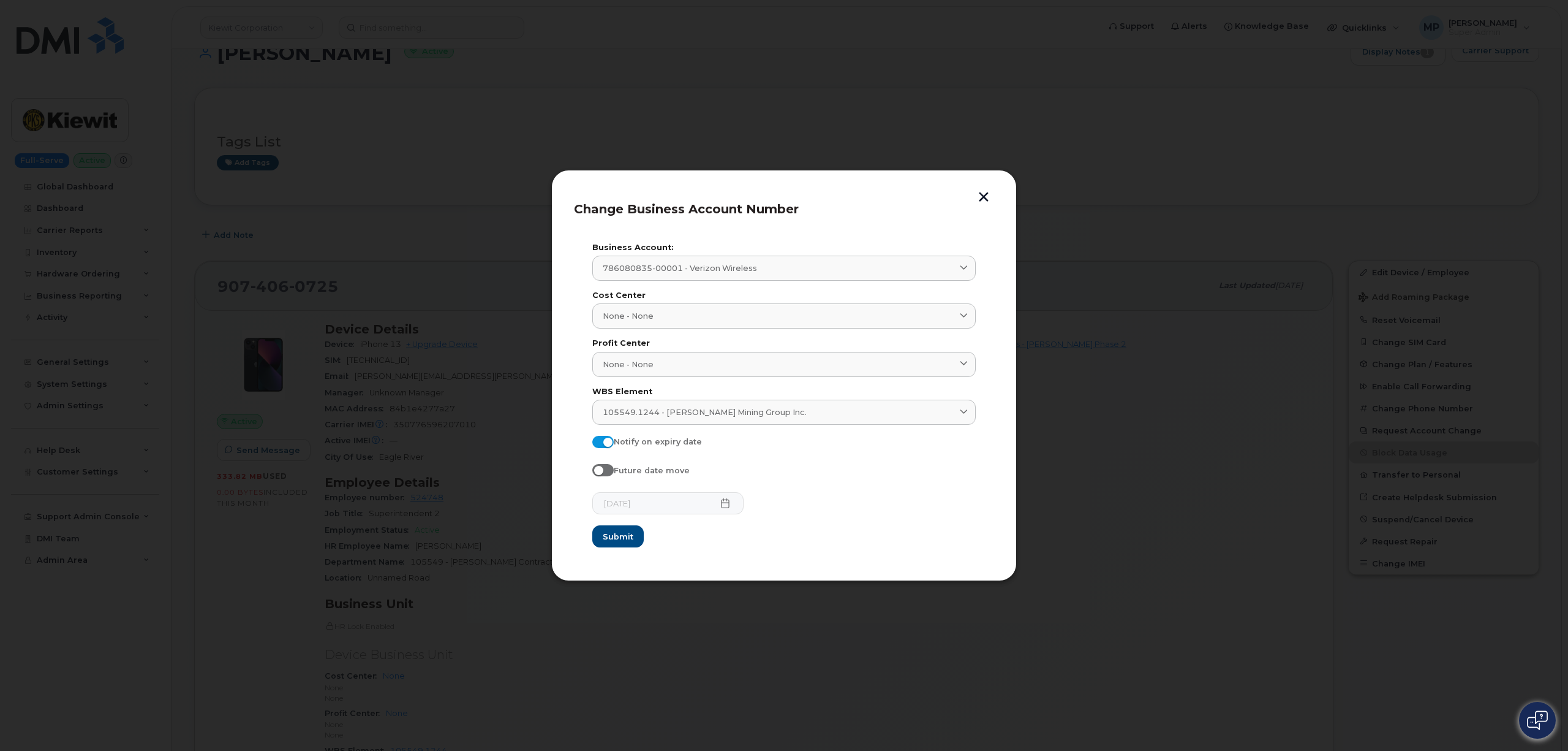
click at [986, 191] on button "button" at bounding box center [983, 197] width 19 height 13
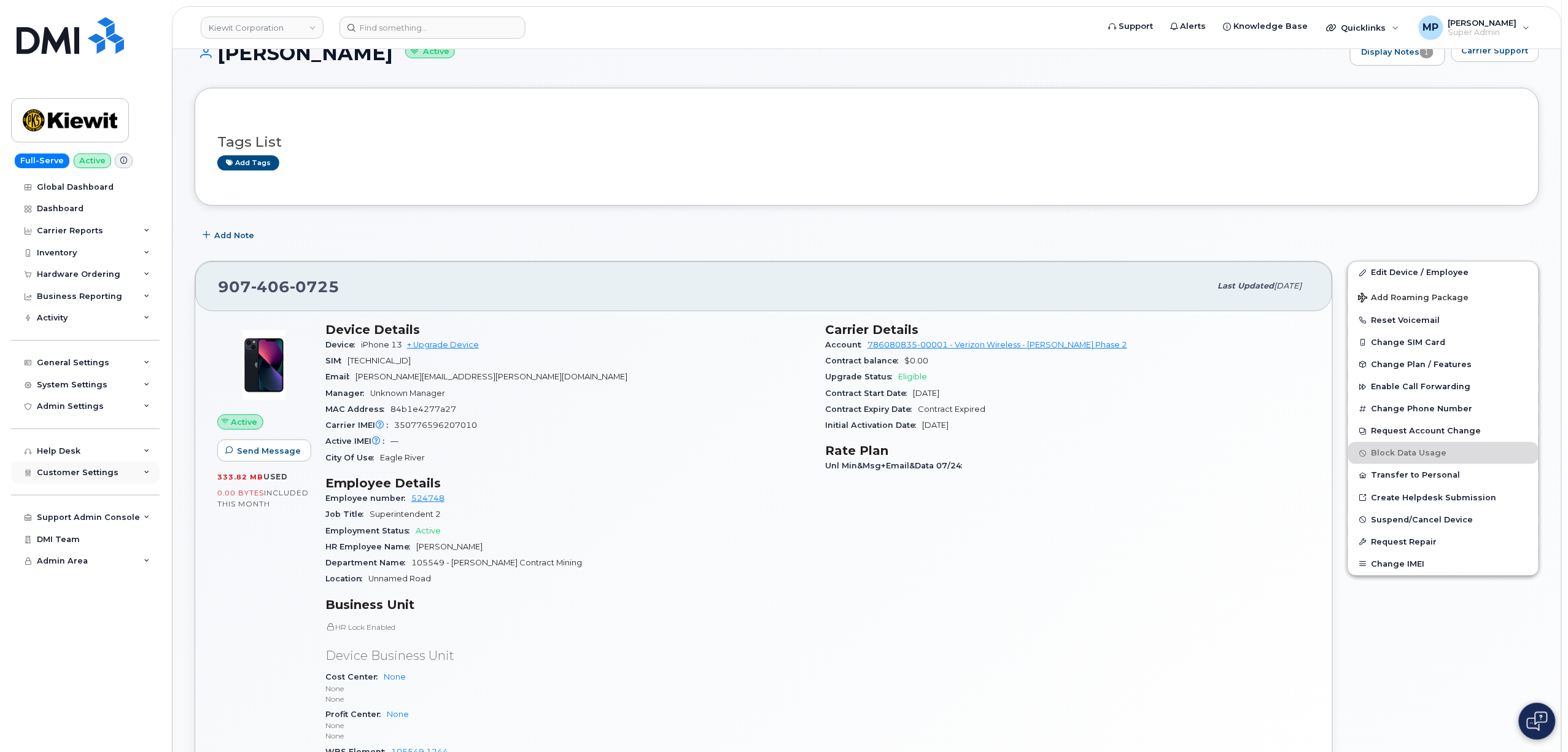
click at [81, 466] on div "Customer Settings" at bounding box center [85, 472] width 148 height 22
click at [734, 529] on div "Employment Status Active" at bounding box center [567, 531] width 485 height 16
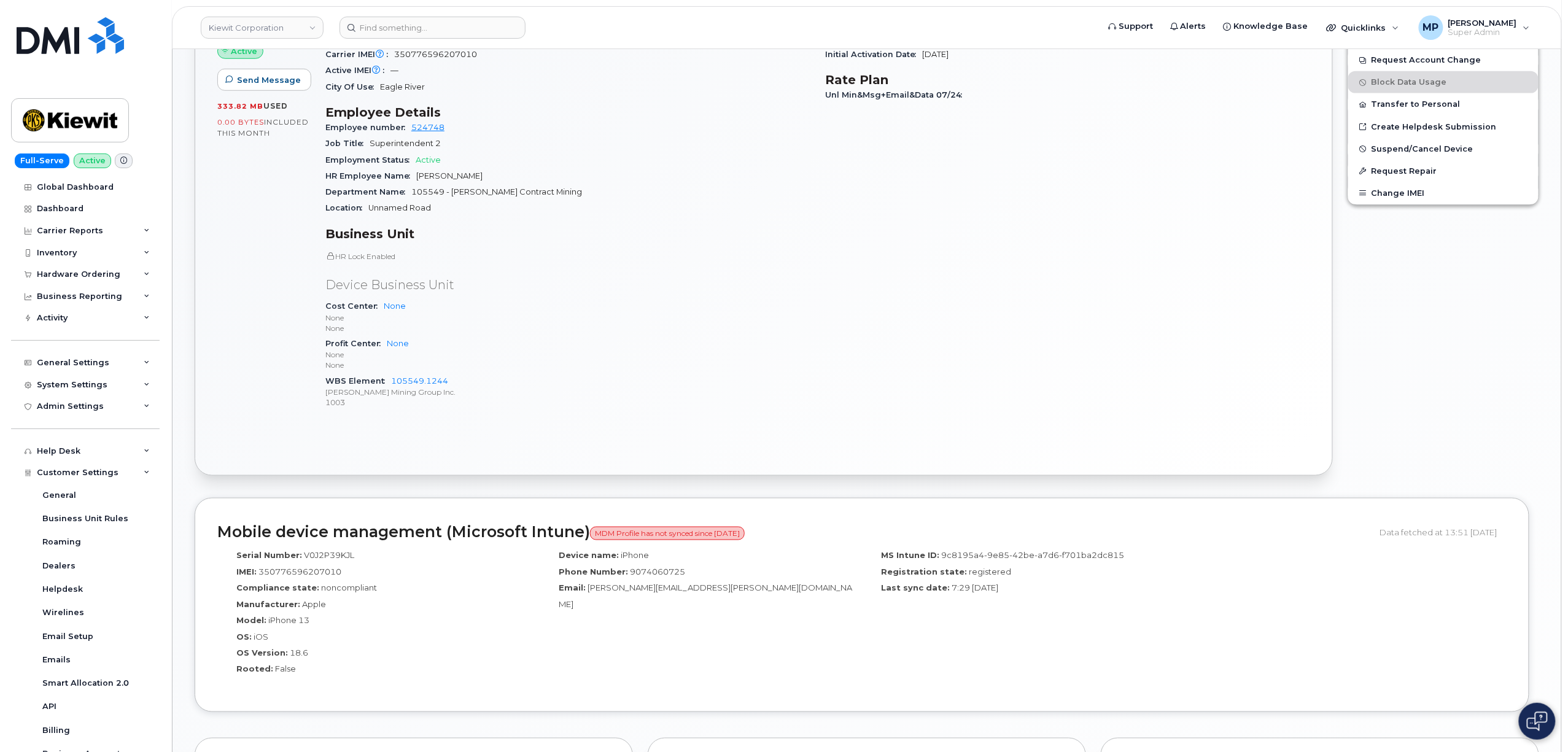
scroll to position [300, 0]
